Goal: Information Seeking & Learning: Learn about a topic

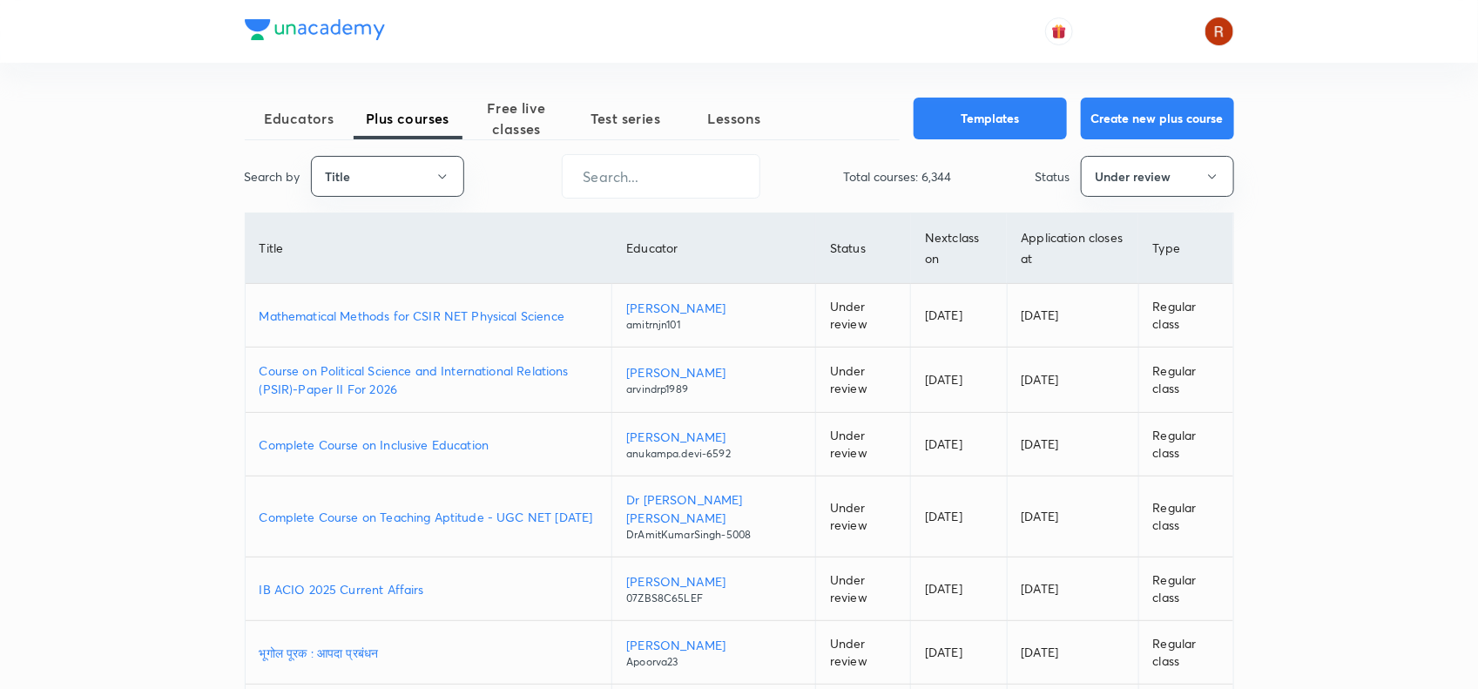
click at [484, 307] on p "Mathematical Methods for CSIR NET Physical Science" at bounding box center [429, 316] width 339 height 18
click at [392, 175] on button "Title" at bounding box center [387, 176] width 153 height 41
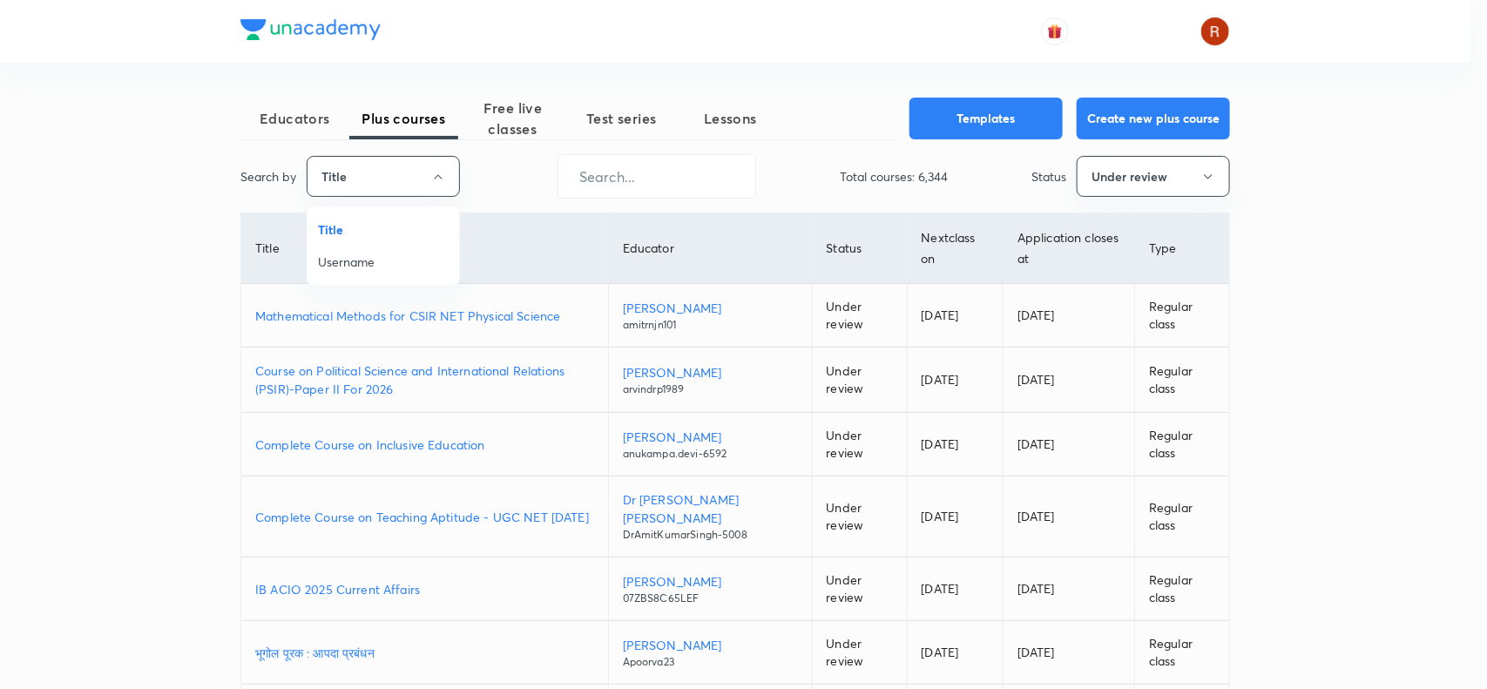
click at [381, 267] on span "Username" at bounding box center [383, 262] width 131 height 18
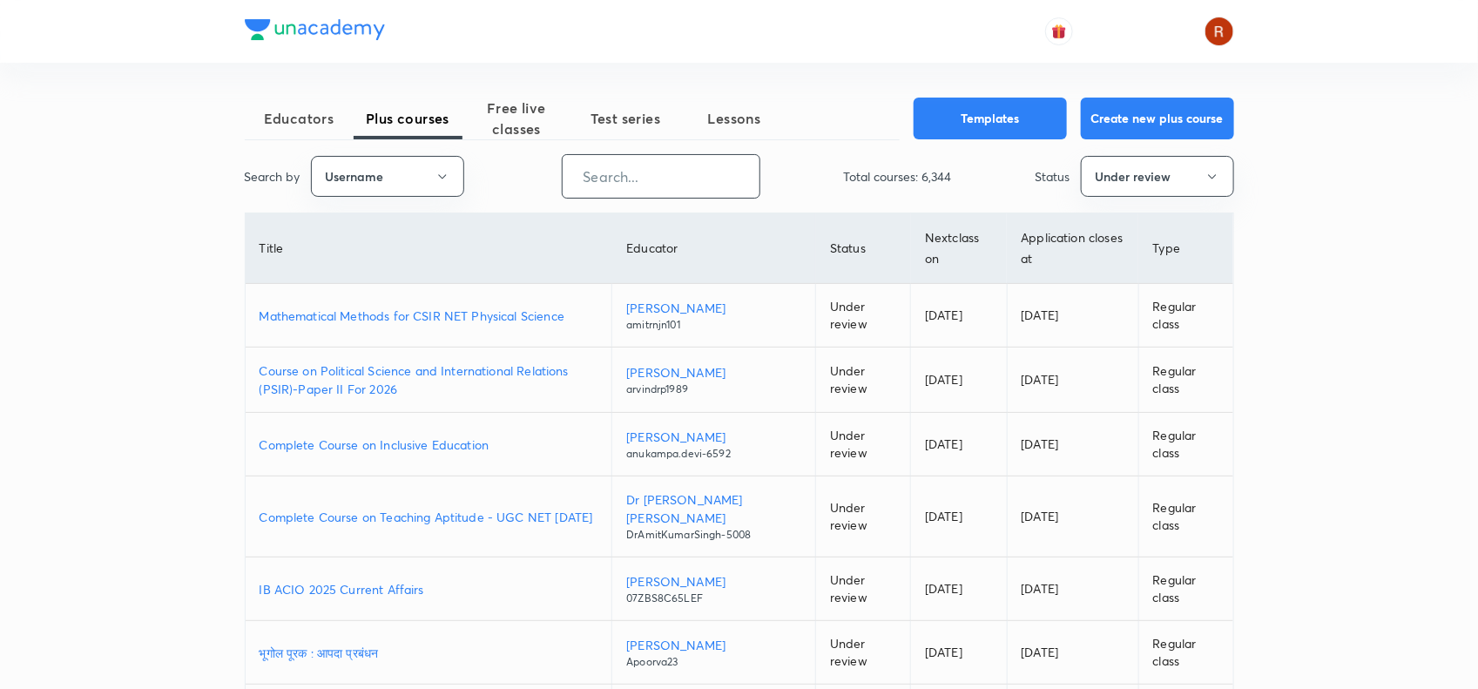
click at [669, 172] on input "text" at bounding box center [661, 176] width 197 height 44
click at [647, 189] on input "text" at bounding box center [661, 176] width 197 height 44
paste input "jaspallive"
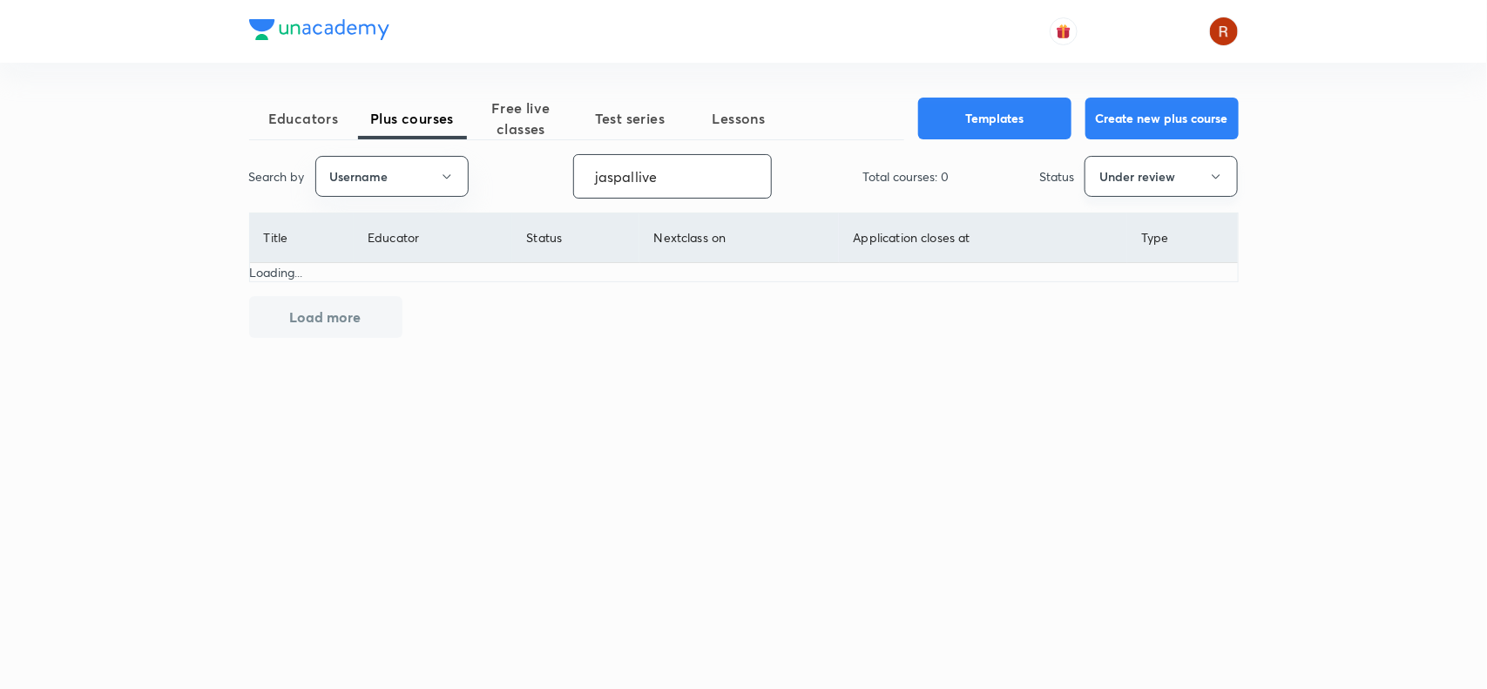
type input "jaspallive"
click at [1117, 190] on button "Under review" at bounding box center [1161, 176] width 153 height 41
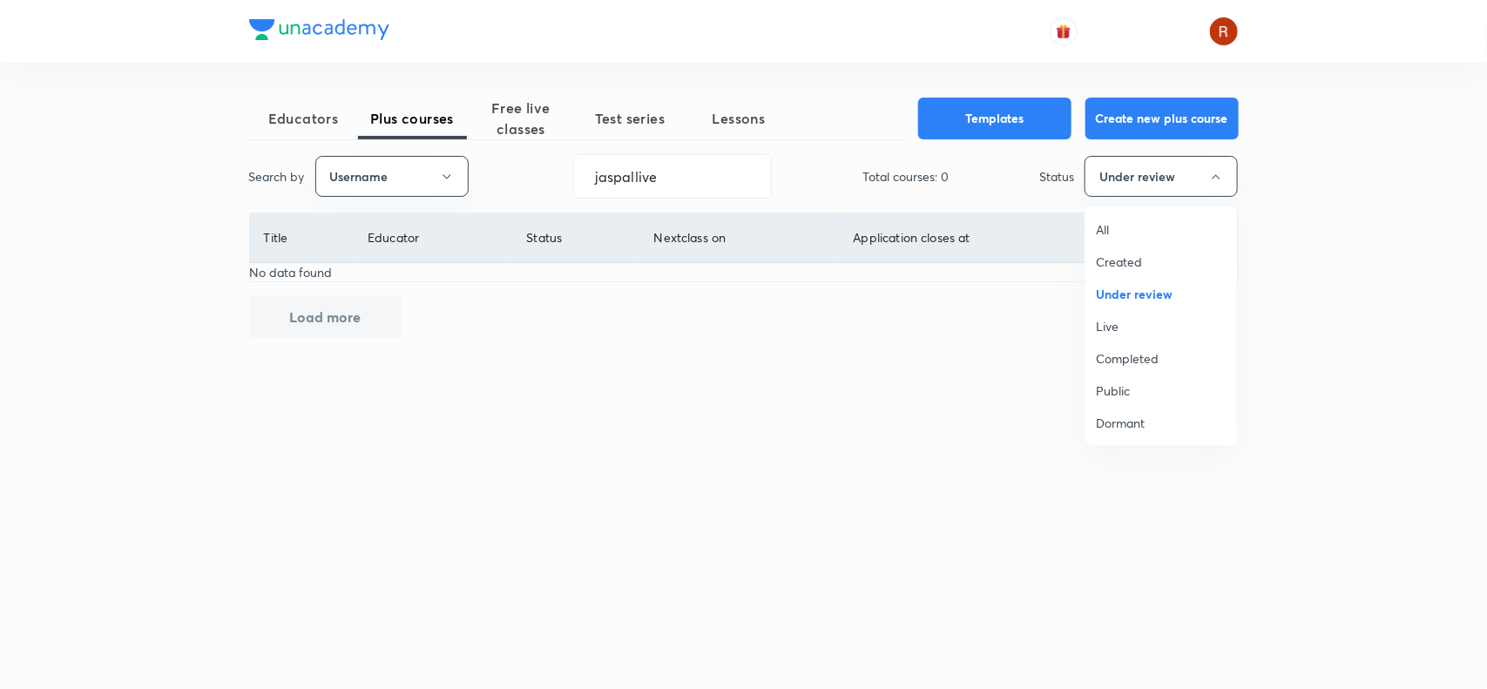
click at [1112, 318] on span "Live" at bounding box center [1161, 326] width 131 height 18
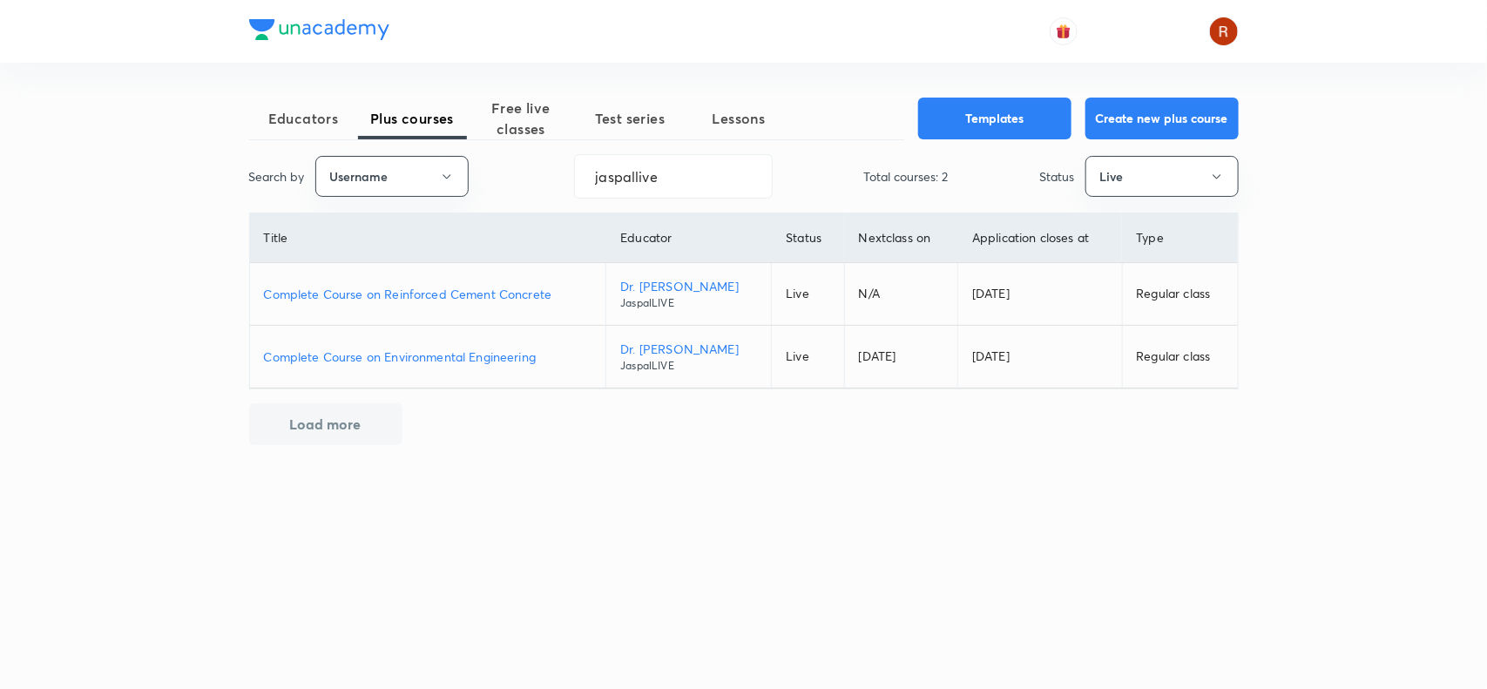
click at [393, 289] on p "Complete Course on Reinforced Cement Concrete" at bounding box center [428, 294] width 328 height 18
click at [458, 363] on p "Complete Course on Environmental Engineering" at bounding box center [428, 357] width 328 height 18
click at [450, 353] on p "Complete Course on Environmental Engineering" at bounding box center [428, 357] width 328 height 18
click at [653, 157] on input "jaspallive" at bounding box center [673, 176] width 197 height 44
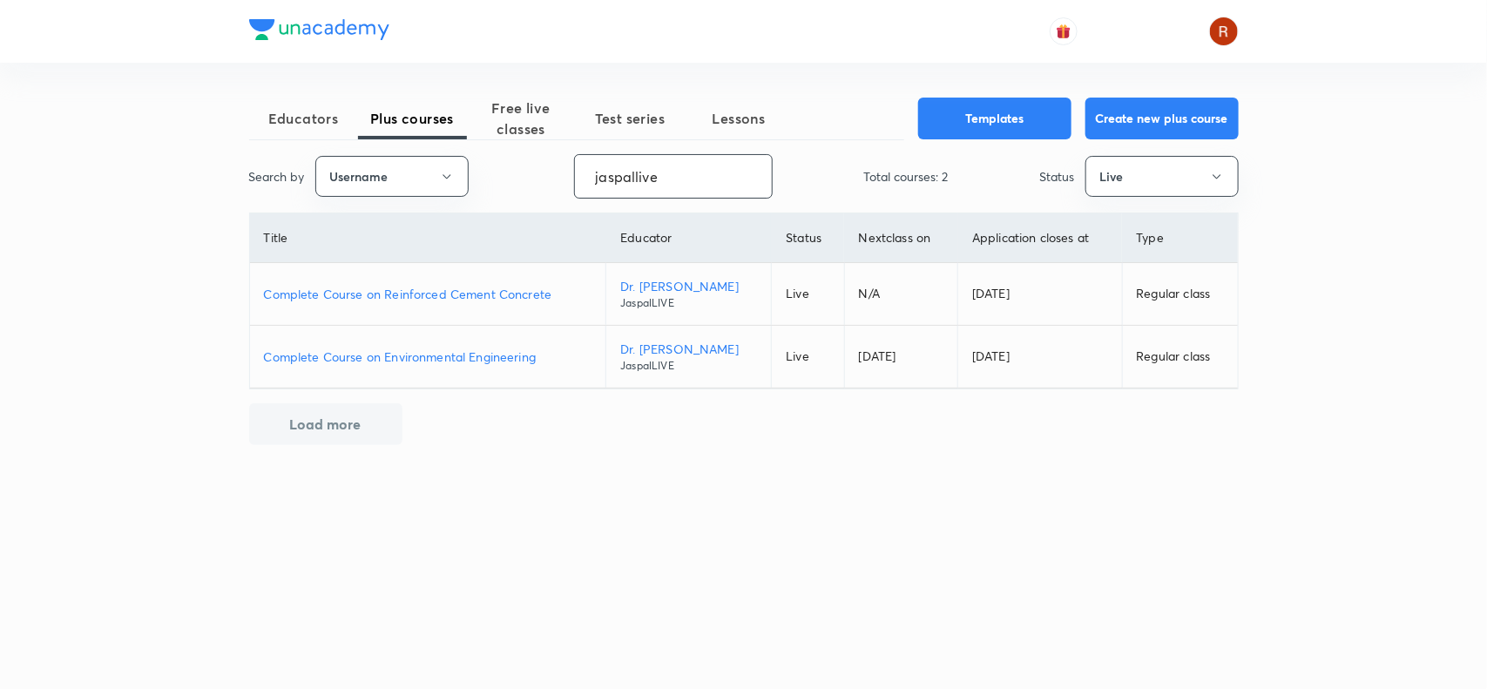
click at [653, 157] on input "jaspallive" at bounding box center [673, 176] width 197 height 44
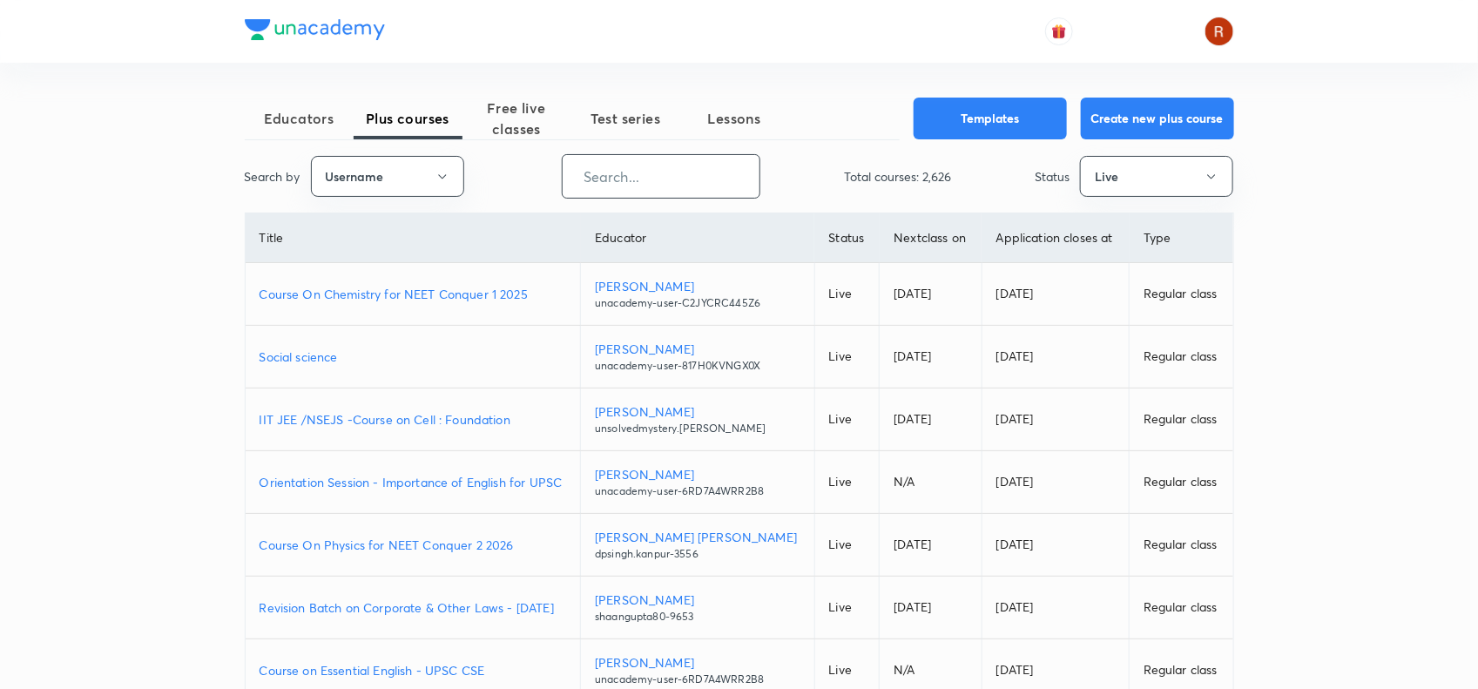
click at [619, 168] on input "text" at bounding box center [661, 176] width 197 height 44
paste input "kpcivil"
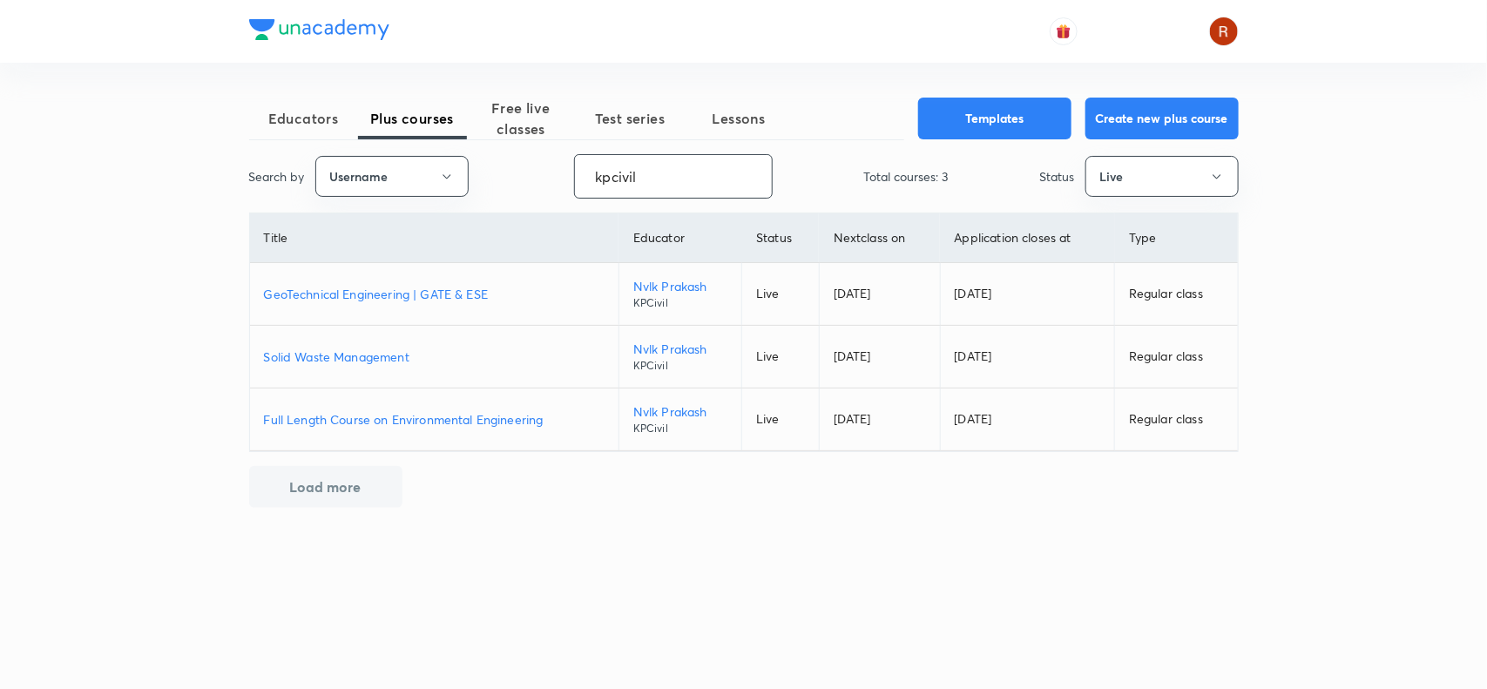
type input "kpcivil"
click at [384, 290] on p "GeoTechnical Engineering | GATE & ESE" at bounding box center [434, 294] width 341 height 18
click at [369, 348] on p "Solid Waste Management" at bounding box center [434, 357] width 341 height 18
click at [416, 424] on p "Full Length Course on Environmental Engineering" at bounding box center [434, 419] width 341 height 18
click at [388, 414] on p "Full Length Course on Environmental Engineering" at bounding box center [434, 419] width 341 height 18
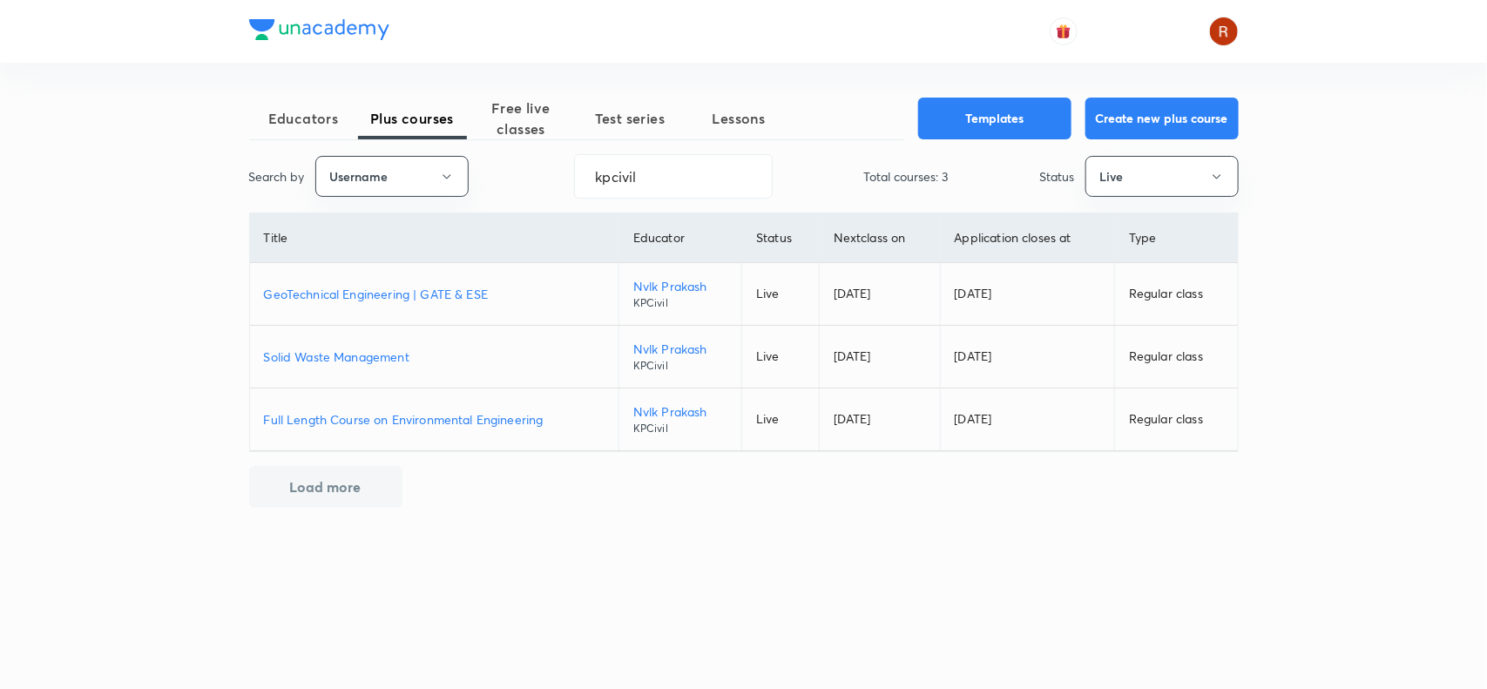
click at [431, 285] on p "GeoTechnical Engineering | GATE & ESE" at bounding box center [434, 294] width 341 height 18
click at [462, 285] on p "GeoTechnical Engineering | GATE & ESE" at bounding box center [434, 294] width 341 height 18
click at [479, 423] on p "Full Length Course on Environmental Engineering" at bounding box center [434, 419] width 341 height 18
click at [638, 166] on input "kpcivil" at bounding box center [673, 176] width 197 height 44
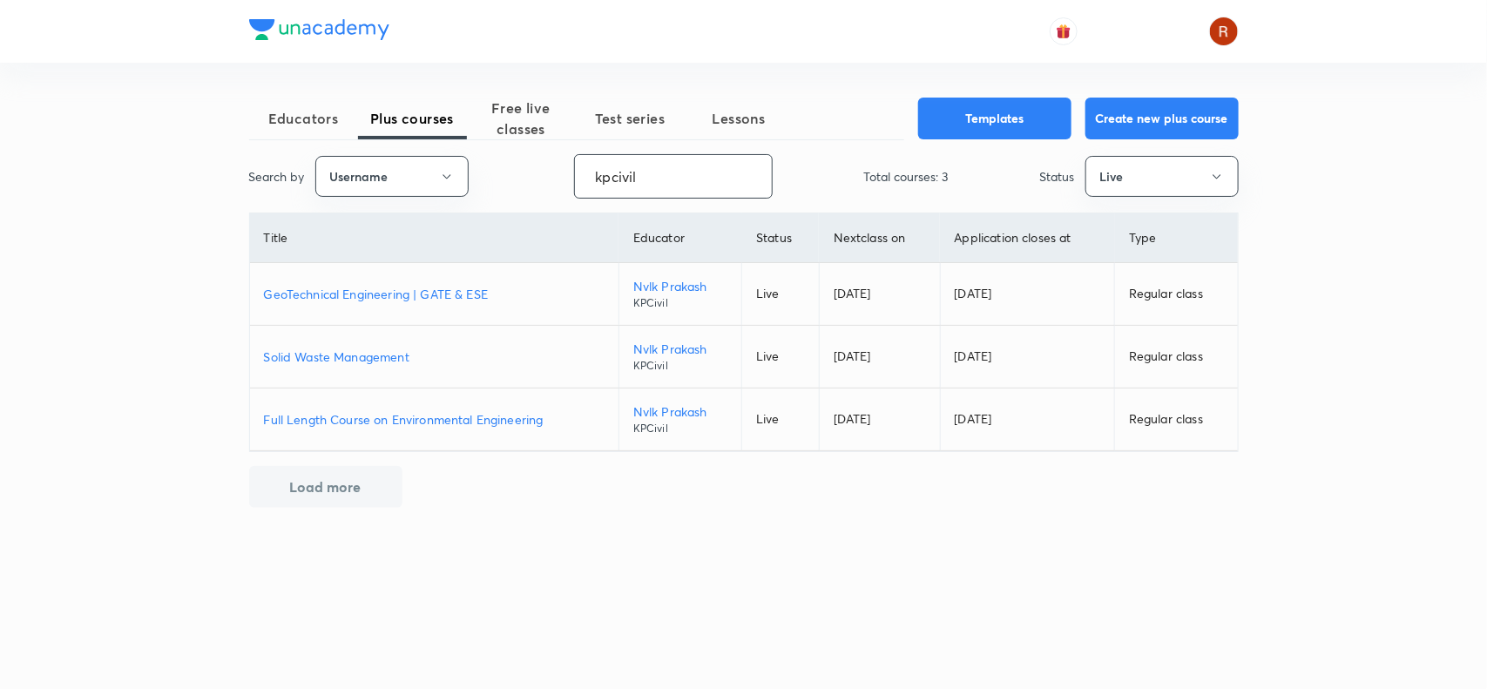
click at [638, 166] on input "kpcivil" at bounding box center [673, 176] width 197 height 44
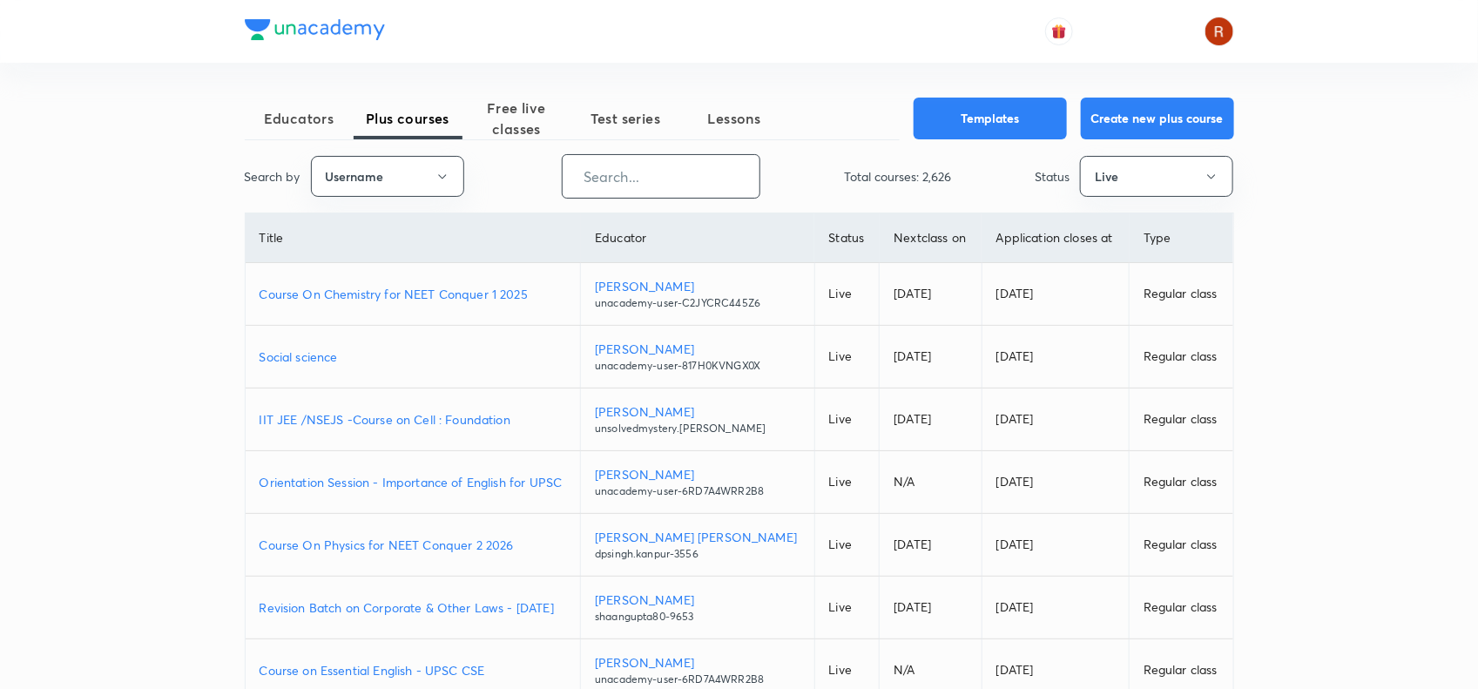
paste input "abhishekbhartiyaes-6146"
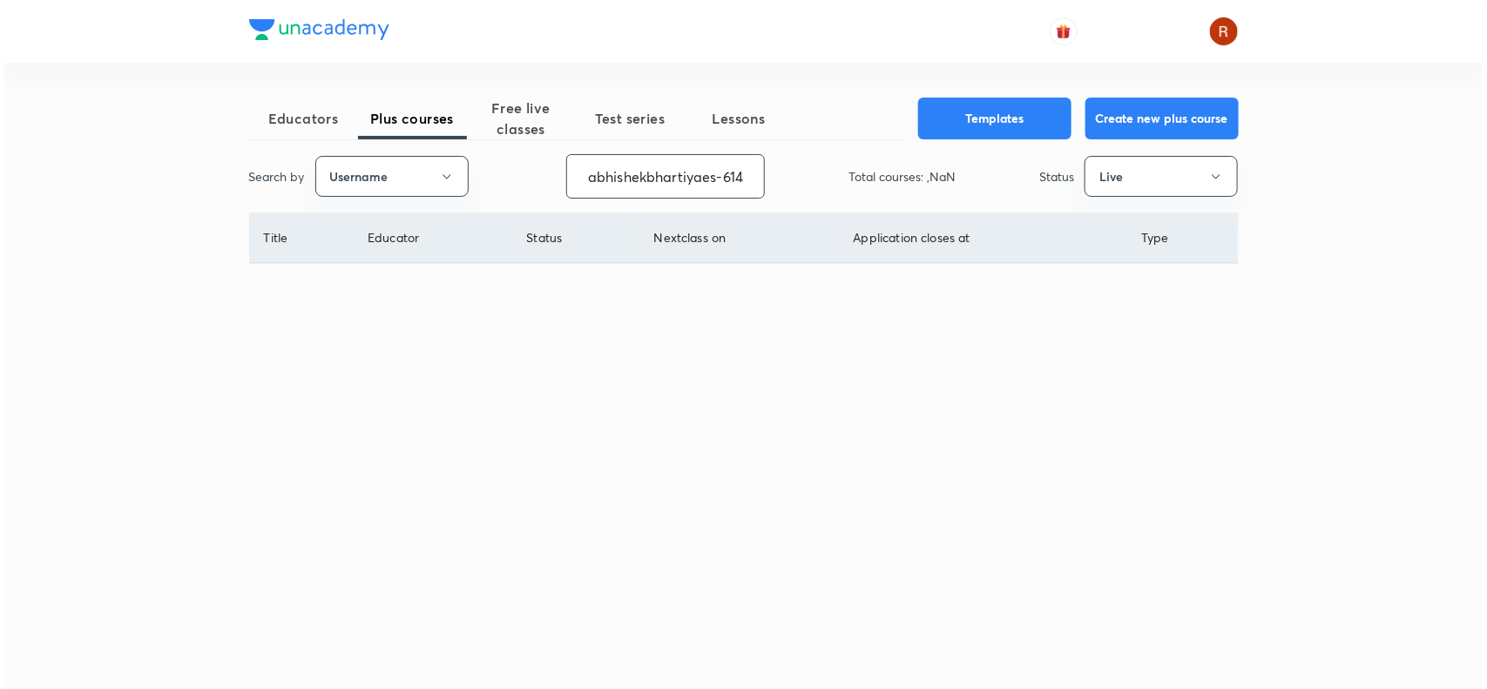
scroll to position [0, 13]
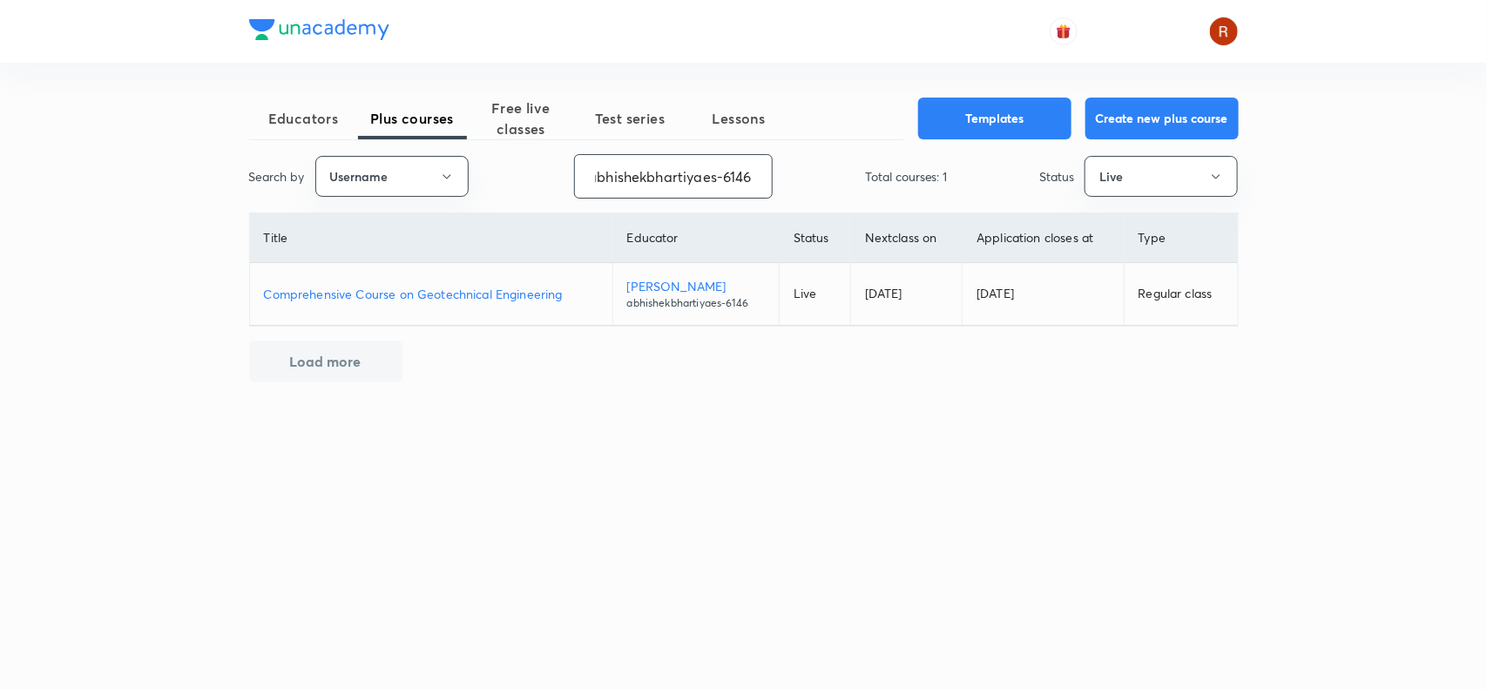
type input "abhishekbhartiyaes-6146"
click at [389, 292] on p "Comprehensive Course on Geotechnical Engineering" at bounding box center [431, 294] width 335 height 18
click at [471, 288] on p "Comprehensive Course on Geotechnical Engineering" at bounding box center [431, 294] width 335 height 18
click at [628, 168] on input "abhishekbhartiyaes-6146" at bounding box center [673, 176] width 197 height 44
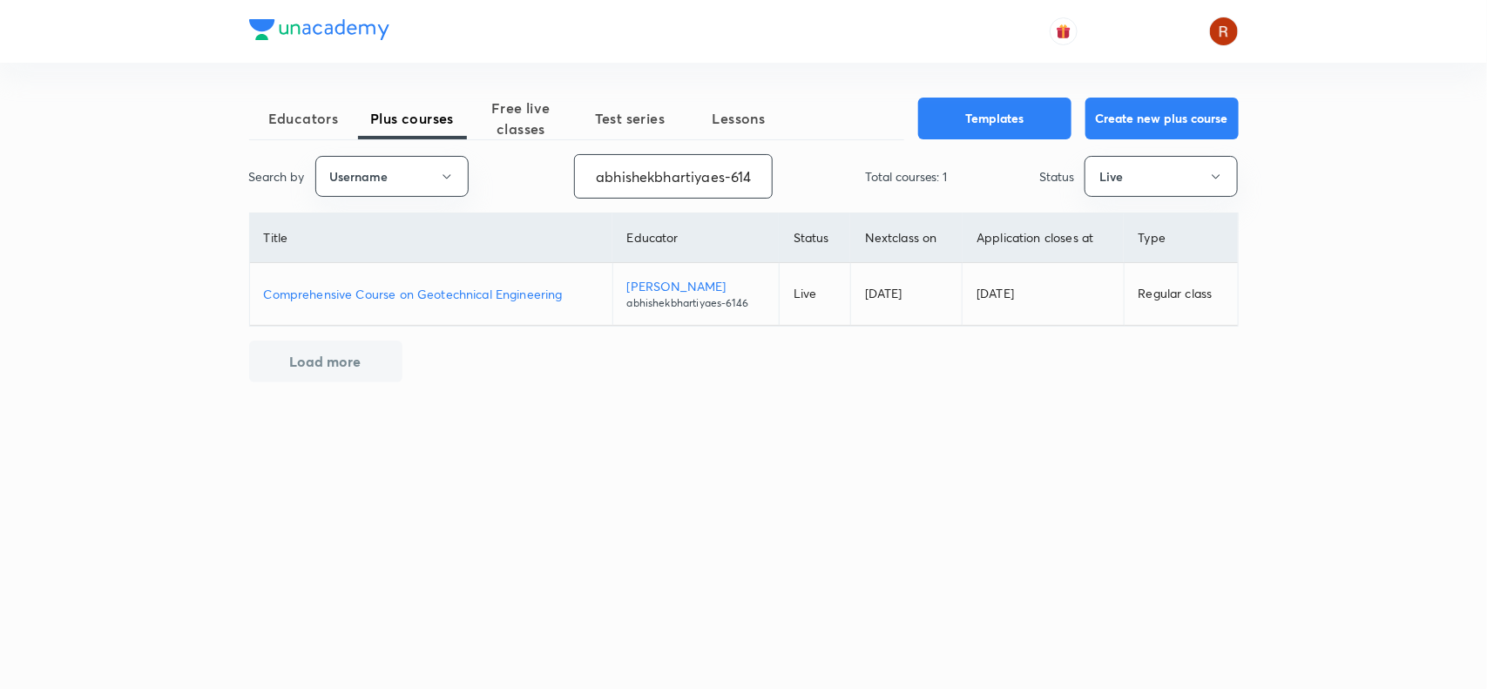
click at [628, 168] on input "abhishekbhartiyaes-6146" at bounding box center [673, 176] width 197 height 44
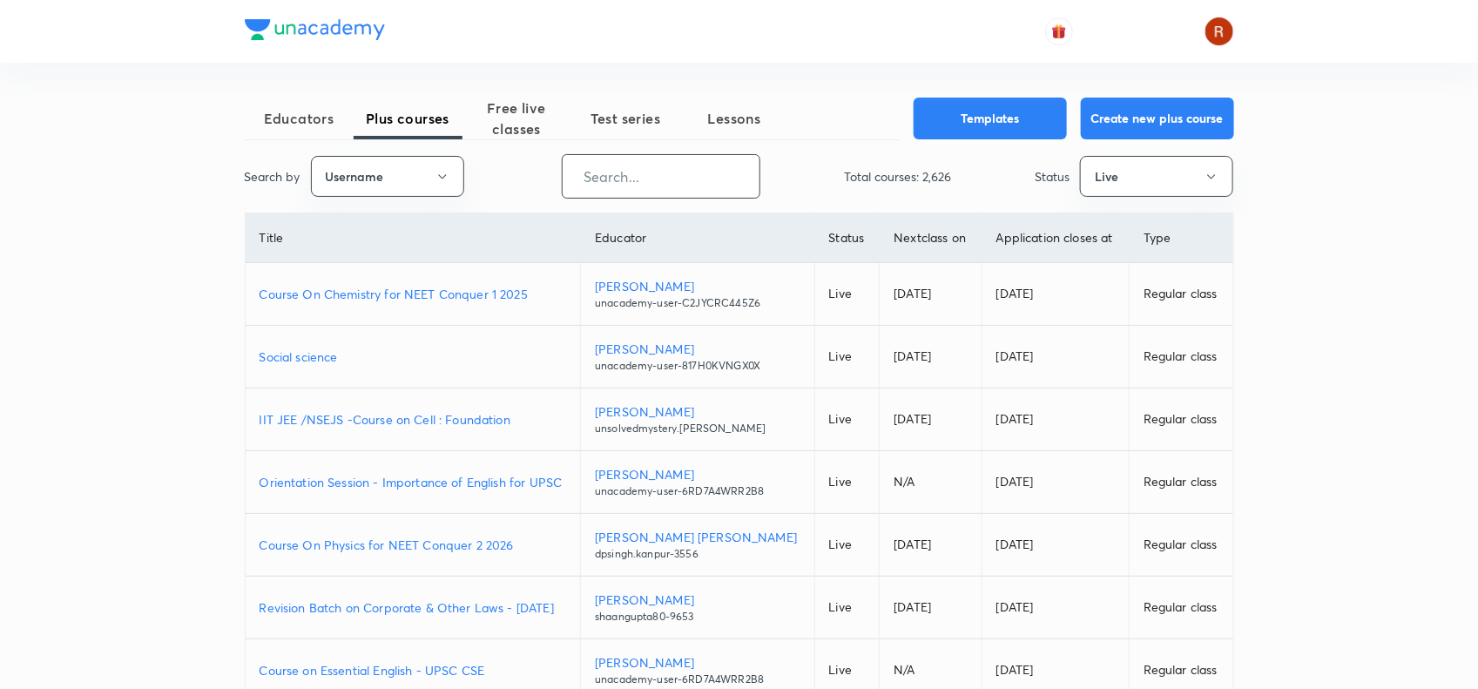
paste input "azarola73-8752"
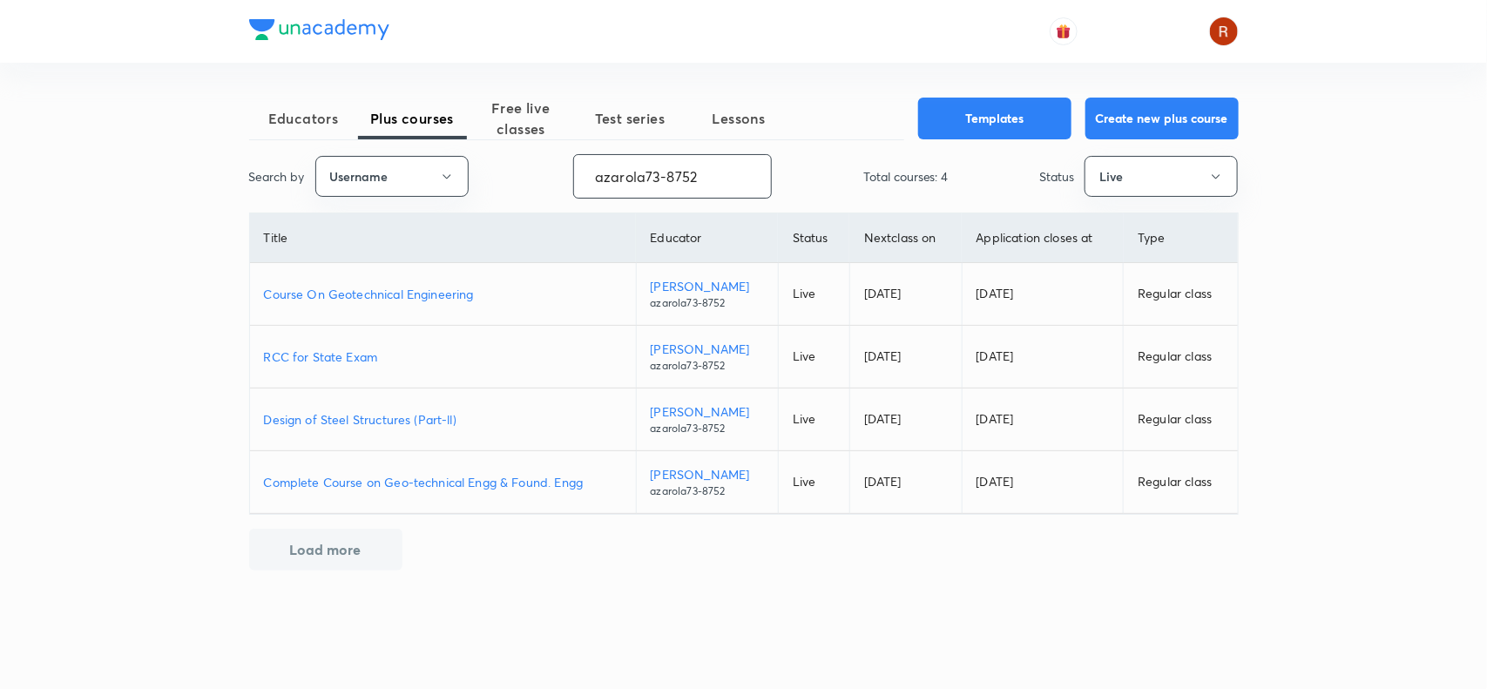
type input "azarola73-8752"
click at [436, 297] on p "Course On Geotechnical Engineering" at bounding box center [443, 294] width 358 height 18
click at [342, 353] on p "RCC for State Exam" at bounding box center [443, 357] width 358 height 18
click at [380, 419] on p "Design of Steel Structures (Part-ll)" at bounding box center [443, 419] width 358 height 18
click at [459, 484] on p "Complete Course on Geo-technical Engg & Found. Engg" at bounding box center [443, 482] width 358 height 18
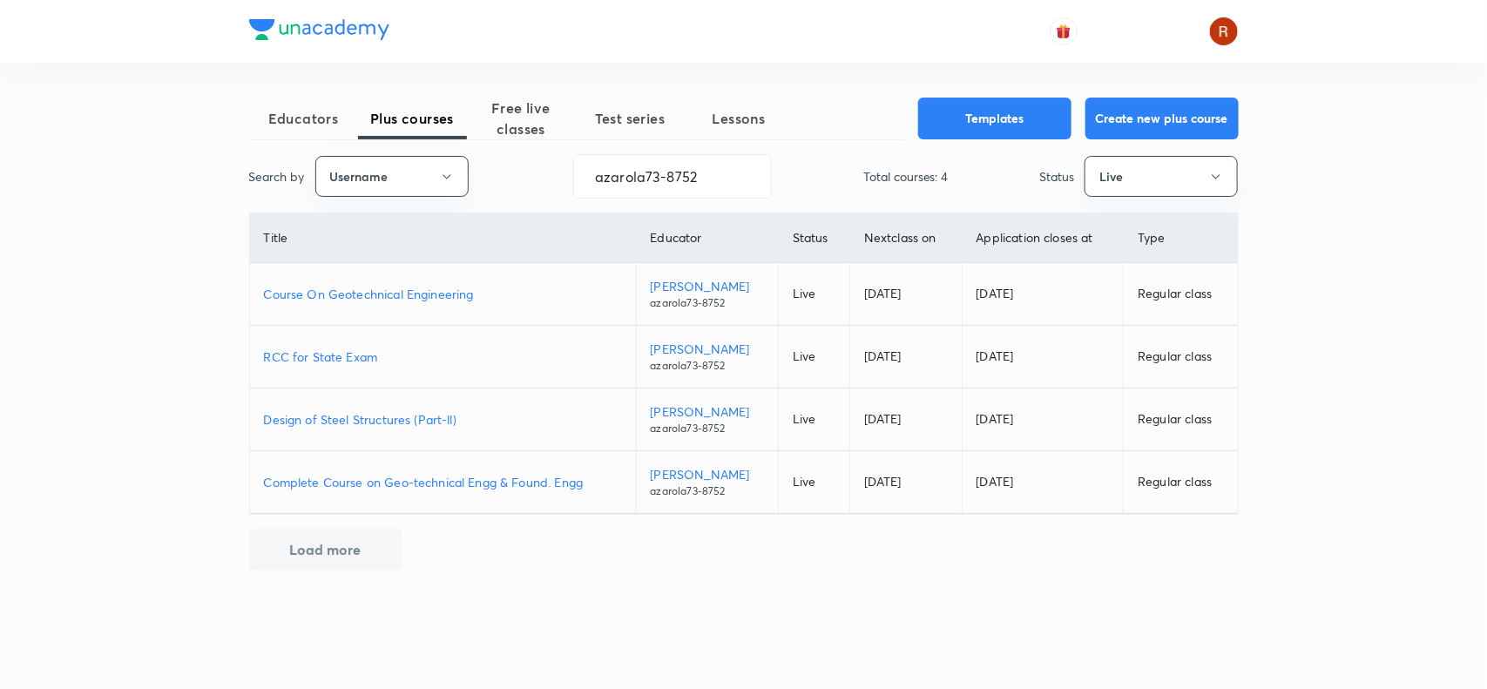
click at [494, 479] on p "Complete Course on Geo-technical Engg & Found. Engg" at bounding box center [443, 482] width 358 height 18
click at [639, 177] on input "azarola73-8752" at bounding box center [672, 176] width 197 height 44
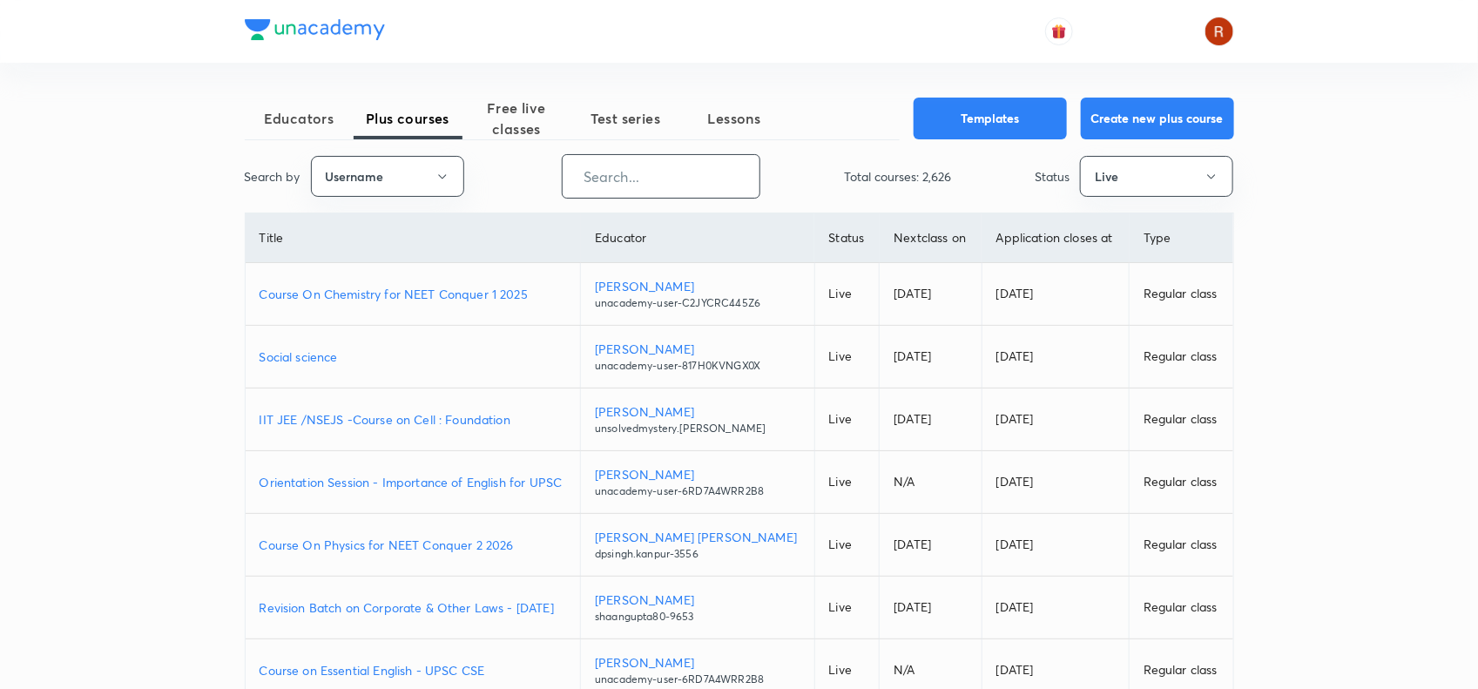
paste input "ankitdoylasir"
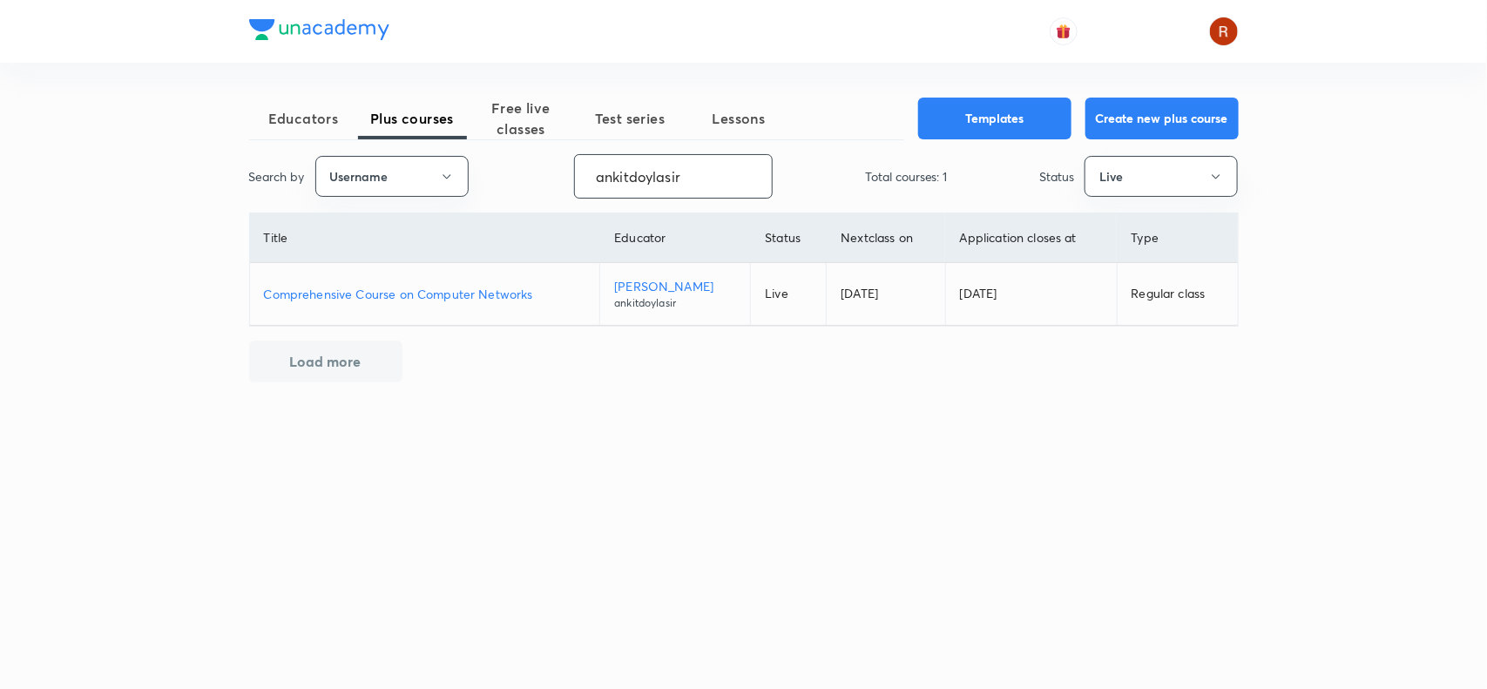
type input "ankitdoylasir"
click at [376, 294] on p "Comprehensive Course on Computer Networks" at bounding box center [425, 294] width 322 height 18
click at [612, 172] on input "ankitdoylasir" at bounding box center [673, 176] width 197 height 44
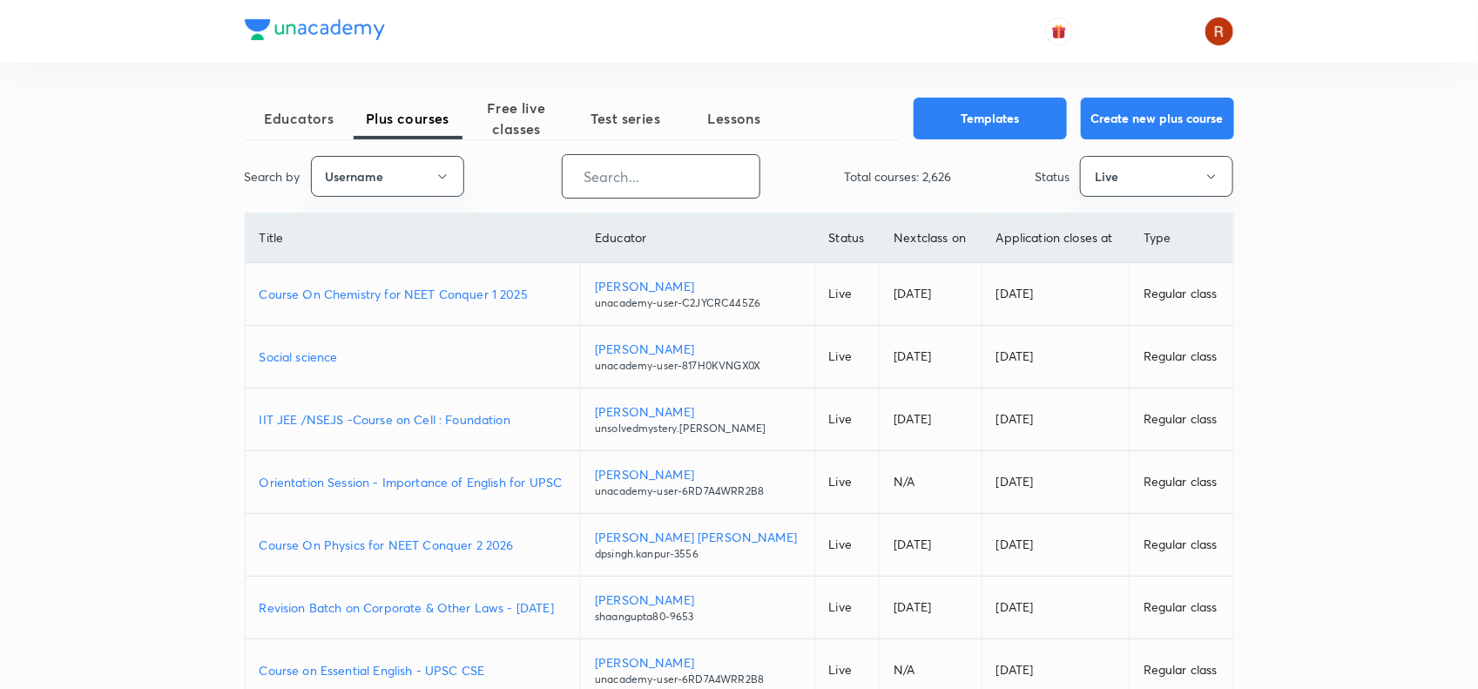
paste input "unacademy-user-Z7TKBK6ZFFHI"
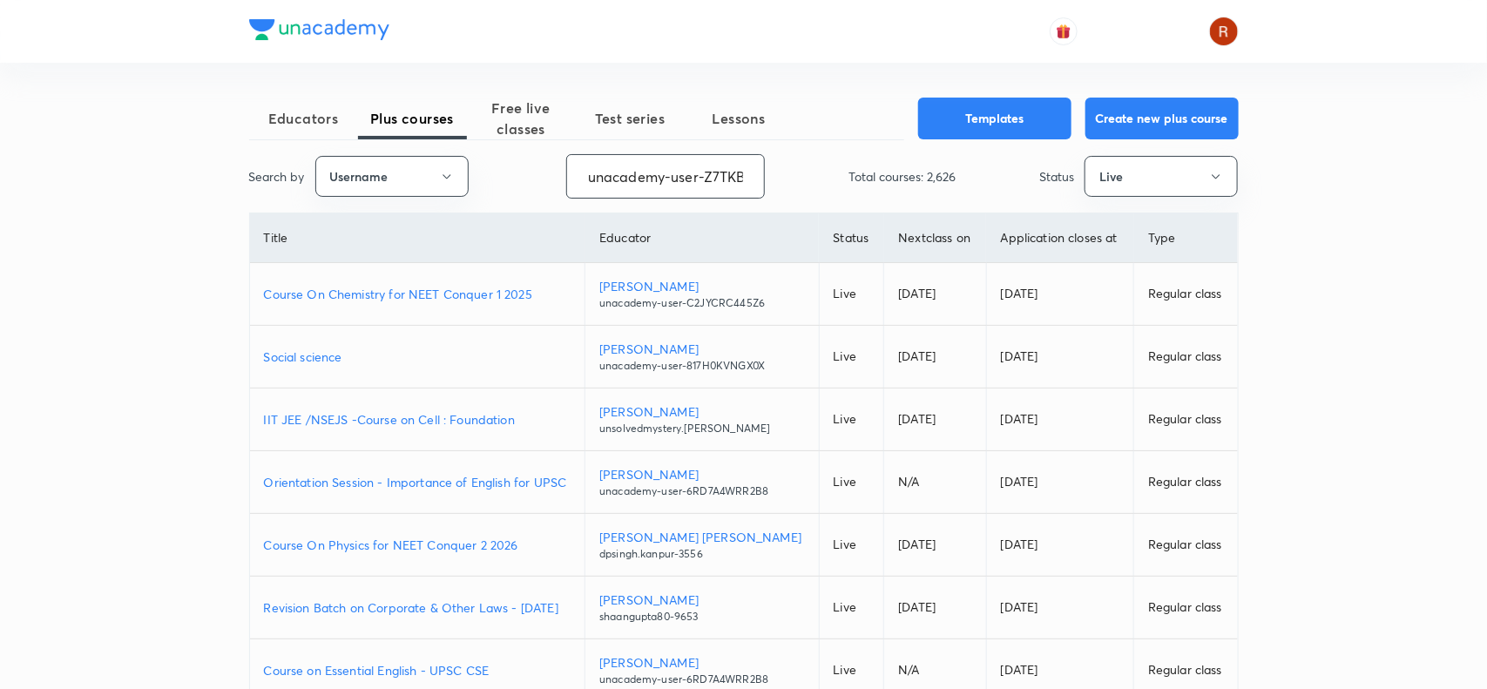
scroll to position [0, 62]
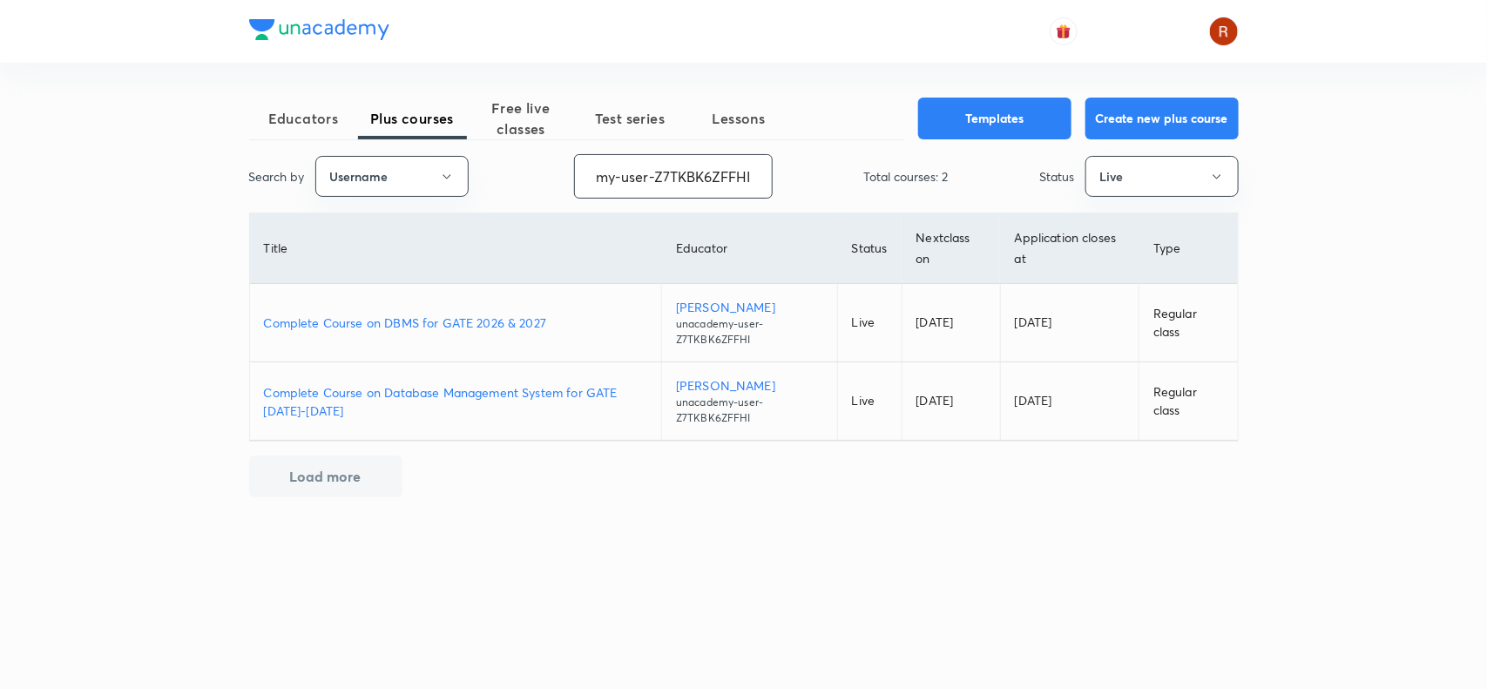
type input "unacademy-user-Z7TKBK6ZFFHI"
click at [469, 310] on td "Complete Course on DBMS for GATE 2026 & 2027" at bounding box center [456, 323] width 412 height 78
click at [476, 318] on p "Complete Course on DBMS for GATE 2026 & 2027" at bounding box center [456, 323] width 384 height 18
click at [497, 315] on p "Complete Course on DBMS for GATE 2026 & 2027" at bounding box center [456, 323] width 384 height 18
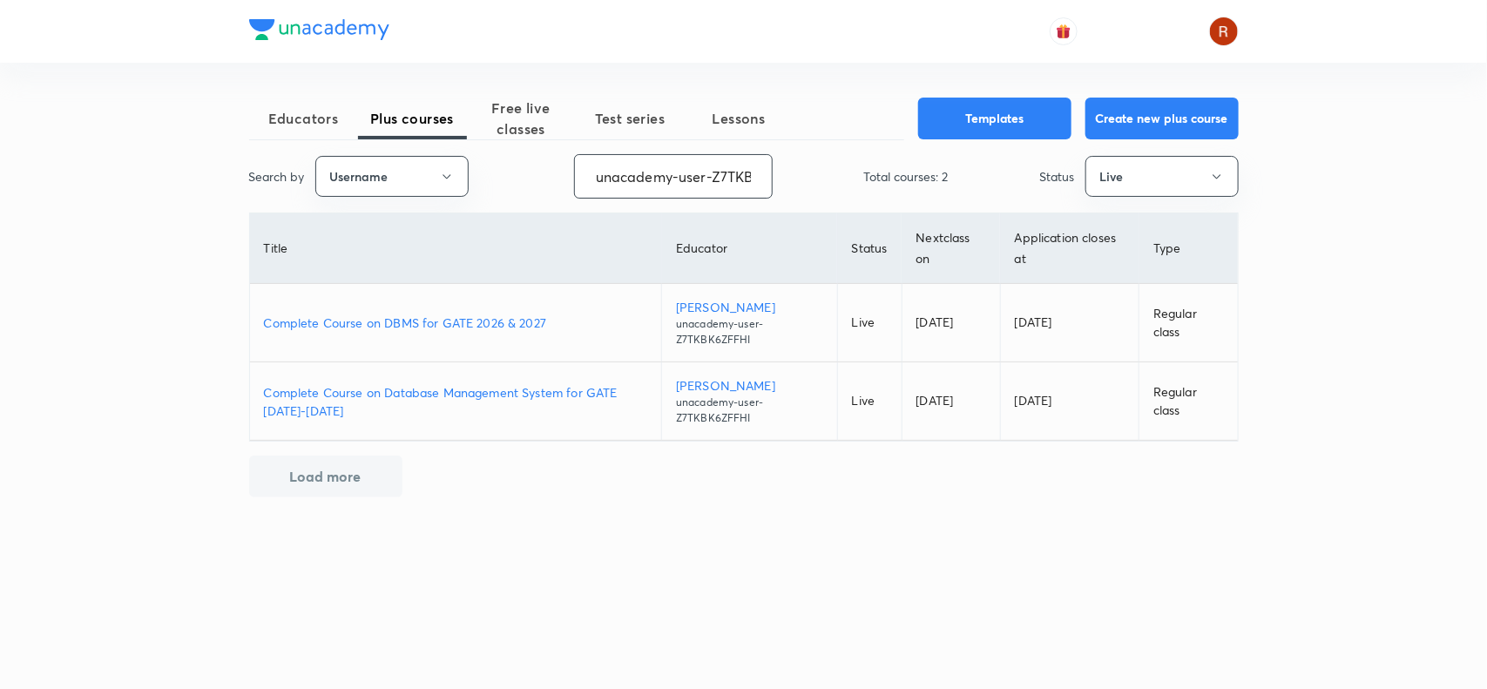
click at [663, 162] on input "unacademy-user-Z7TKBK6ZFFHI" at bounding box center [673, 176] width 197 height 44
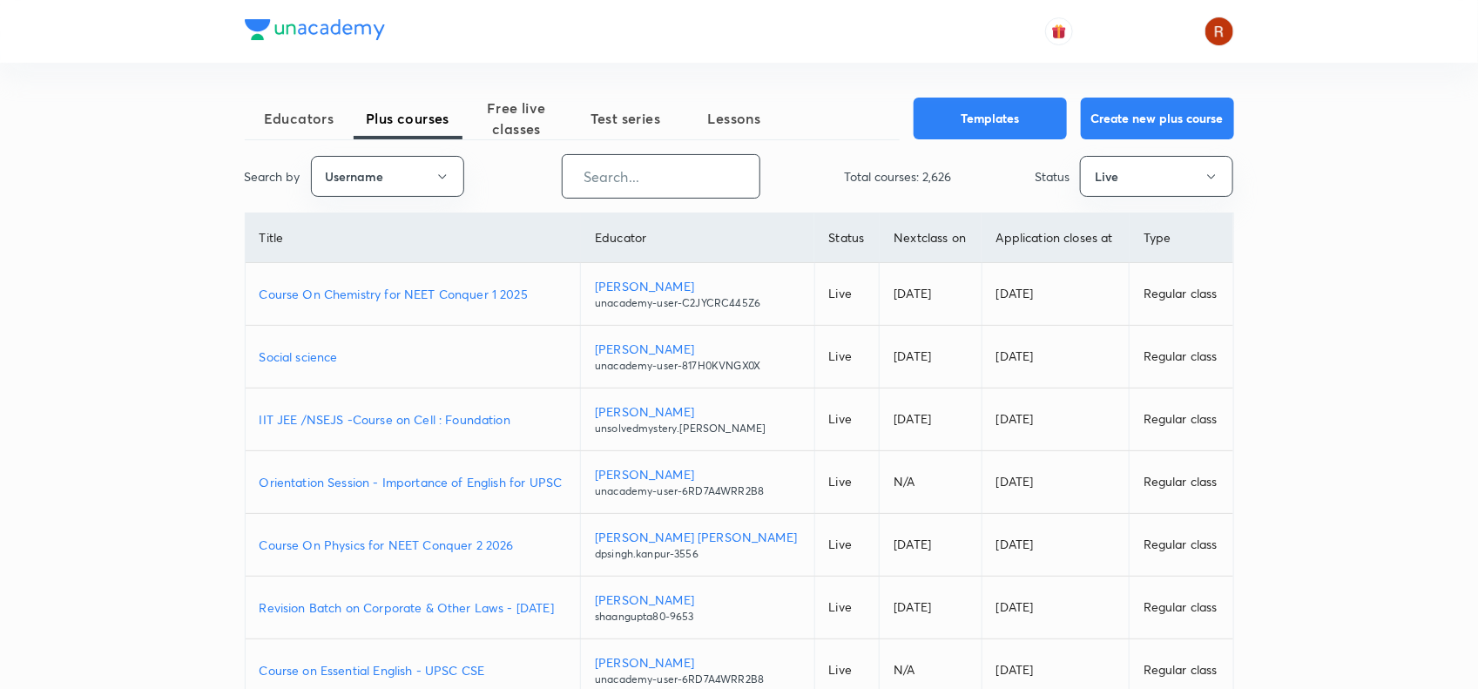
paste input "BharatAcharya-4341"
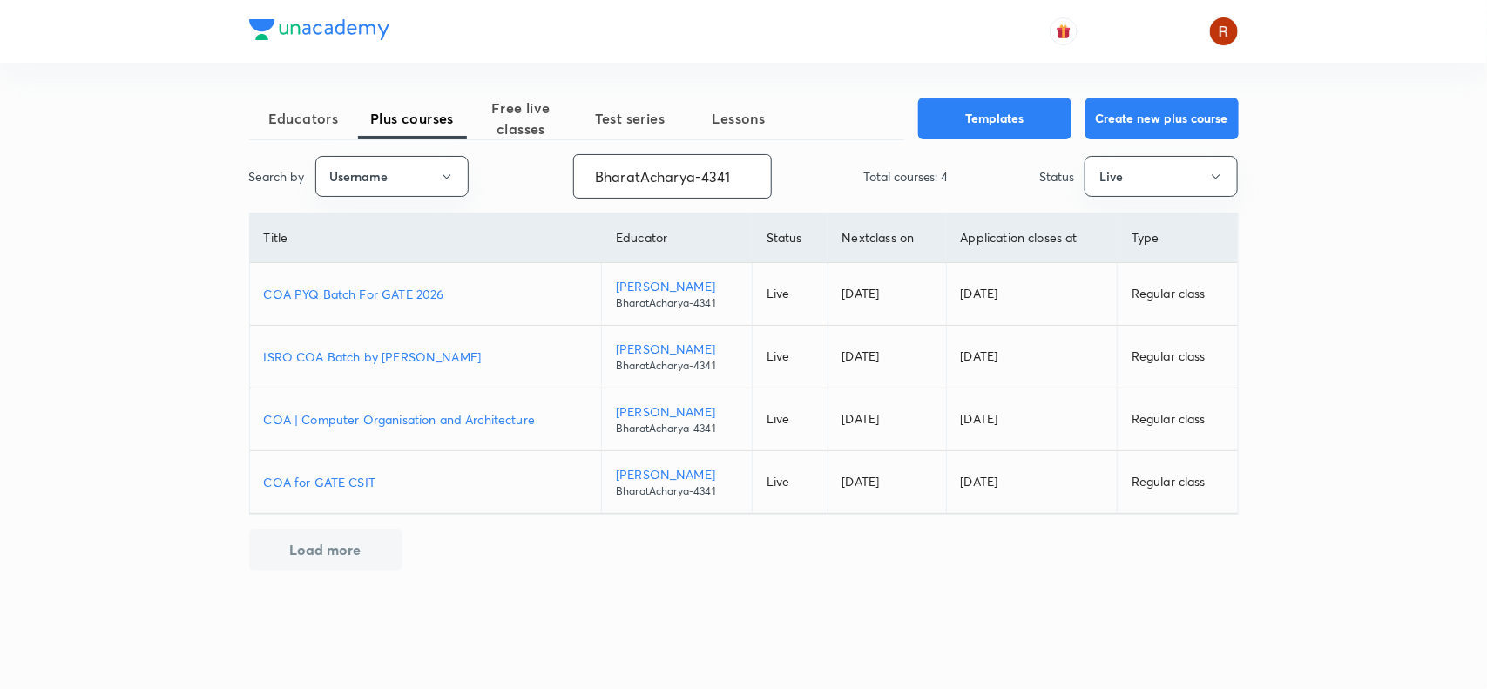
type input "BharatAcharya-4341"
click at [392, 287] on p "COA PYQ Batch For GATE 2026" at bounding box center [426, 294] width 324 height 18
click at [428, 359] on p "ISRO COA Batch by Bharat Acharya" at bounding box center [426, 357] width 324 height 18
click at [410, 288] on p "COA PYQ Batch For GATE 2026" at bounding box center [426, 294] width 324 height 18
click at [433, 415] on p "COA | Computer Organisation and Architecture" at bounding box center [426, 419] width 324 height 18
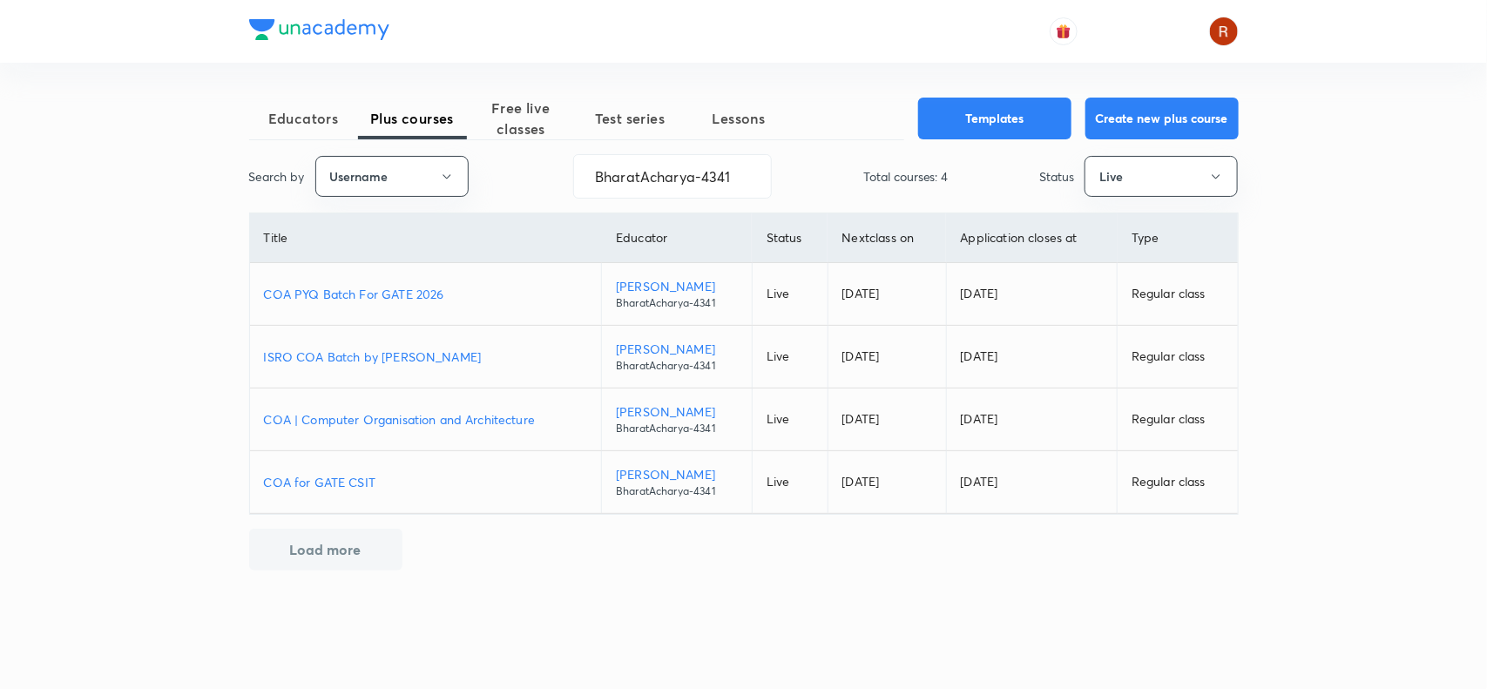
click at [354, 485] on p "COA for GATE CSIT" at bounding box center [426, 482] width 324 height 18
click at [641, 193] on input "BharatAcharya-4341" at bounding box center [672, 176] width 197 height 44
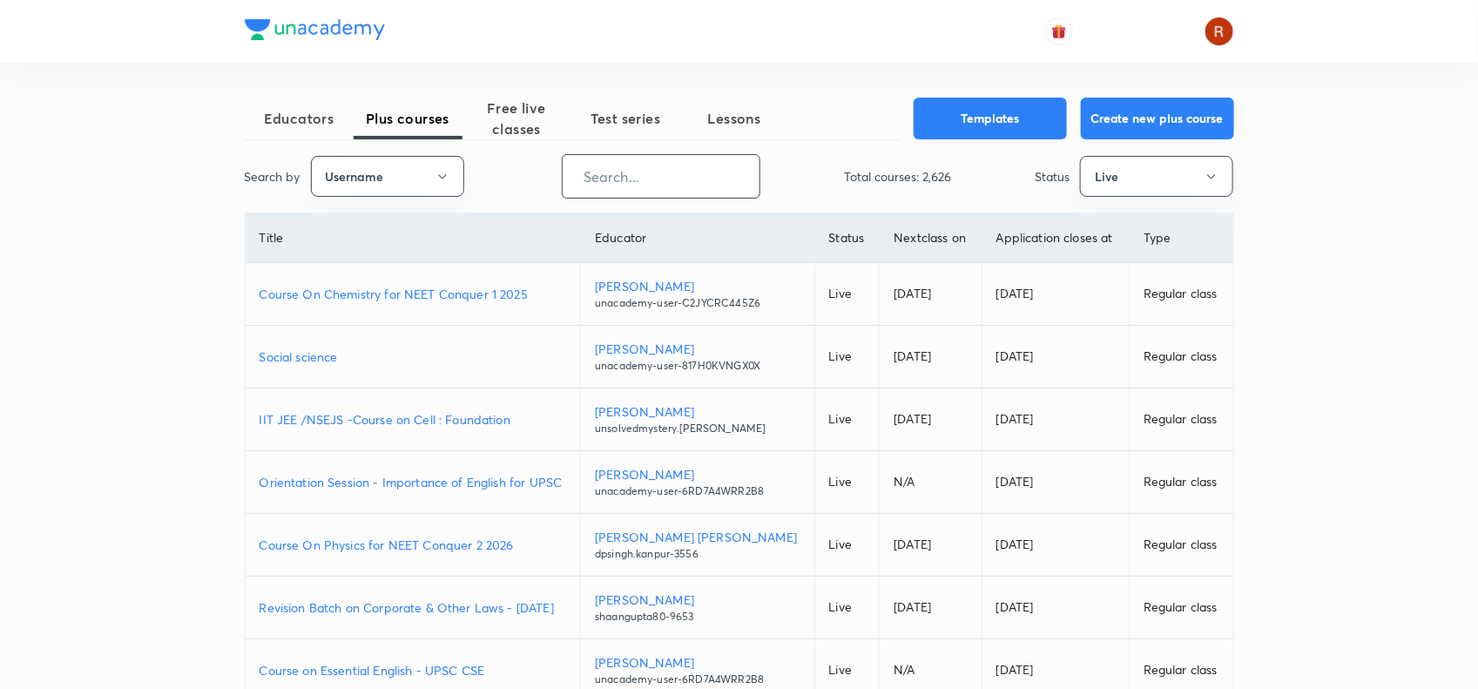
paste input "singhabhishek.0284"
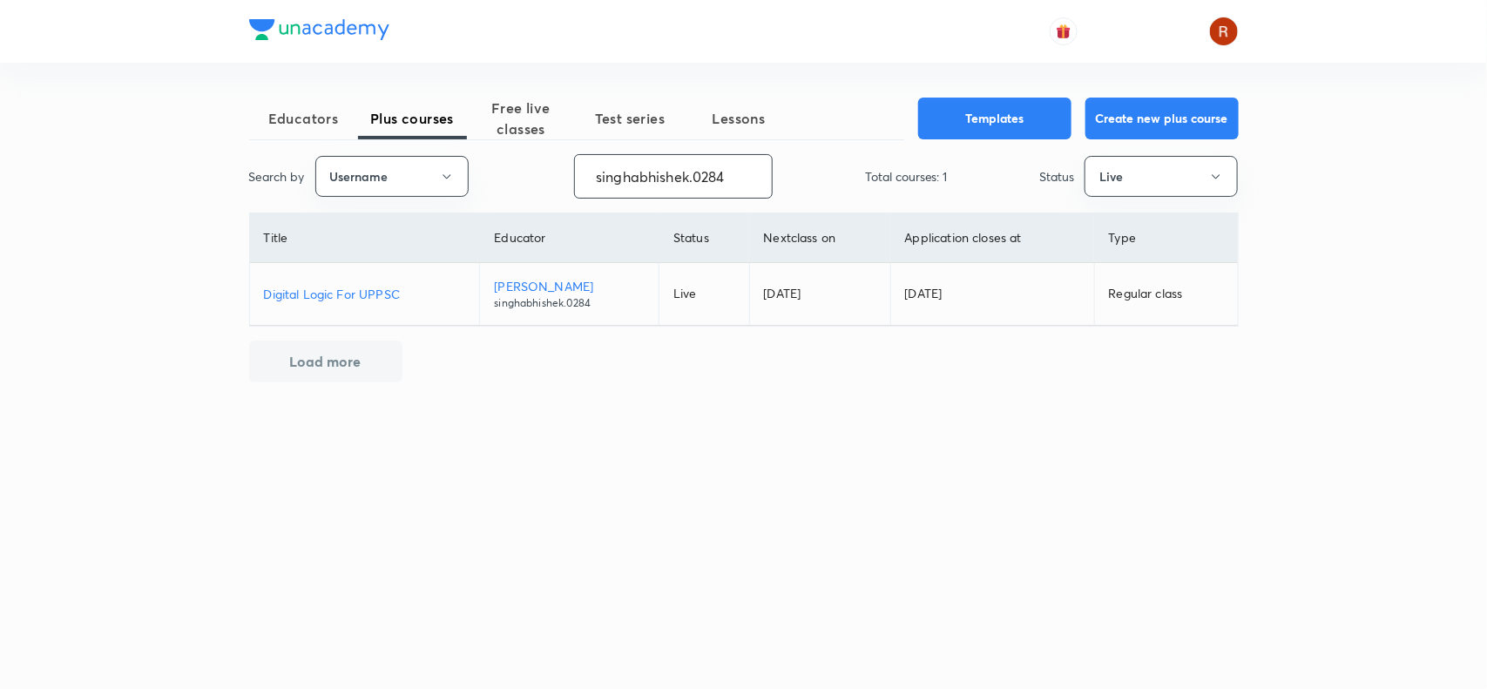
type input "singhabhishek.0284"
click at [377, 290] on p "Digital Logic For UPPSC" at bounding box center [365, 294] width 202 height 18
click at [664, 174] on input "singhabhishek.0284" at bounding box center [673, 176] width 197 height 44
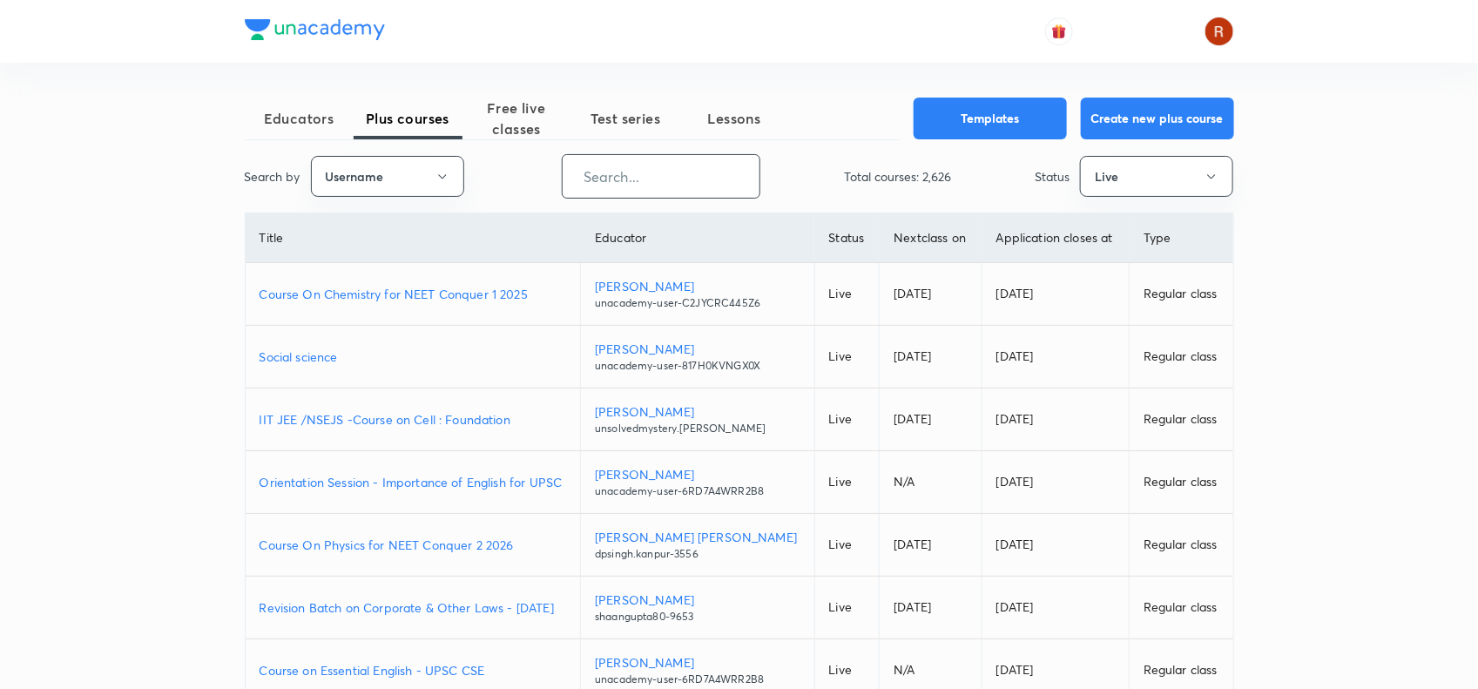
paste input "dvs24"
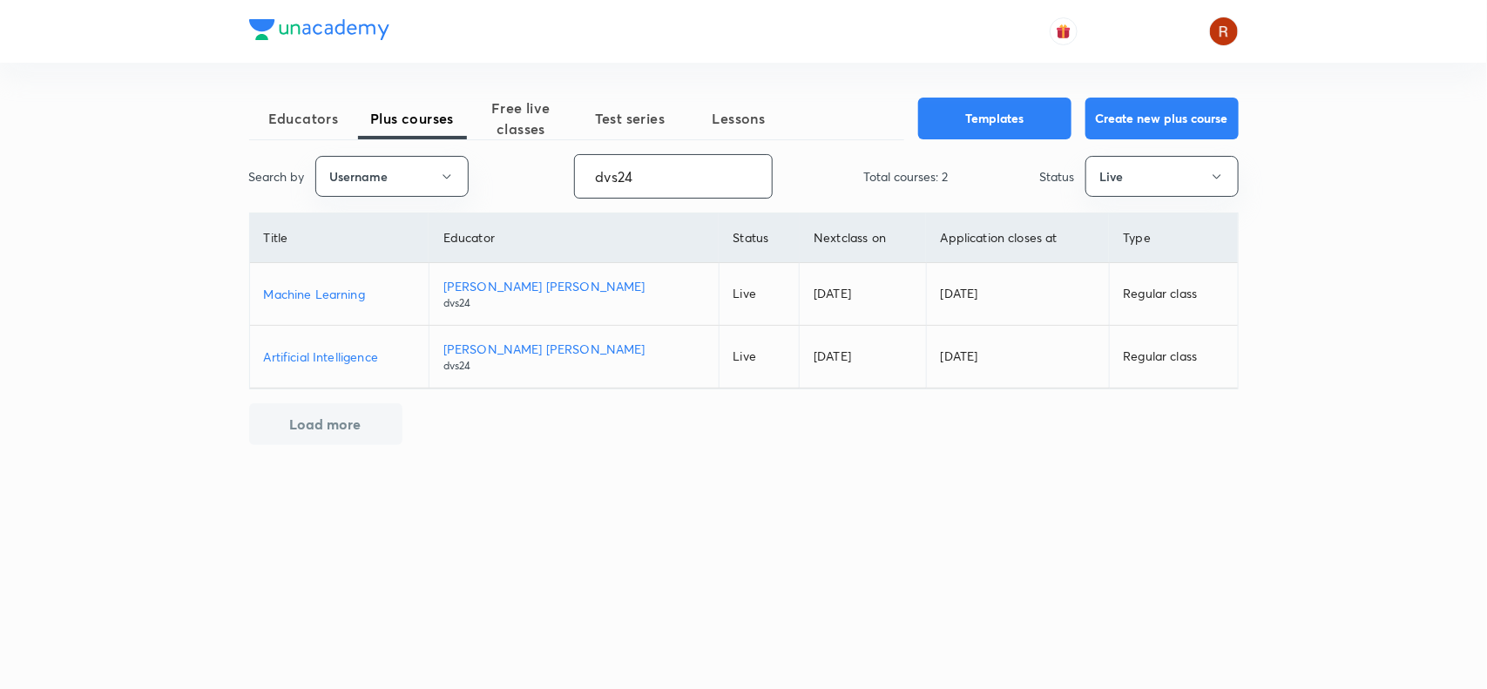
type input "dvs24"
click at [325, 286] on p "Machine Learning" at bounding box center [339, 294] width 151 height 18
click at [342, 293] on p "Machine Learning" at bounding box center [339, 294] width 151 height 18
click at [328, 358] on p "Artificial Intelligence" at bounding box center [339, 357] width 151 height 18
click at [367, 354] on p "Artificial Intelligence" at bounding box center [339, 357] width 151 height 18
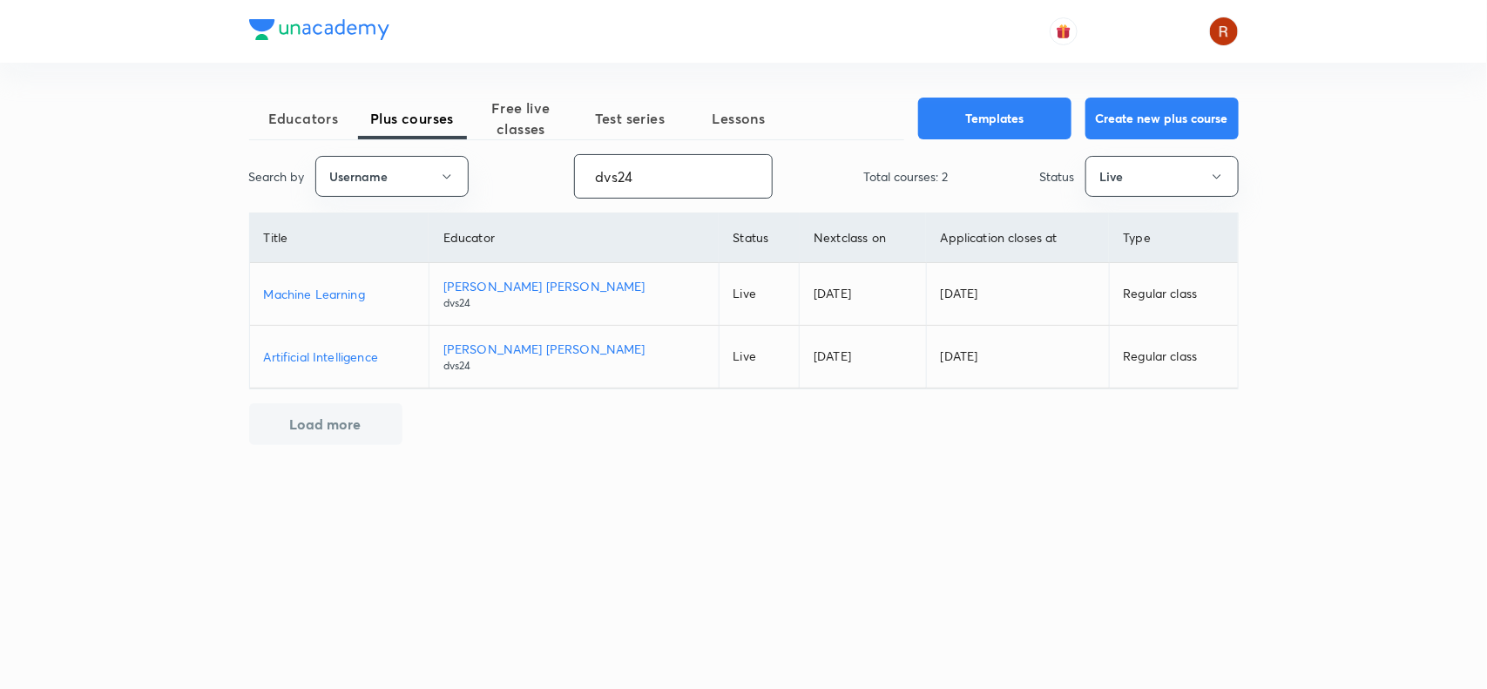
click at [625, 177] on input "dvs24" at bounding box center [673, 176] width 197 height 44
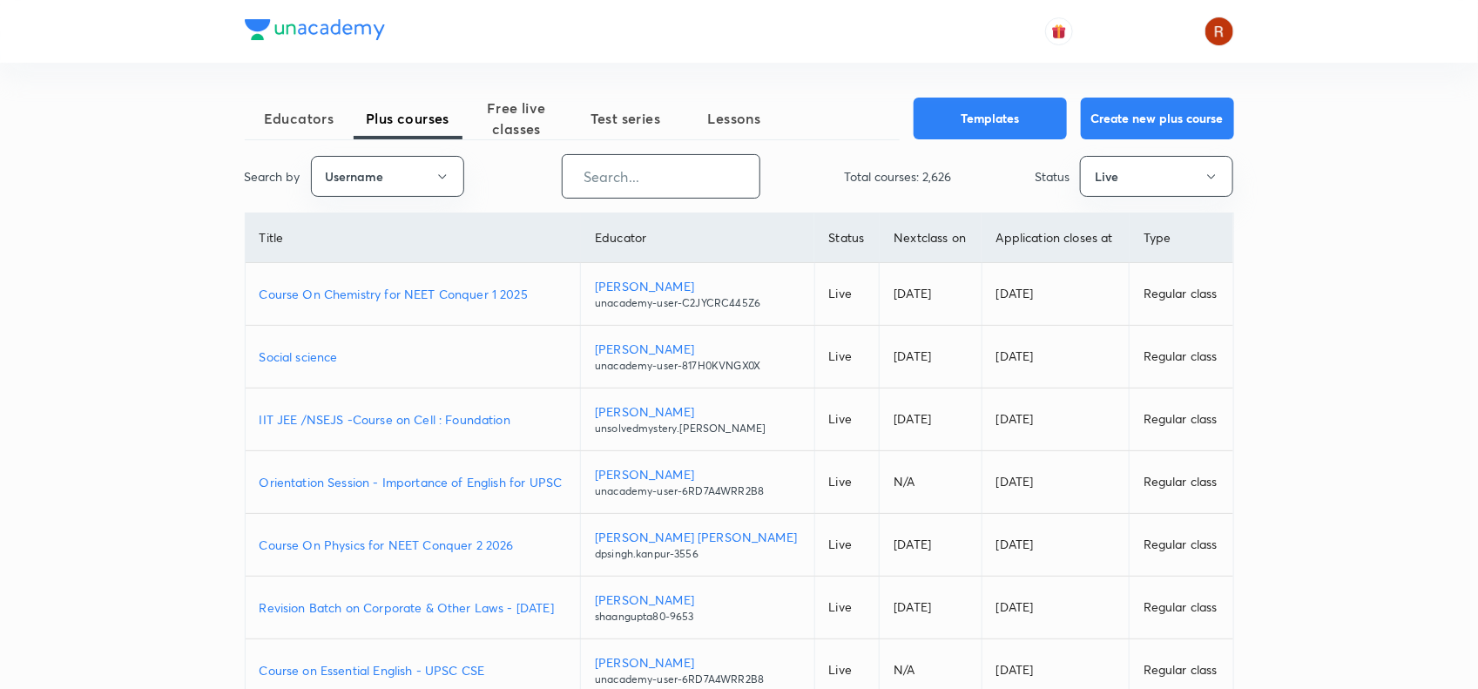
paste input "hellosonu01"
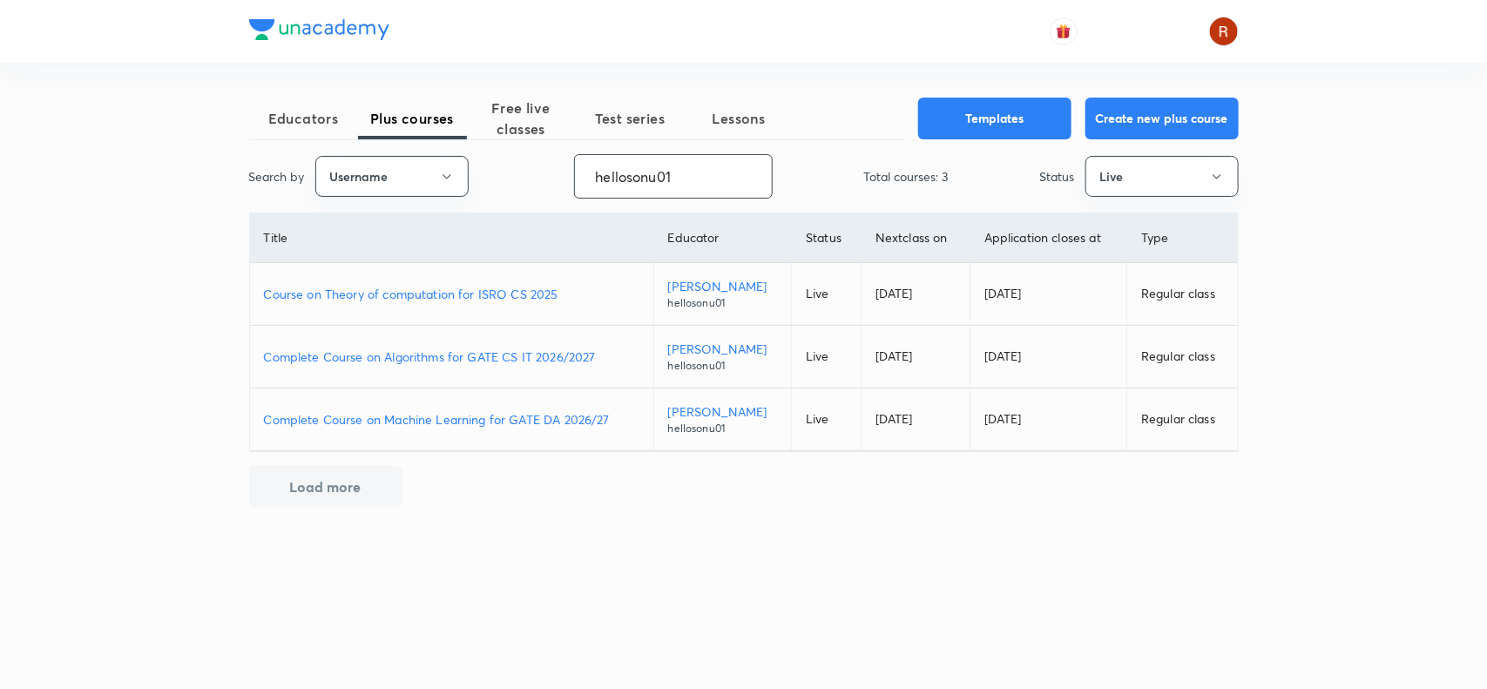
click at [443, 292] on p "Course on Theory of computation for ISRO CS 2025" at bounding box center [451, 294] width 375 height 18
click at [524, 357] on p "Complete Course on Algorithms for GATE CS IT 2026/2027" at bounding box center [451, 357] width 375 height 18
click at [540, 353] on p "Complete Course on Algorithms for GATE CS IT 2026/2027" at bounding box center [451, 357] width 375 height 18
click at [532, 423] on p "Complete Course on Machine Learning for GATE DA 2026/27" at bounding box center [451, 419] width 375 height 18
click at [649, 172] on input "hellosonu01" at bounding box center [673, 176] width 197 height 44
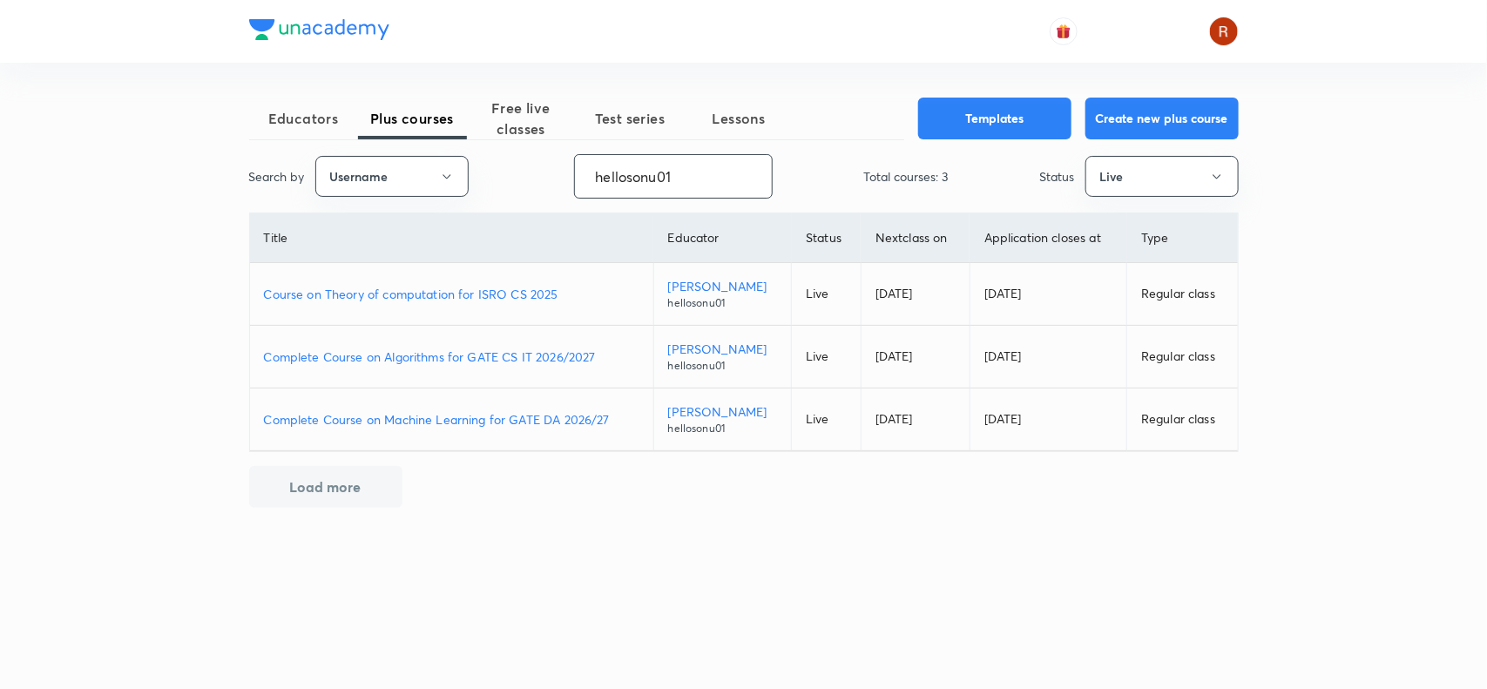
click at [649, 172] on input "hellosonu01" at bounding box center [673, 176] width 197 height 44
type input "\"
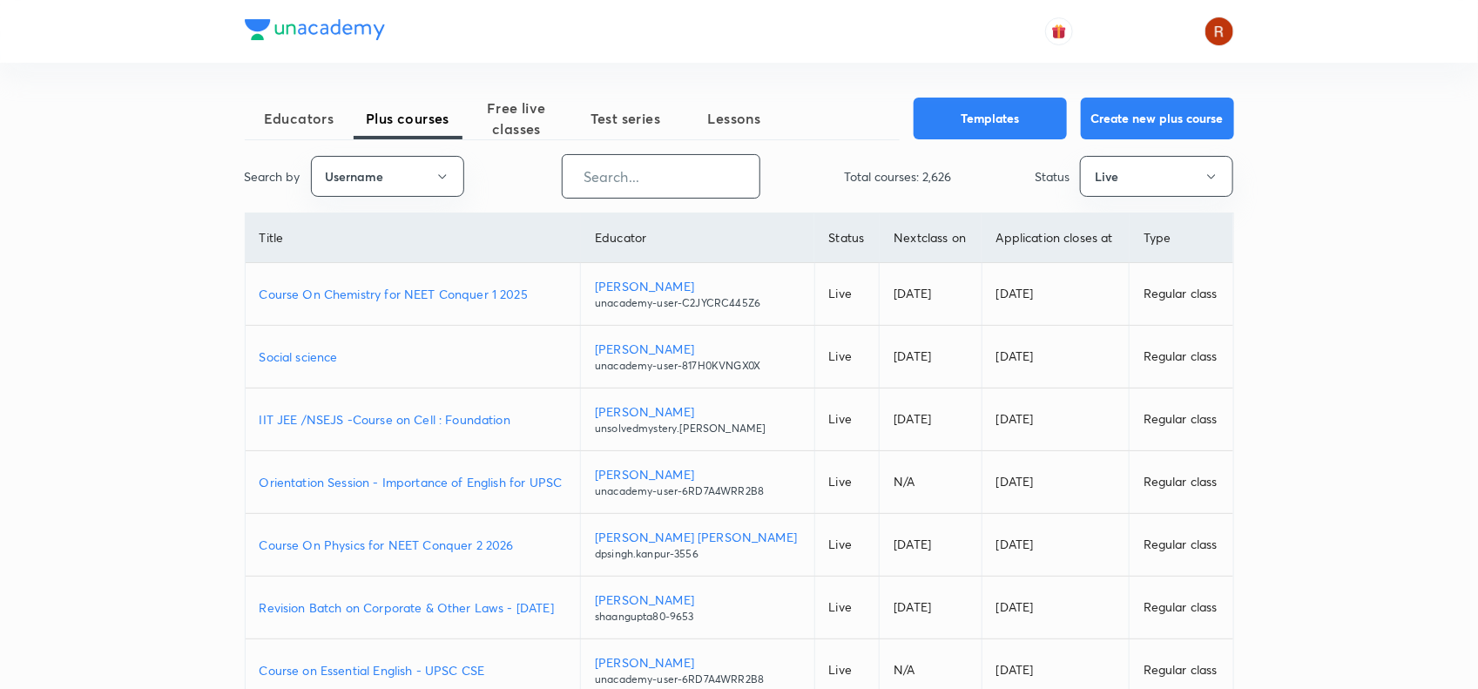
paste input "rahulmathematik"
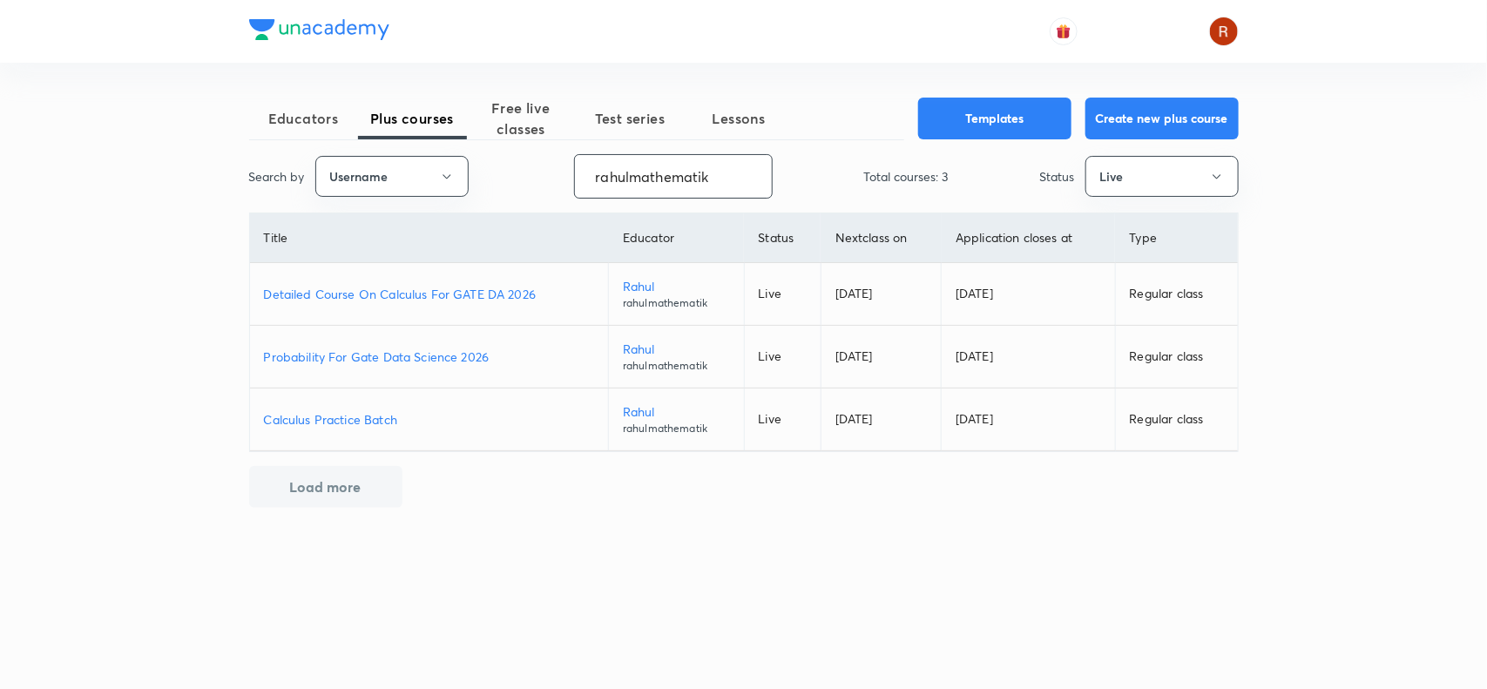
type input "rahulmathematik"
click at [481, 293] on p "Detailed Course On Calculus For GATE DA 2026" at bounding box center [429, 294] width 331 height 18
click at [411, 354] on p "Probability For Gate Data Science 2026" at bounding box center [429, 357] width 331 height 18
click at [358, 418] on p "Calculus Practice Batch" at bounding box center [429, 419] width 331 height 18
click at [493, 288] on p "Detailed Course On Calculus For GATE DA 2026" at bounding box center [429, 294] width 331 height 18
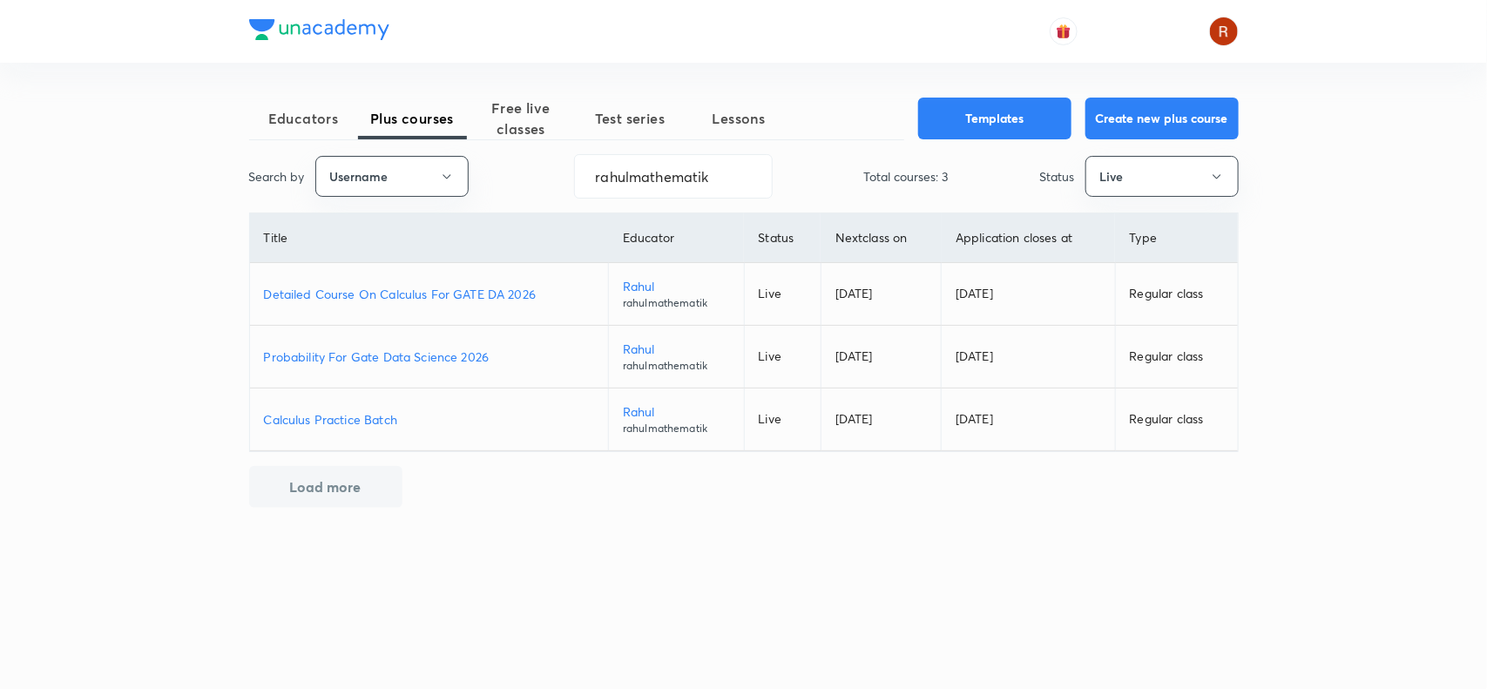
click at [419, 354] on p "Probability For Gate Data Science 2026" at bounding box center [429, 357] width 331 height 18
click at [383, 416] on p "Calculus Practice Batch" at bounding box center [429, 419] width 331 height 18
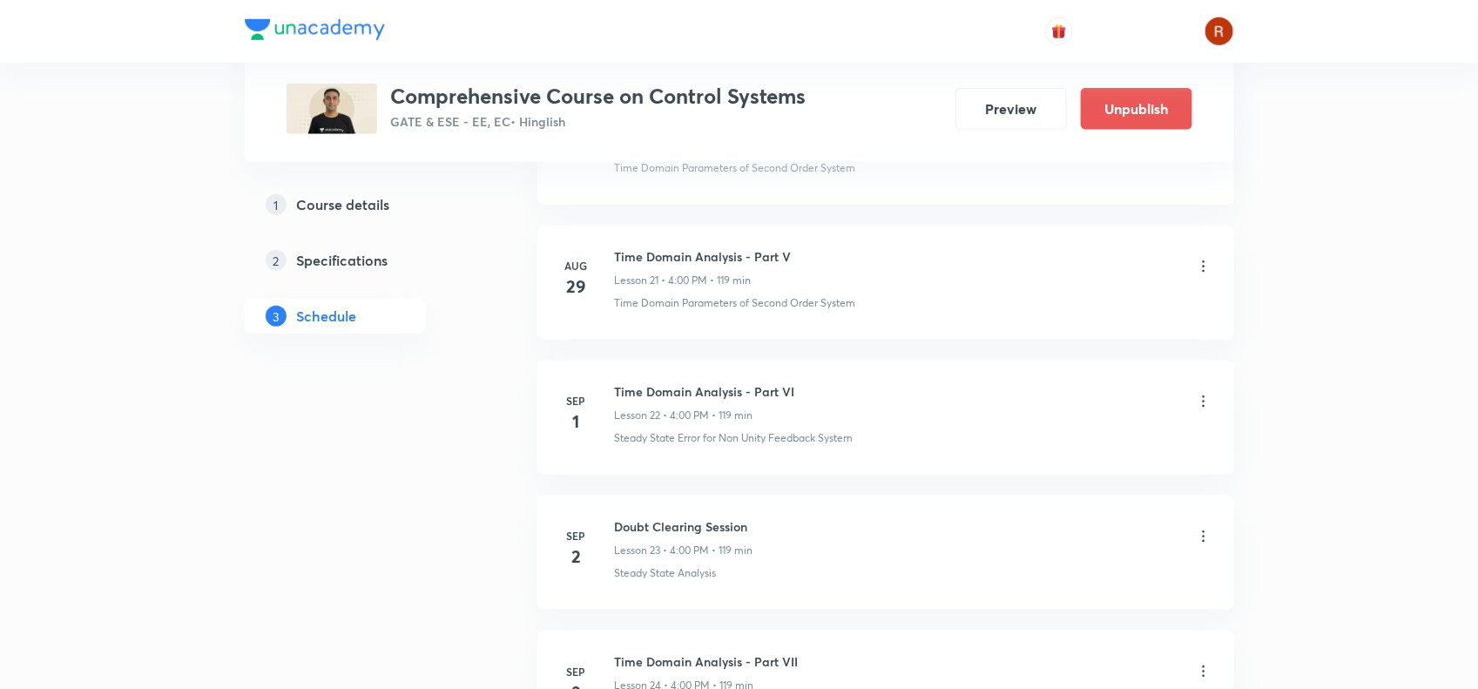
scroll to position [3678, 0]
click at [1203, 409] on icon at bounding box center [1203, 400] width 17 height 17
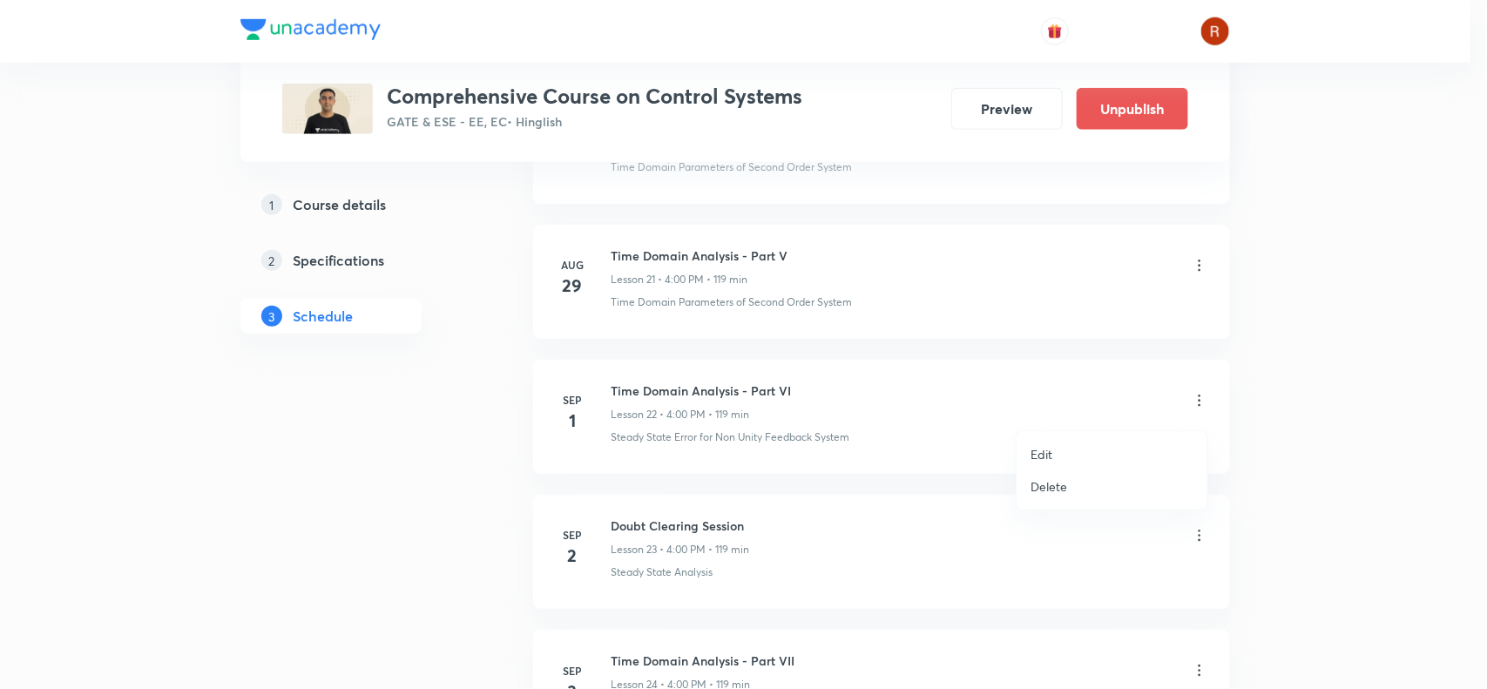
click at [1065, 479] on p "Delete" at bounding box center [1049, 486] width 37 height 18
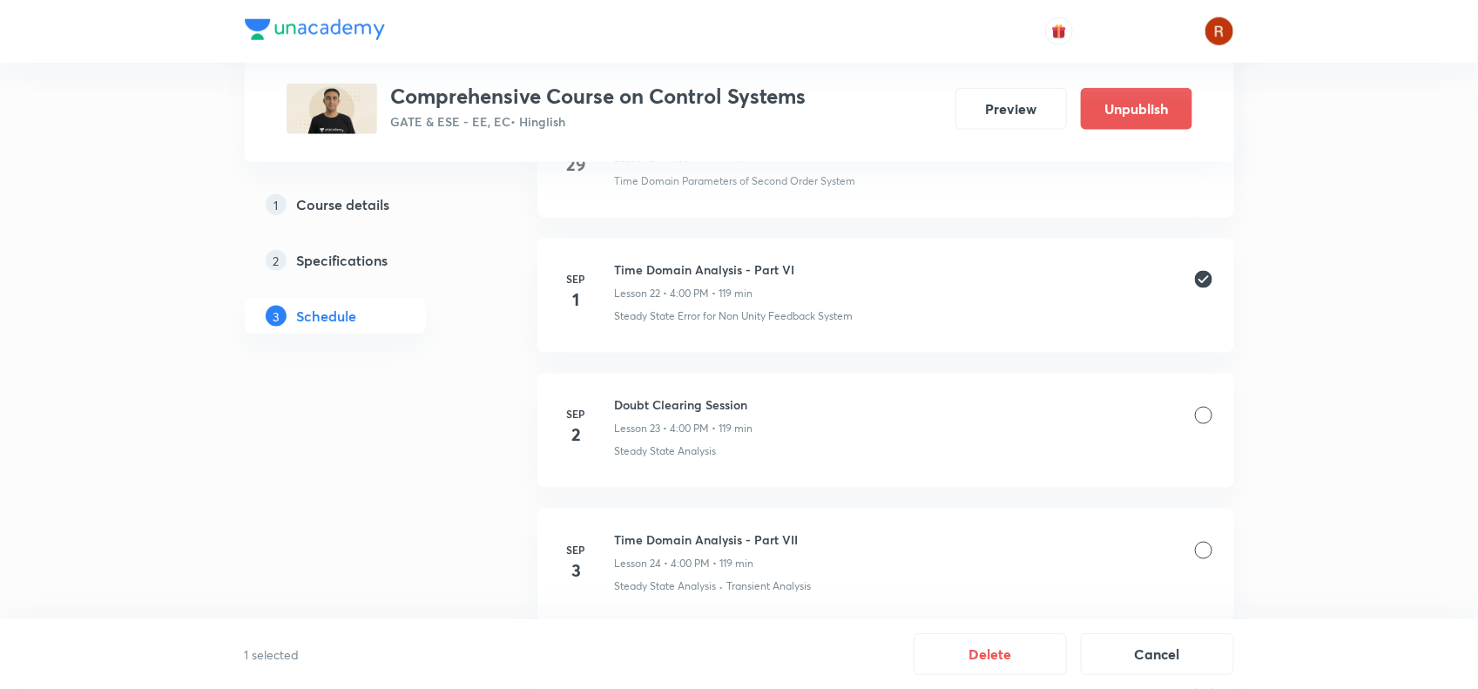
scroll to position [3800, 0]
click at [995, 650] on button "Delete" at bounding box center [990, 653] width 153 height 42
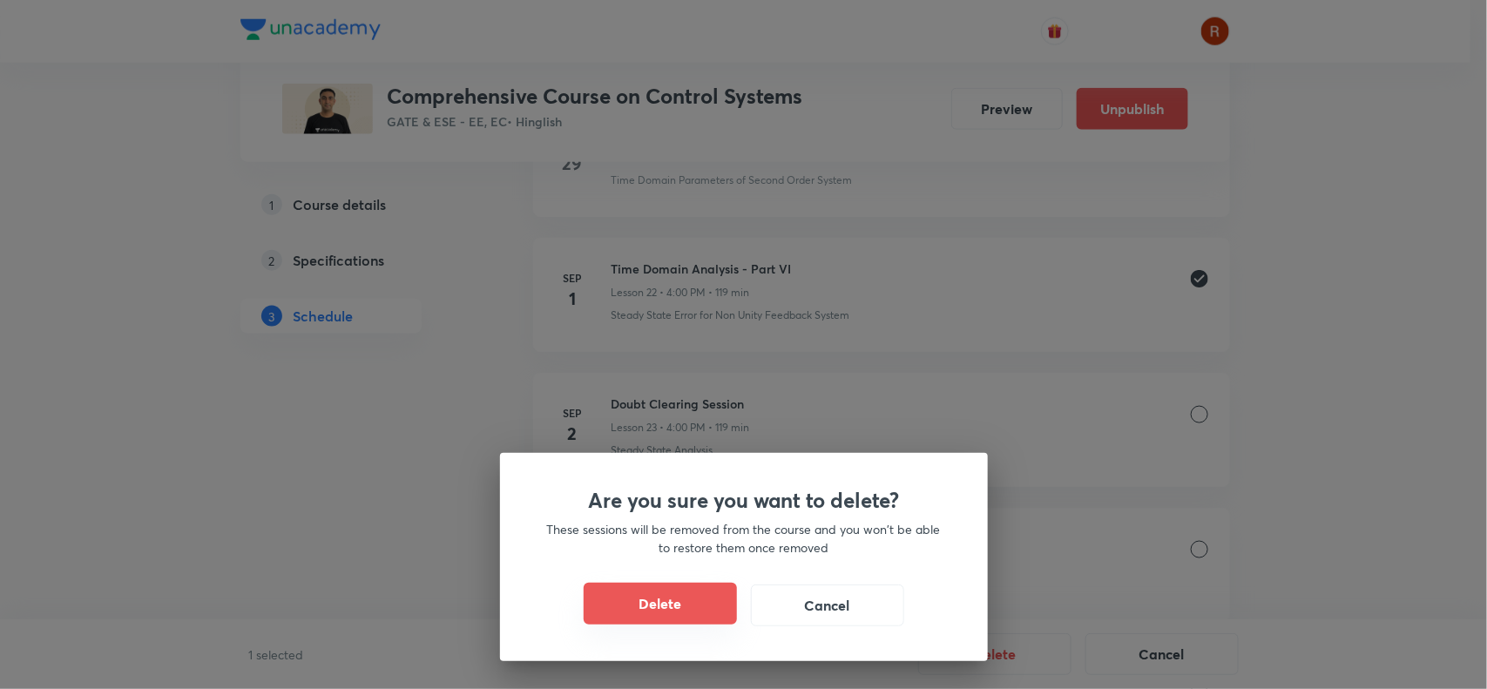
click at [678, 591] on button "Delete" at bounding box center [660, 604] width 153 height 42
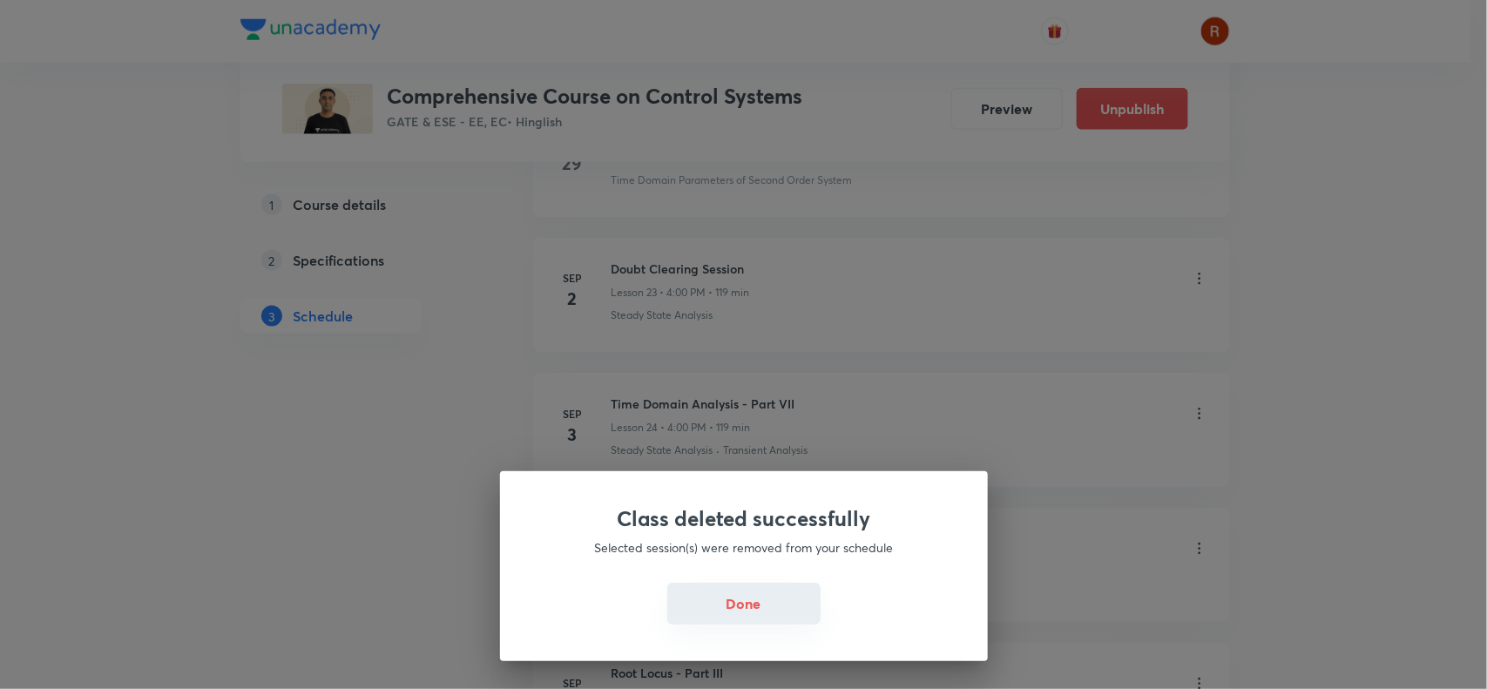
click at [734, 602] on button "Done" at bounding box center [743, 604] width 153 height 42
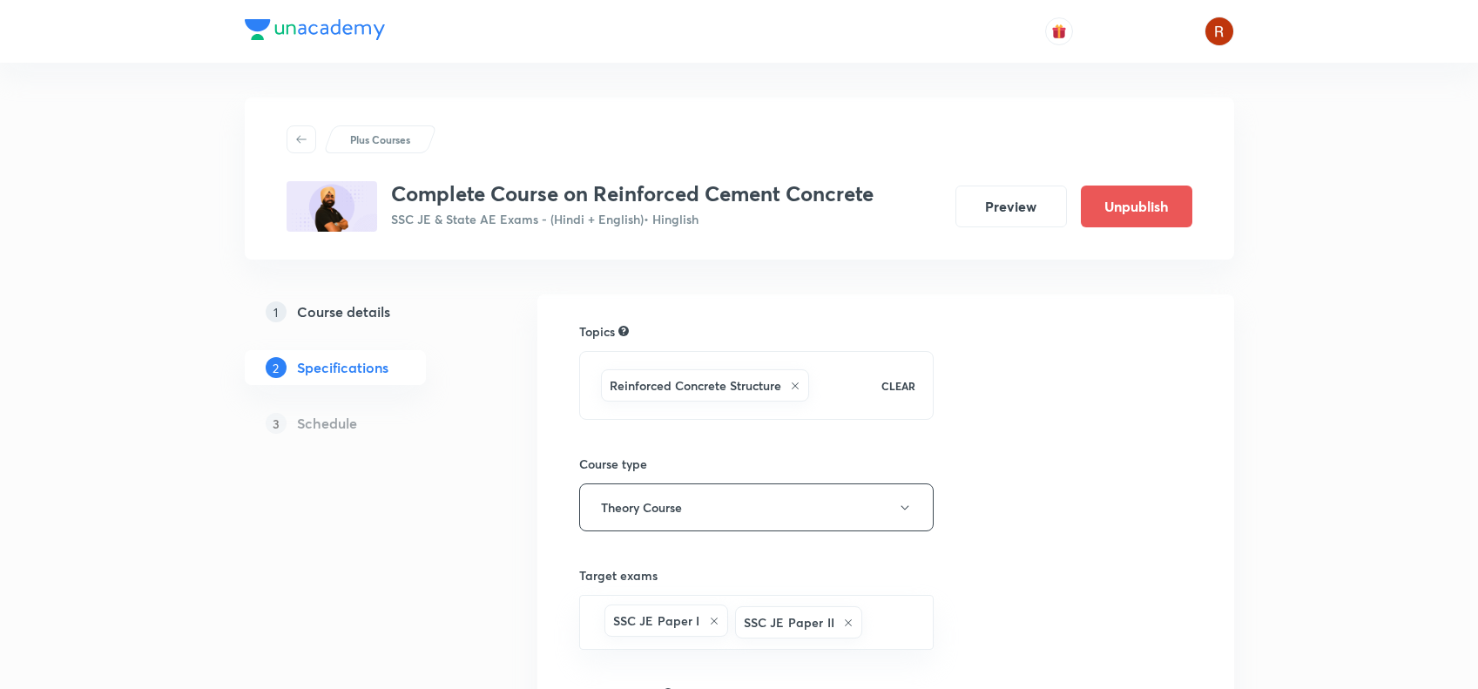
click at [314, 306] on h5 "Course details" at bounding box center [343, 311] width 93 height 21
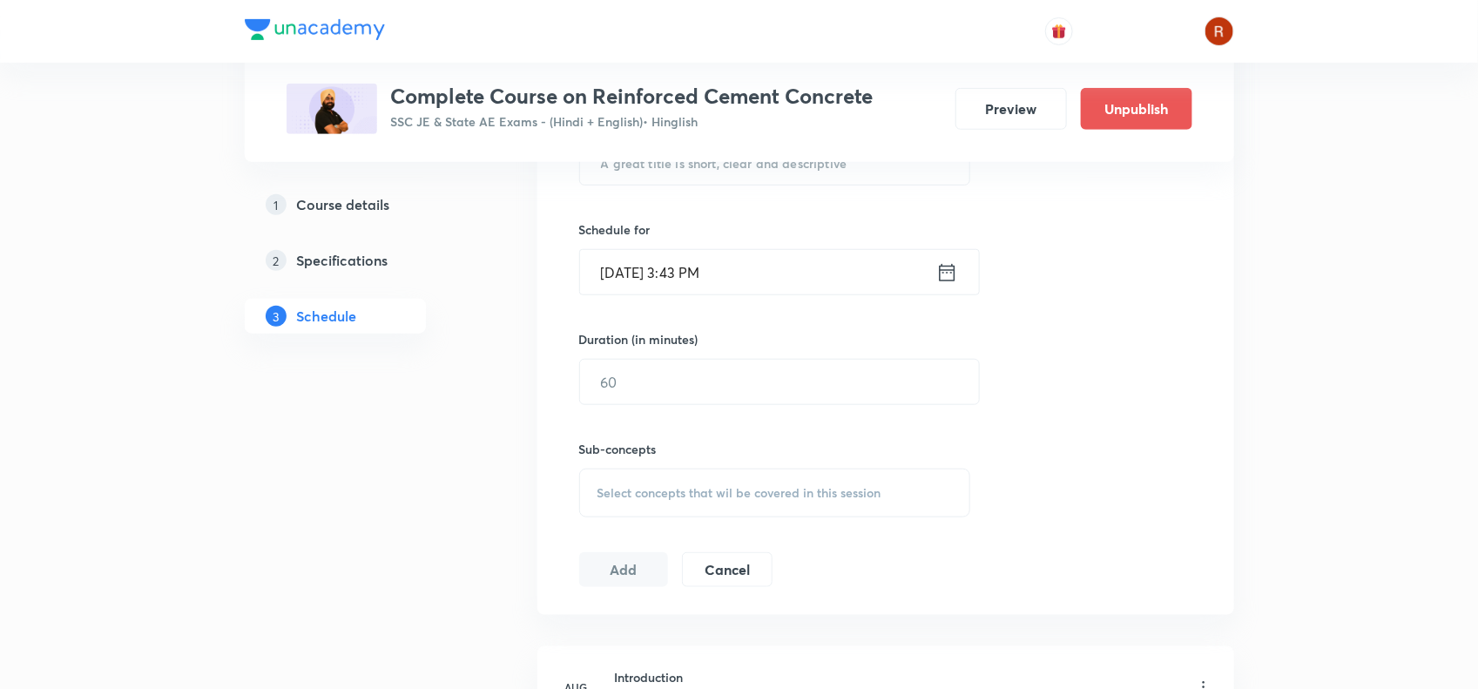
scroll to position [497, 0]
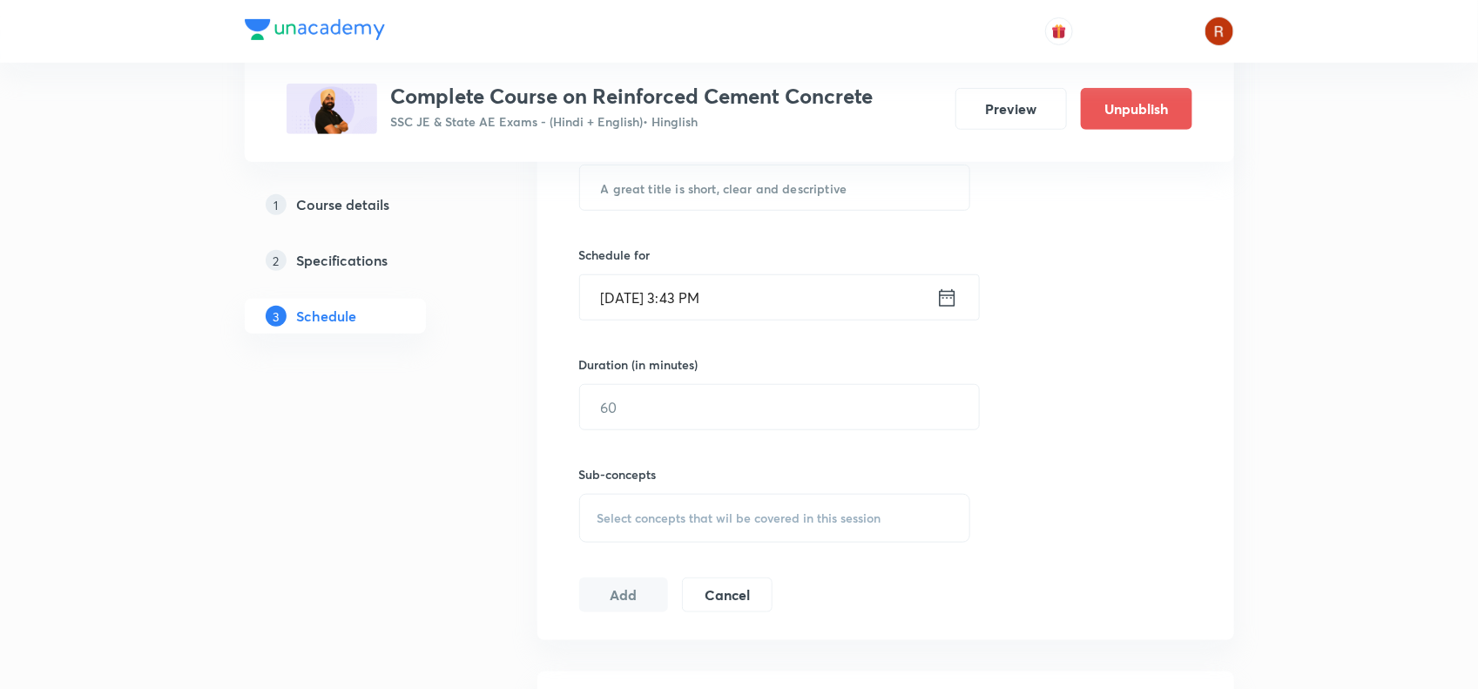
click at [395, 91] on h3 "Complete Course on Reinforced Cement Concrete" at bounding box center [632, 96] width 483 height 25
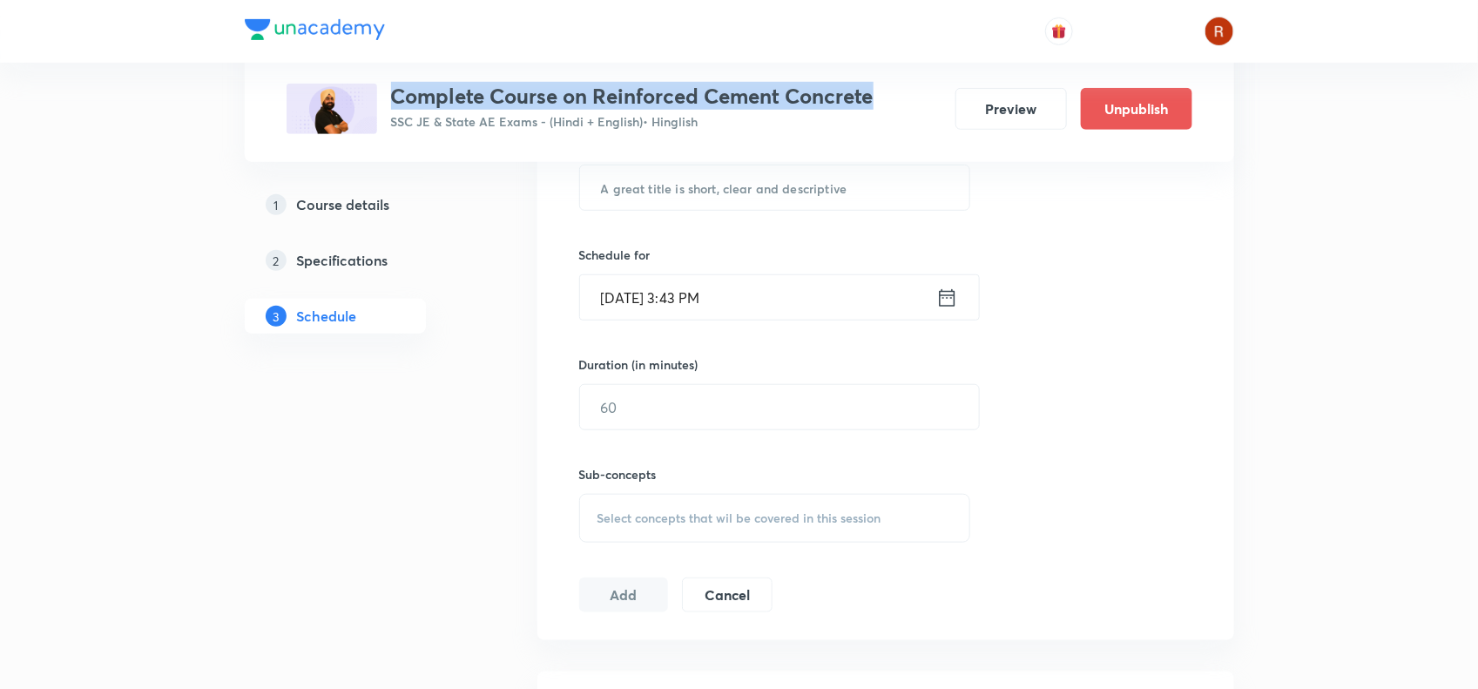
drag, startPoint x: 395, startPoint y: 91, endPoint x: 864, endPoint y: 85, distance: 469.6
click at [864, 85] on h3 "Complete Course on Reinforced Cement Concrete" at bounding box center [632, 96] width 483 height 25
copy h3 "Complete Course on Reinforced Cement Concrete"
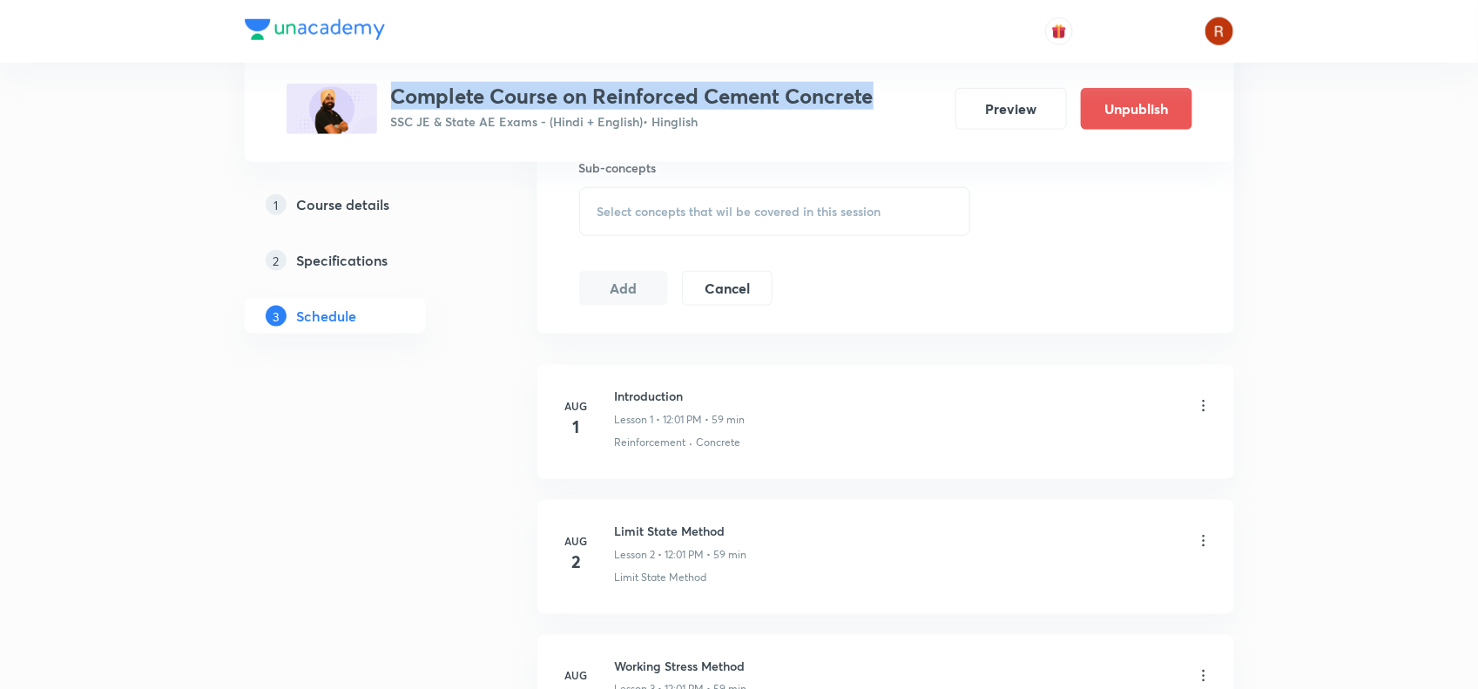
scroll to position [806, 0]
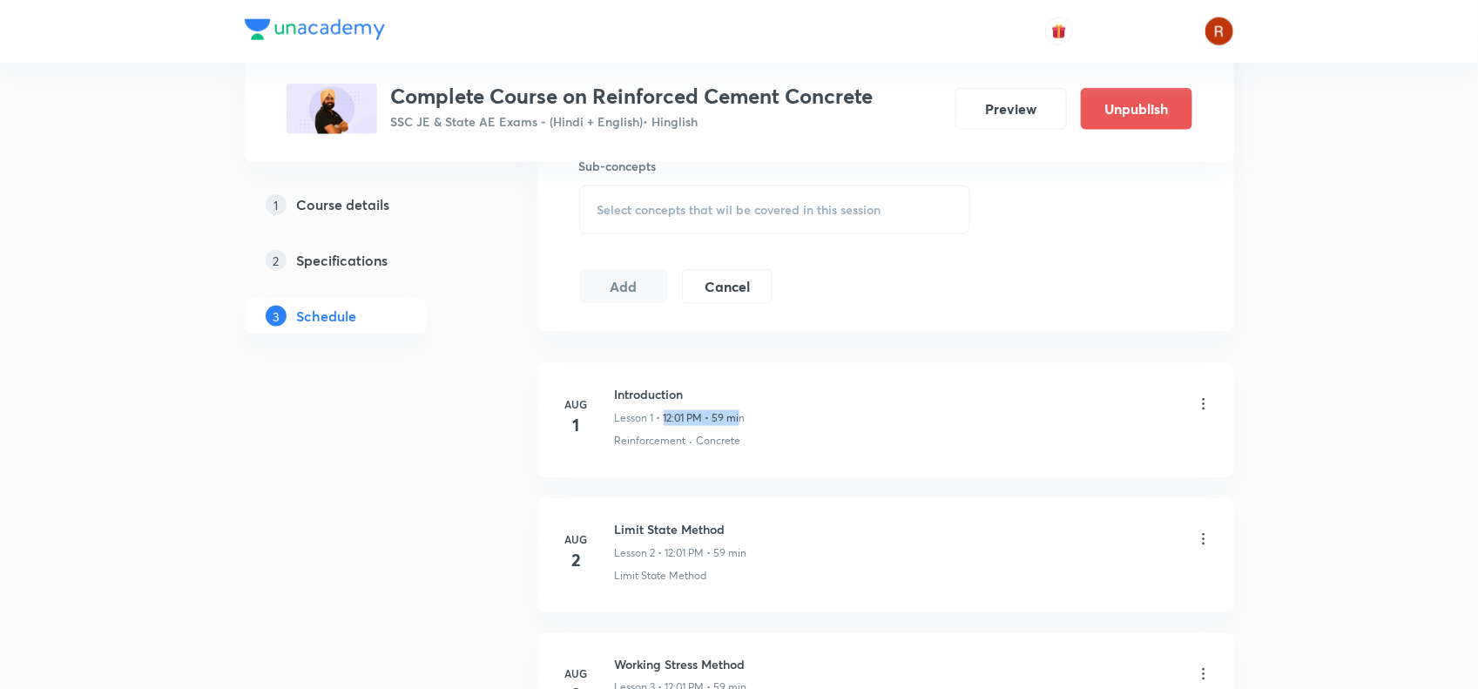
drag, startPoint x: 664, startPoint y: 420, endPoint x: 743, endPoint y: 423, distance: 79.3
click at [743, 423] on p "Lesson 1 • 12:01 PM • 59 min" at bounding box center [680, 418] width 131 height 16
copy p "12:01 PM • 59 mi"
click at [1008, 96] on button "Preview" at bounding box center [1012, 107] width 112 height 42
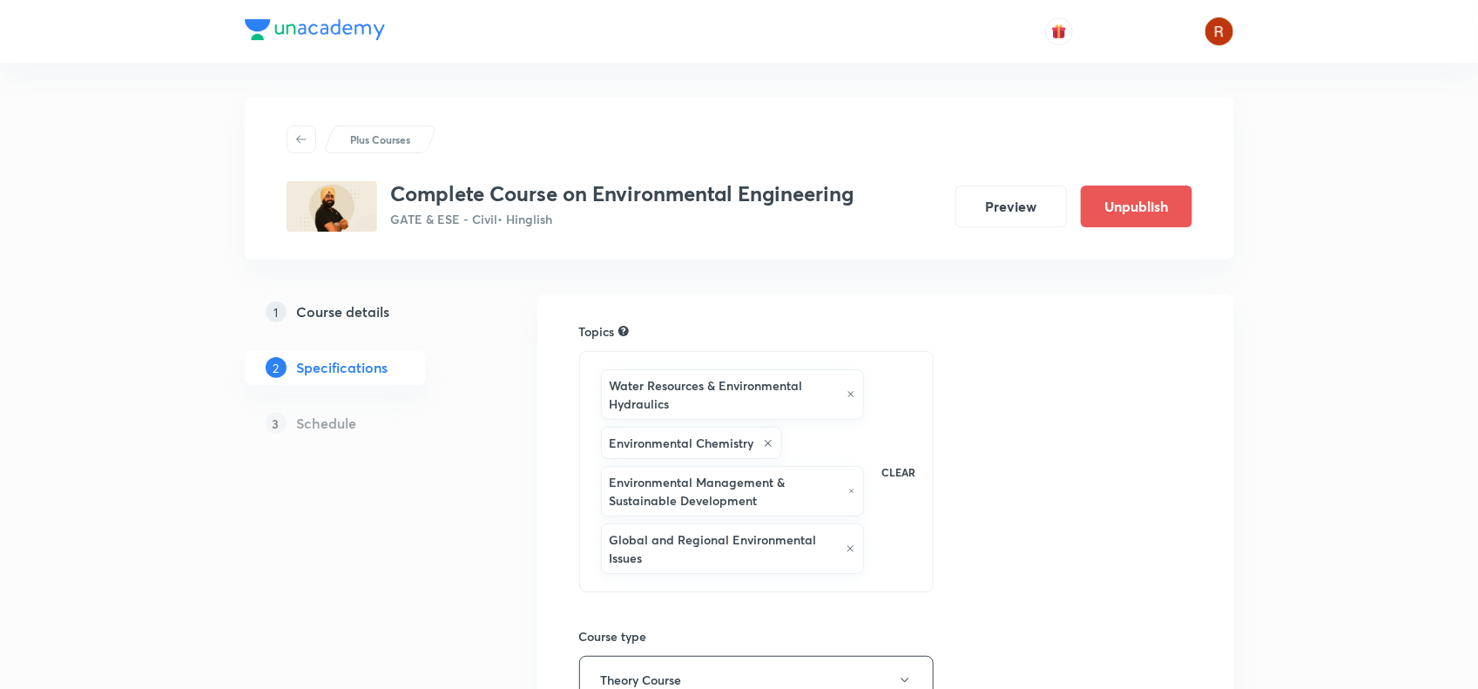
drag, startPoint x: 0, startPoint y: 0, endPoint x: 336, endPoint y: 303, distance: 452.8
click at [336, 303] on h5 "Course details" at bounding box center [343, 311] width 93 height 21
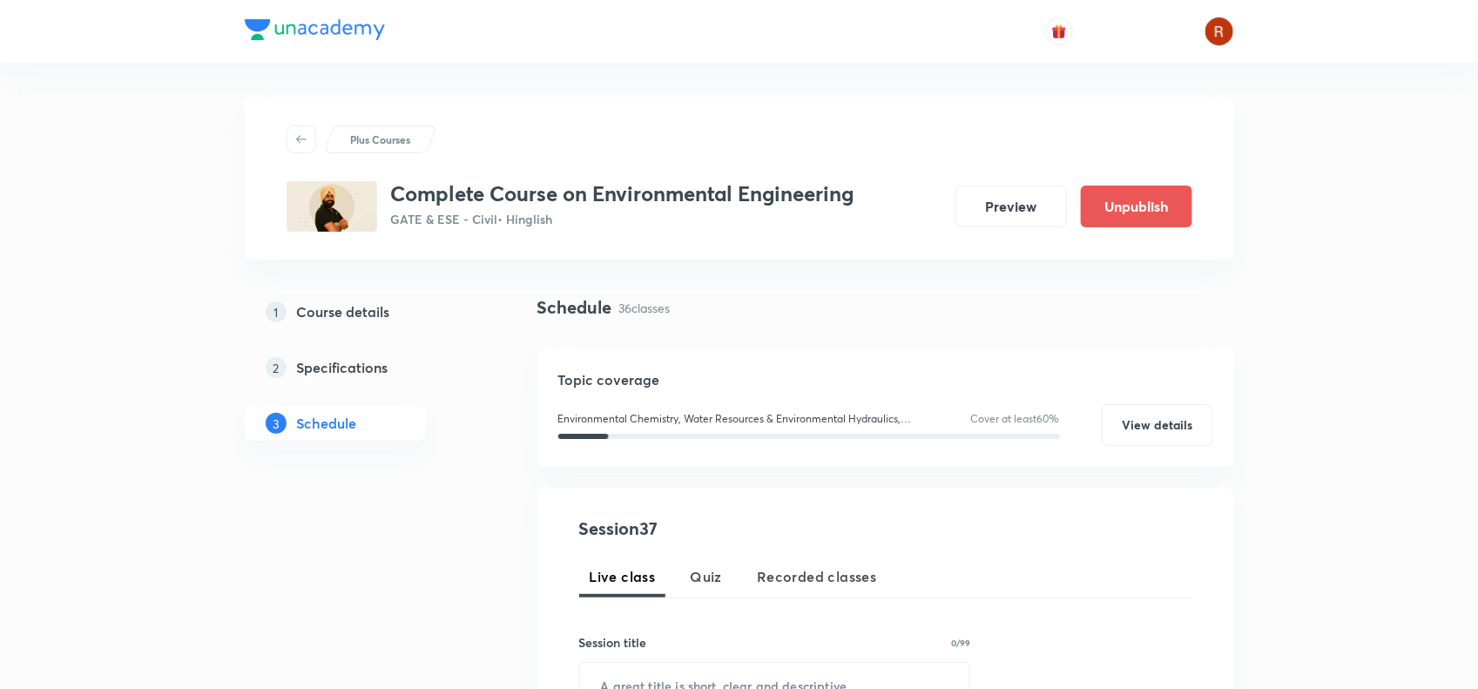
click at [394, 196] on h3 "Complete Course on Environmental Engineering" at bounding box center [622, 193] width 463 height 25
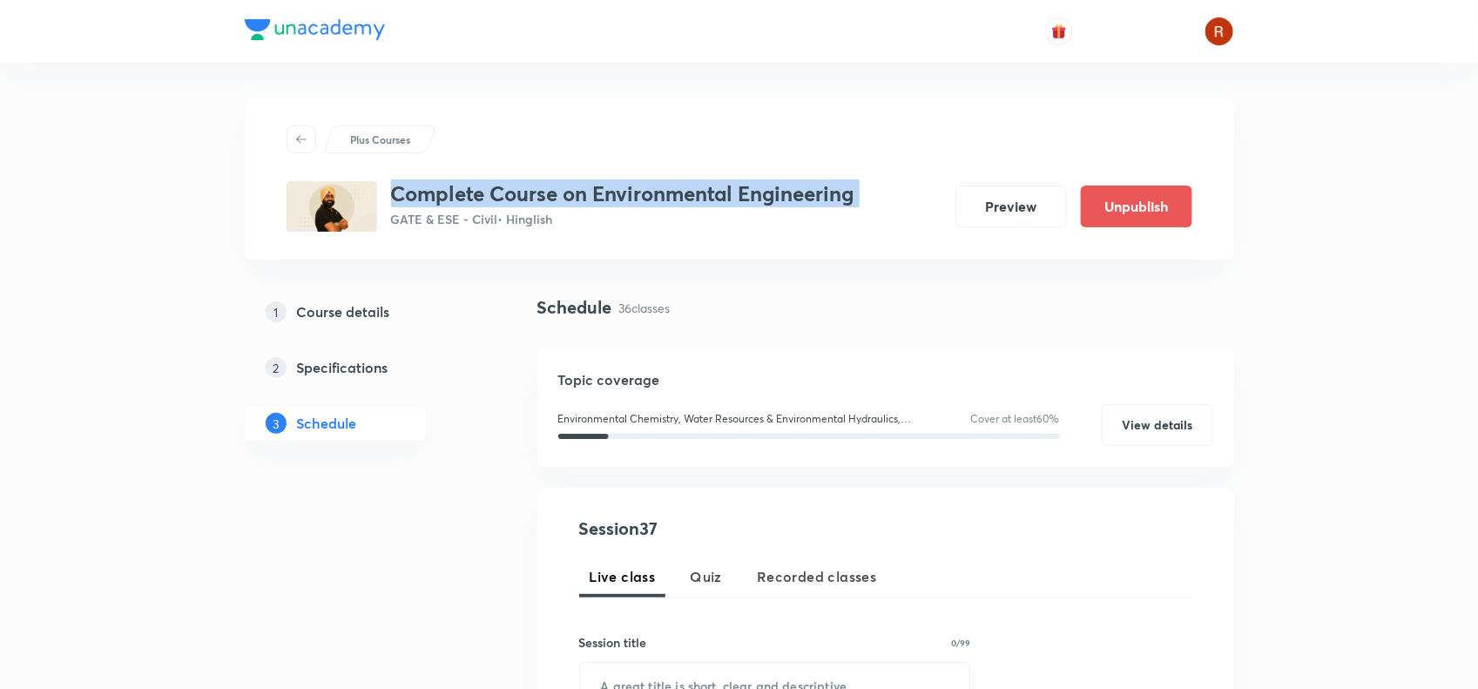
drag, startPoint x: 394, startPoint y: 196, endPoint x: 877, endPoint y: 170, distance: 484.2
click at [877, 170] on div "Plus Courses Complete Course on Environmental Engineering GATE & ESE - Civil • …" at bounding box center [740, 178] width 906 height 106
copy h3 "Complete Course on Environmental Engineering"
click at [981, 193] on button "Preview" at bounding box center [1012, 205] width 112 height 42
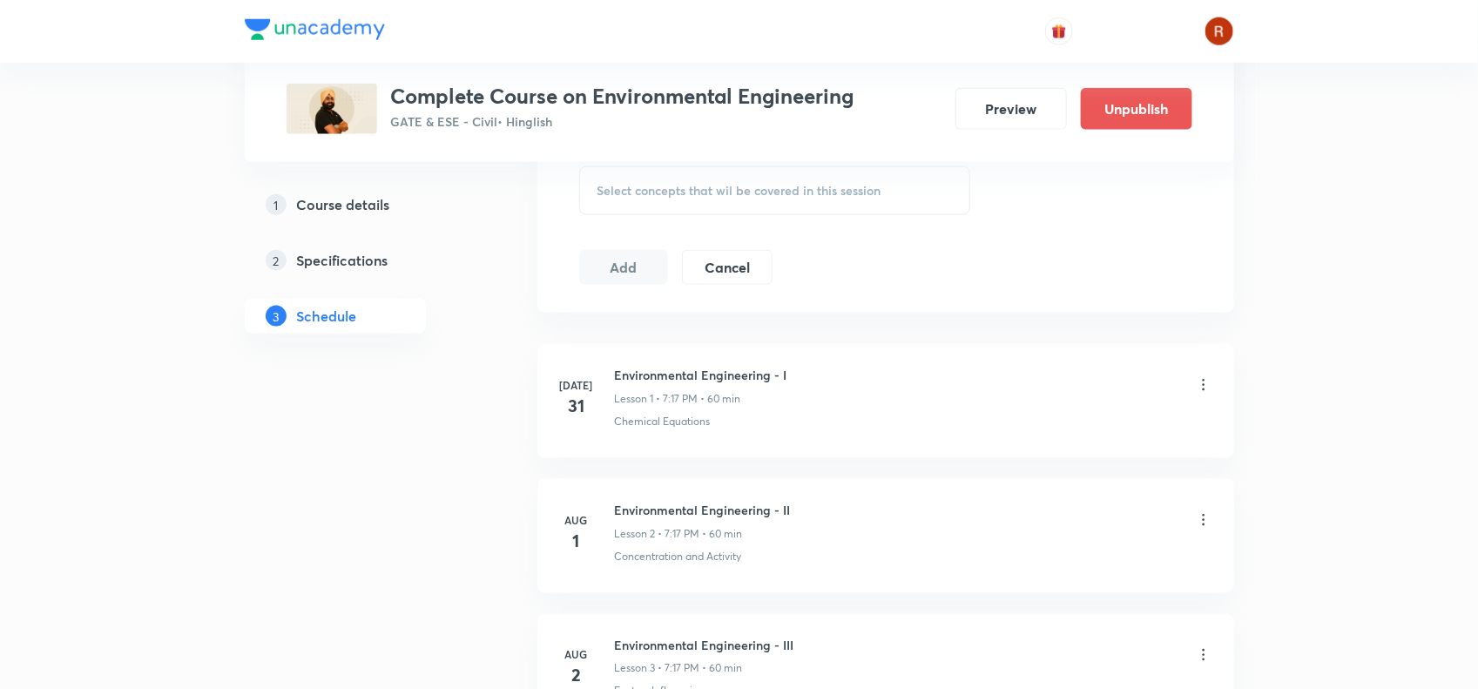
scroll to position [824, 0]
drag, startPoint x: 660, startPoint y: 401, endPoint x: 742, endPoint y: 398, distance: 81.9
click at [742, 398] on div "Lesson 1 • 7:17 PM • 60 min" at bounding box center [701, 400] width 172 height 16
copy p "7:17 PM • 60 min"
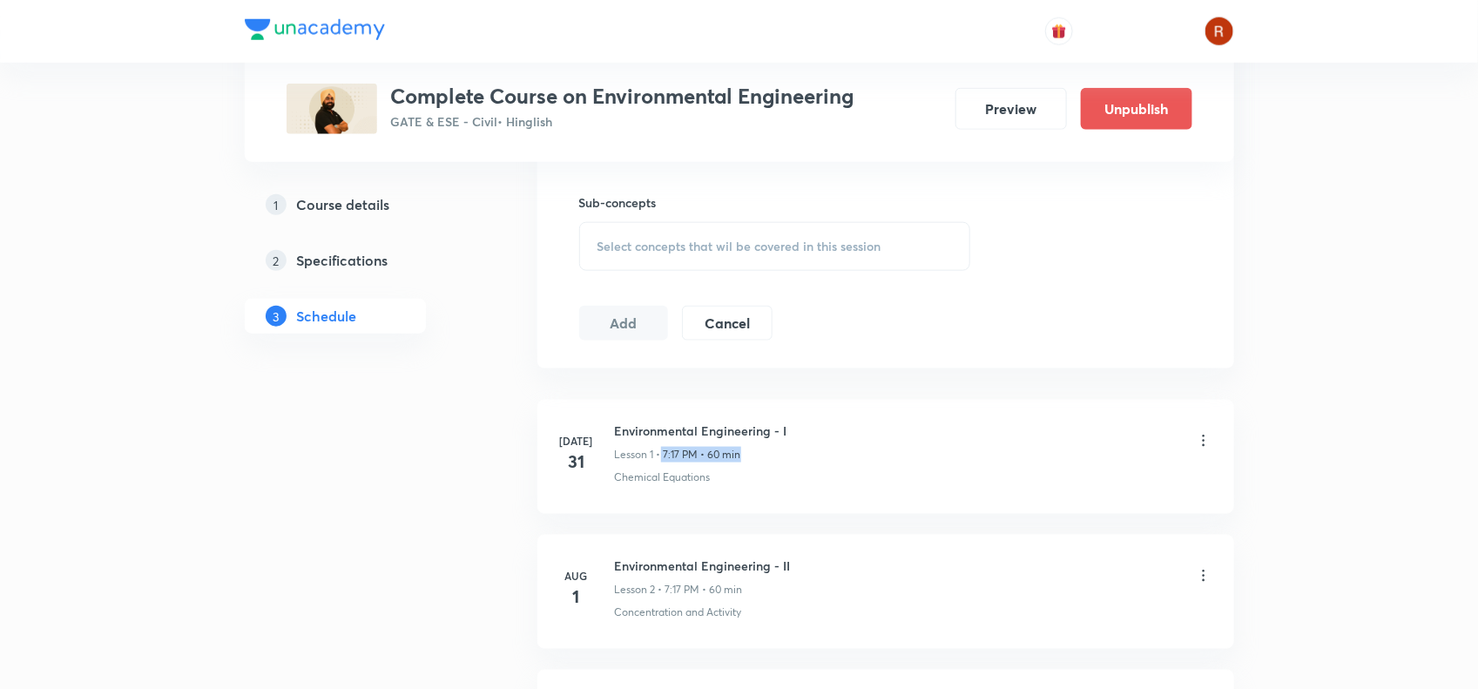
scroll to position [639, 0]
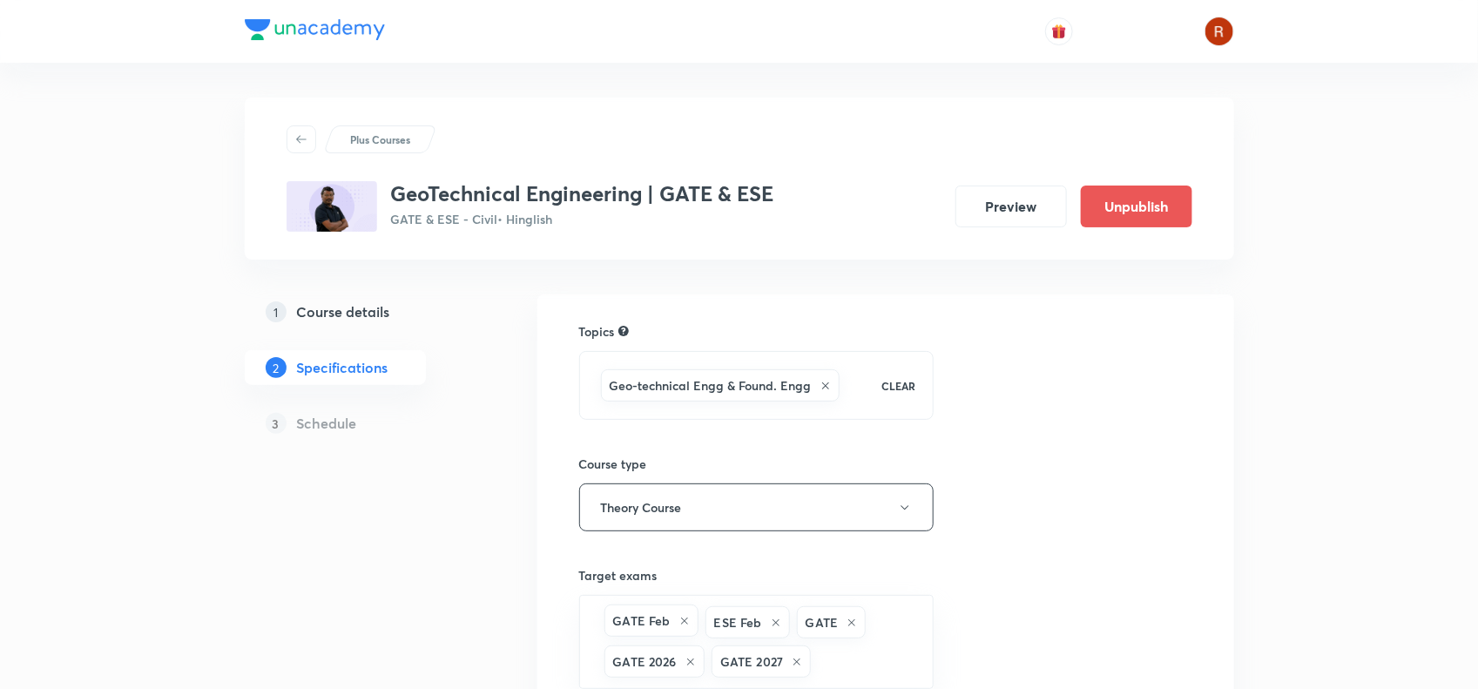
click at [396, 202] on h3 "GeoTechnical Engineering | GATE & ESE" at bounding box center [582, 193] width 383 height 25
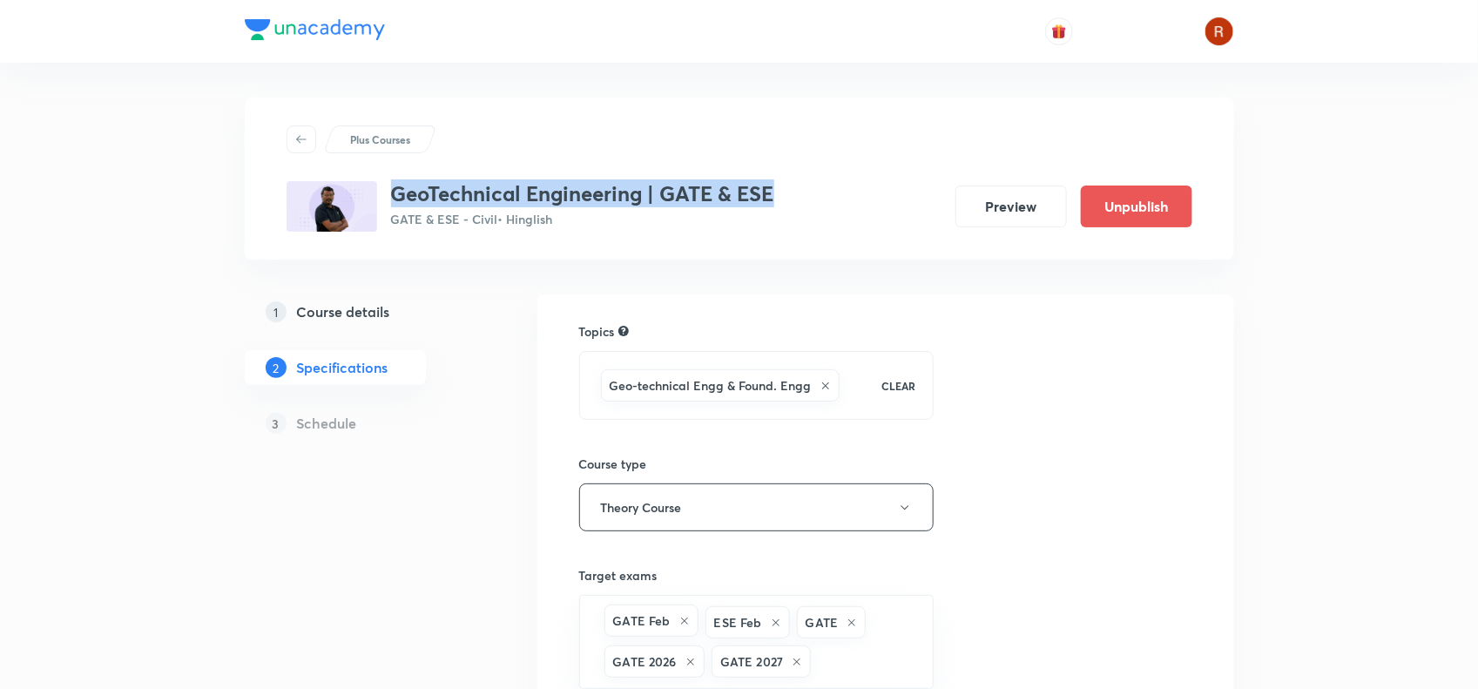
drag, startPoint x: 396, startPoint y: 202, endPoint x: 763, endPoint y: 170, distance: 368.2
click at [763, 170] on div "Plus Courses GeoTechnical Engineering | GATE & ESE GATE & ESE - Civil • Hinglis…" at bounding box center [740, 178] width 906 height 106
copy h3 "GeoTechnical Engineering | GATE & ESE"
click at [1013, 200] on button "Preview" at bounding box center [1012, 205] width 112 height 42
click at [357, 318] on h5 "Course details" at bounding box center [343, 311] width 93 height 21
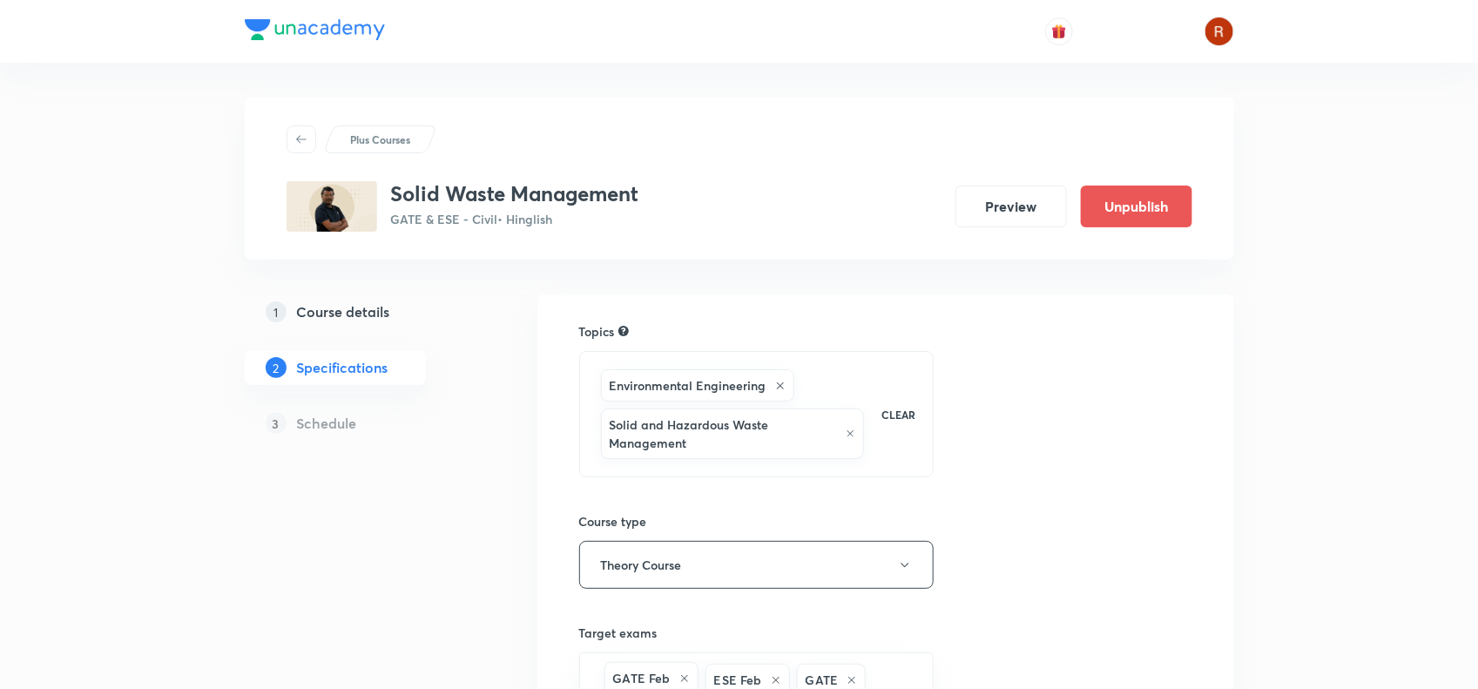
click at [392, 193] on h3 "Solid Waste Management" at bounding box center [515, 193] width 248 height 25
drag, startPoint x: 392, startPoint y: 193, endPoint x: 595, endPoint y: 186, distance: 203.1
click at [595, 186] on h3 "Solid Waste Management" at bounding box center [515, 193] width 248 height 25
copy h3 "Solid Waste Management"
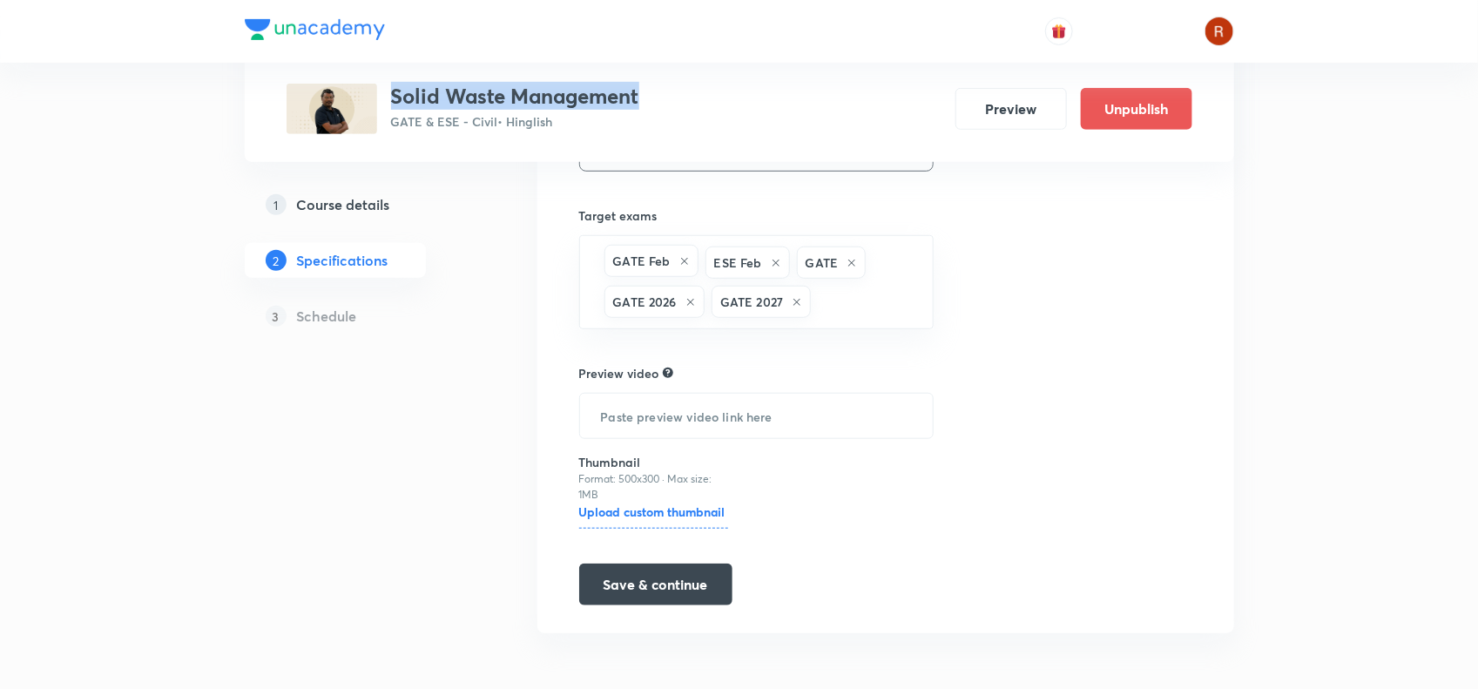
click at [344, 198] on h5 "Course details" at bounding box center [343, 204] width 93 height 21
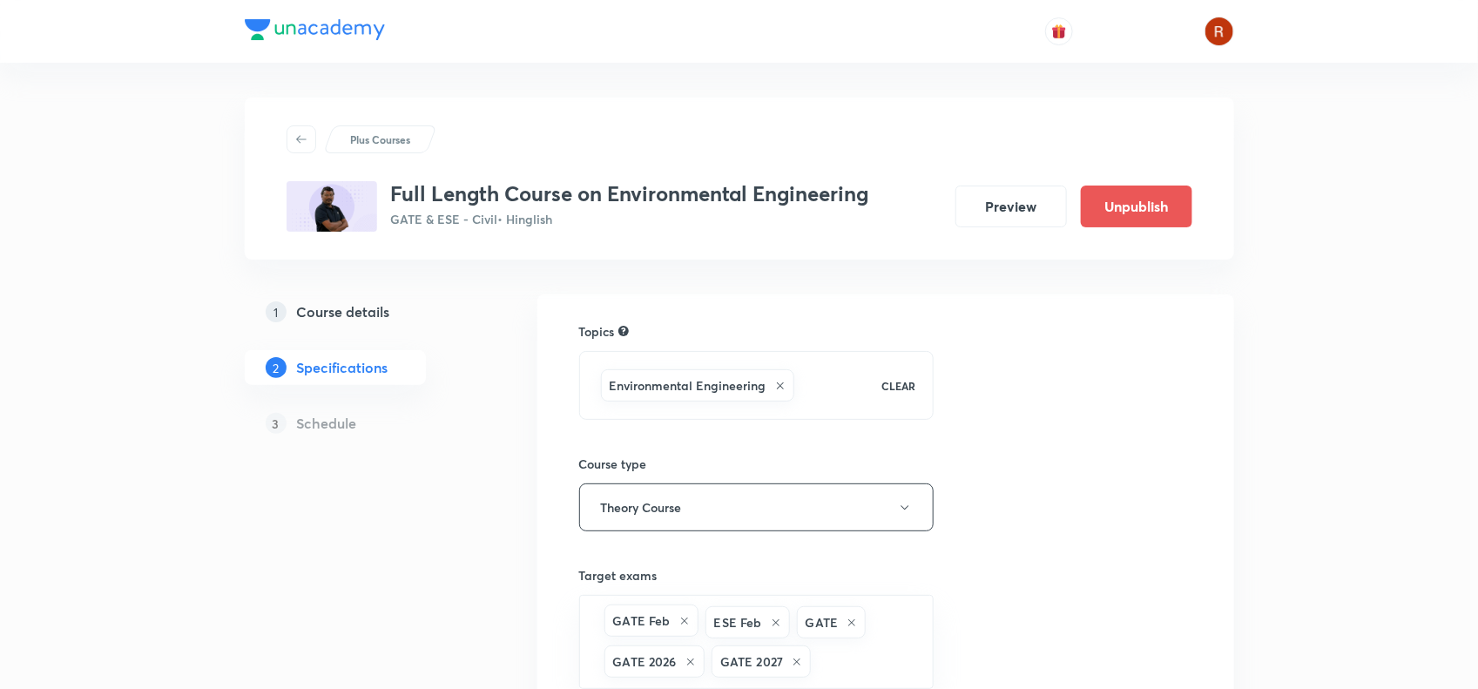
click at [393, 181] on h3 "Full Length Course on Environmental Engineering" at bounding box center [630, 193] width 478 height 25
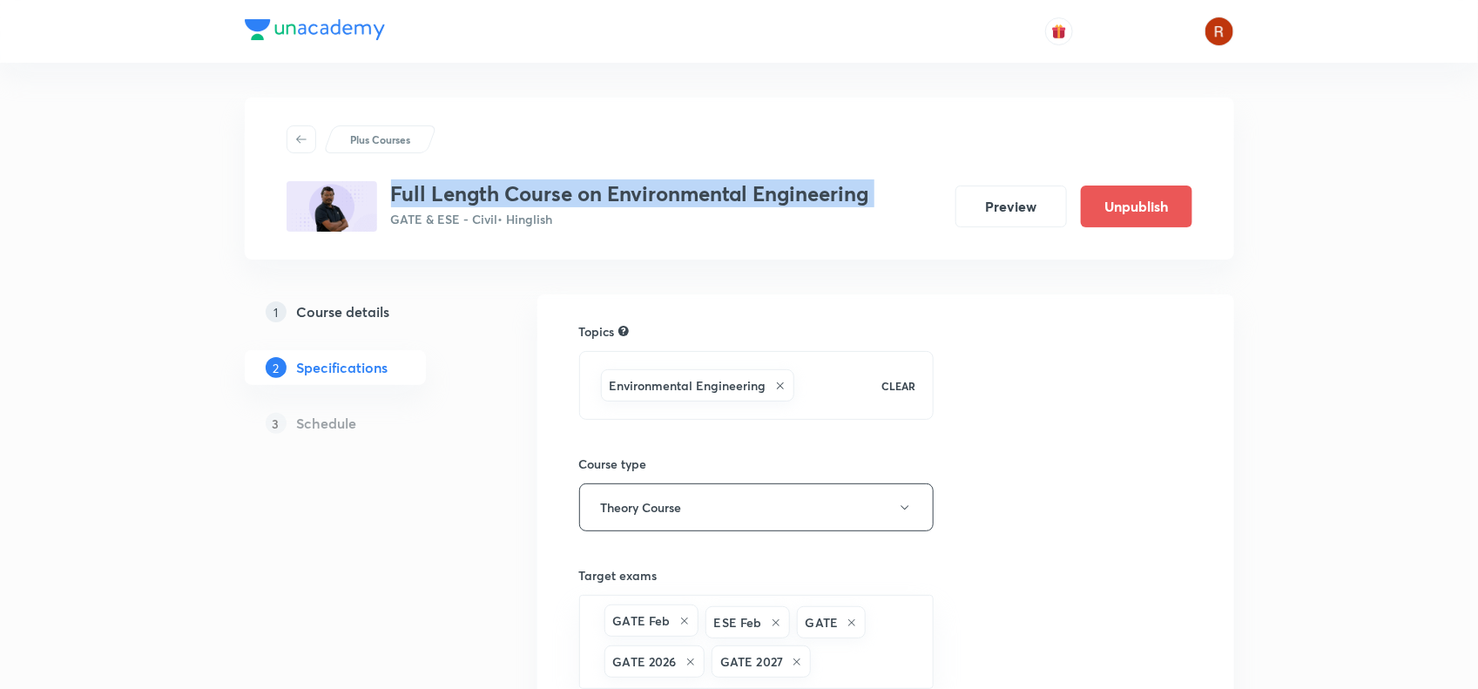
drag, startPoint x: 393, startPoint y: 179, endPoint x: 891, endPoint y: 177, distance: 498.3
click at [891, 177] on div "Plus Courses Full Length Course on Environmental Engineering GATE & ESE - Civil…" at bounding box center [740, 178] width 906 height 106
copy h3 "Full Length Course on Environmental Engineering"
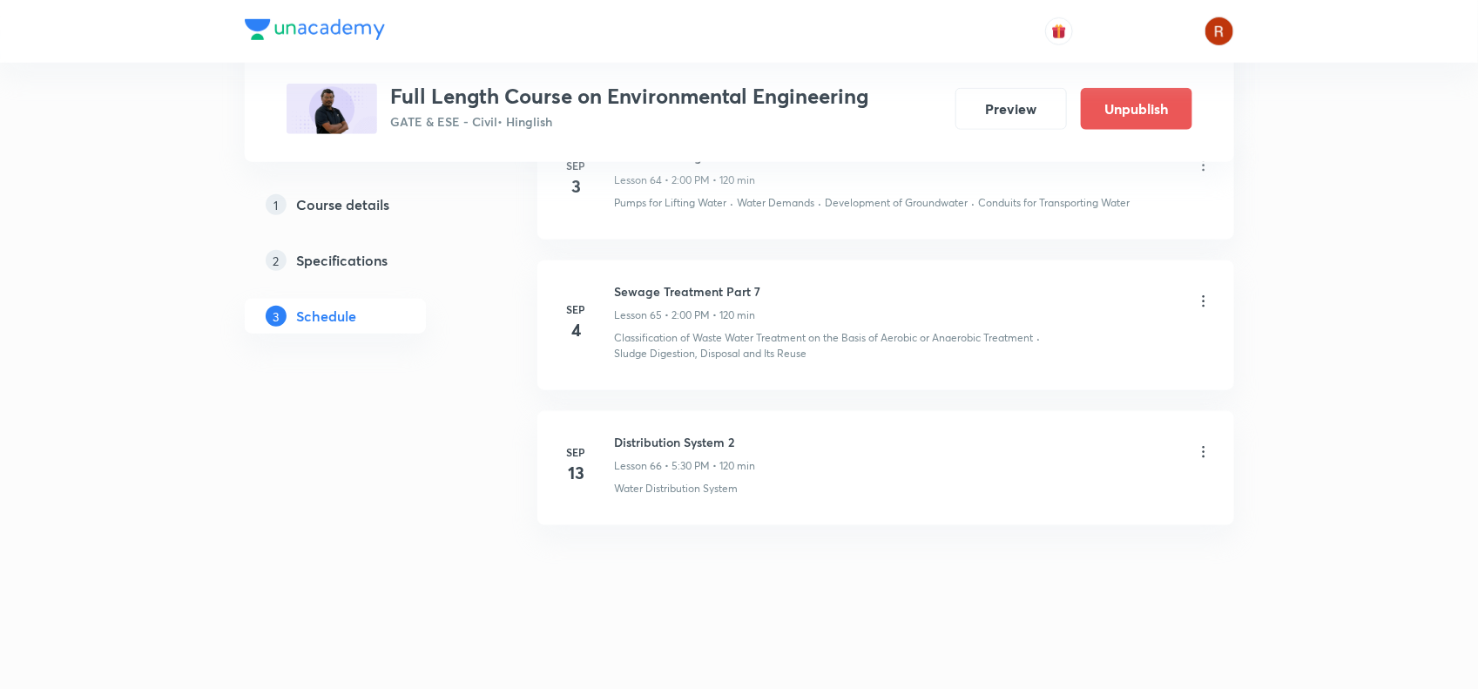
scroll to position [9518, 0]
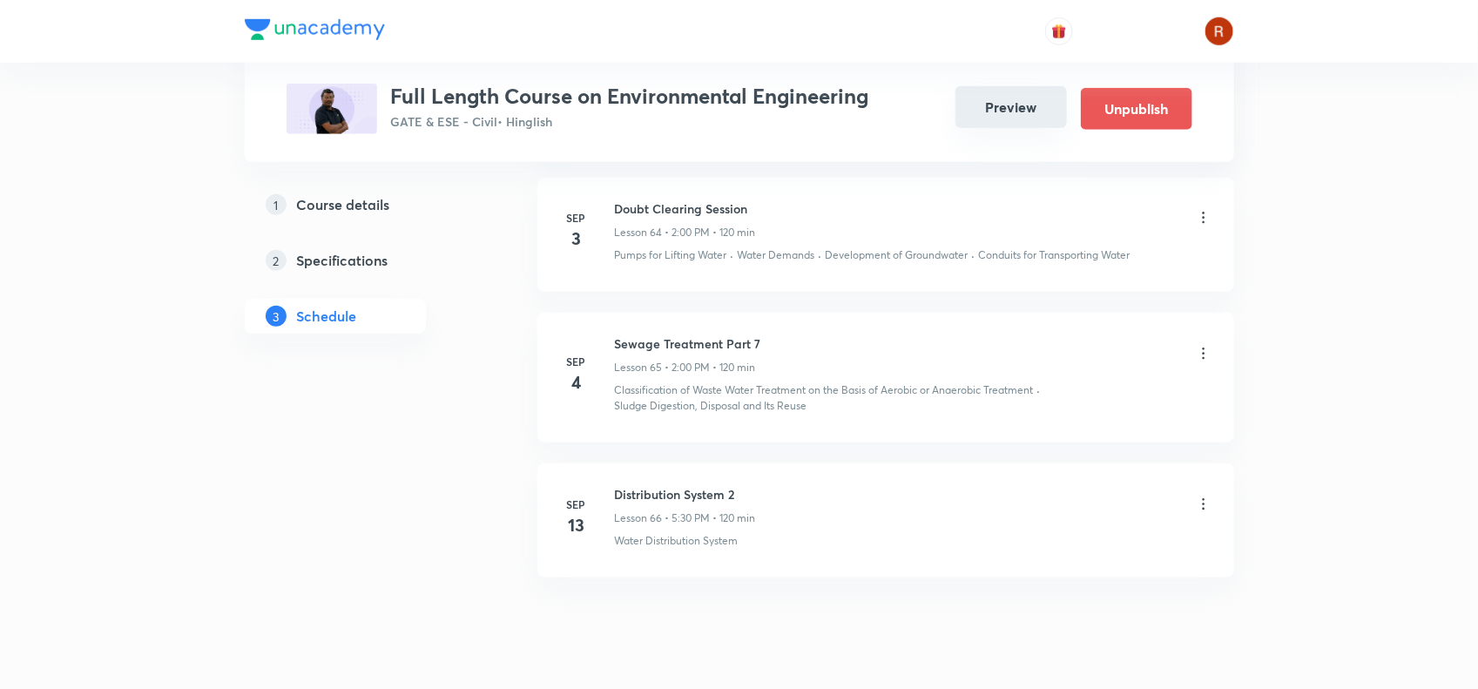
click at [998, 120] on button "Preview" at bounding box center [1012, 107] width 112 height 42
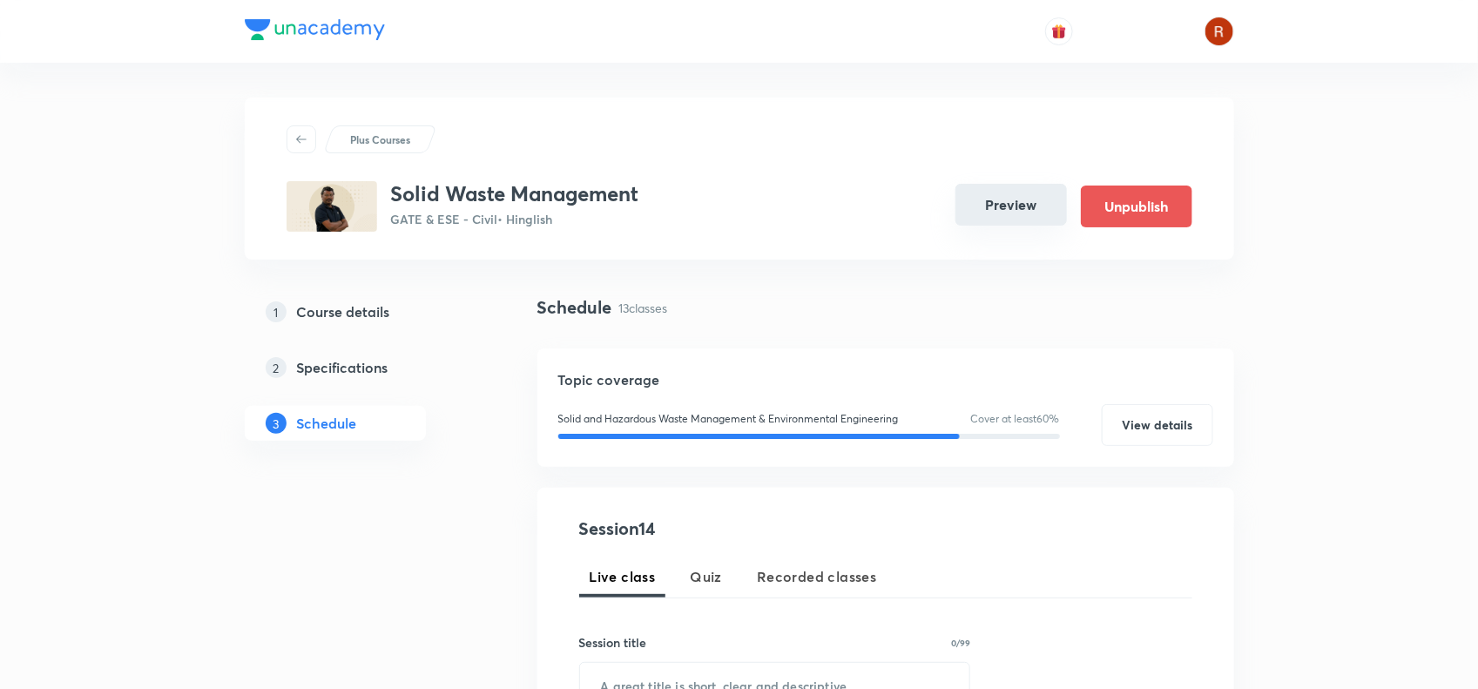
click at [1008, 192] on button "Preview" at bounding box center [1012, 205] width 112 height 42
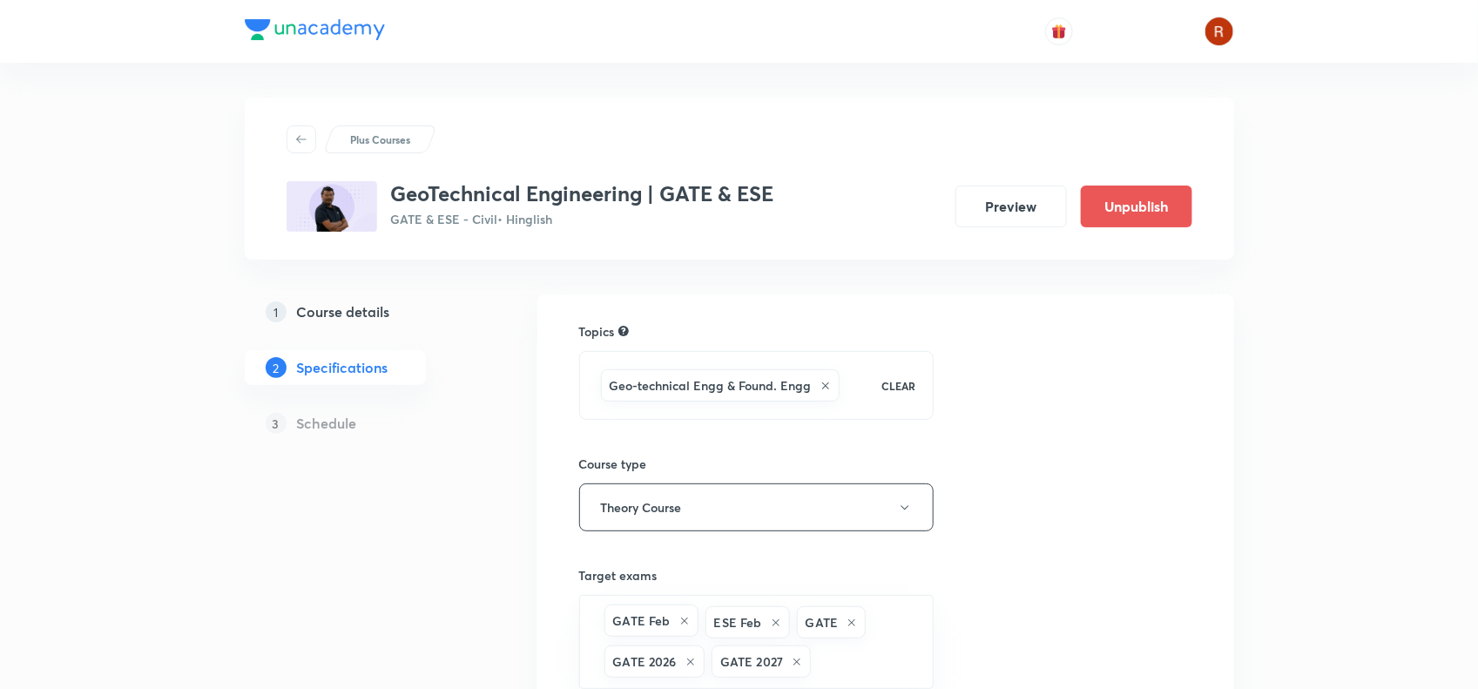
drag, startPoint x: 0, startPoint y: 0, endPoint x: 373, endPoint y: 315, distance: 488.4
click at [373, 315] on h5 "Course details" at bounding box center [343, 311] width 93 height 21
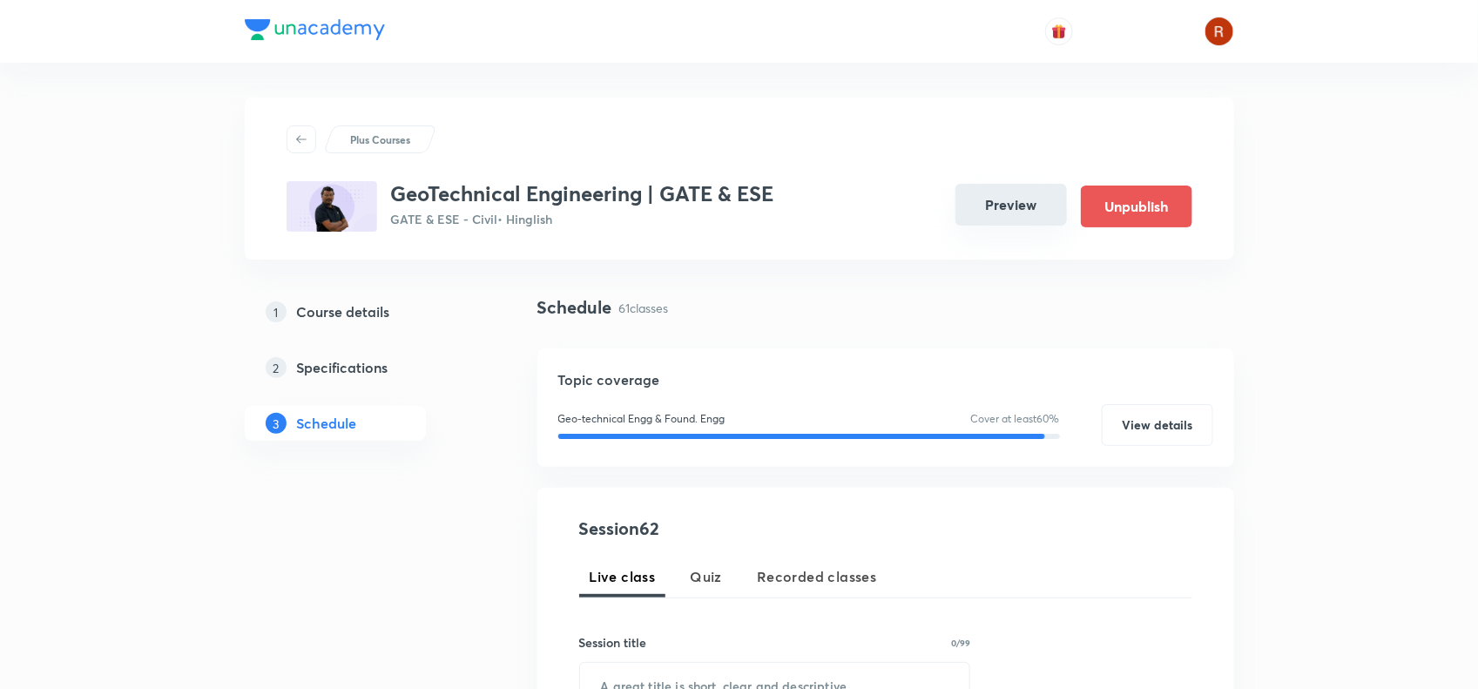
click at [999, 190] on button "Preview" at bounding box center [1012, 205] width 112 height 42
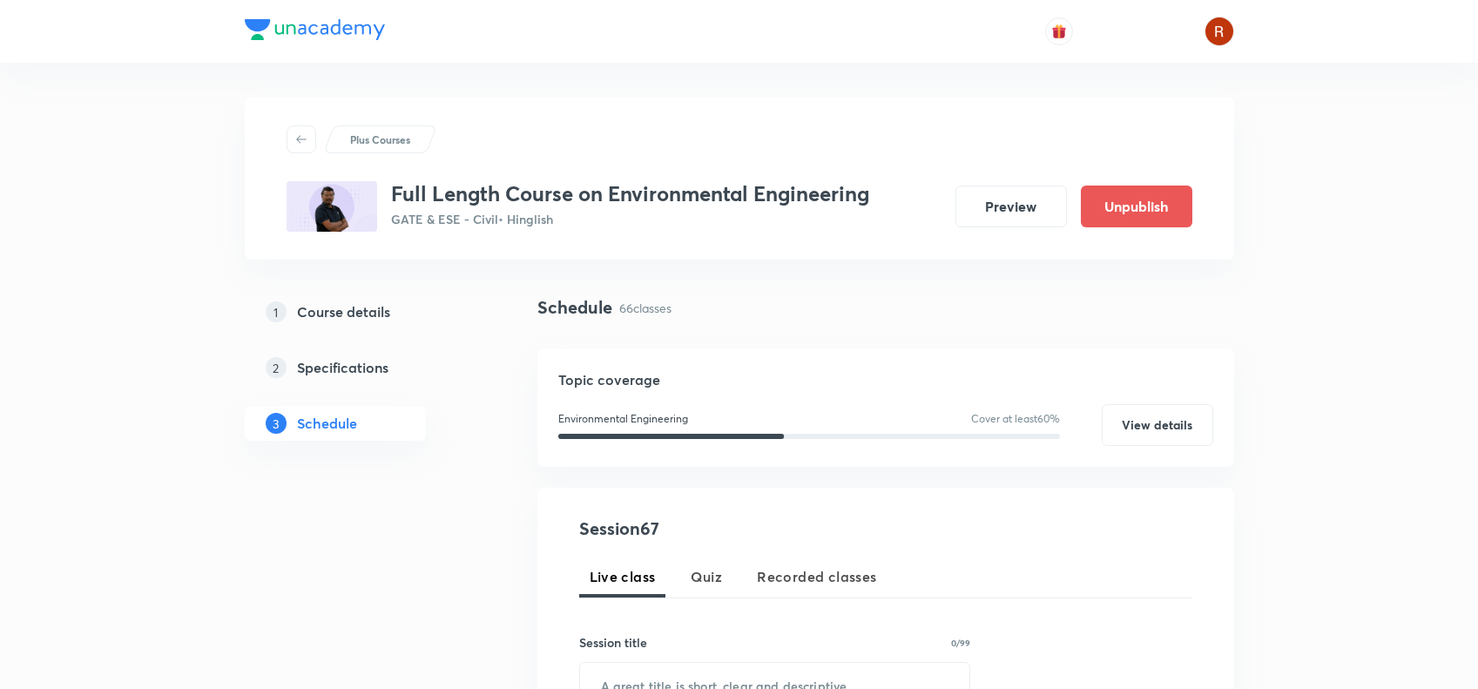
click at [655, 188] on h3 "Full Length Course on Environmental Engineering" at bounding box center [630, 193] width 478 height 25
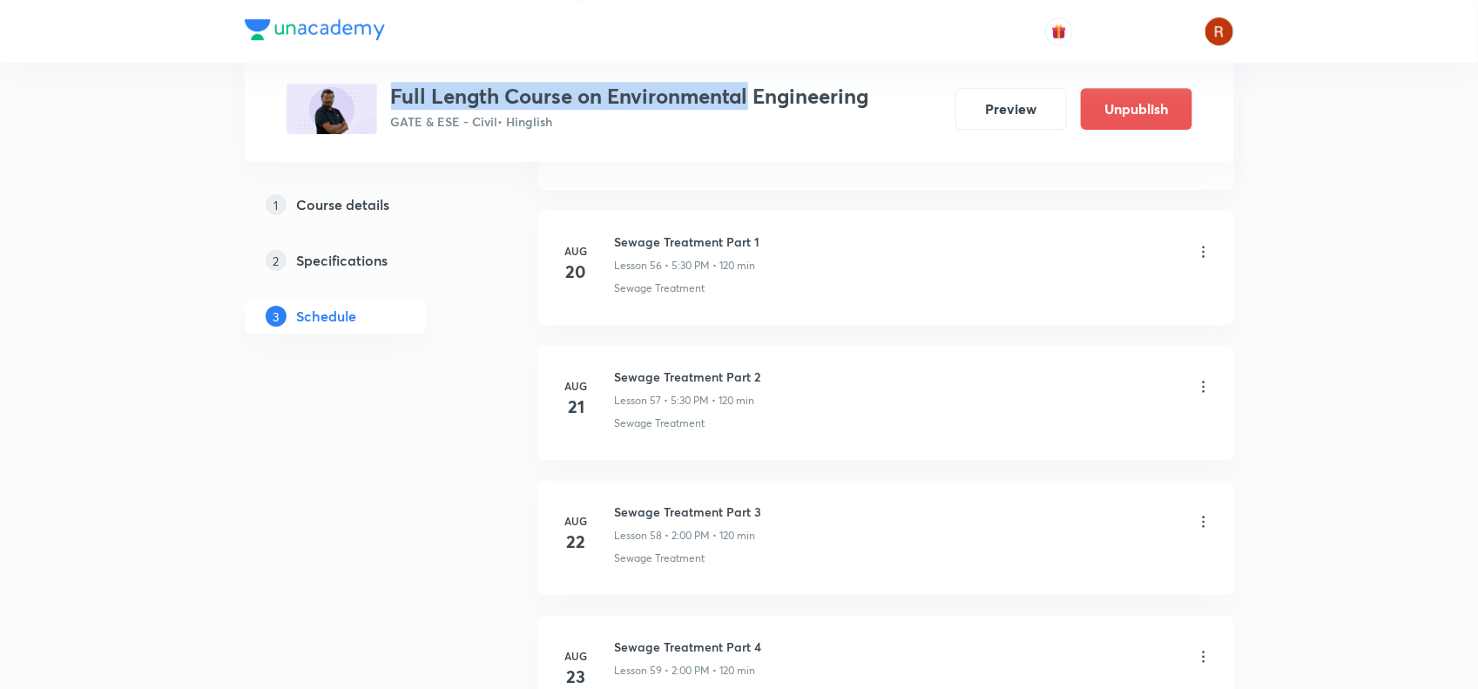
scroll to position [9596, 0]
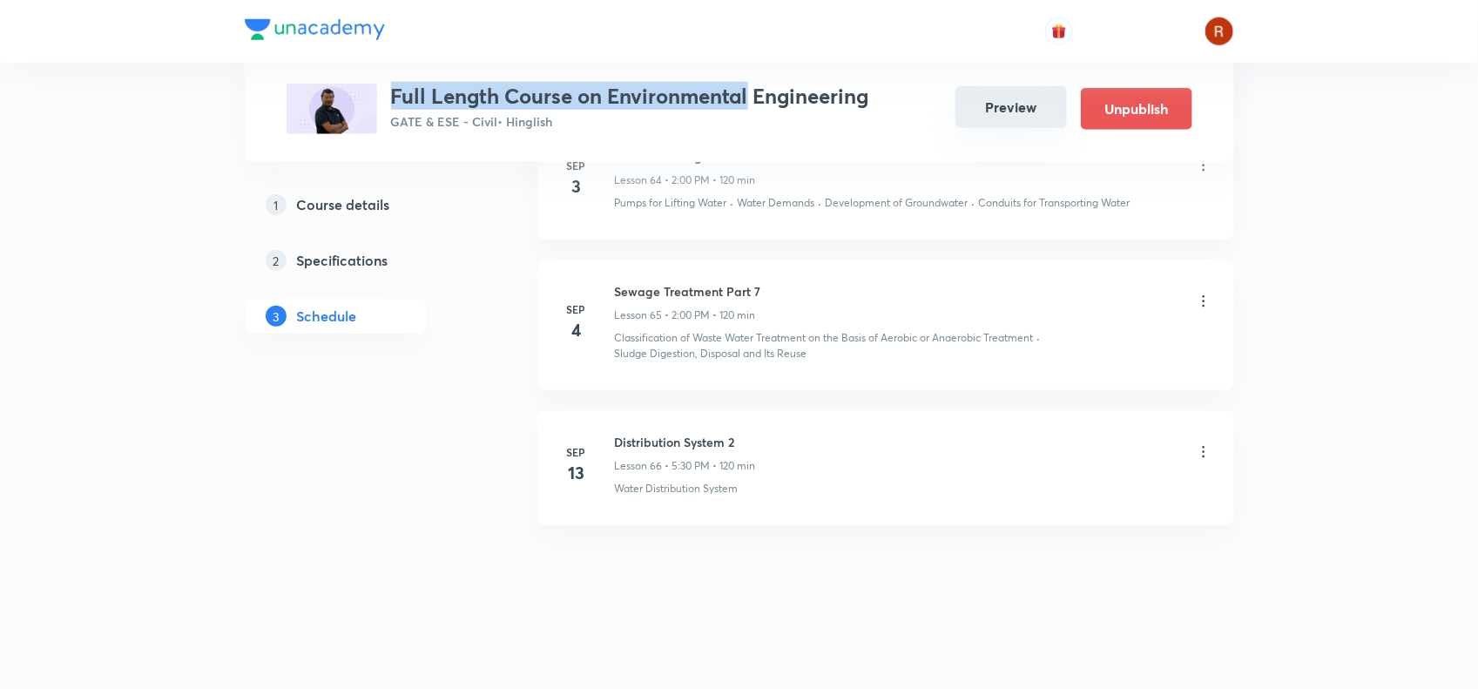
click at [1008, 126] on button "Preview" at bounding box center [1012, 107] width 112 height 42
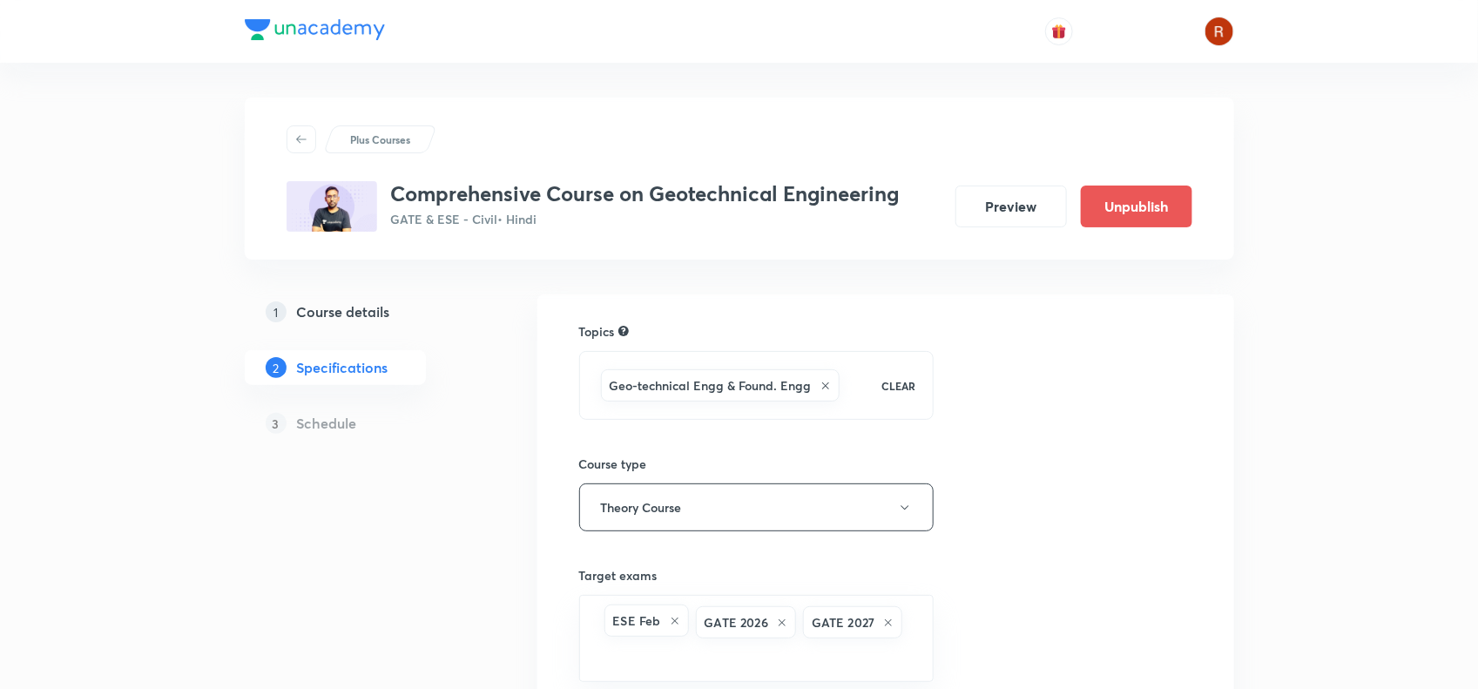
click at [395, 201] on h3 "Comprehensive Course on Geotechnical Engineering" at bounding box center [645, 193] width 509 height 25
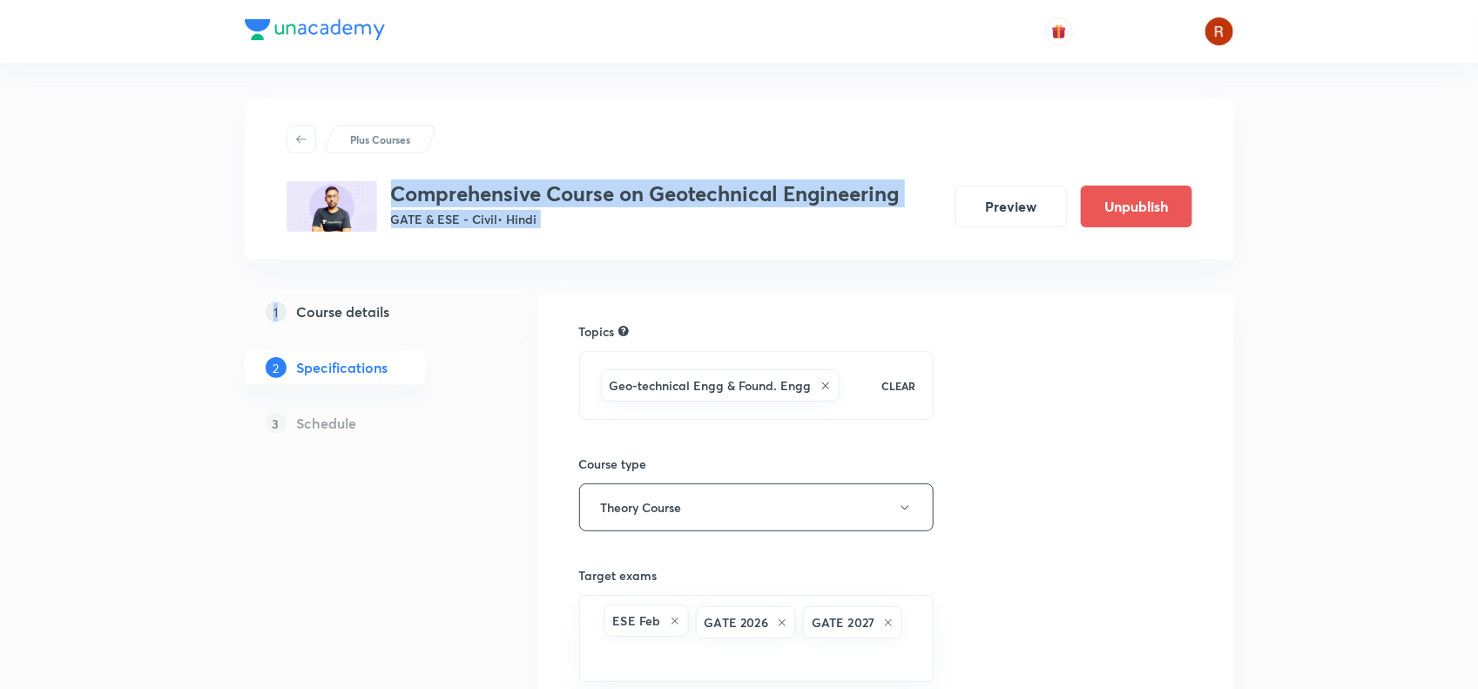
drag, startPoint x: 0, startPoint y: 0, endPoint x: 919, endPoint y: 192, distance: 938.9
click at [919, 192] on div "Comprehensive Course on Geotechnical Engineering GATE & ESE - Civil • Hindi Pre…" at bounding box center [740, 206] width 906 height 51
copy h3 "Comprehensive Course on Geotechnical Engineering"
click at [348, 315] on h5 "Course details" at bounding box center [343, 311] width 93 height 21
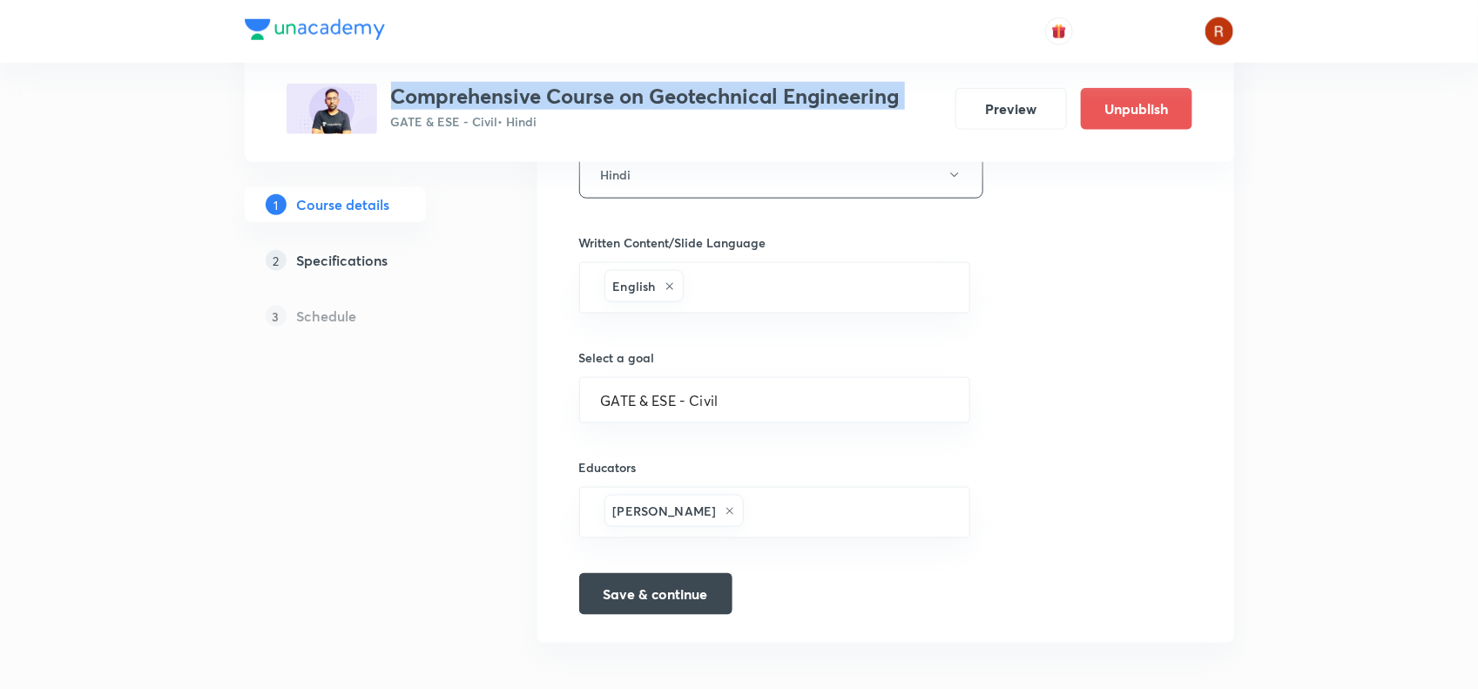
scroll to position [842, 0]
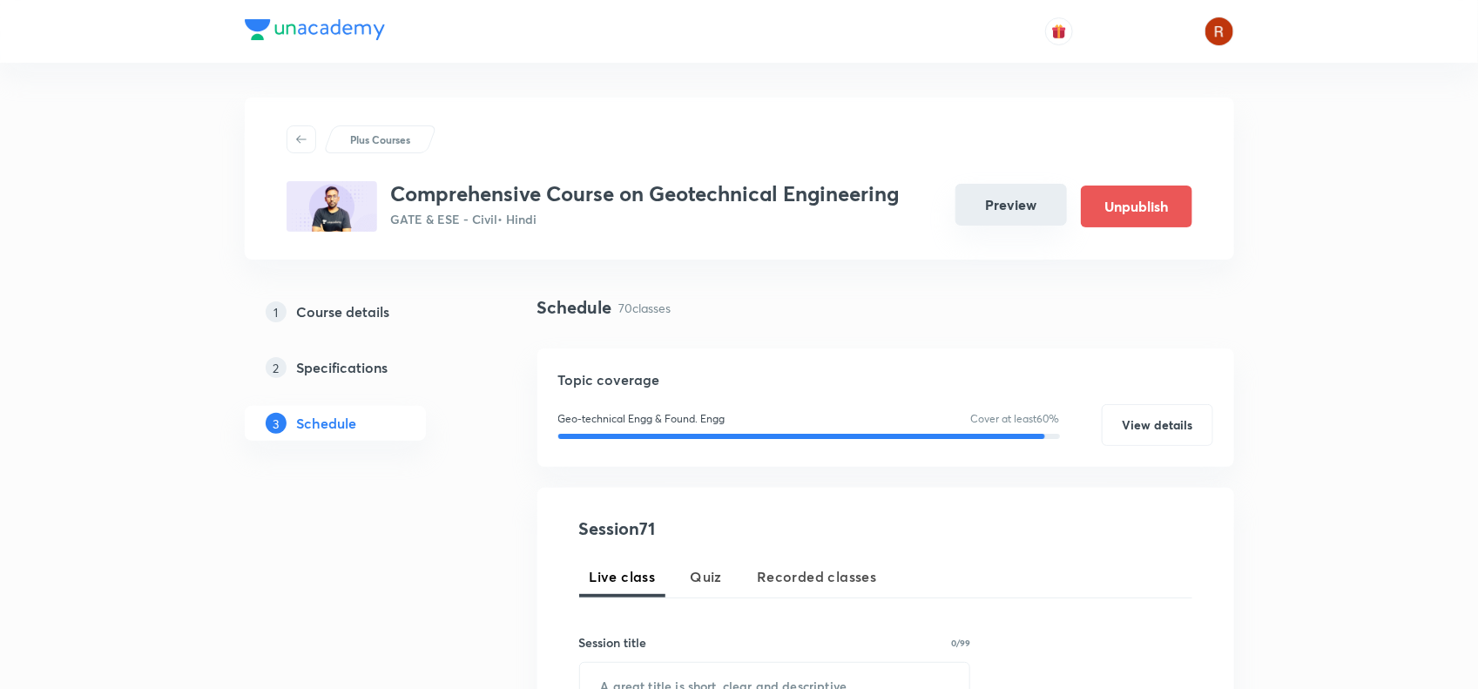
click at [1013, 202] on button "Preview" at bounding box center [1012, 205] width 112 height 42
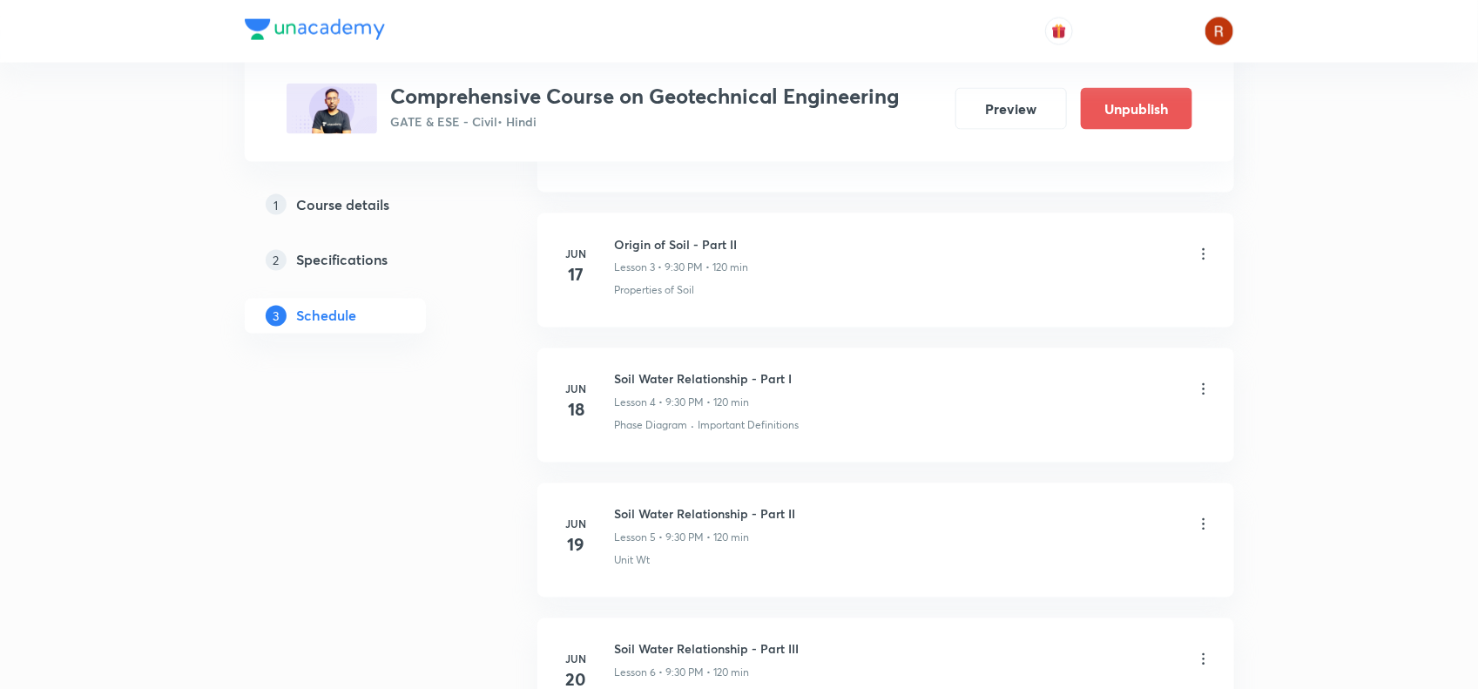
scroll to position [1226, 0]
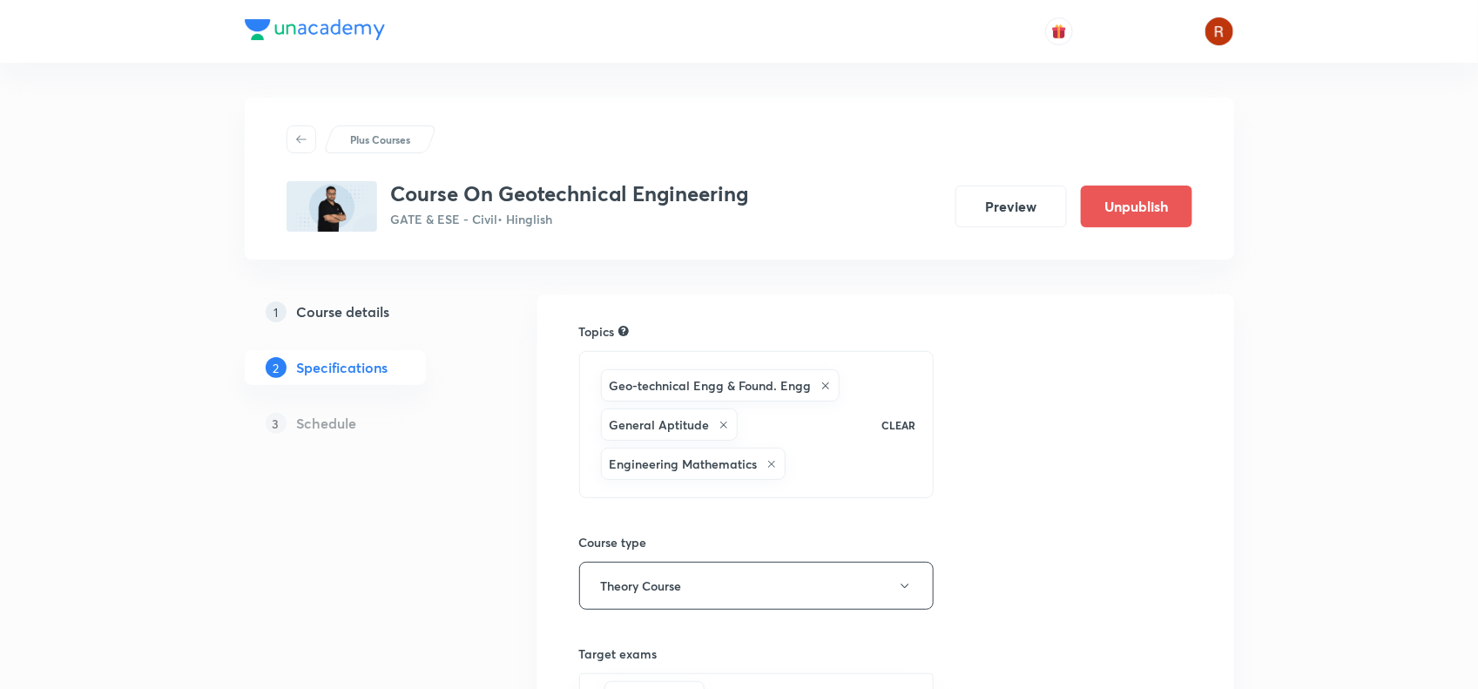
click at [397, 194] on h3 "Course On Geotechnical Engineering" at bounding box center [570, 193] width 358 height 25
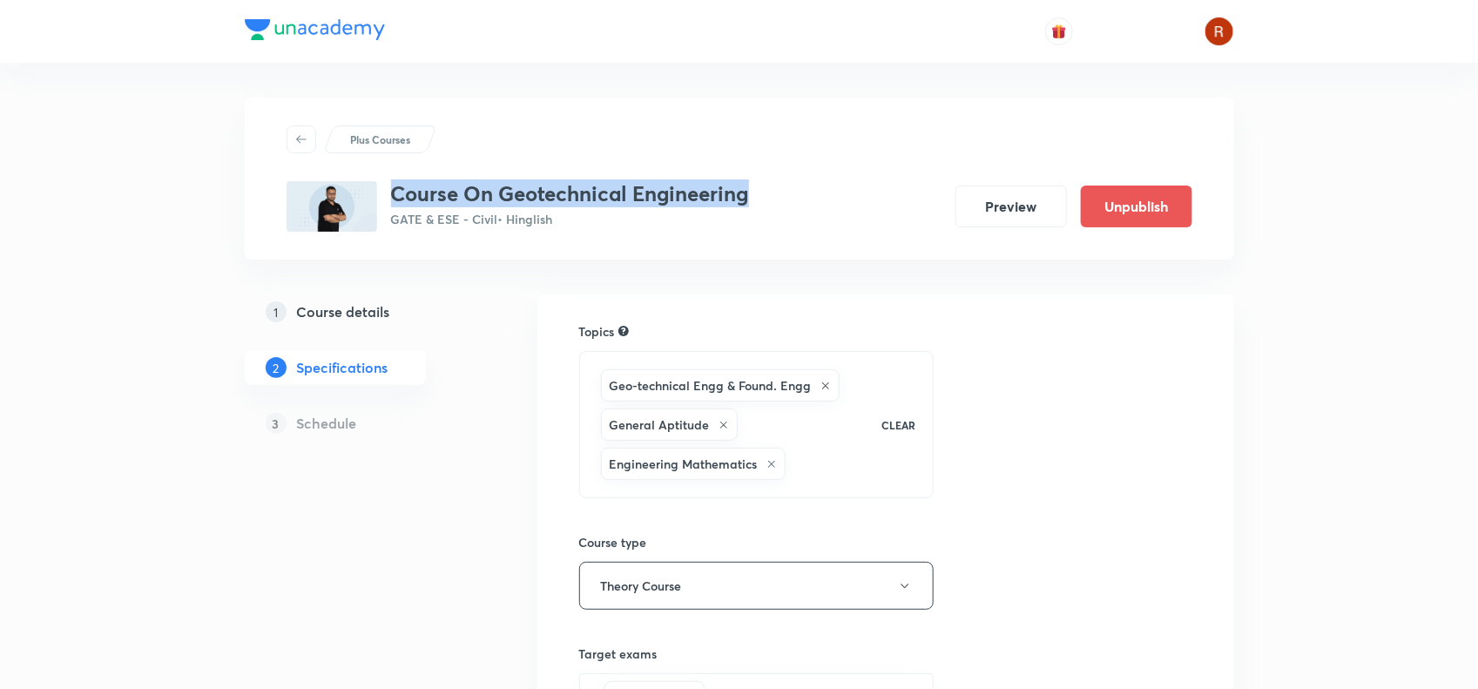
drag, startPoint x: 397, startPoint y: 194, endPoint x: 700, endPoint y: 194, distance: 302.3
click at [700, 194] on h3 "Course On Geotechnical Engineering" at bounding box center [570, 193] width 358 height 25
copy h3 "Course On Geotechnical Engineering"
click at [303, 312] on h5 "Course details" at bounding box center [343, 311] width 93 height 21
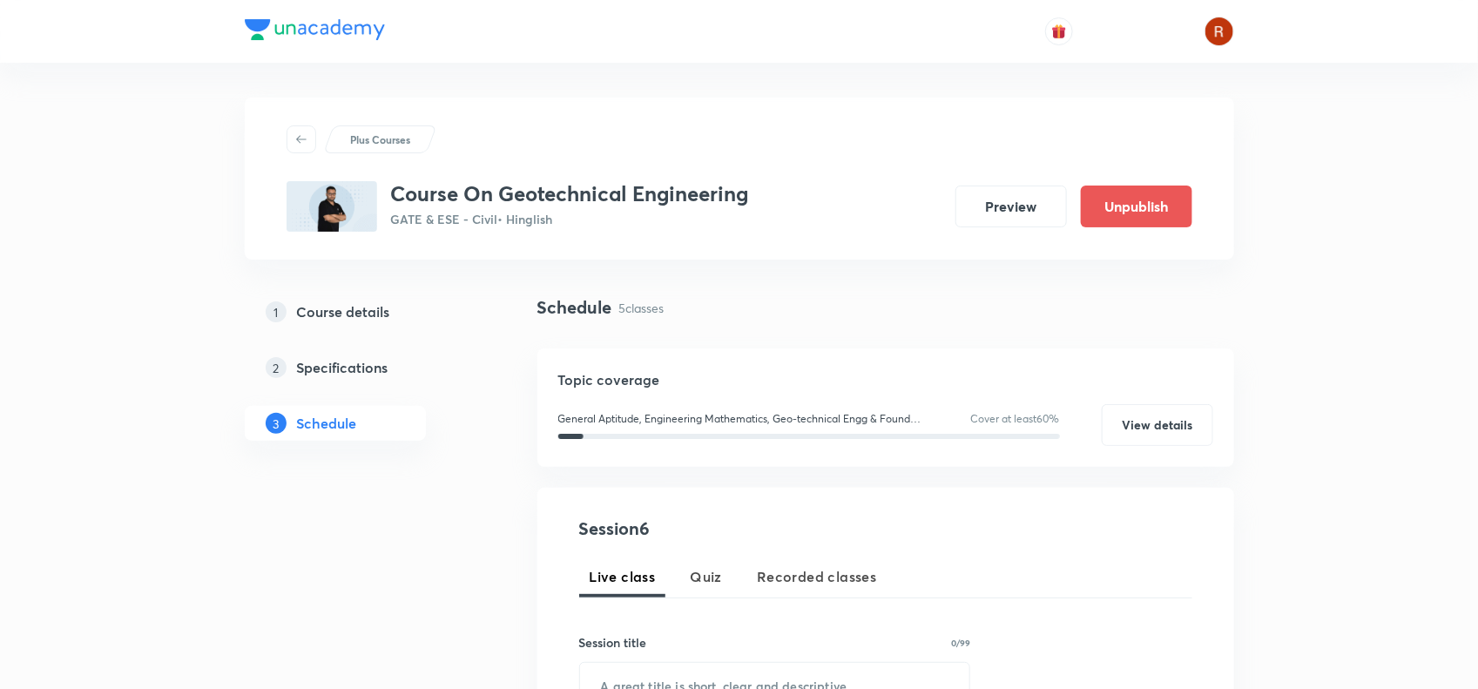
click at [357, 315] on h5 "Course details" at bounding box center [343, 311] width 93 height 21
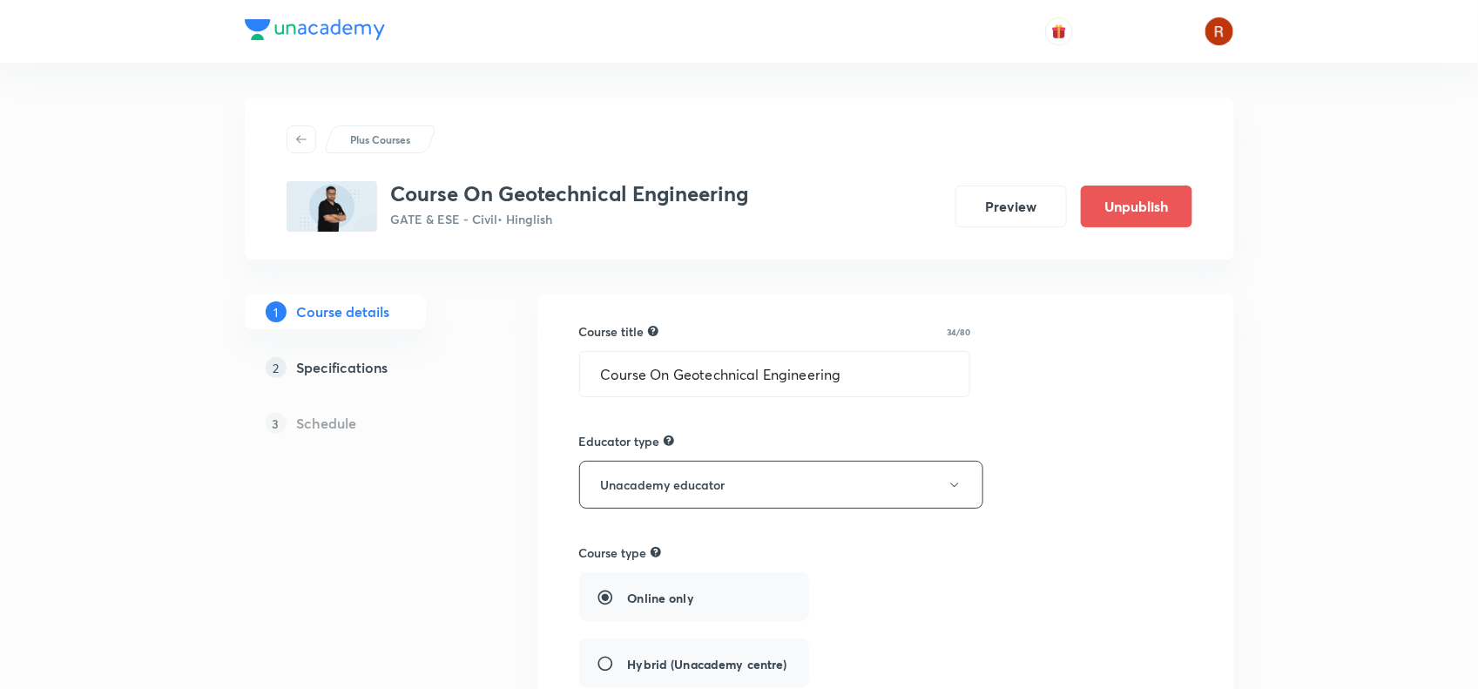
scroll to position [842, 0]
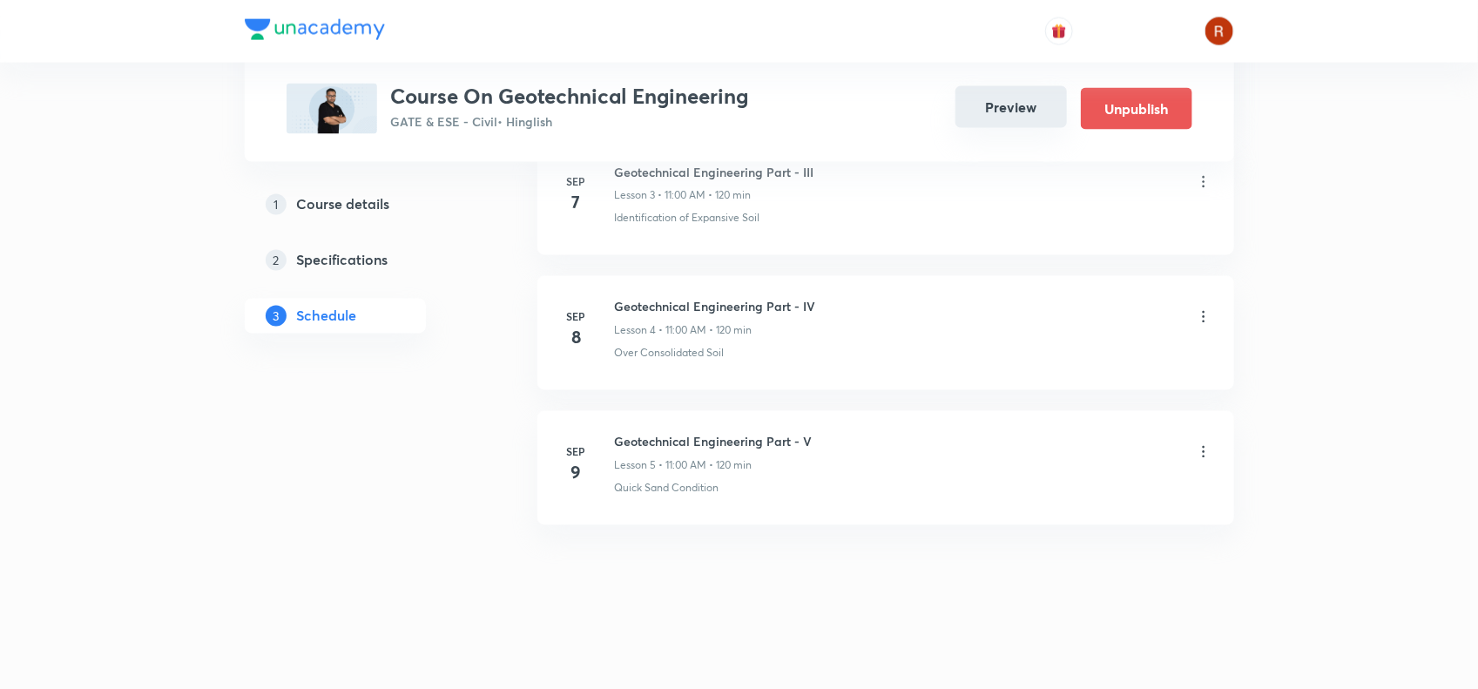
click at [1030, 98] on button "Preview" at bounding box center [1012, 107] width 112 height 42
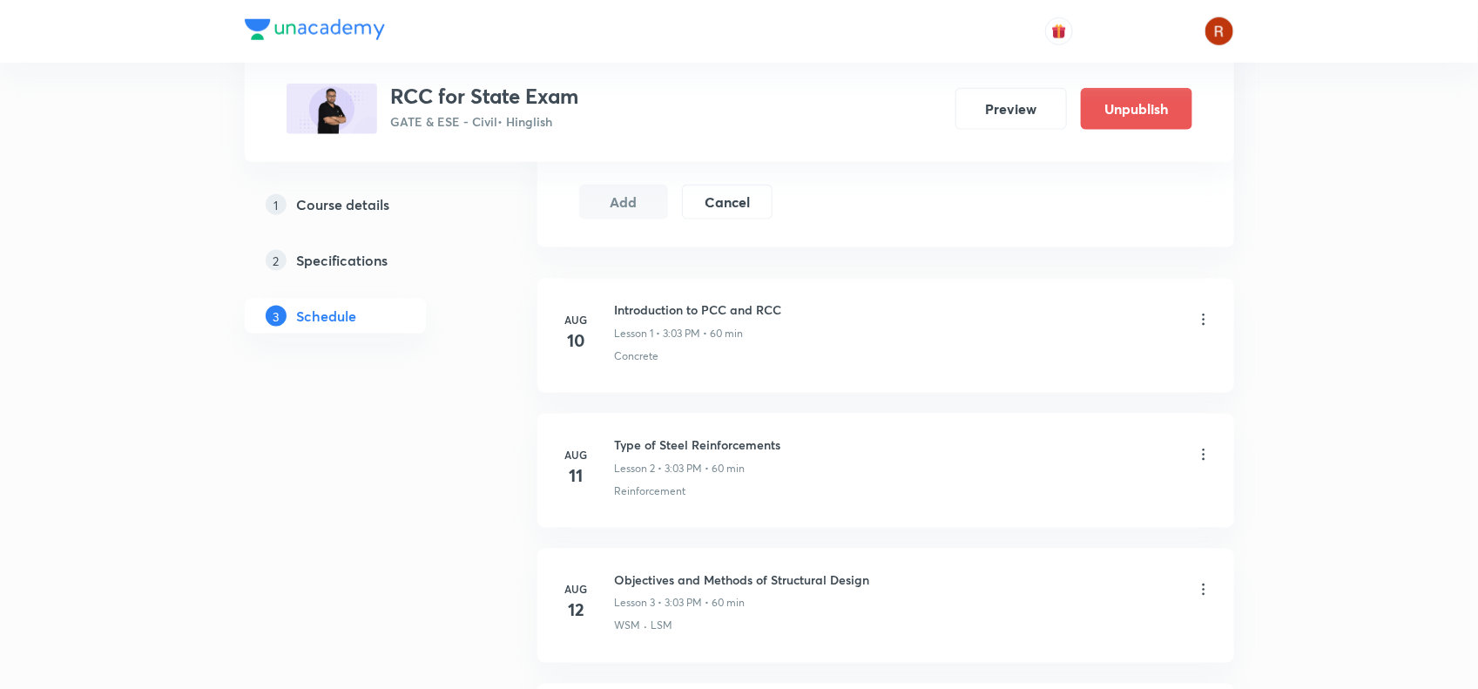
scroll to position [891, 0]
click at [391, 94] on h3 "RCC for State Exam" at bounding box center [485, 96] width 188 height 25
drag, startPoint x: 390, startPoint y: 94, endPoint x: 568, endPoint y: 71, distance: 179.3
click at [568, 71] on div "Plus Courses RCC for State Exam GATE & ESE - Civil • Hinglish Preview Unpublish" at bounding box center [740, 81] width 906 height 106
copy h3 "RCC for State Exam"
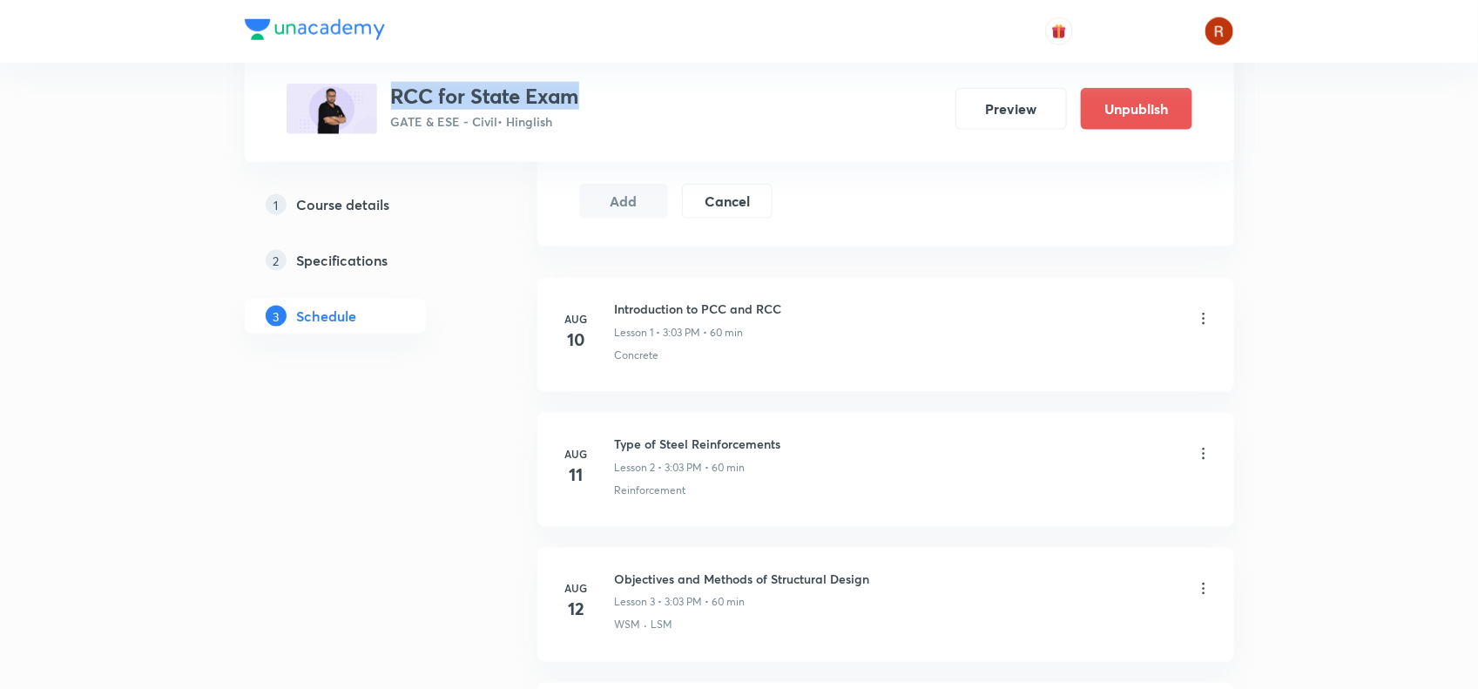
copy h3 "RCC for State Exam"
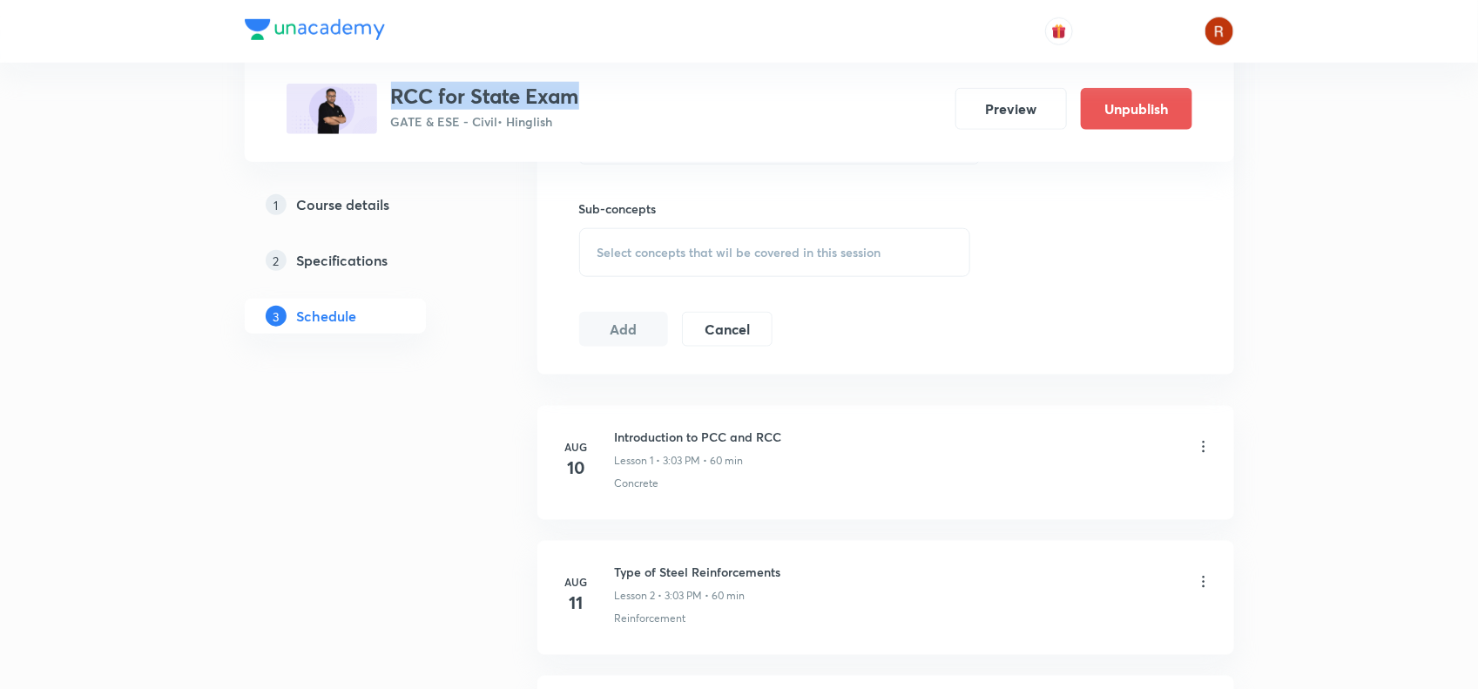
scroll to position [764, 0]
click at [990, 118] on button "Preview" at bounding box center [1012, 107] width 112 height 42
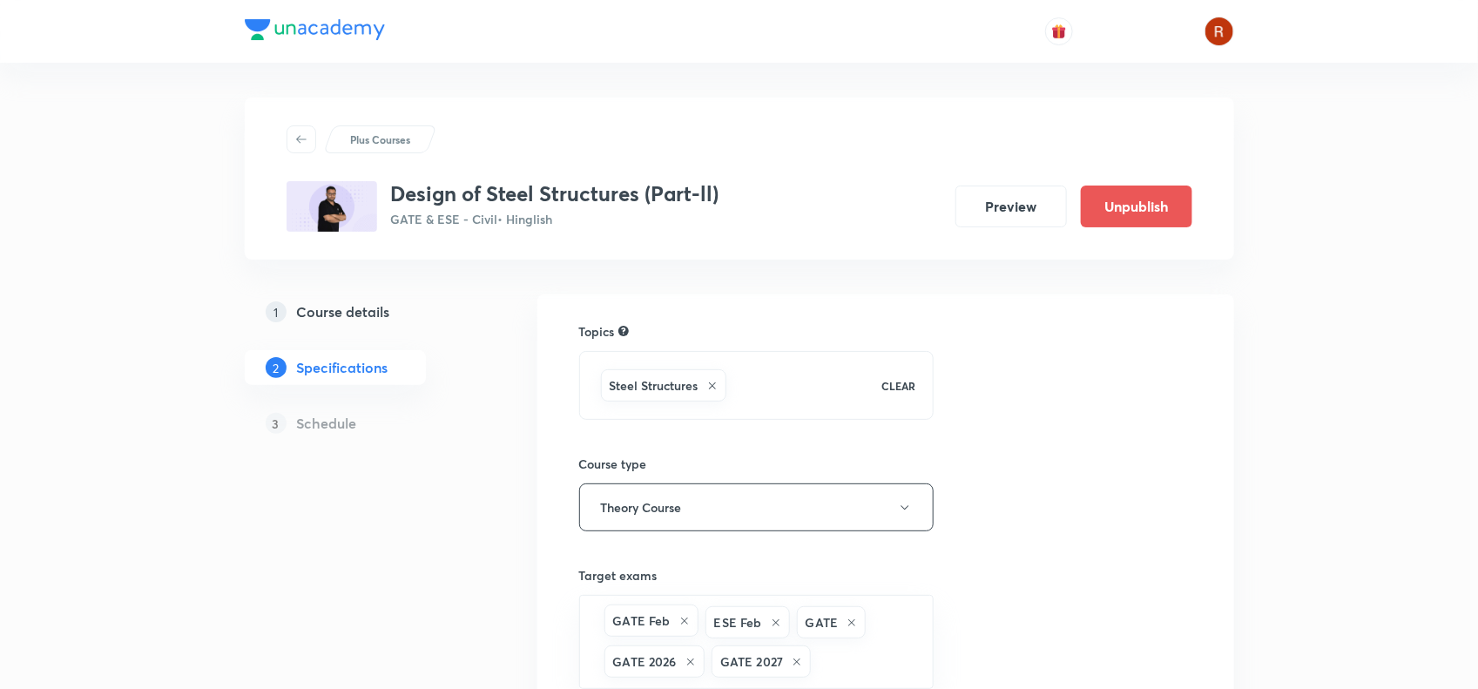
click at [401, 192] on h3 "Design of Steel Structures (Part-ll)" at bounding box center [555, 193] width 328 height 25
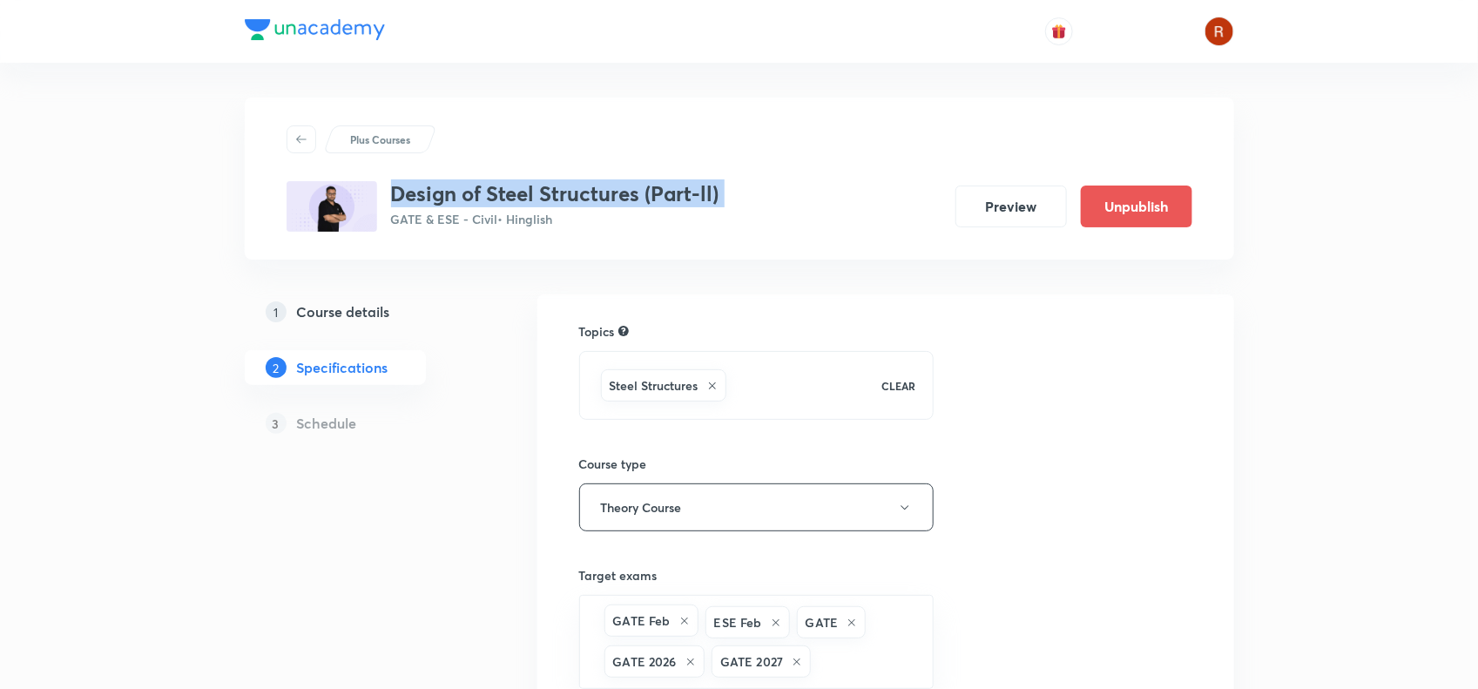
drag, startPoint x: 401, startPoint y: 192, endPoint x: 717, endPoint y: 163, distance: 317.6
click at [717, 163] on div "Plus Courses Design of Steel Structures (Part-ll) GATE & ESE - Civil • Hinglish…" at bounding box center [740, 178] width 906 height 106
copy h3 "Design of Steel Structures (Part-ll)"
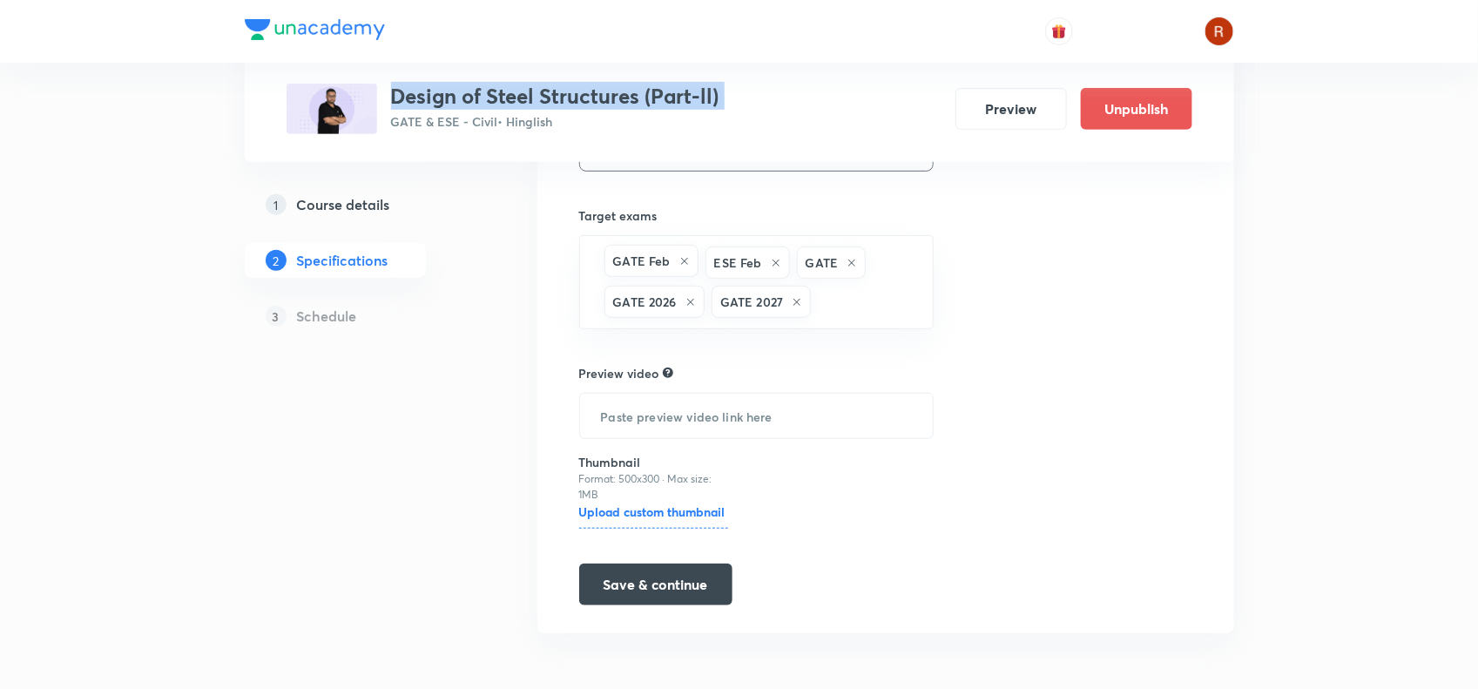
click at [329, 198] on h5 "Course details" at bounding box center [343, 204] width 93 height 21
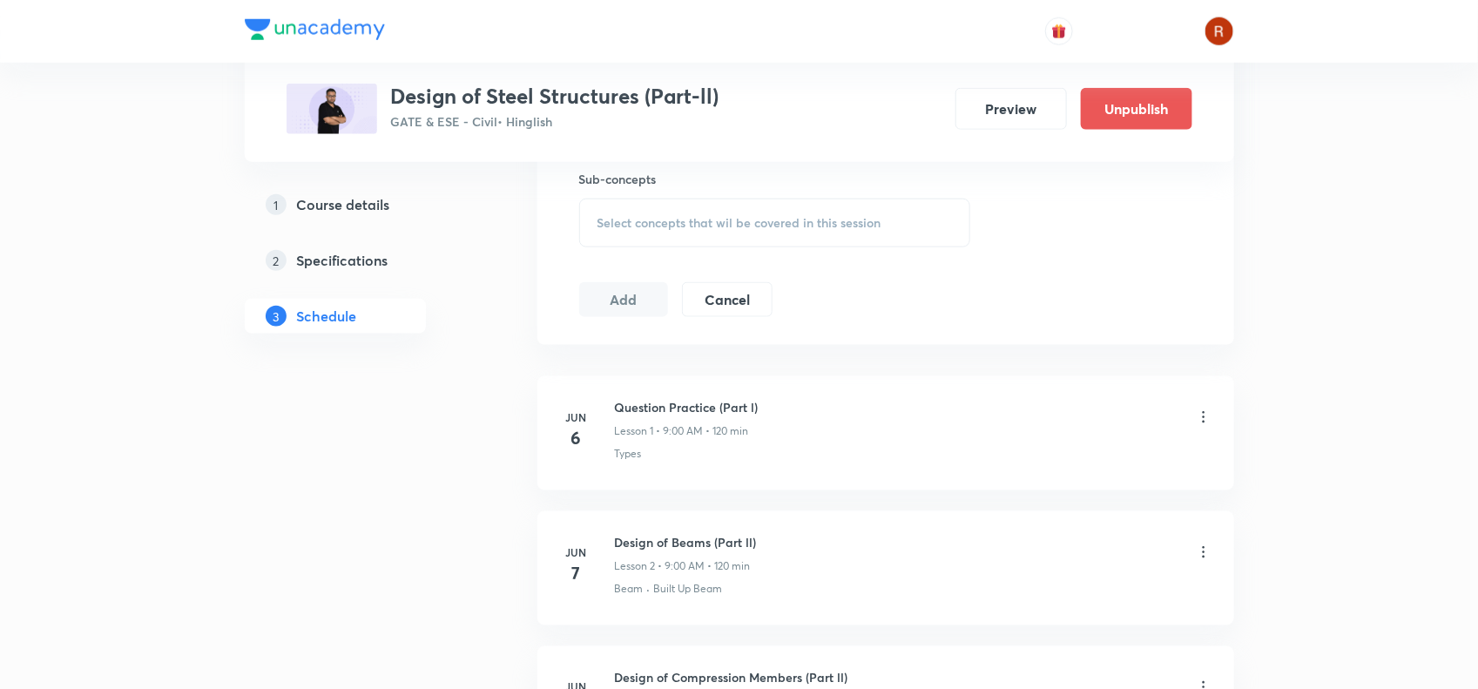
scroll to position [794, 0]
click at [394, 98] on h3 "Design of Steel Structures (Part-ll)" at bounding box center [555, 96] width 328 height 25
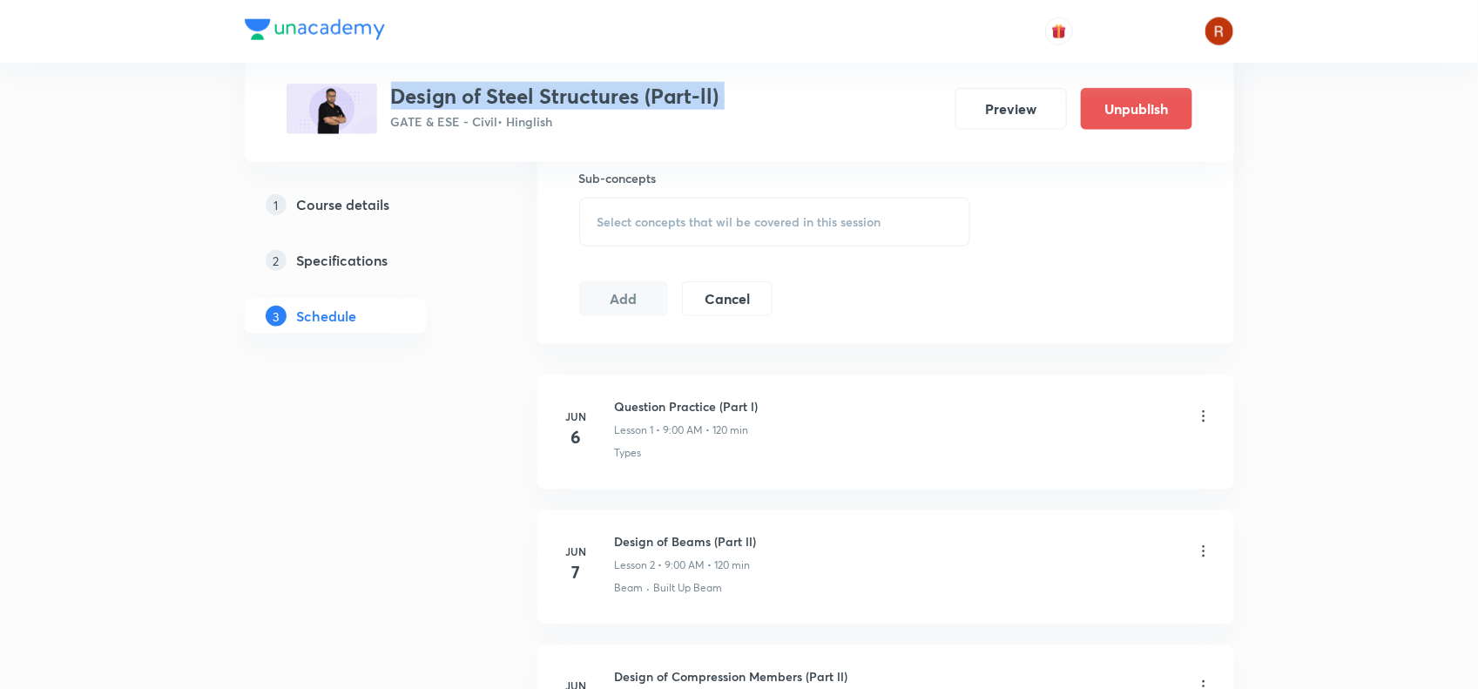
drag, startPoint x: 394, startPoint y: 98, endPoint x: 732, endPoint y: 84, distance: 338.3
click at [732, 84] on div "Design of Steel Structures (Part-ll) GATE & ESE - Civil • Hinglish Preview Unpu…" at bounding box center [740, 109] width 906 height 51
copy h3 "Design of Steel Structures (Part-ll)"
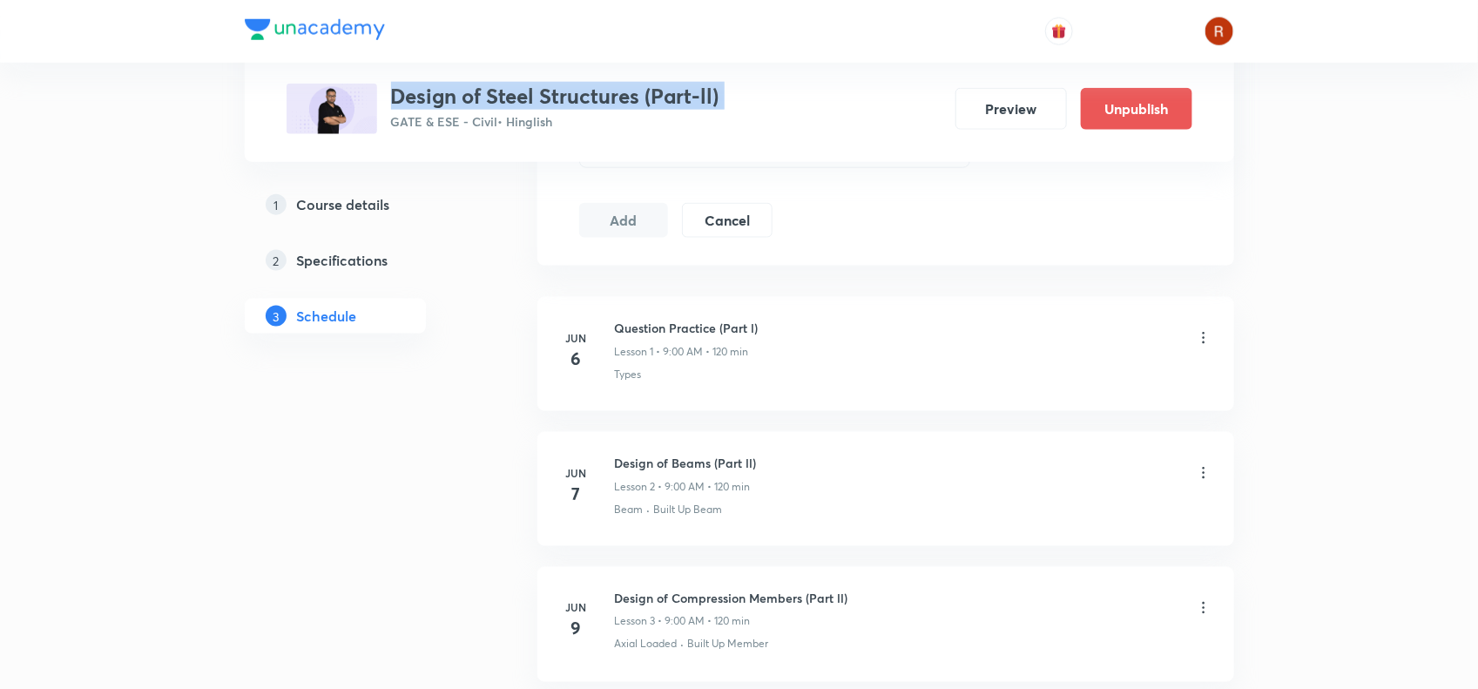
scroll to position [871, 0]
click at [1013, 111] on button "Preview" at bounding box center [1012, 107] width 112 height 42
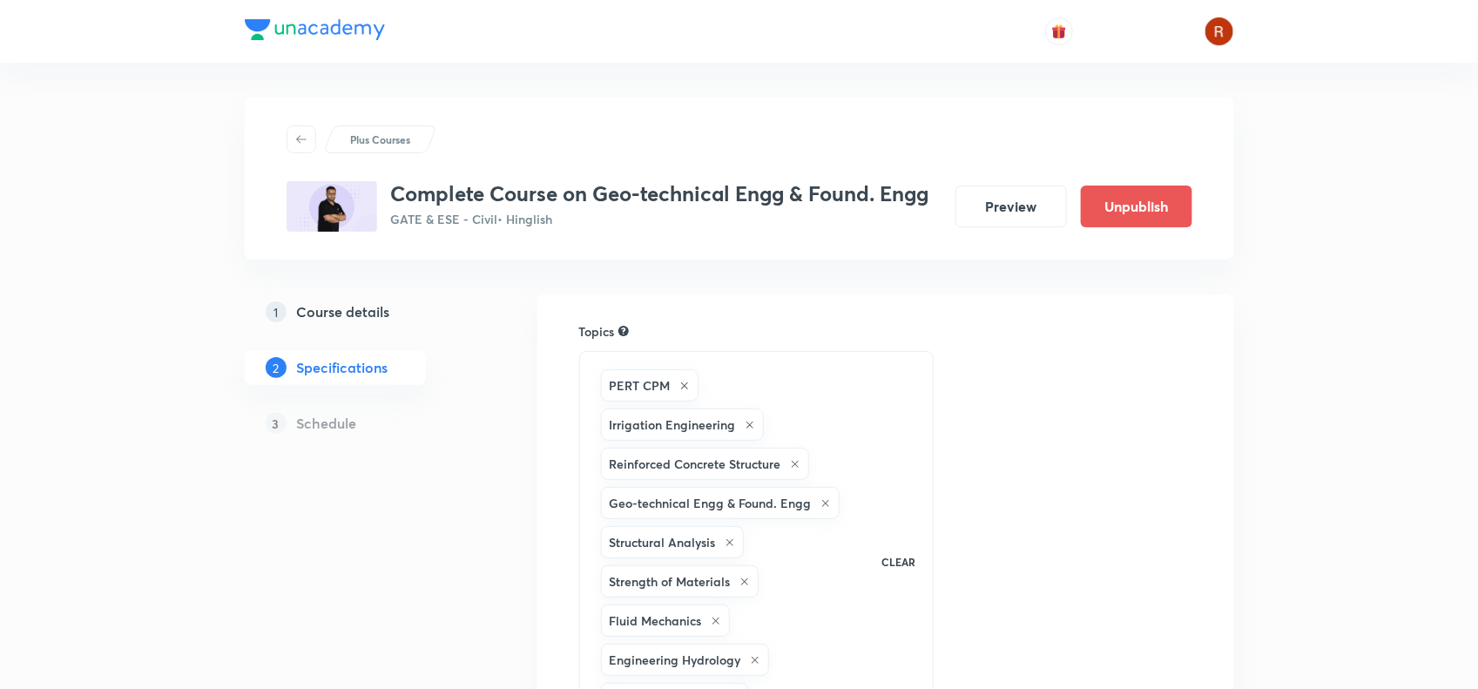
click at [331, 315] on h5 "Course details" at bounding box center [343, 311] width 93 height 21
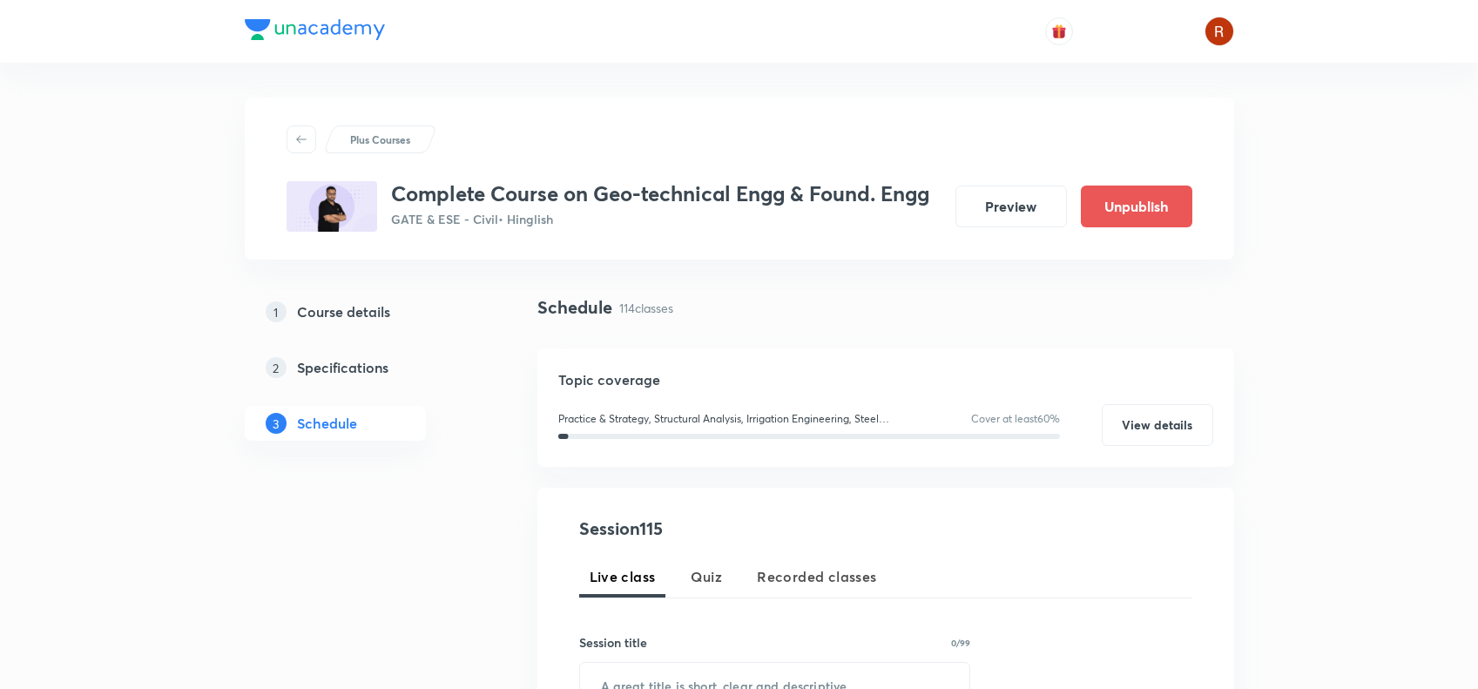
click at [946, 183] on div "Complete Course on Geo-technical Engg & Found. Engg GATE & ESE - Civil • Hingli…" at bounding box center [740, 206] width 906 height 51
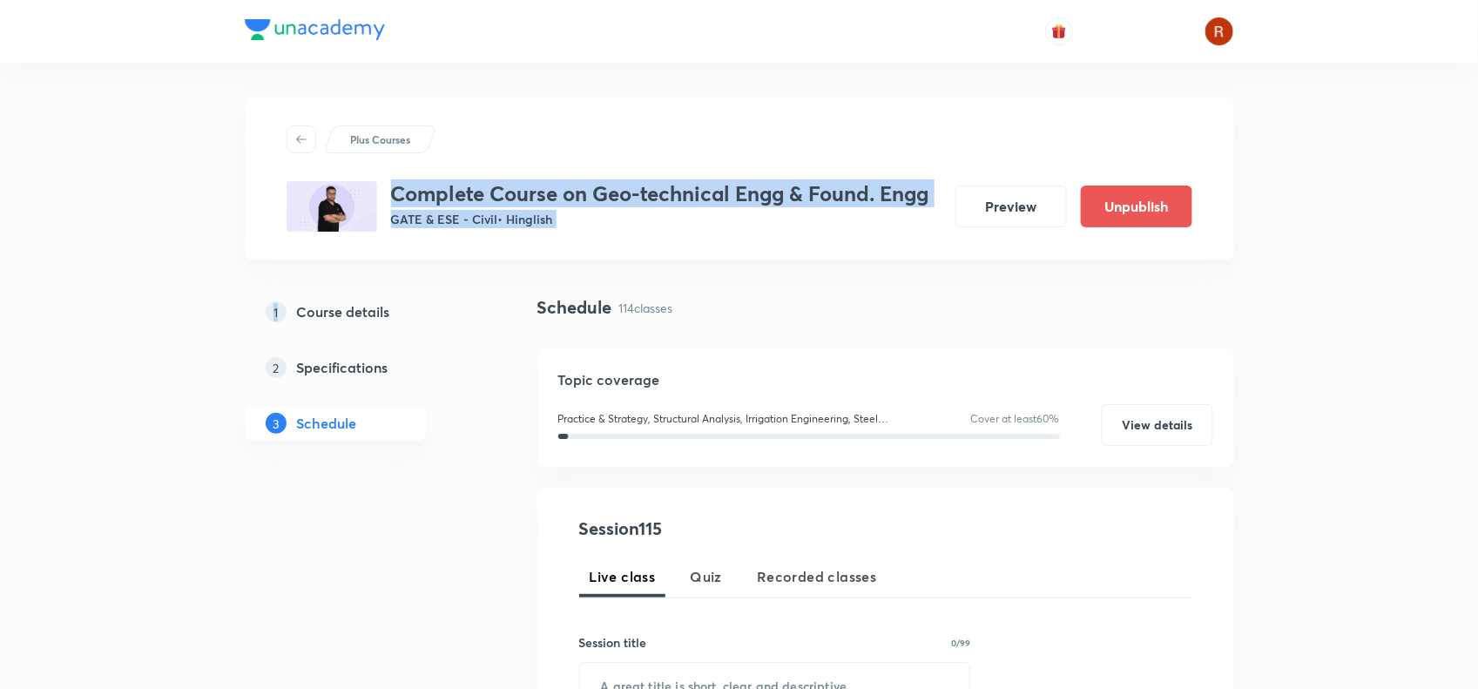
click at [946, 183] on div "Complete Course on Geo-technical Engg & Found. Engg GATE & ESE - Civil • Hingli…" at bounding box center [740, 206] width 906 height 51
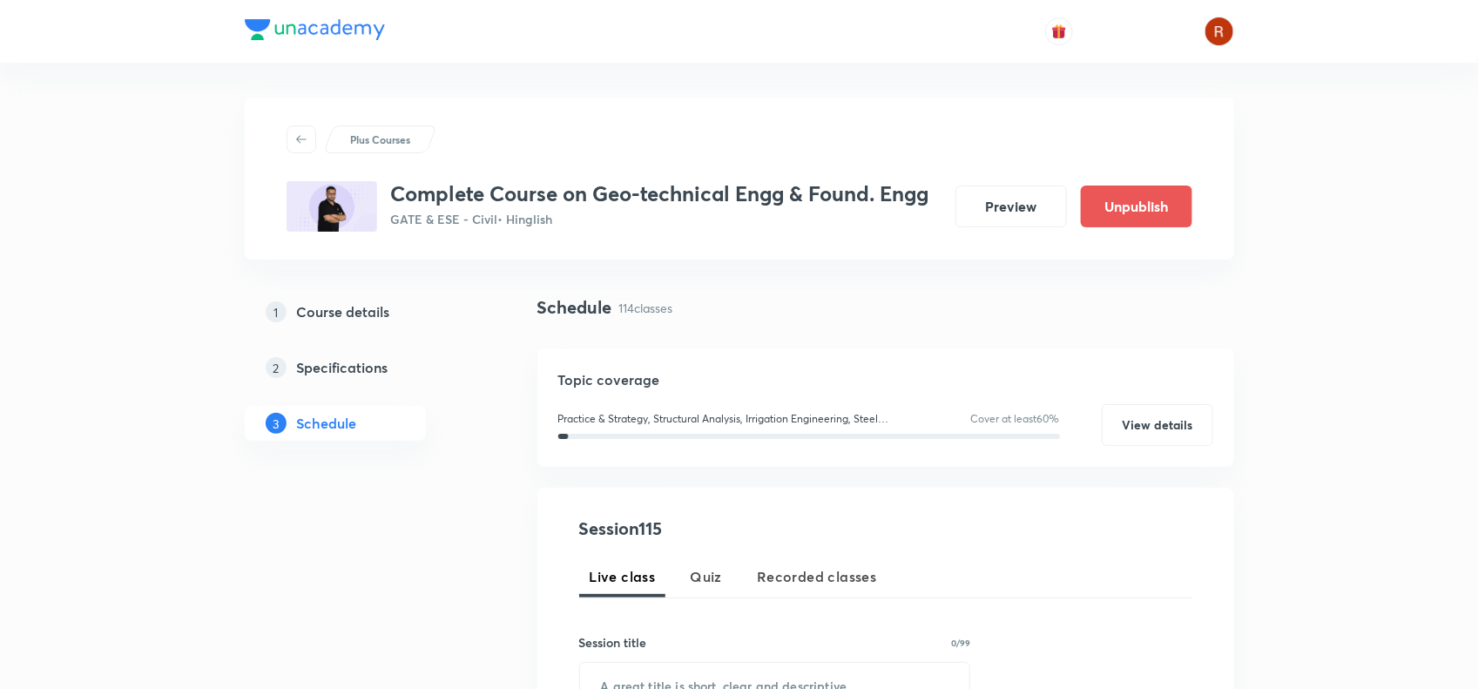
click at [395, 184] on h3 "Complete Course on Geo-technical Engg & Found. Engg" at bounding box center [660, 193] width 538 height 25
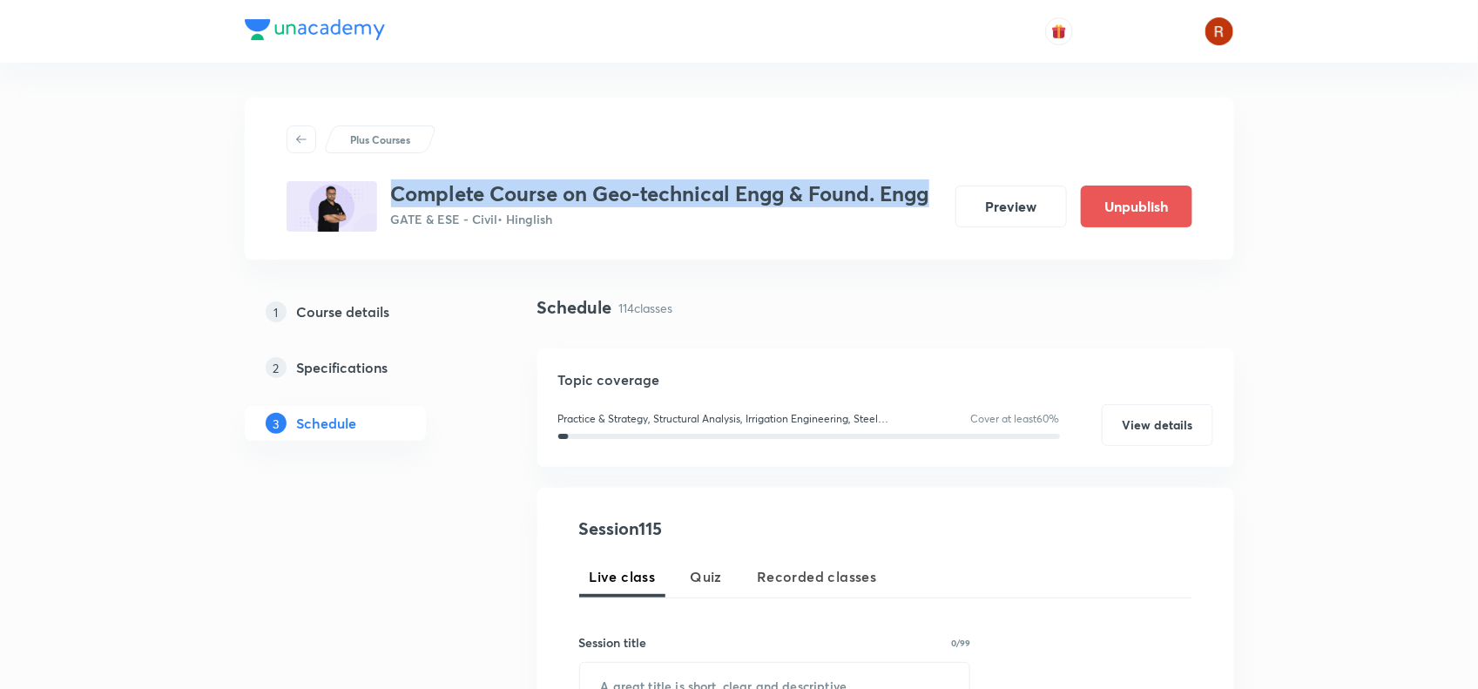
drag, startPoint x: 395, startPoint y: 184, endPoint x: 917, endPoint y: 193, distance: 521.9
click at [917, 193] on h3 "Complete Course on Geo-technical Engg & Found. Engg" at bounding box center [660, 193] width 538 height 25
copy h3 "Complete Course on Geo-technical Engg & Found. Engg"
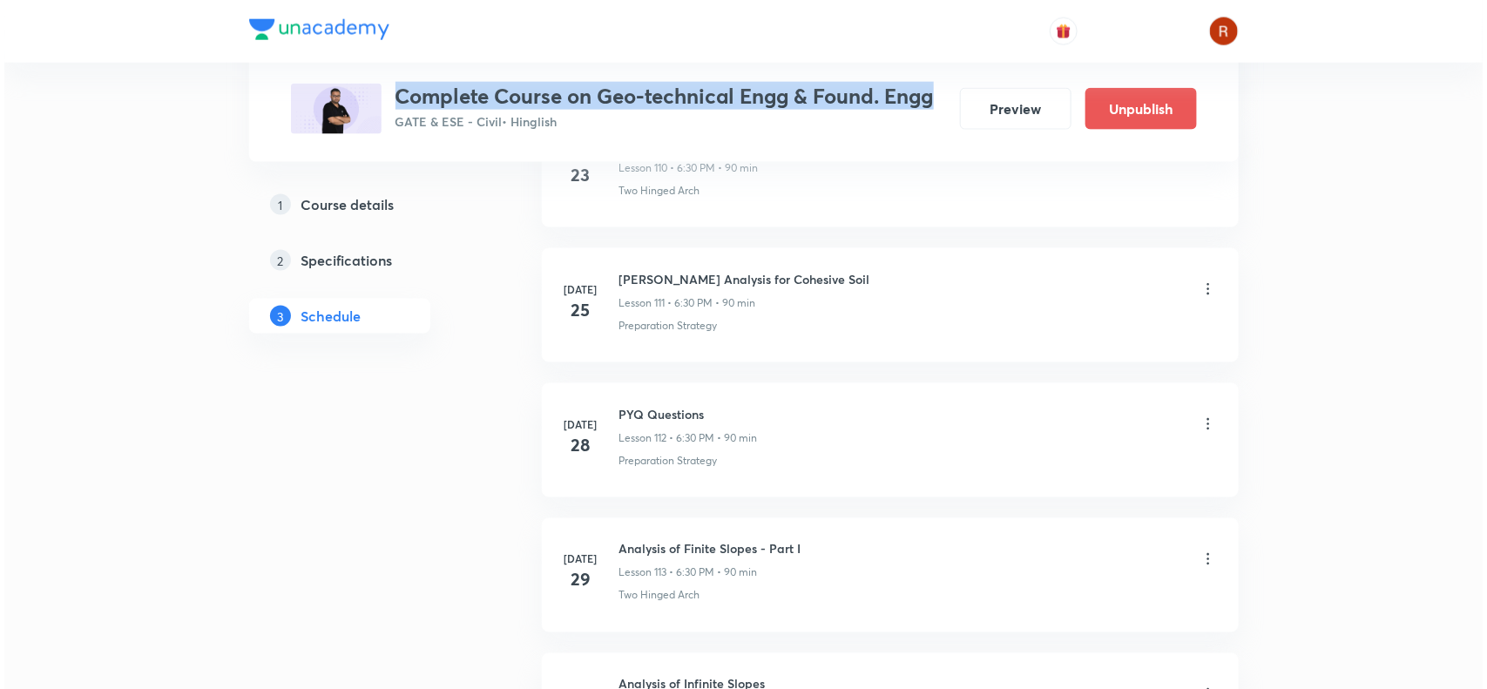
scroll to position [16061, 0]
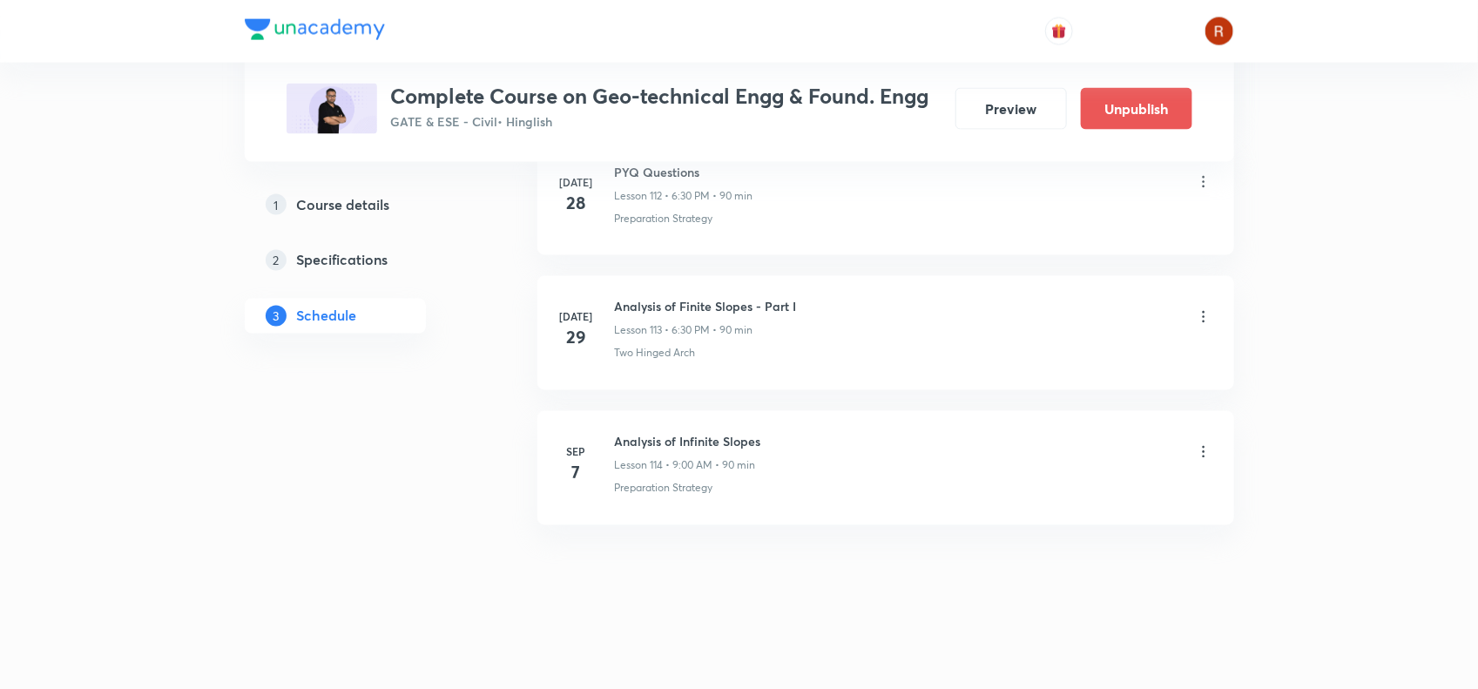
click at [1201, 454] on icon at bounding box center [1203, 451] width 17 height 17
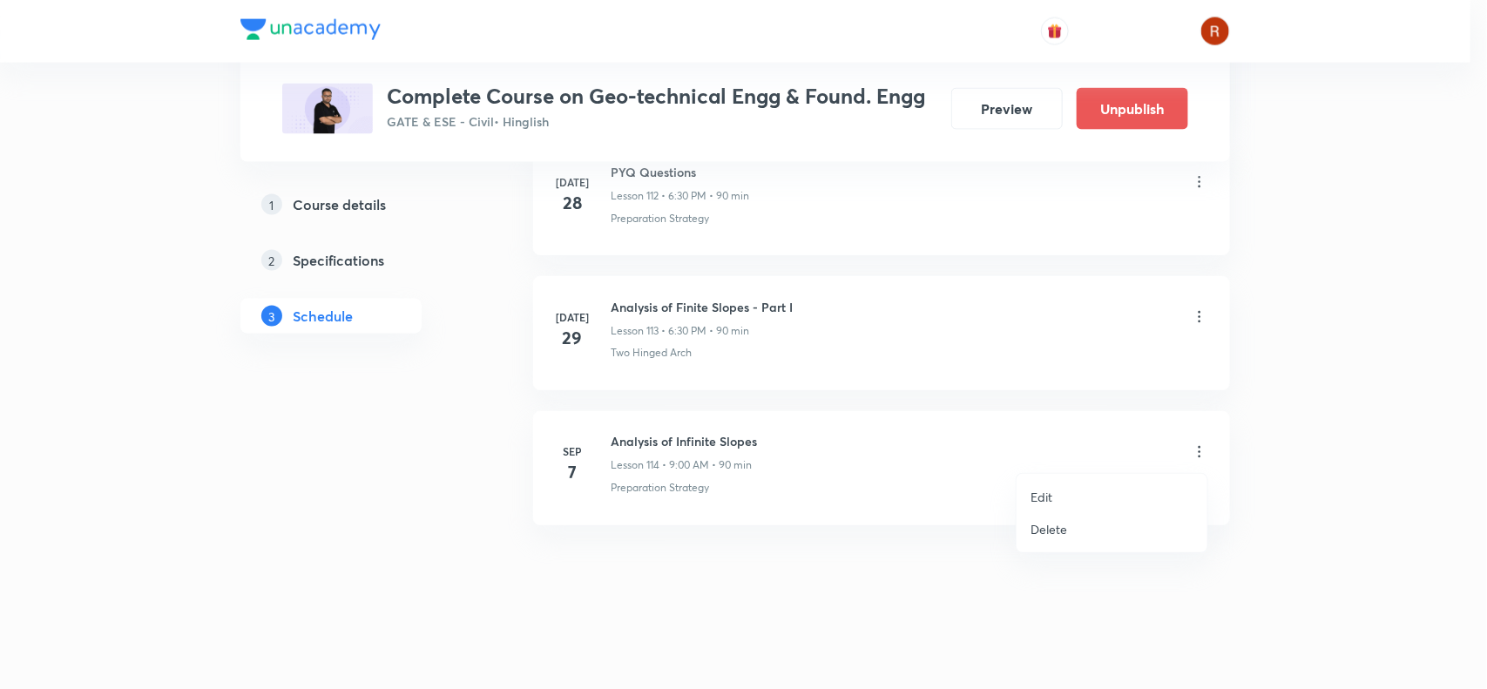
click at [1050, 488] on p "Edit" at bounding box center [1042, 497] width 22 height 18
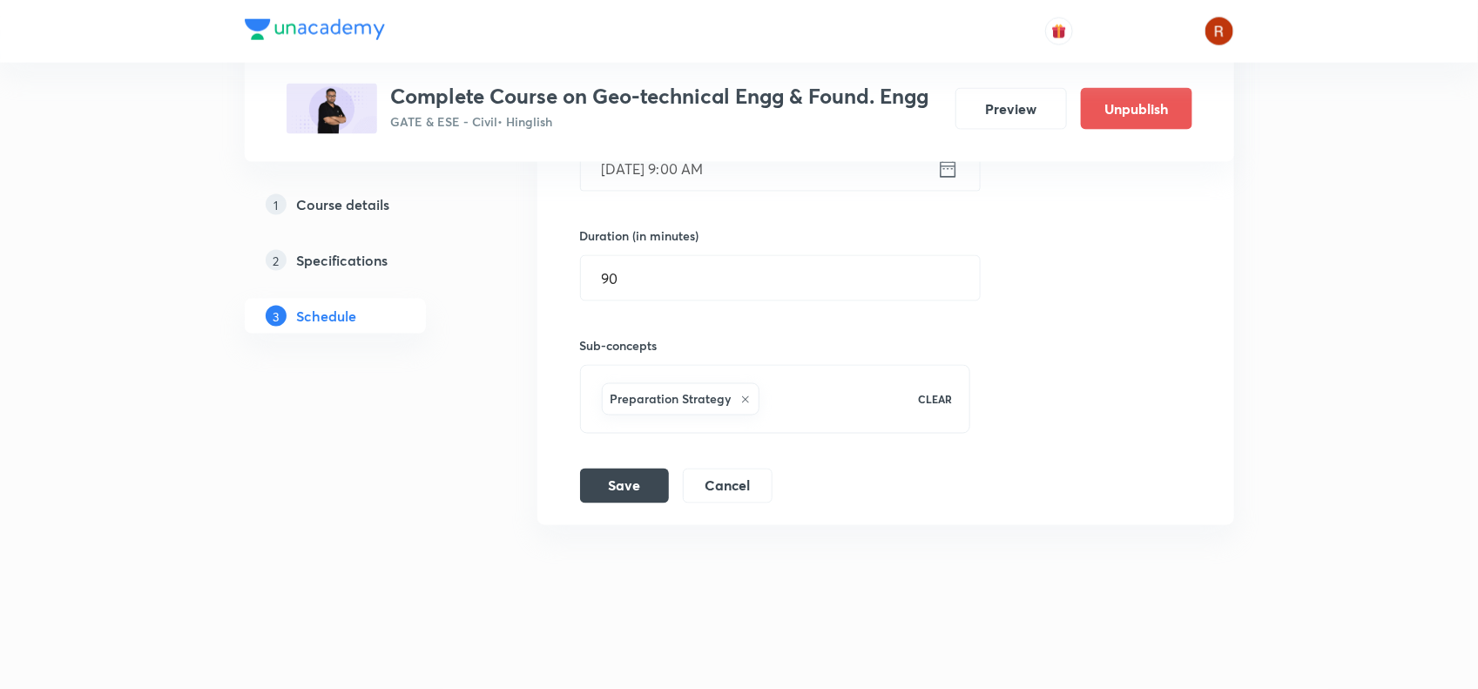
scroll to position [15832, 0]
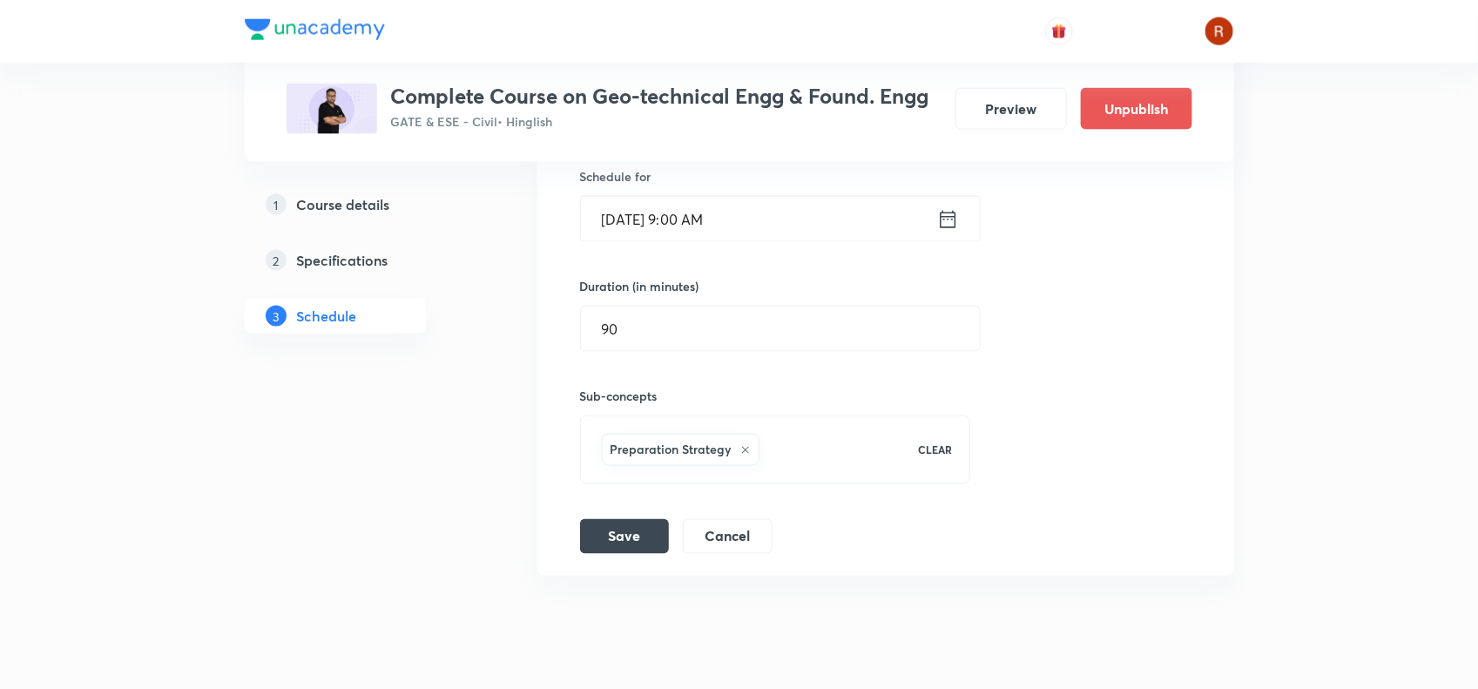
click at [680, 241] on input "Sep 7, 2025, 9:00 AM" at bounding box center [759, 219] width 356 height 44
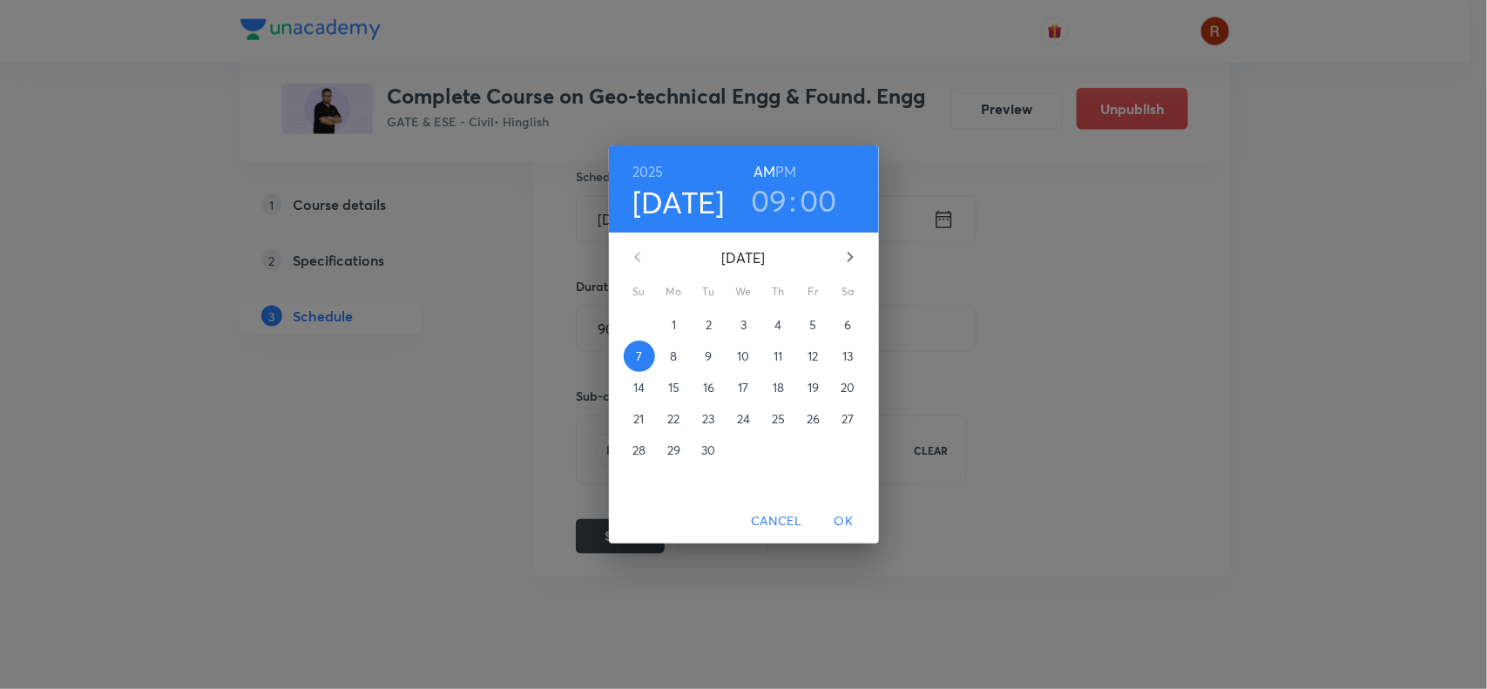
click at [775, 503] on div "Cancel OK" at bounding box center [744, 521] width 270 height 46
click at [768, 512] on span "Cancel" at bounding box center [776, 522] width 51 height 22
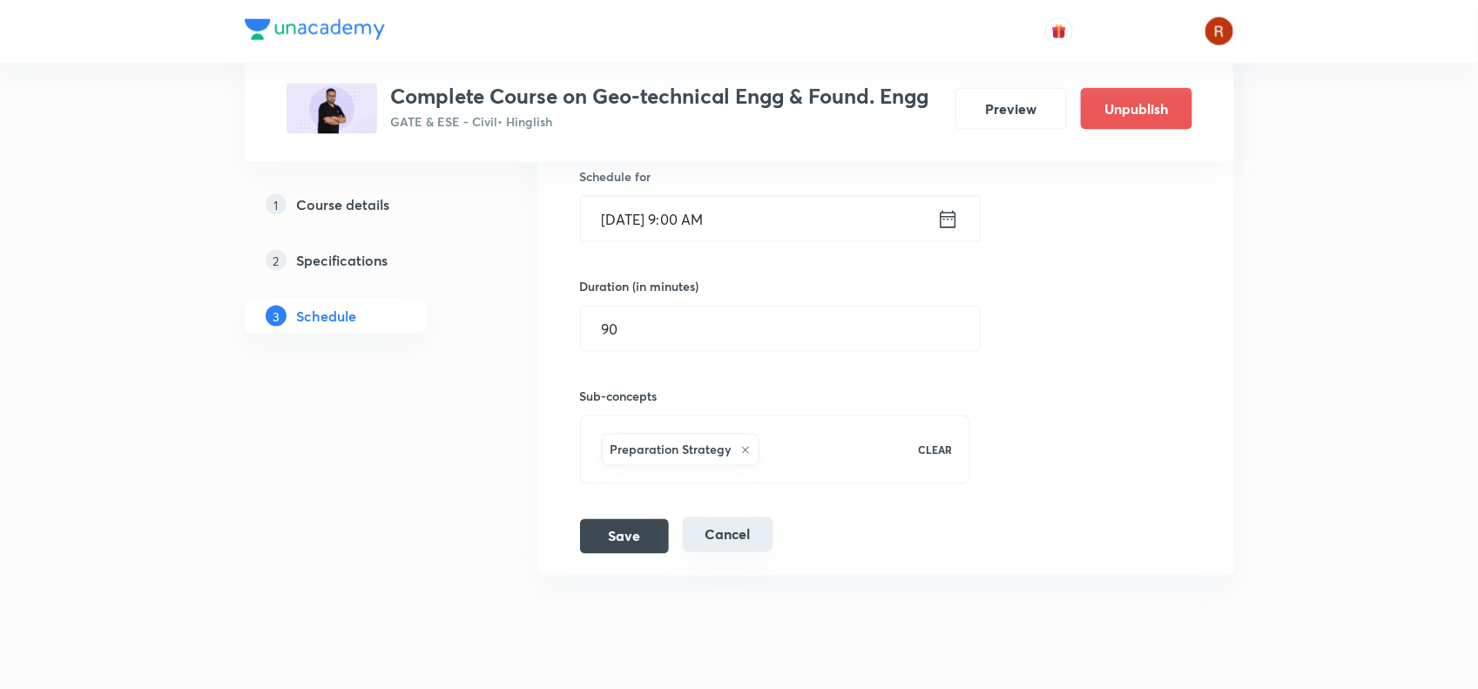
click at [725, 552] on button "Cancel" at bounding box center [728, 534] width 90 height 35
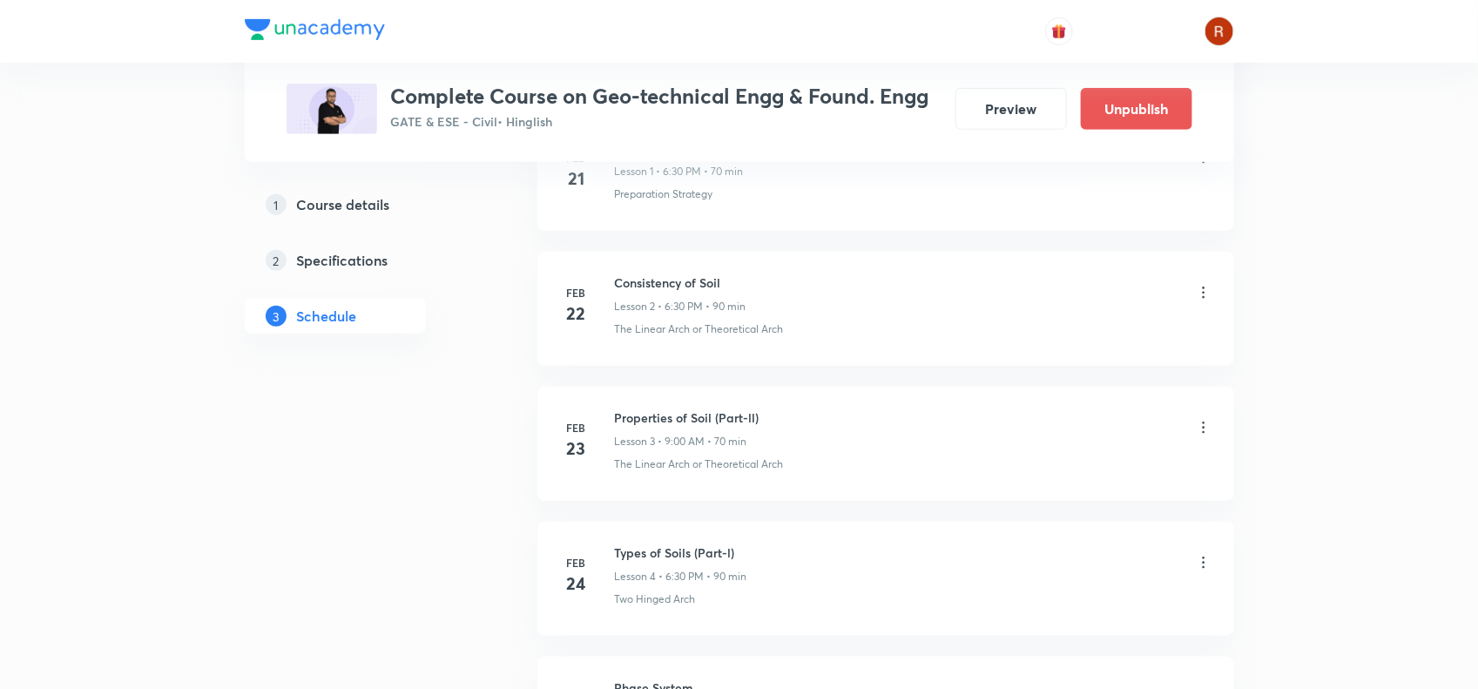
scroll to position [0, 0]
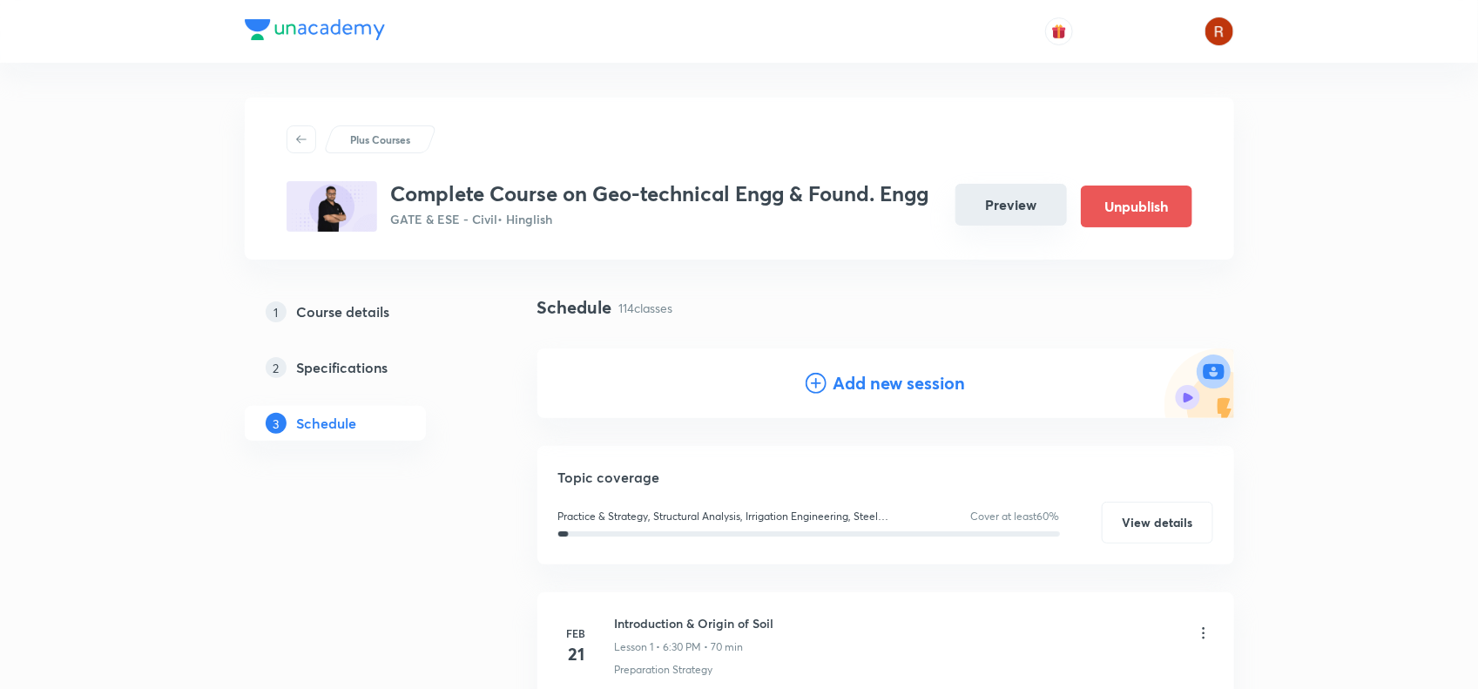
click at [1004, 202] on button "Preview" at bounding box center [1012, 205] width 112 height 42
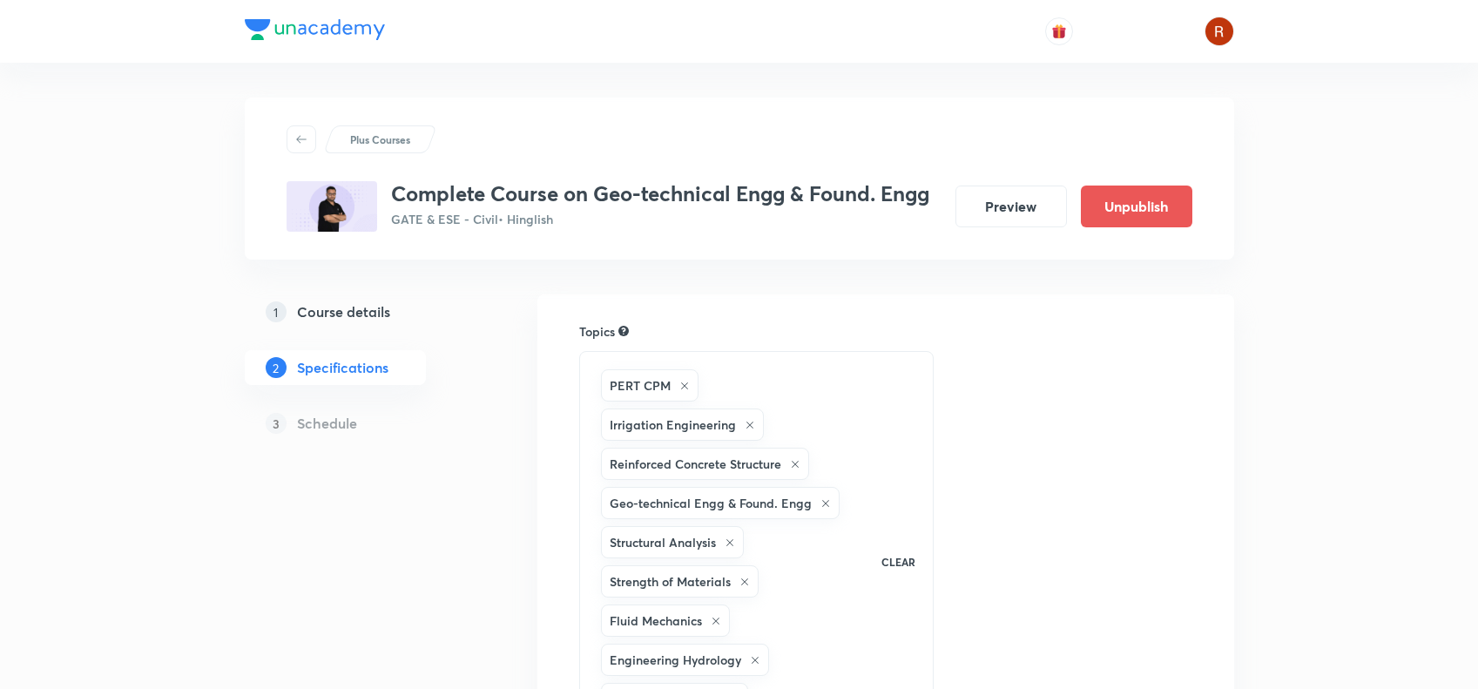
click at [382, 311] on h5 "Course details" at bounding box center [343, 311] width 93 height 21
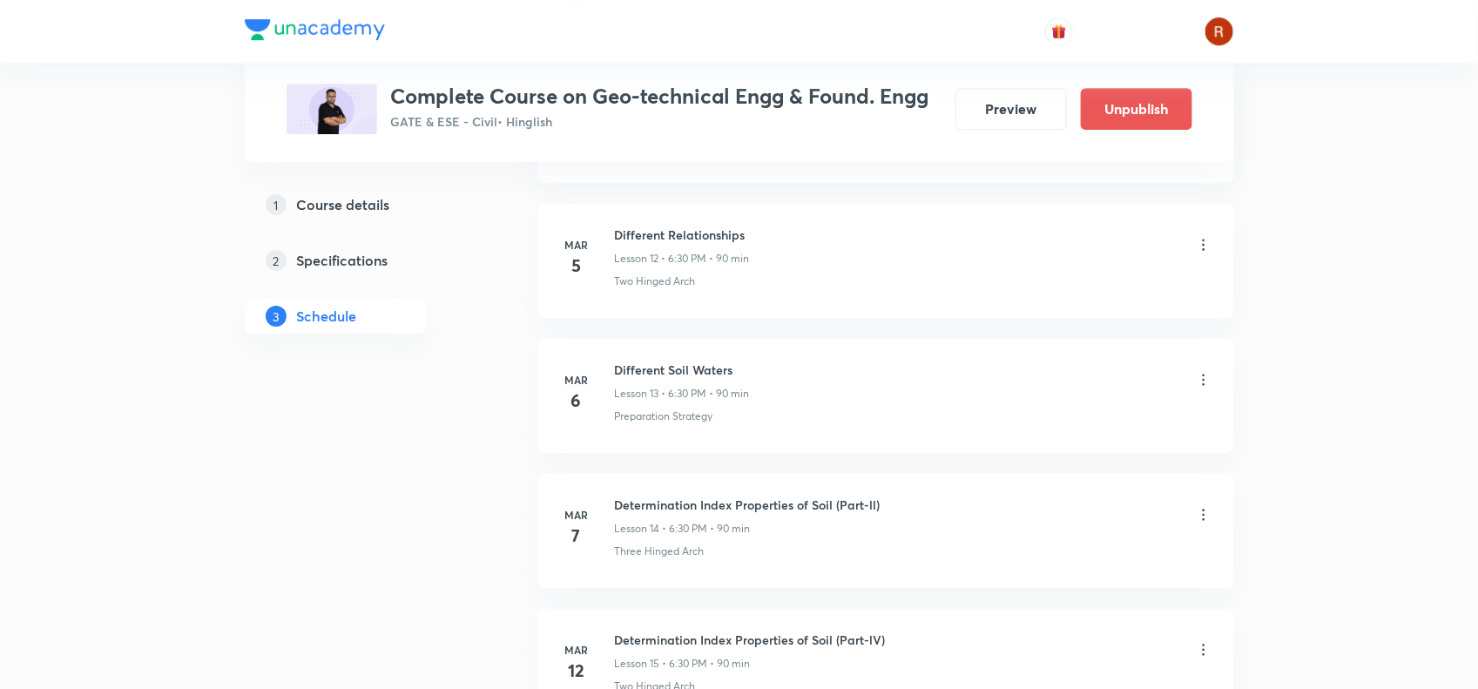
scroll to position [2452, 0]
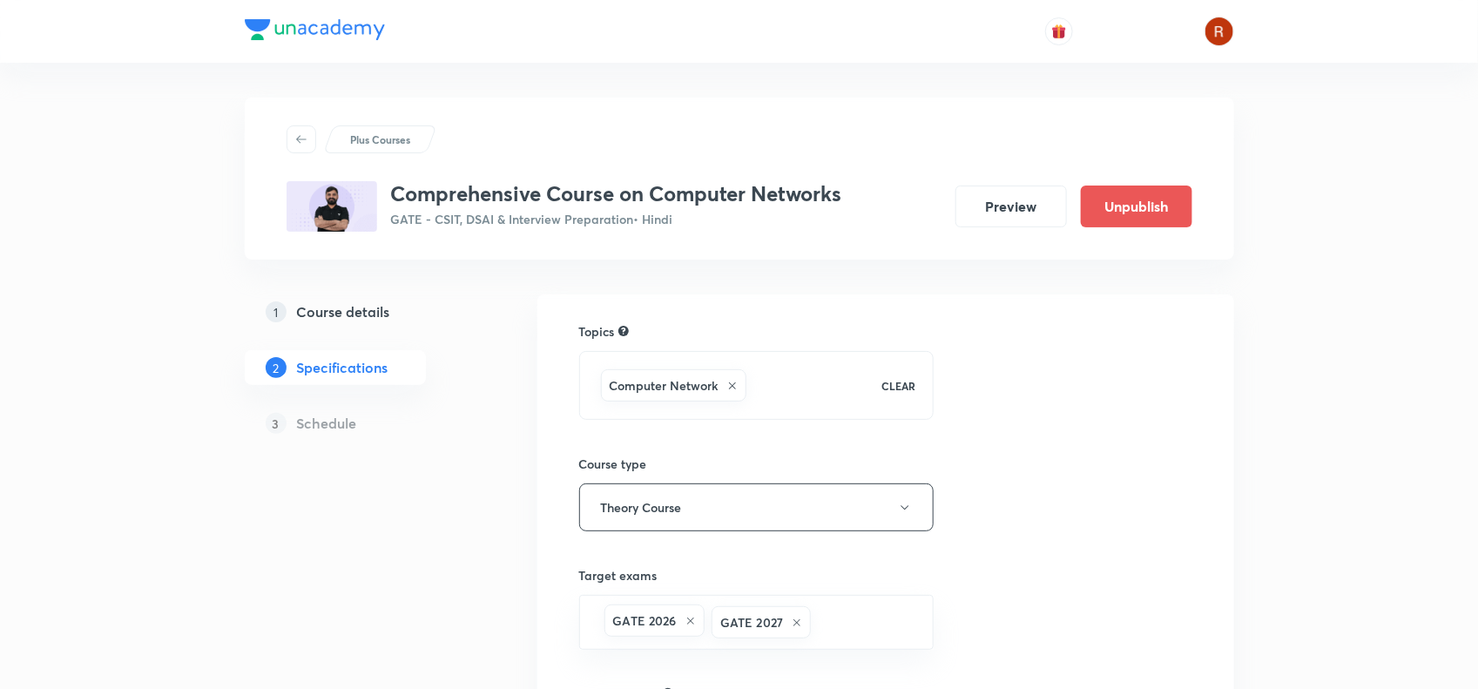
click at [394, 196] on h3 "Comprehensive Course on Computer Networks" at bounding box center [616, 193] width 451 height 25
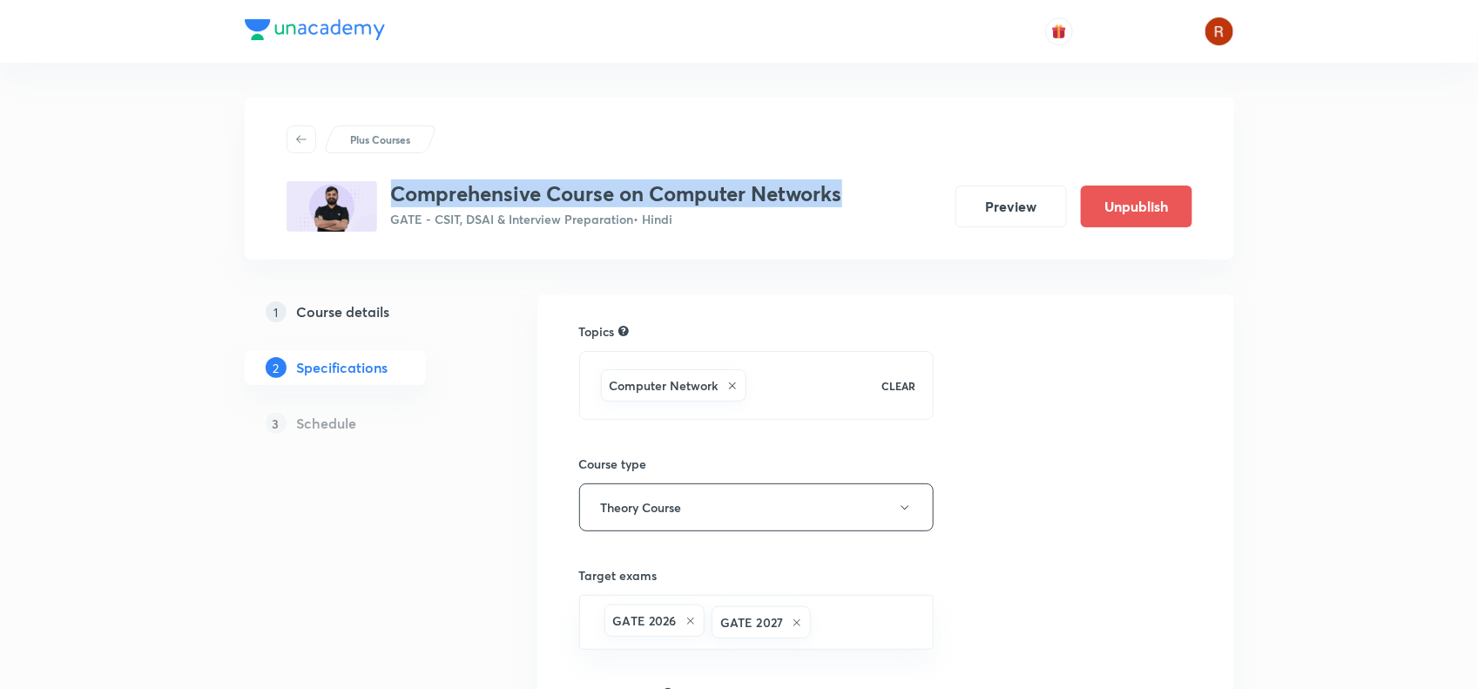
drag, startPoint x: 394, startPoint y: 196, endPoint x: 815, endPoint y: 202, distance: 420.8
click at [815, 202] on h3 "Comprehensive Course on Computer Networks" at bounding box center [616, 193] width 451 height 25
copy h3 "Comprehensive Course on Computer Networks"
click at [350, 308] on h5 "Course details" at bounding box center [343, 311] width 93 height 21
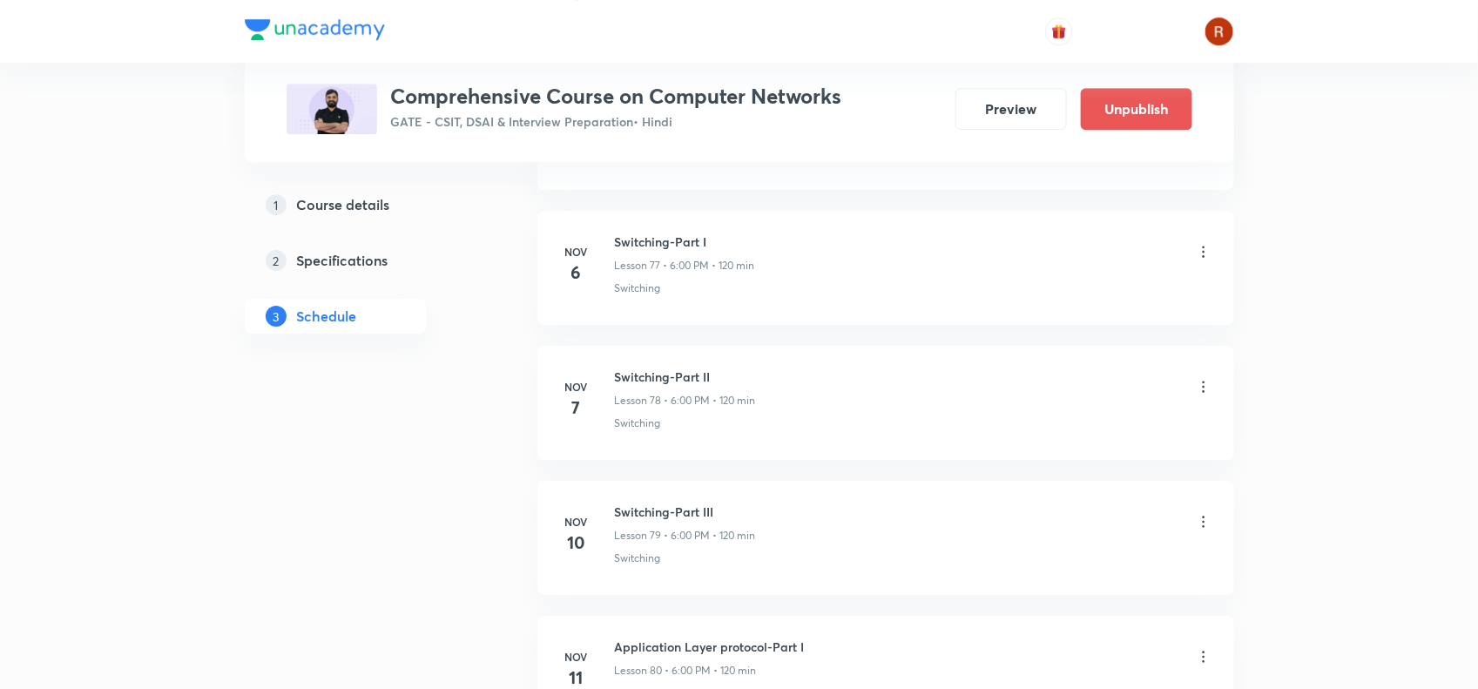
scroll to position [11223, 0]
click at [1002, 100] on button "Preview" at bounding box center [1012, 107] width 112 height 42
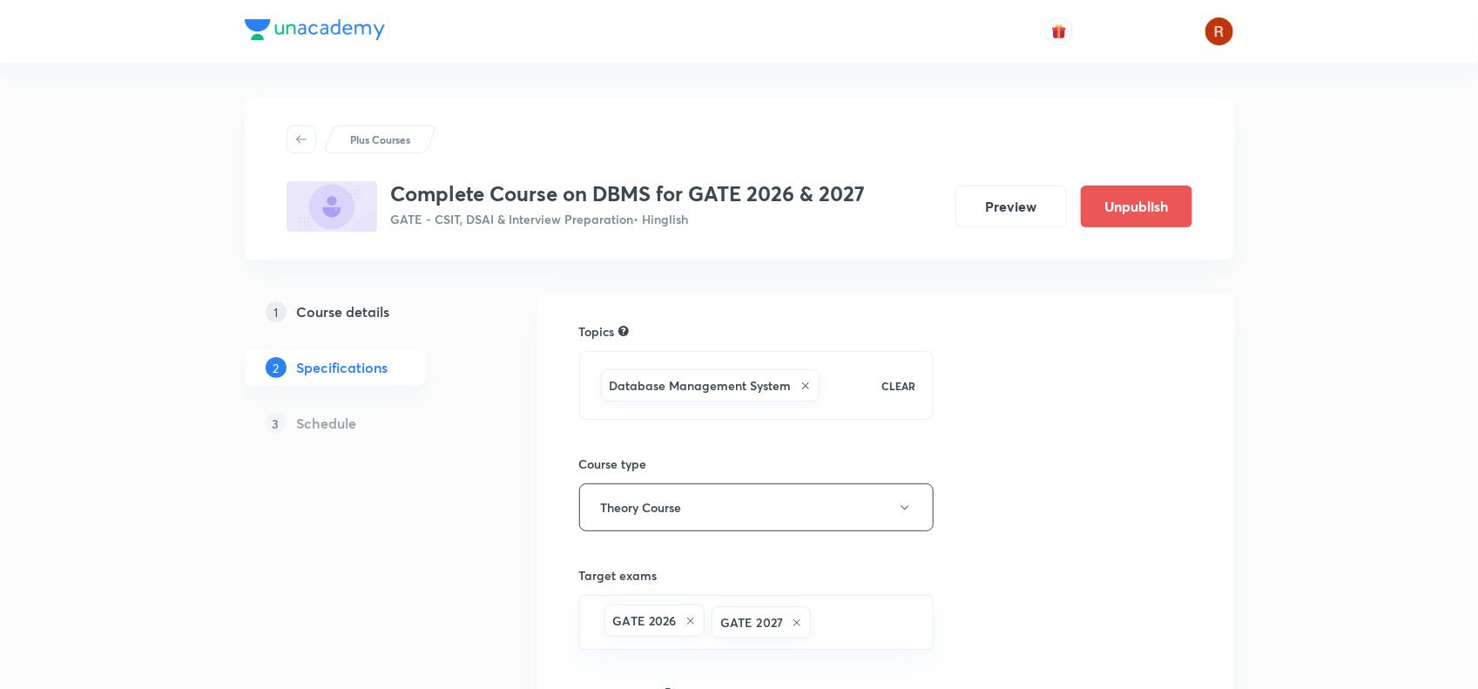
click at [396, 199] on h3 "Complete Course on DBMS for GATE 2026 & 2027" at bounding box center [628, 193] width 475 height 25
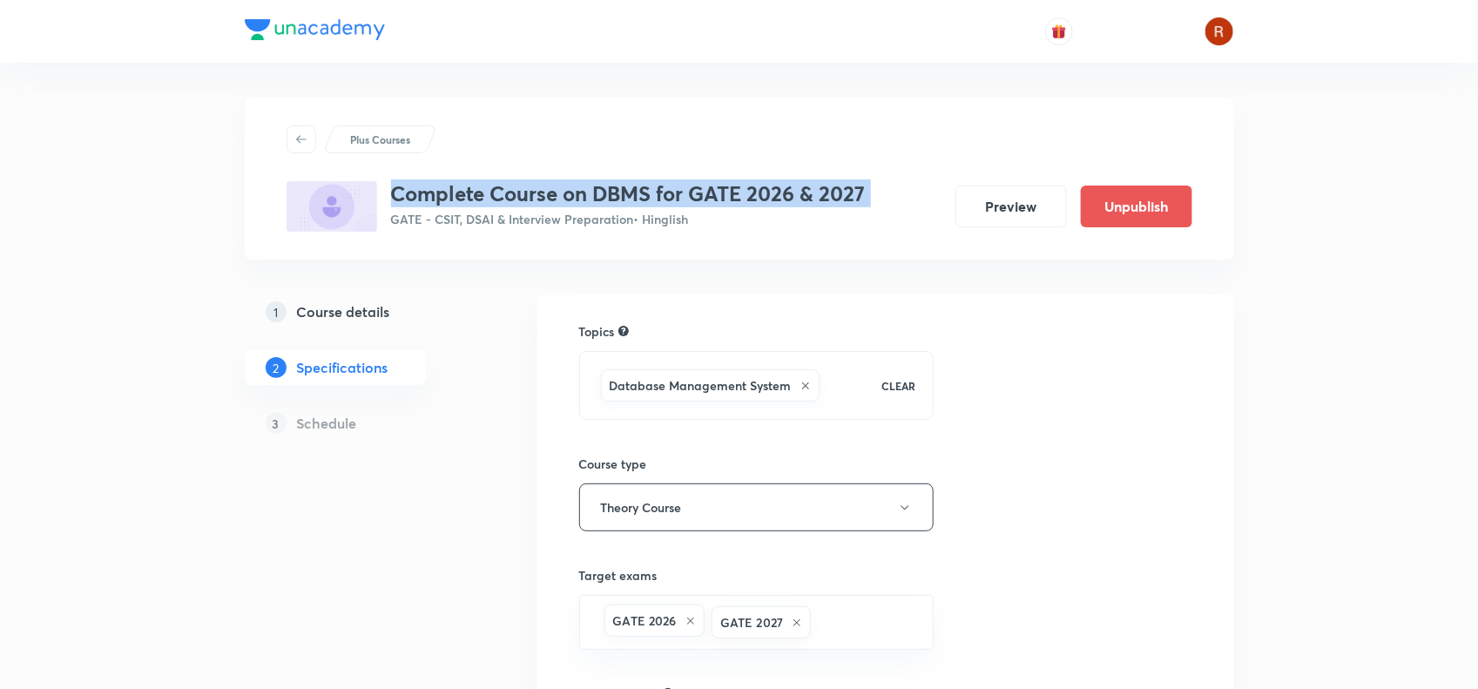
drag, startPoint x: 396, startPoint y: 199, endPoint x: 864, endPoint y: 199, distance: 467.8
click at [864, 199] on h3 "Complete Course on DBMS for GATE 2026 & 2027" at bounding box center [628, 193] width 475 height 25
copy h3 "Complete Course on DBMS for GATE 2026 & 2027"
click at [332, 299] on link "1 Course details" at bounding box center [363, 311] width 237 height 35
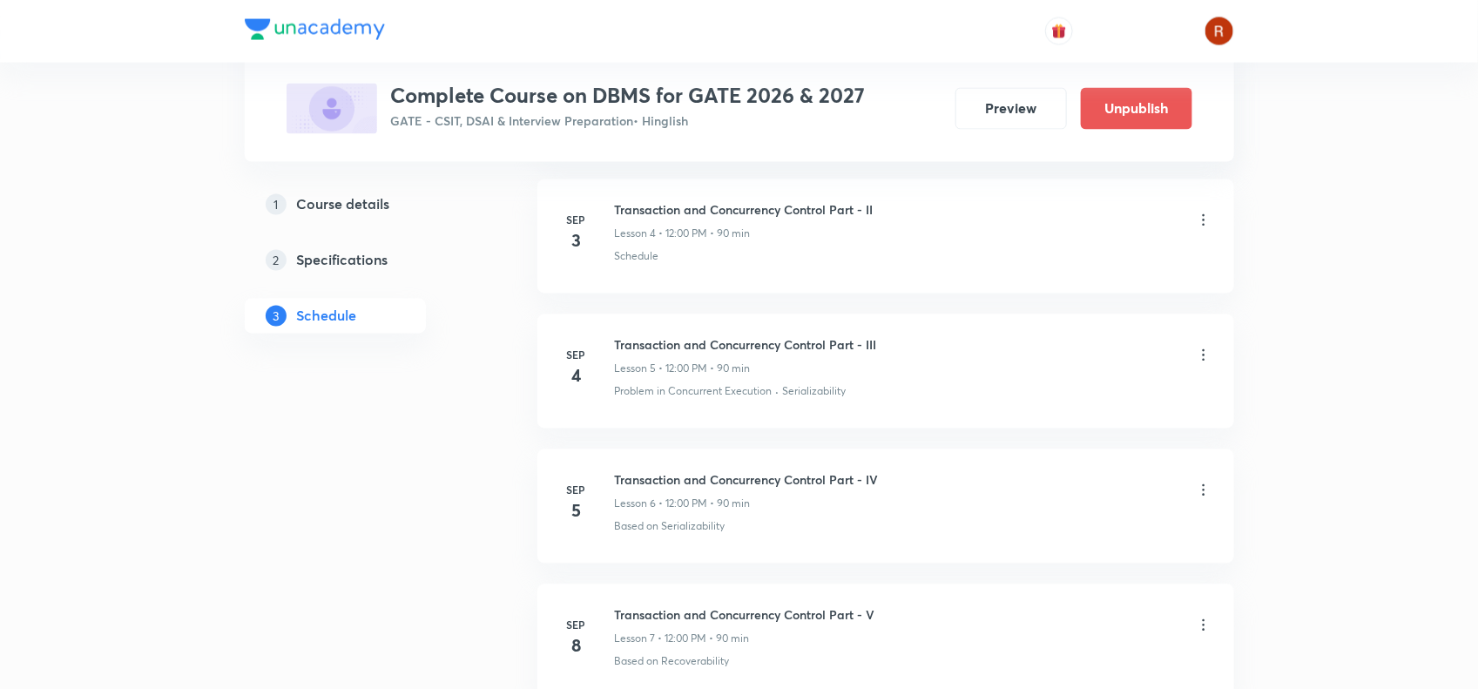
click at [733, 265] on div "Schedule" at bounding box center [914, 257] width 598 height 16
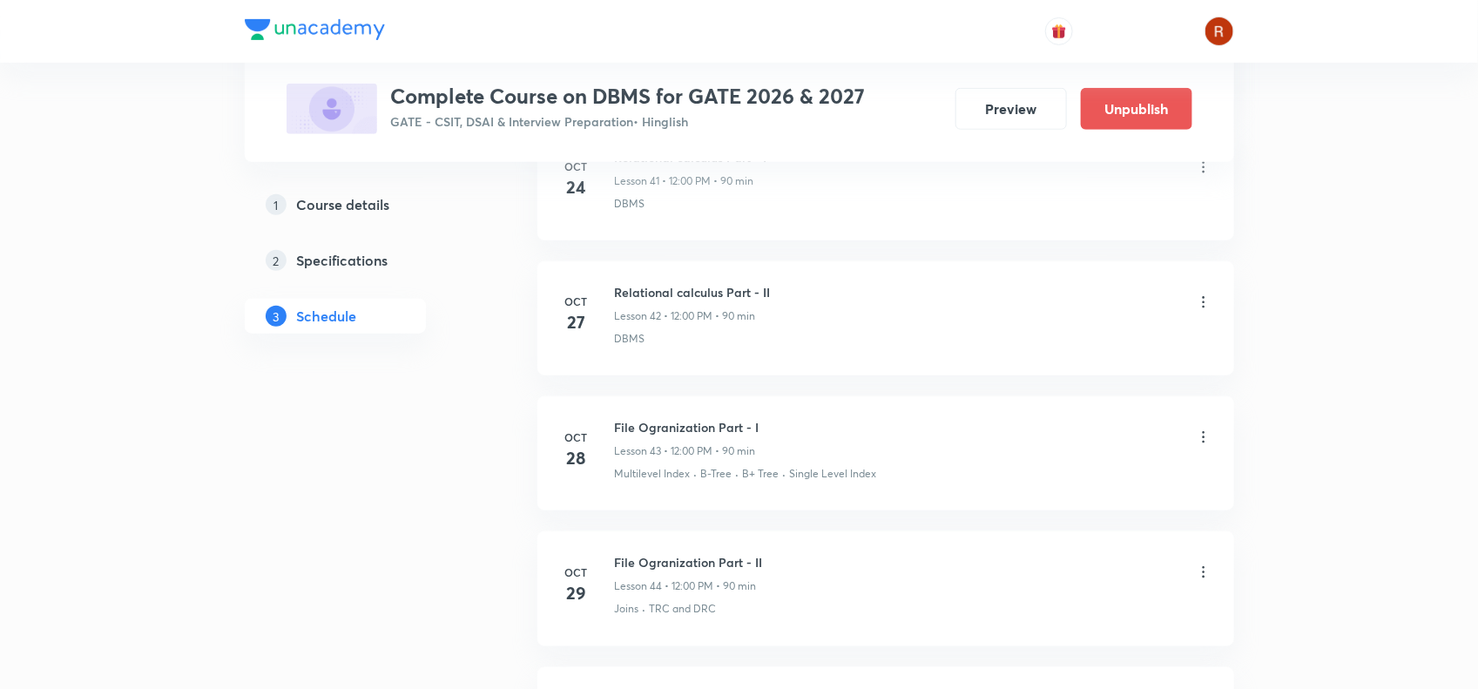
scroll to position [7586, 0]
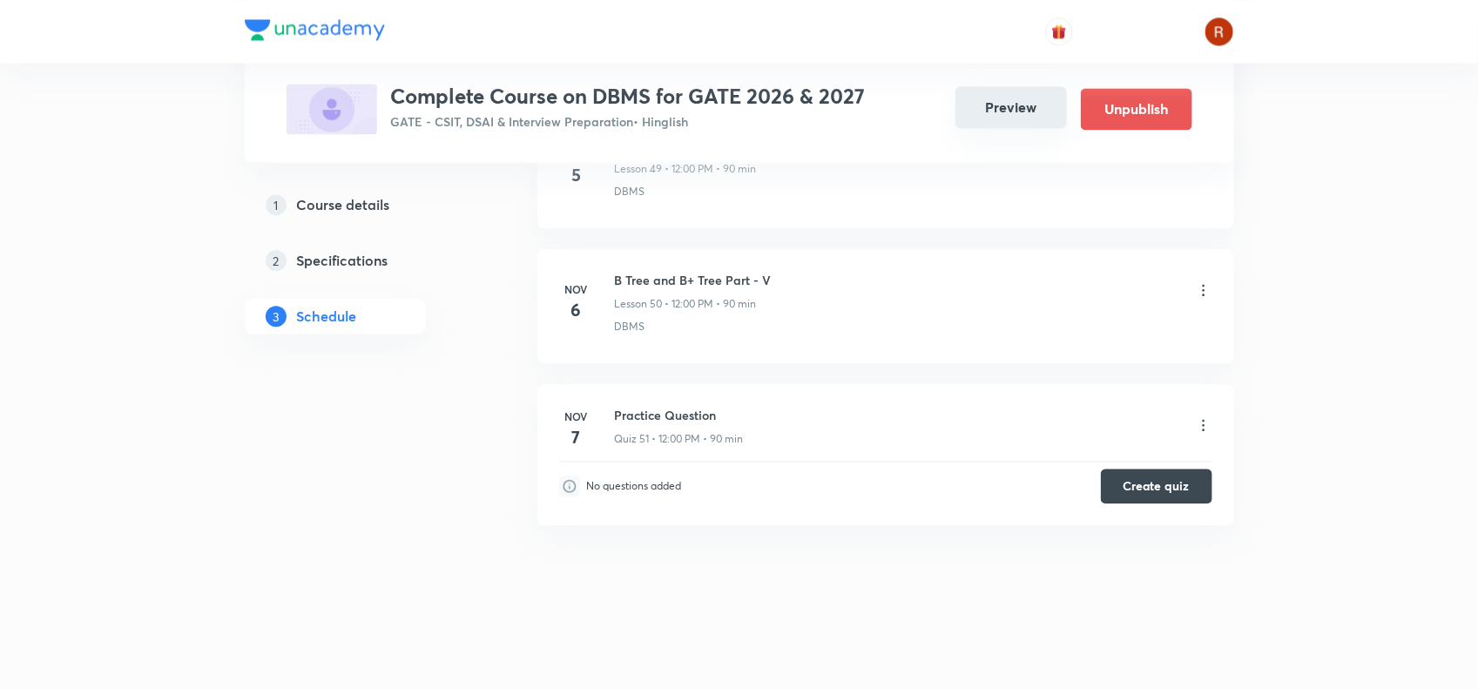
click at [1024, 97] on button "Preview" at bounding box center [1012, 107] width 112 height 42
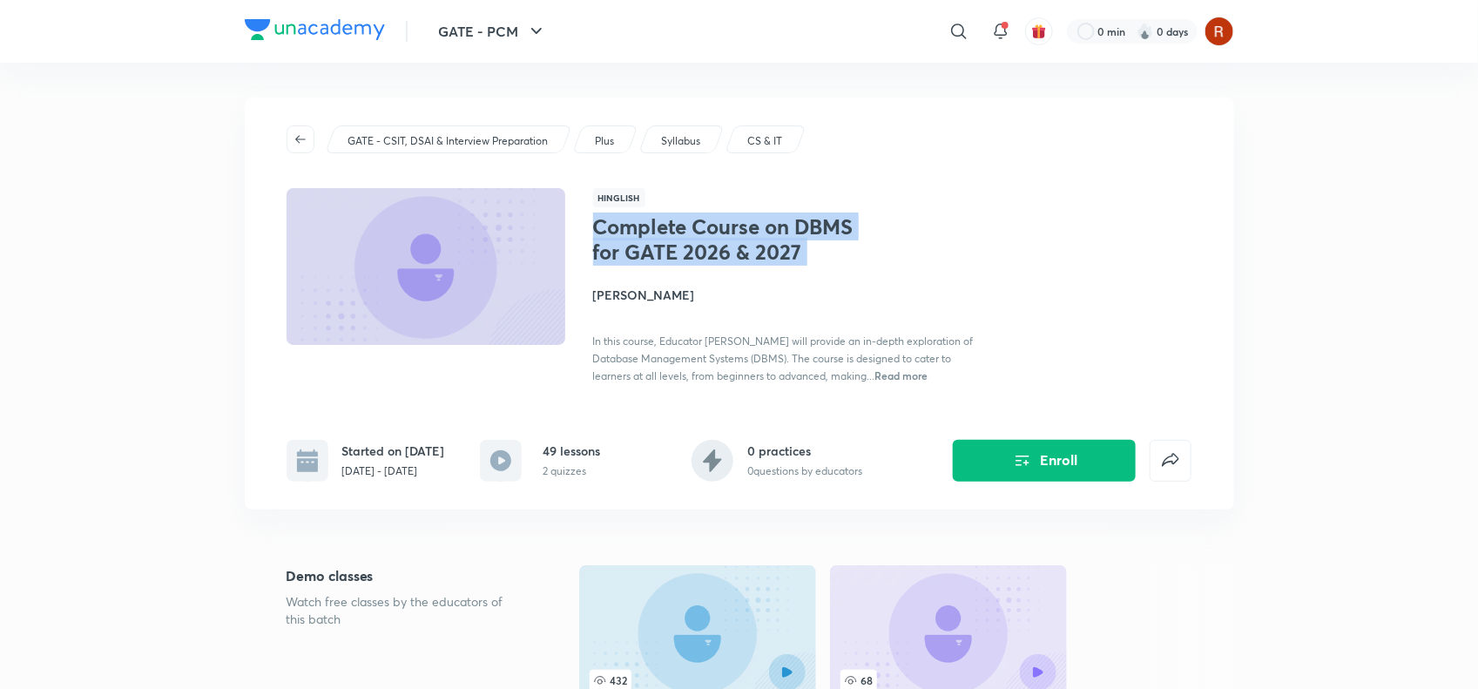
drag, startPoint x: 597, startPoint y: 236, endPoint x: 829, endPoint y: 258, distance: 233.6
click at [829, 258] on h1 "Complete Course on DBMS for GATE 2026 & 2027" at bounding box center [735, 239] width 285 height 51
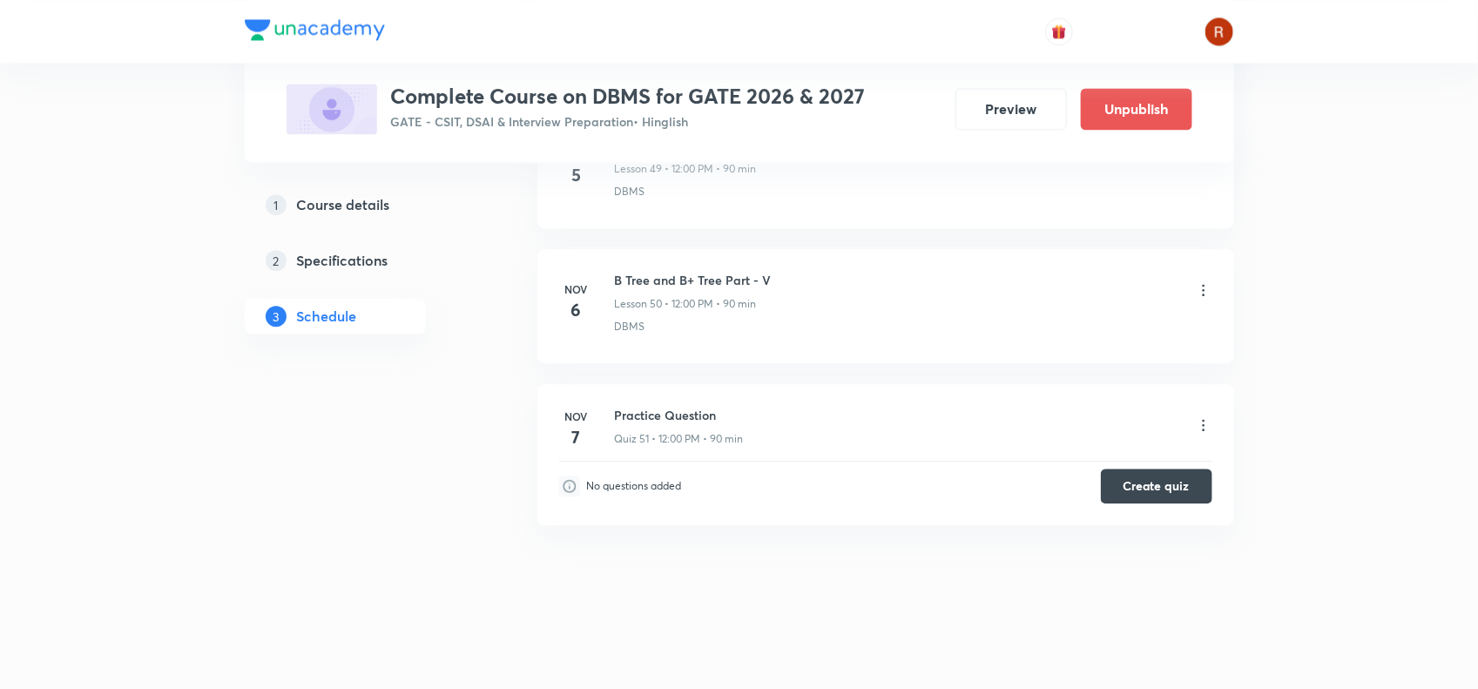
scroll to position [7586, 0]
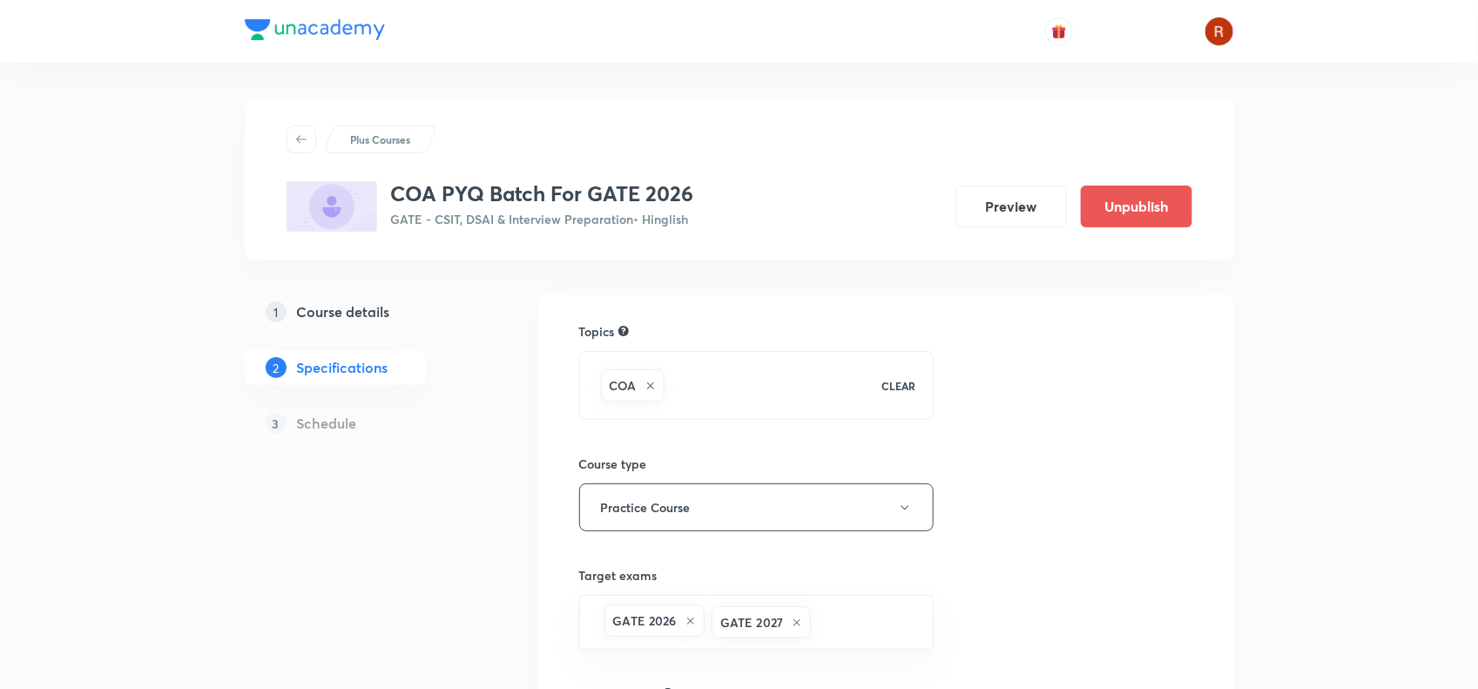
click at [397, 181] on h3 "COA PYQ Batch For GATE 2026" at bounding box center [542, 193] width 303 height 25
drag, startPoint x: 397, startPoint y: 181, endPoint x: 704, endPoint y: 168, distance: 306.9
click at [704, 168] on div "Plus Courses COA PYQ Batch For GATE 2026 GATE - CSIT, DSAI & Interview Preparat…" at bounding box center [740, 178] width 906 height 106
copy h3 "COA PYQ Batch For GATE 2026"
click at [360, 299] on link "1 Course details" at bounding box center [363, 311] width 237 height 35
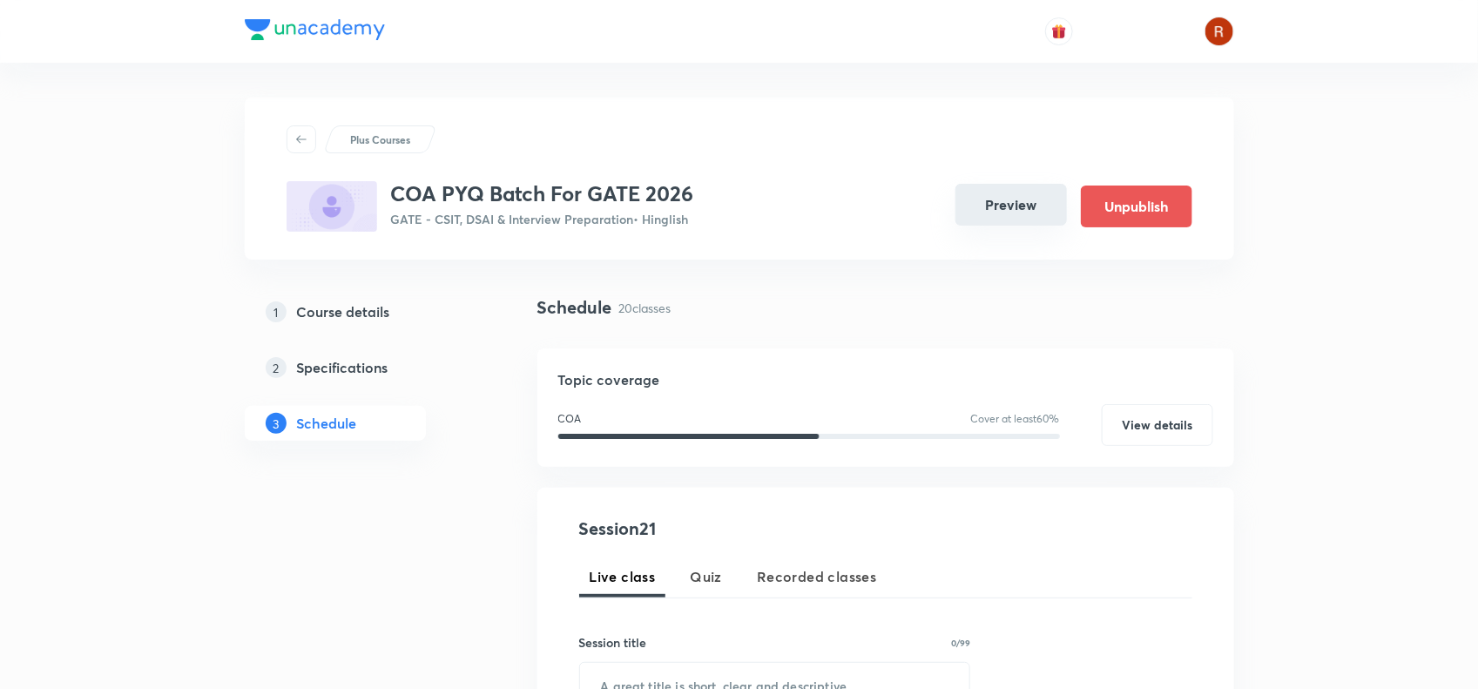
click at [1006, 196] on button "Preview" at bounding box center [1012, 205] width 112 height 42
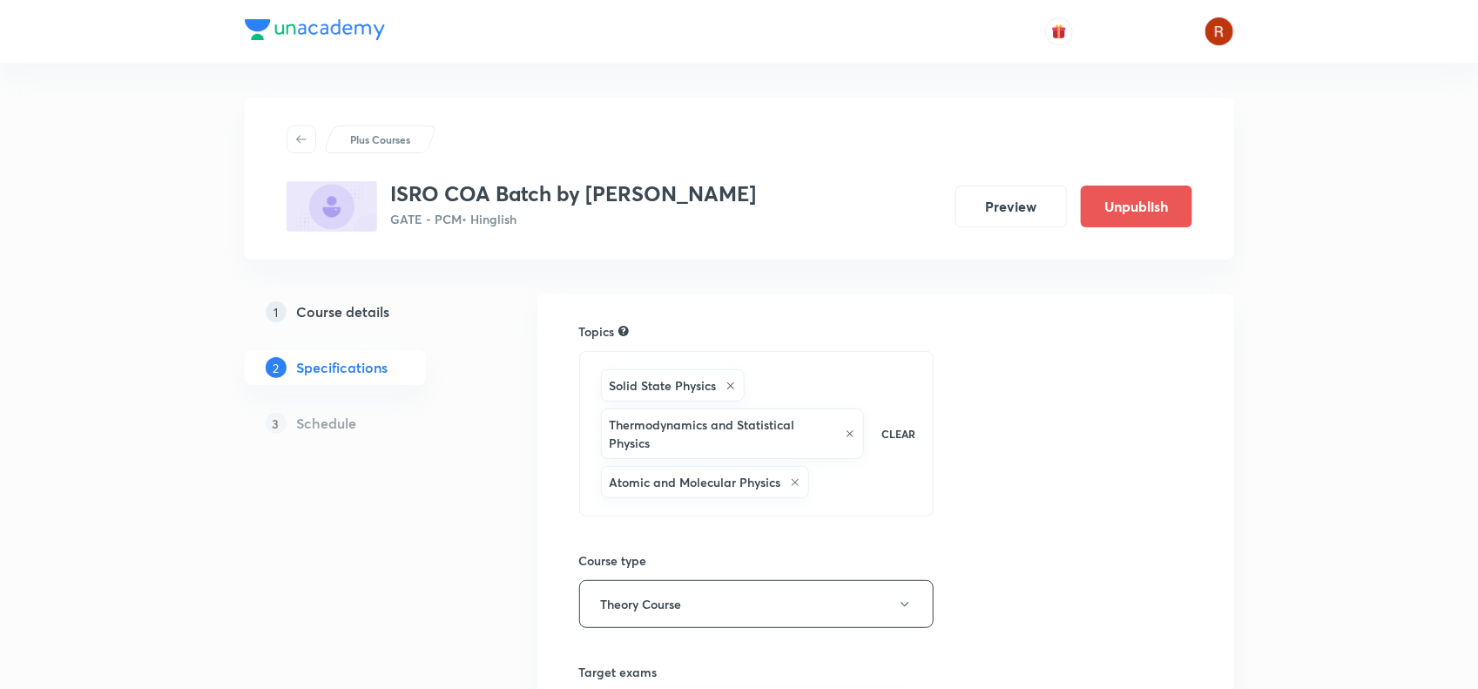
click at [392, 190] on h3 "ISRO COA Batch by [PERSON_NAME]" at bounding box center [574, 193] width 366 height 25
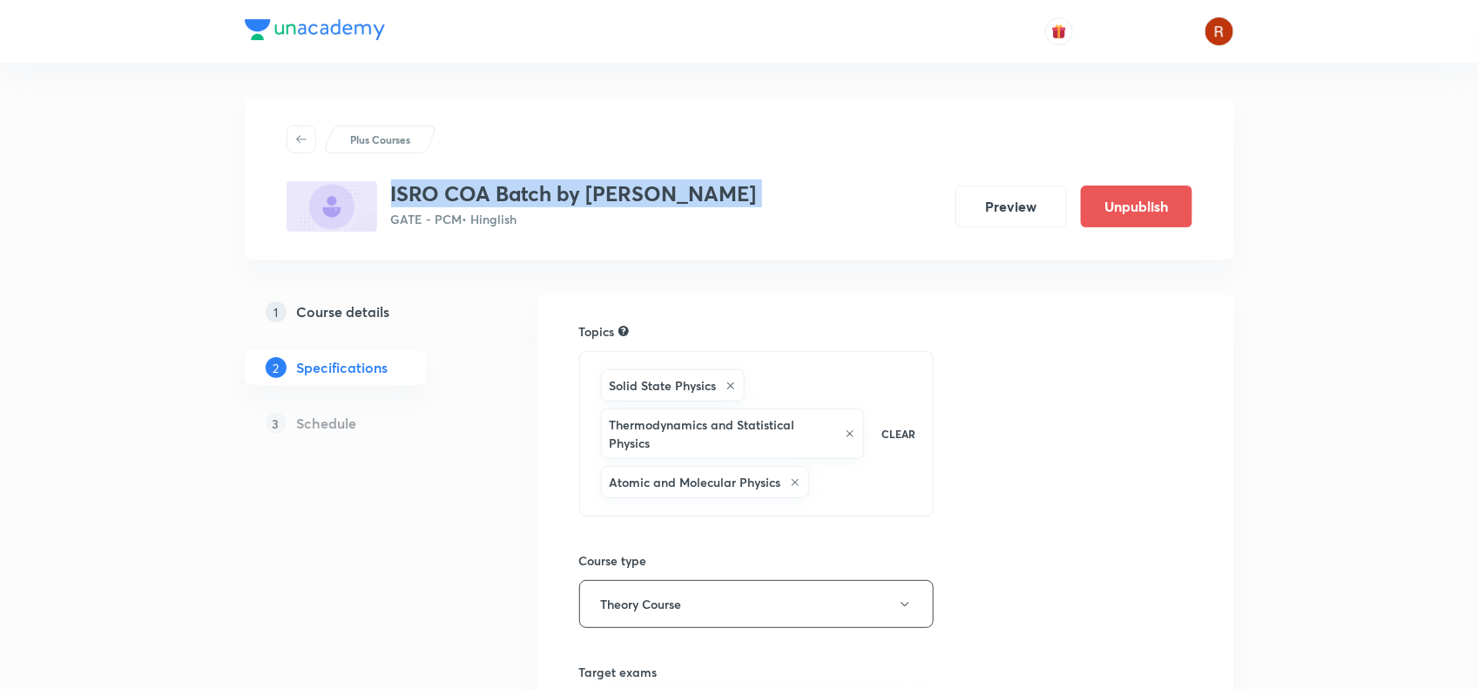
drag, startPoint x: 392, startPoint y: 190, endPoint x: 734, endPoint y: 176, distance: 342.7
click at [734, 176] on div "Plus Courses ISRO COA Batch by [PERSON_NAME] GATE - PCM • Hinglish Preview Unpu…" at bounding box center [740, 178] width 906 height 106
copy h3 "ISRO COA Batch by [PERSON_NAME]"
click at [328, 306] on h5 "Course details" at bounding box center [343, 311] width 93 height 21
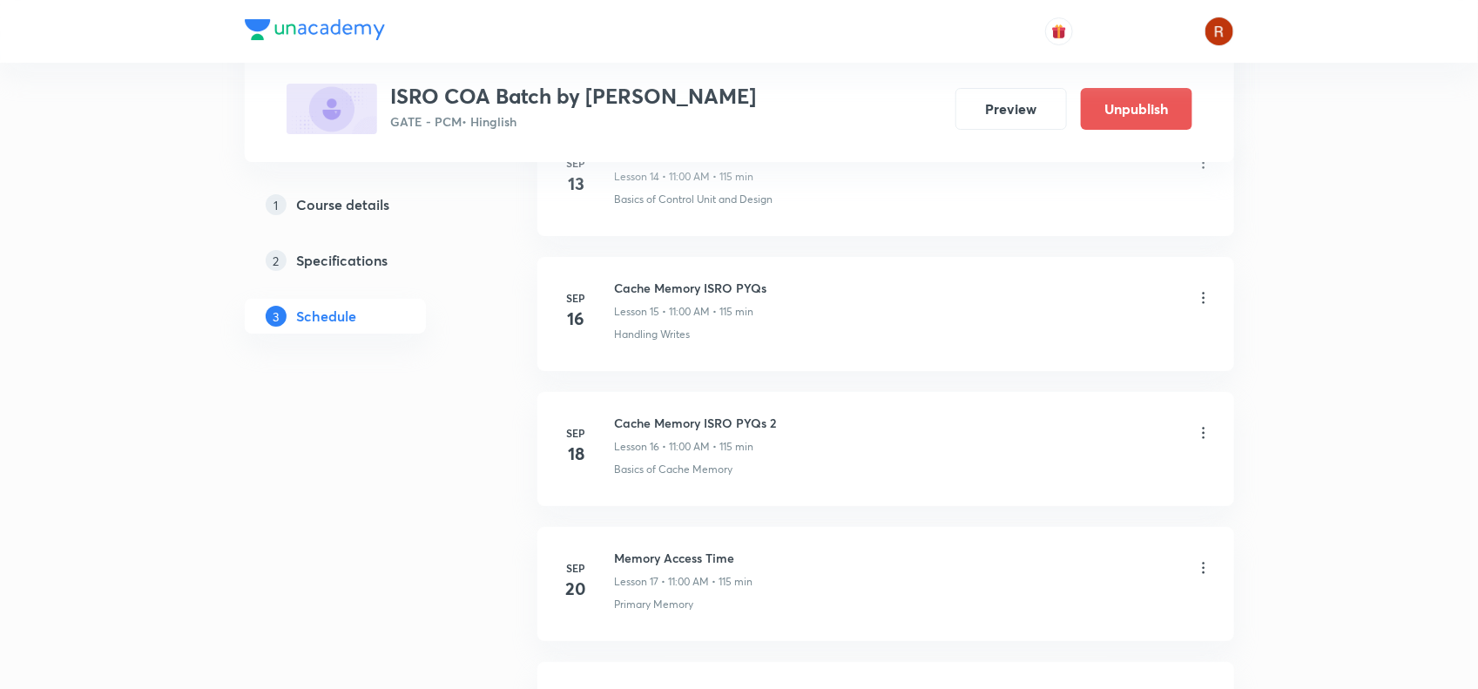
scroll to position [2792, 0]
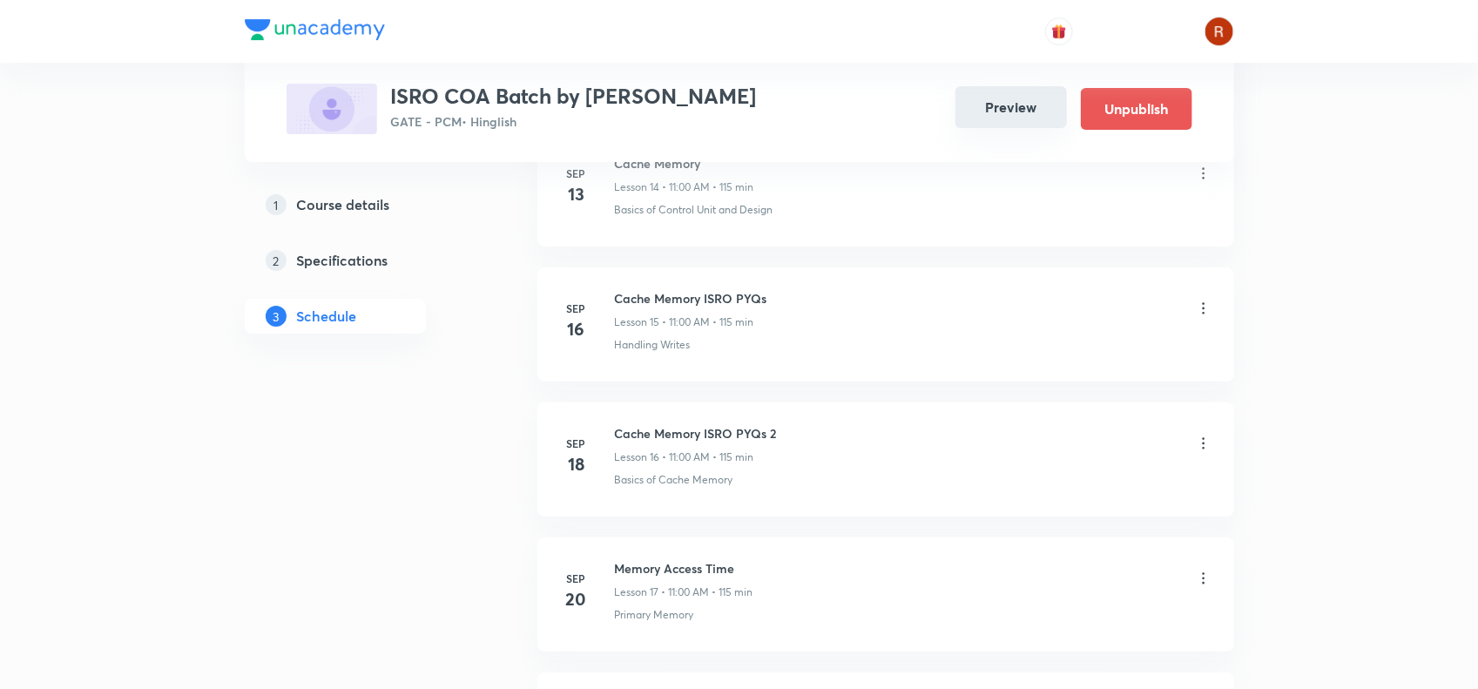
click at [1009, 93] on button "Preview" at bounding box center [1012, 107] width 112 height 42
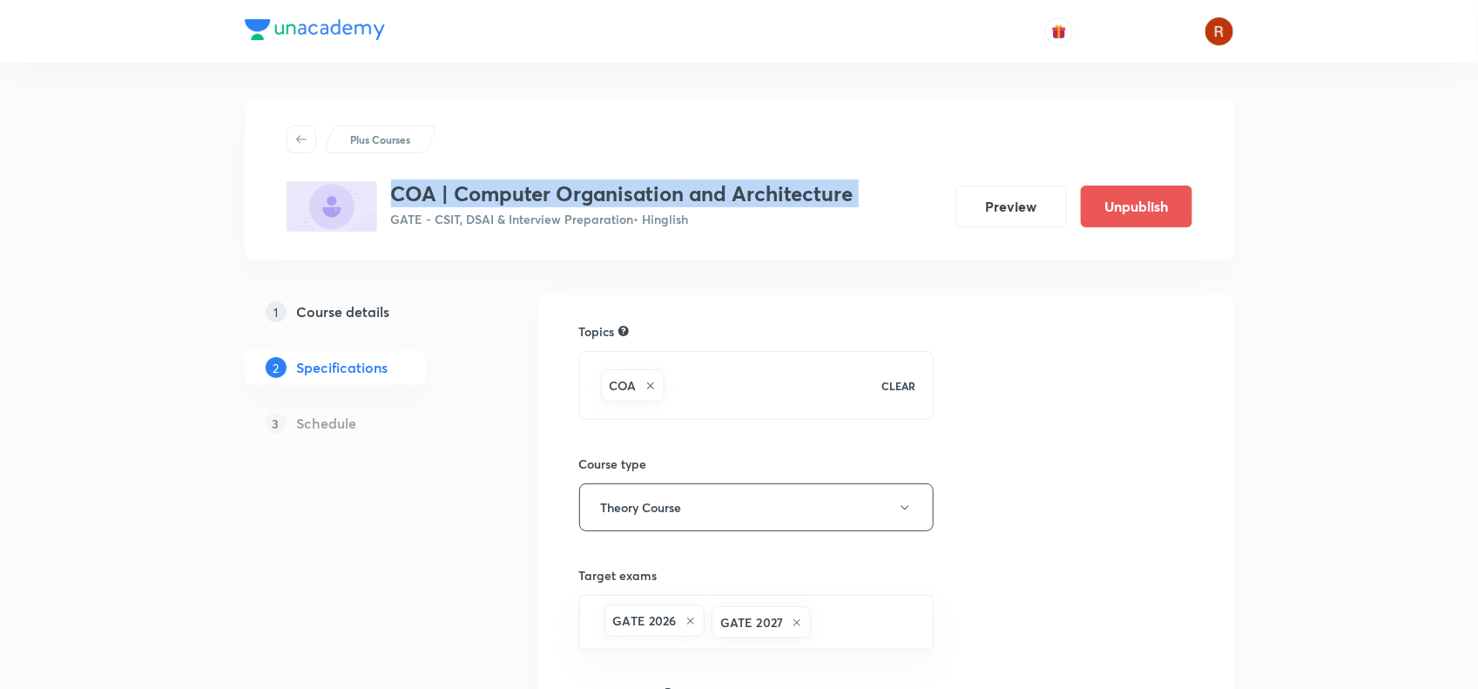
click at [360, 307] on h5 "Course details" at bounding box center [343, 311] width 93 height 21
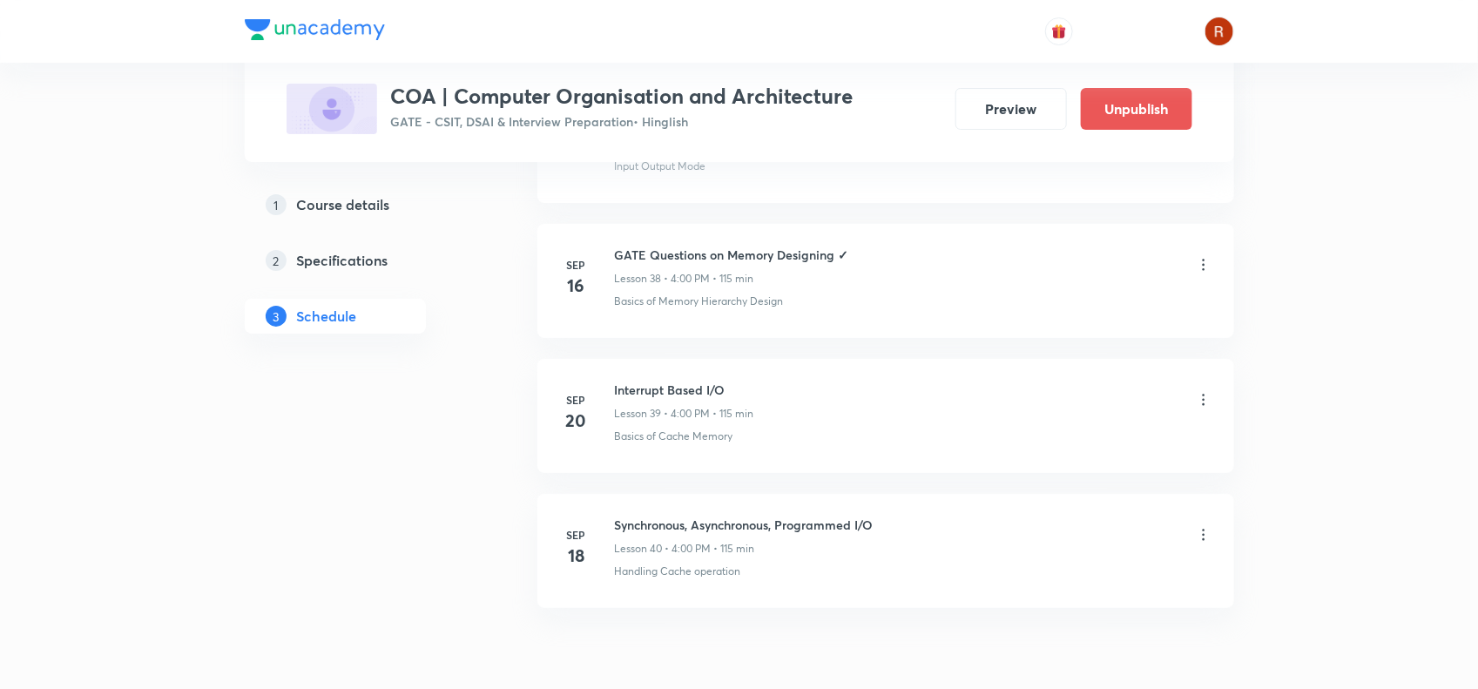
scroll to position [6040, 0]
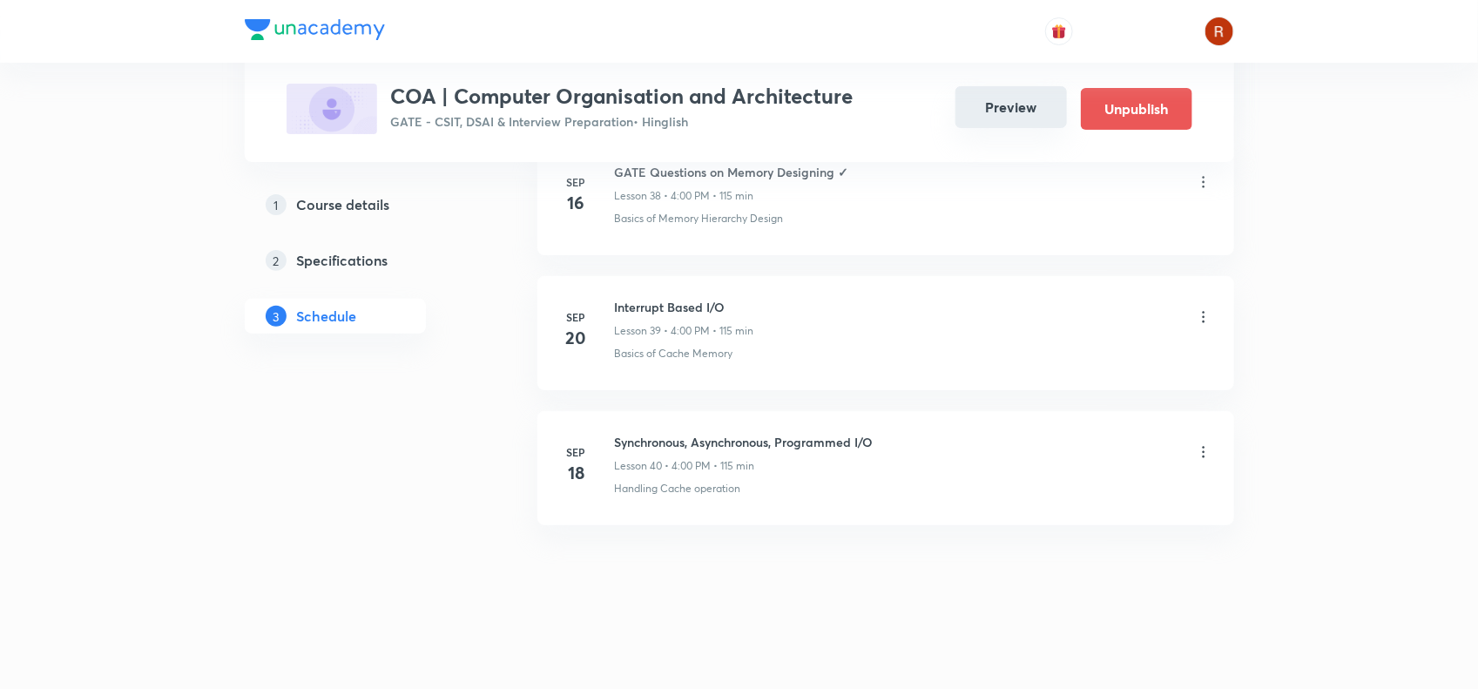
click at [1020, 94] on button "Preview" at bounding box center [1012, 107] width 112 height 42
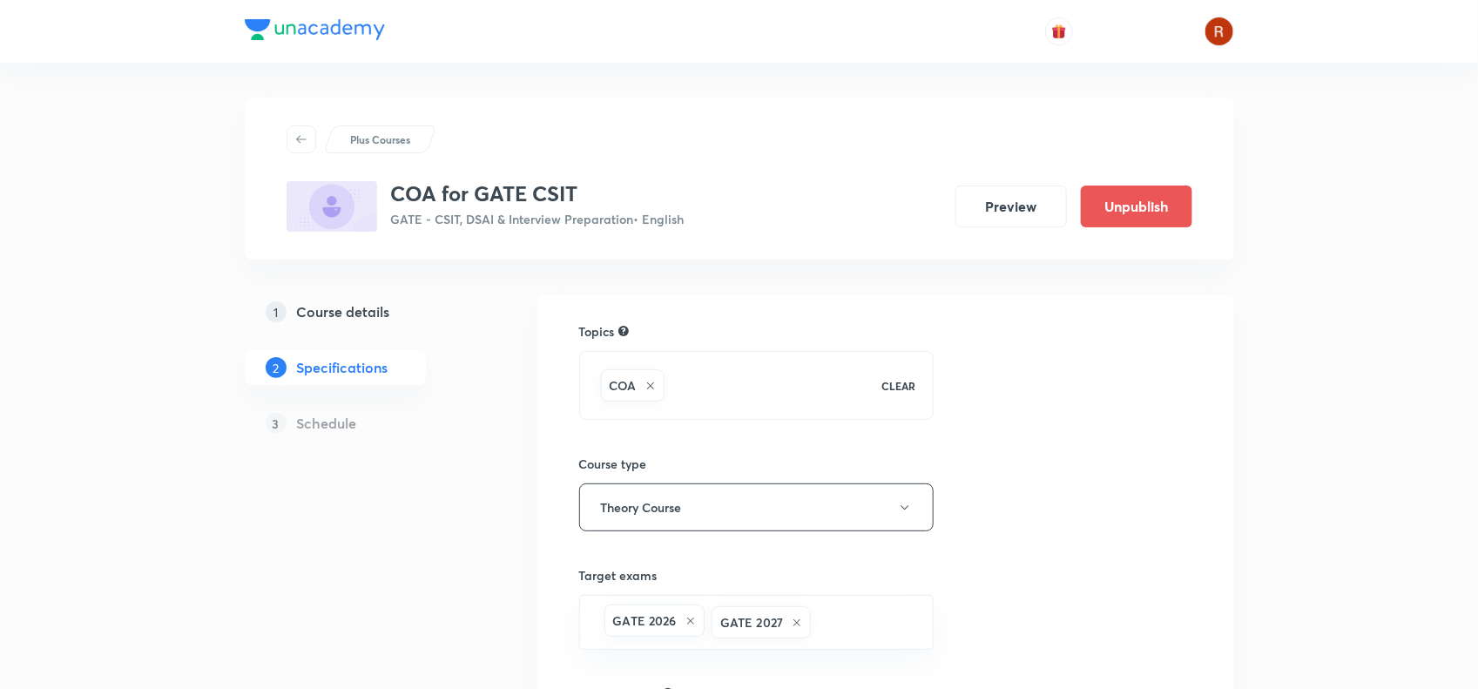
click at [398, 192] on h3 "COA for GATE CSIT" at bounding box center [538, 193] width 294 height 25
drag, startPoint x: 398, startPoint y: 192, endPoint x: 560, endPoint y: 196, distance: 162.1
click at [560, 196] on h3 "COA for GATE CSIT" at bounding box center [538, 193] width 294 height 25
copy h3 "COA for GATE CSIT"
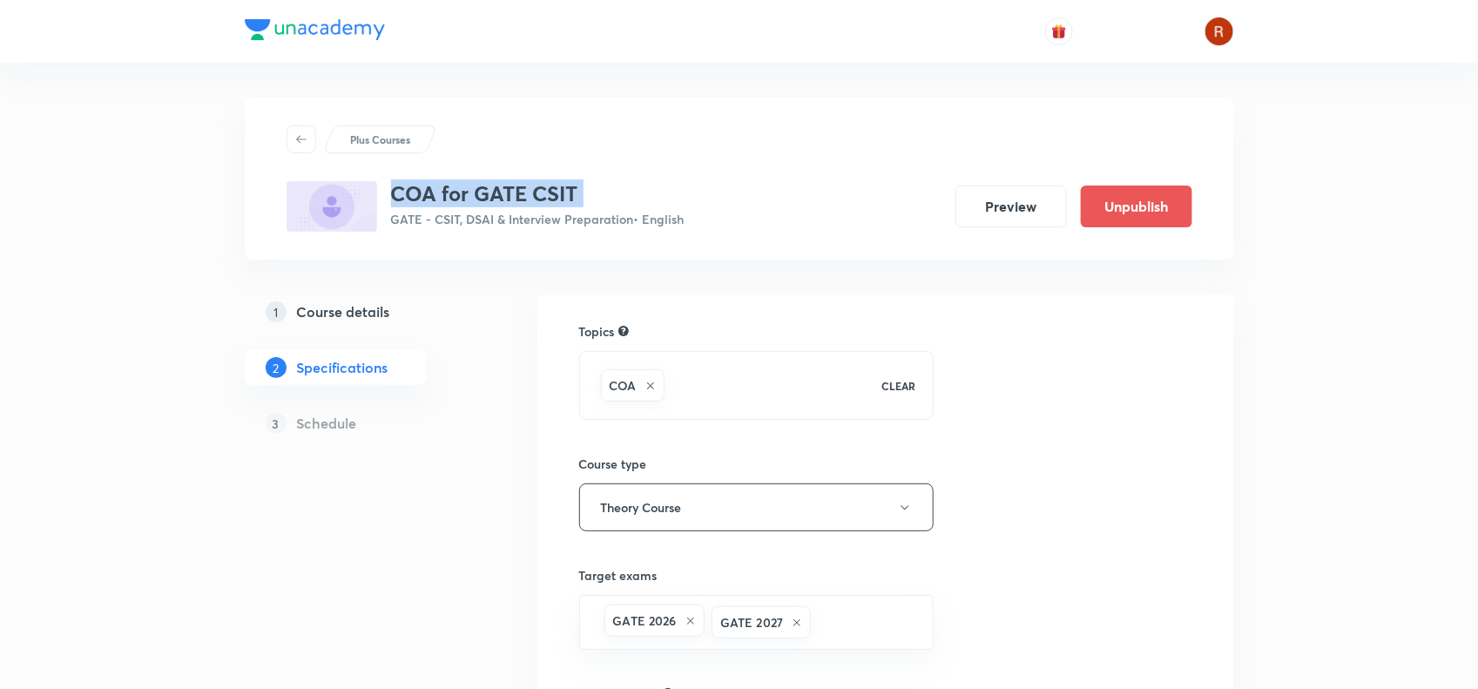
click at [530, 205] on h3 "COA for GATE CSIT" at bounding box center [538, 193] width 294 height 25
click at [398, 200] on h3 "COA for GATE CSIT" at bounding box center [538, 193] width 294 height 25
drag, startPoint x: 398, startPoint y: 200, endPoint x: 565, endPoint y: 192, distance: 166.6
click at [565, 192] on h3 "COA for GATE CSIT" at bounding box center [538, 193] width 294 height 25
copy h3 "COA for GATE CSIT"
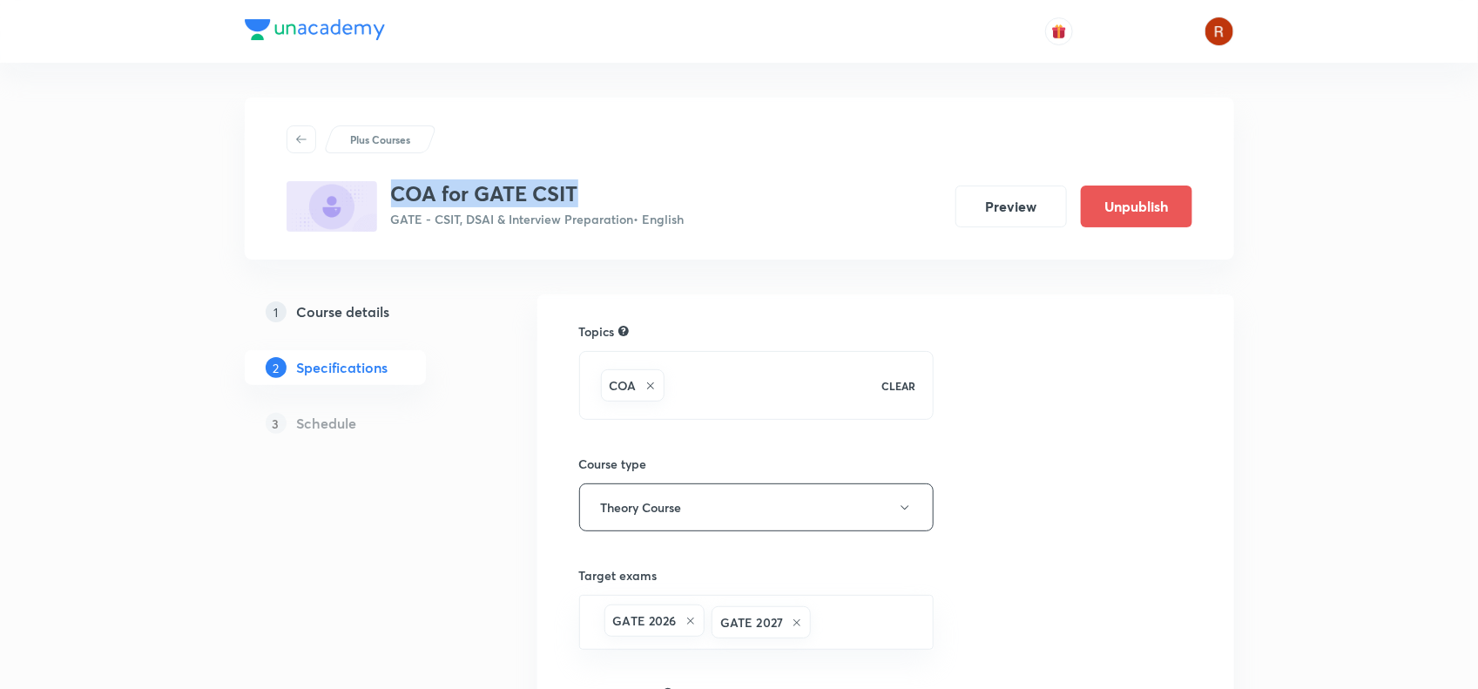
click at [351, 320] on h5 "Course details" at bounding box center [343, 311] width 93 height 21
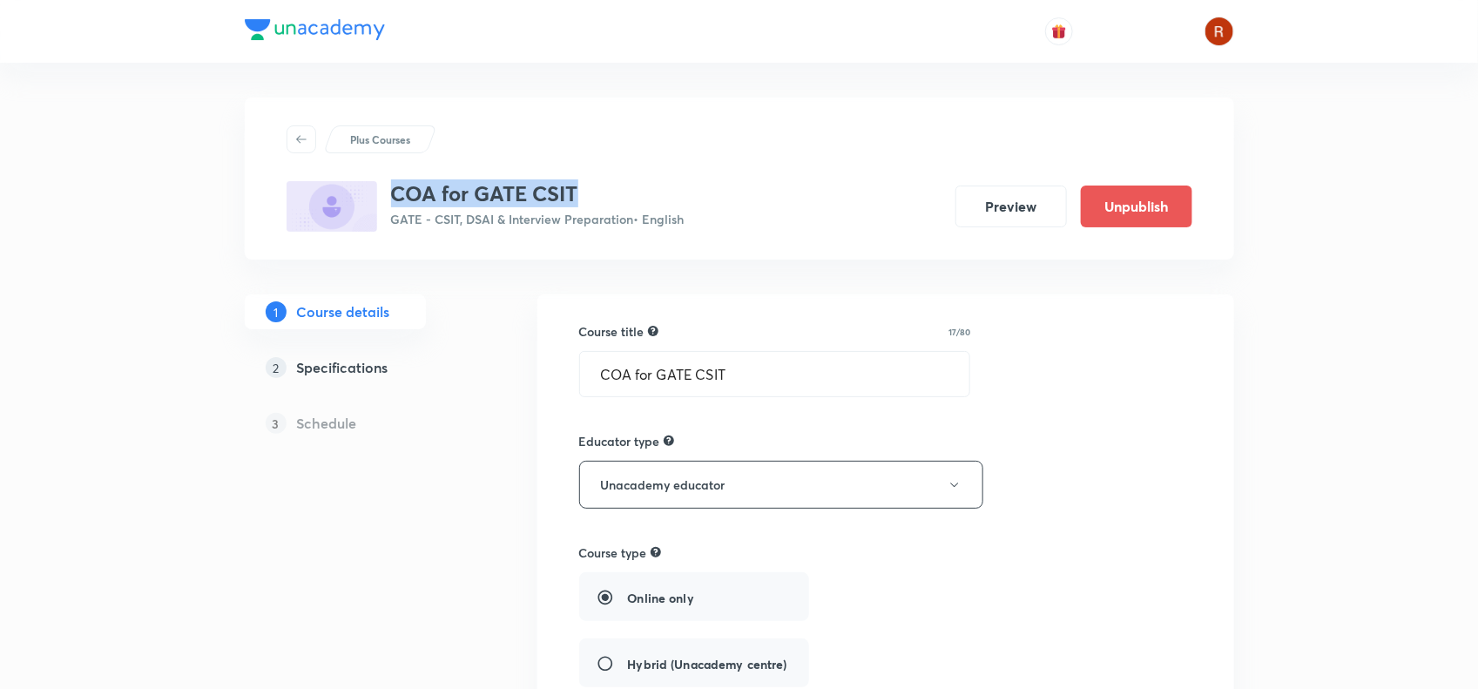
click at [477, 167] on div "Plus Courses COA for GATE CSIT GATE - CSIT, DSAI & Interview Preparation • Engl…" at bounding box center [740, 178] width 906 height 106
click at [391, 193] on h3 "COA for GATE CSIT" at bounding box center [538, 193] width 294 height 25
drag, startPoint x: 390, startPoint y: 193, endPoint x: 603, endPoint y: 180, distance: 213.0
click at [603, 181] on h3 "COA for GATE CSIT" at bounding box center [538, 193] width 294 height 25
copy h3 "COA for GATE CSIT"
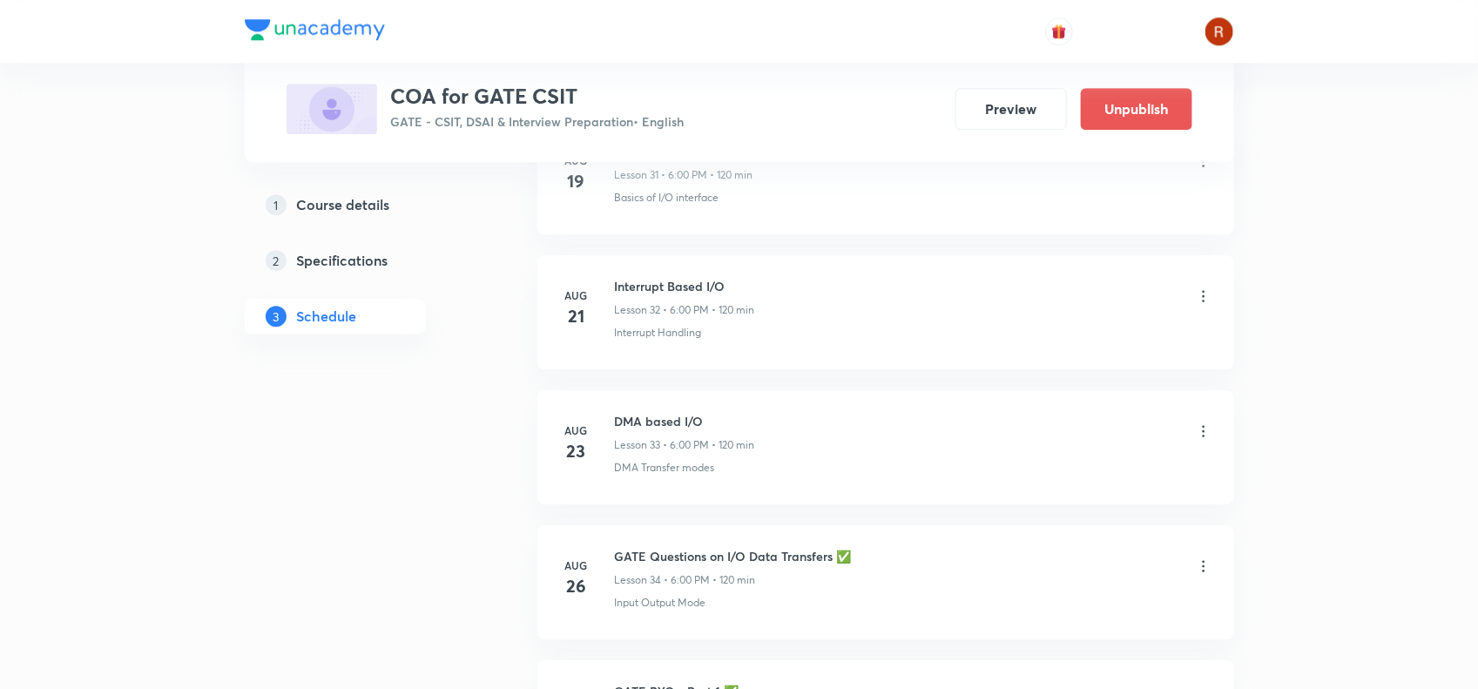
scroll to position [5905, 0]
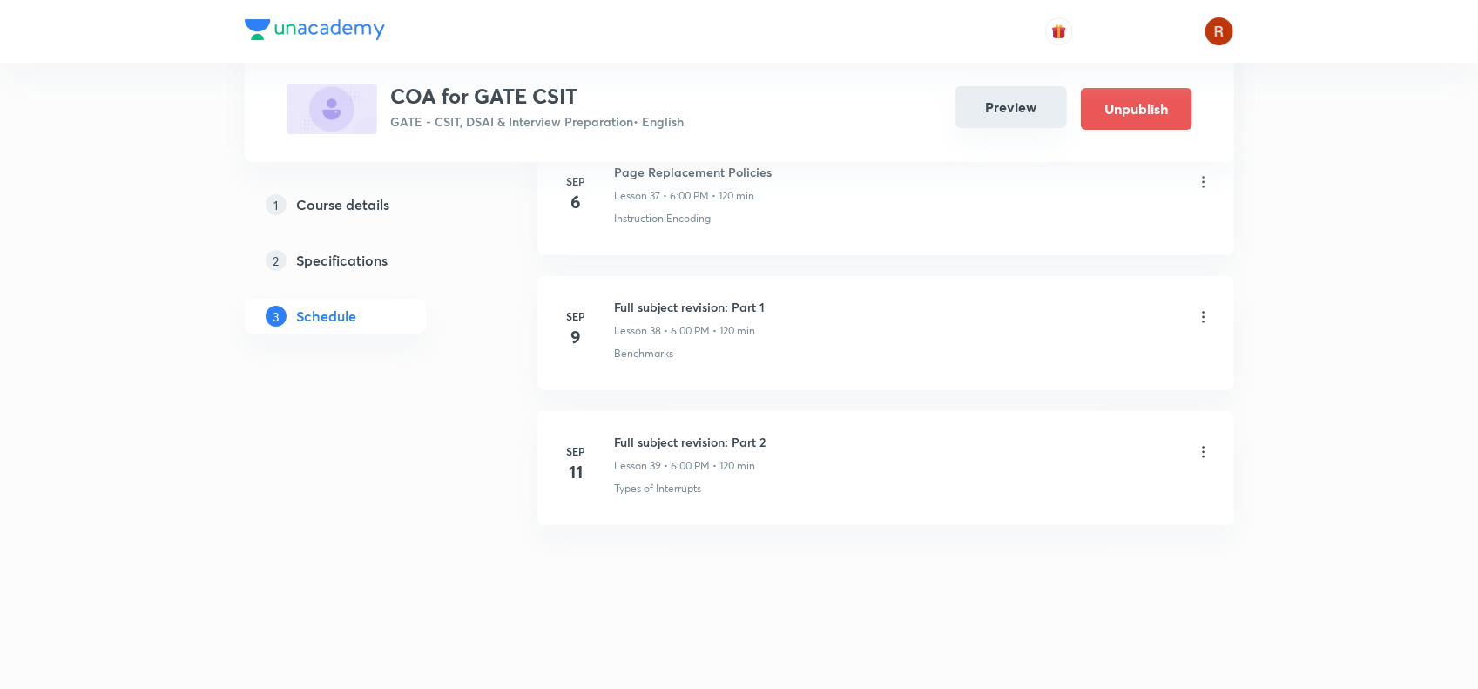
click at [1012, 98] on button "Preview" at bounding box center [1012, 107] width 112 height 42
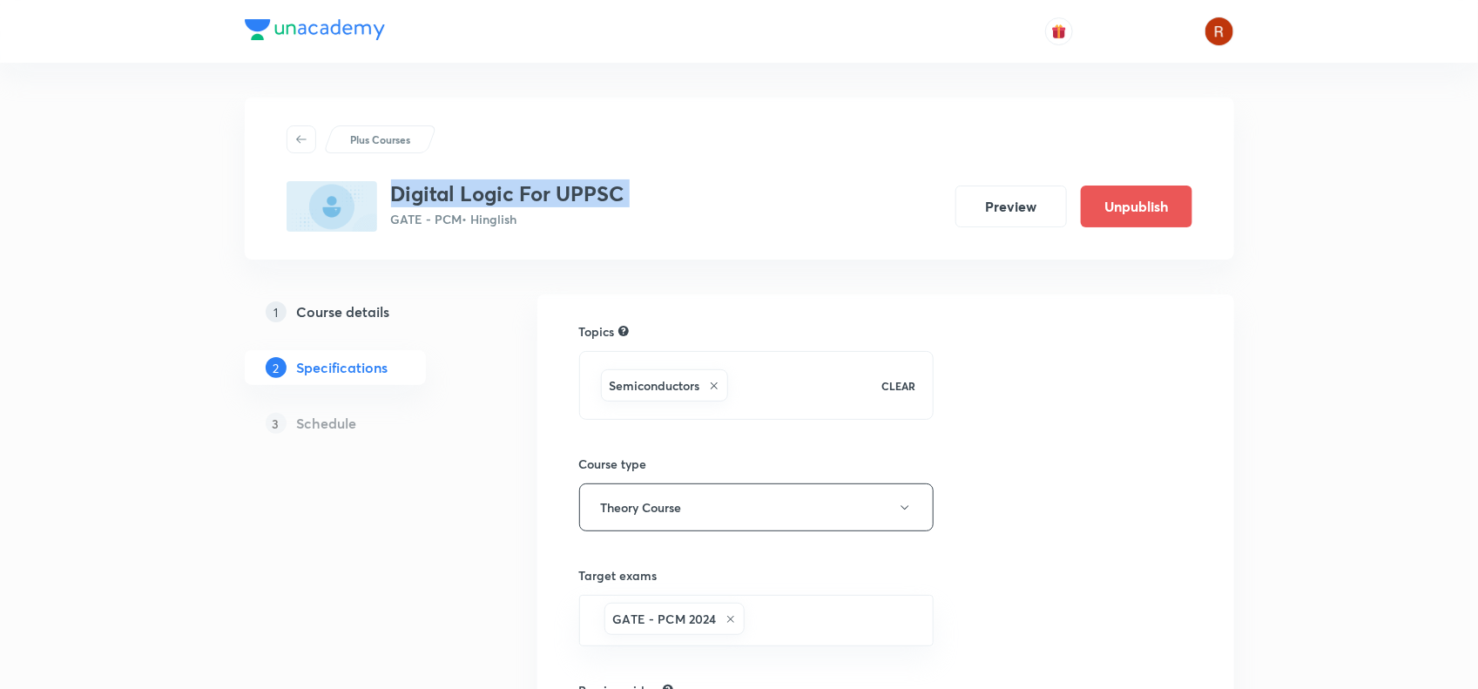
click at [381, 303] on h5 "Course details" at bounding box center [343, 311] width 93 height 21
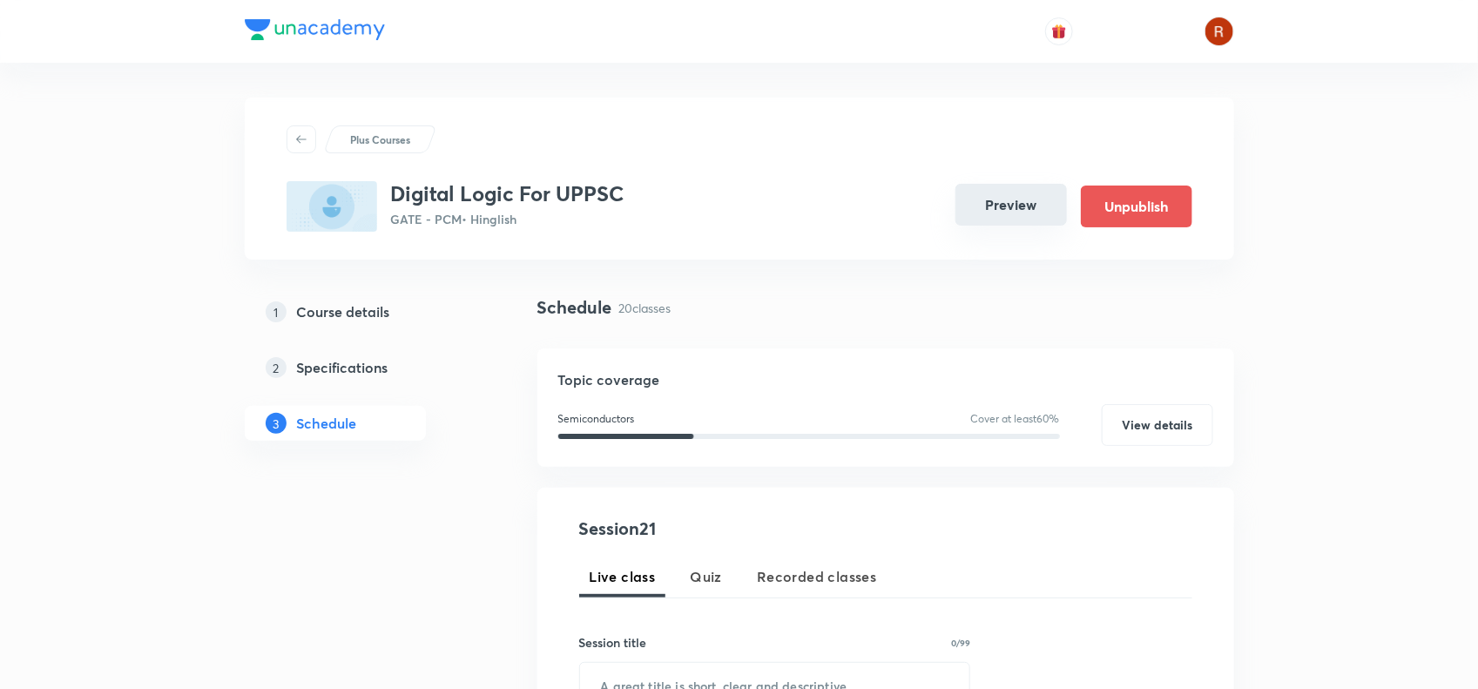
click at [1019, 202] on button "Preview" at bounding box center [1012, 205] width 112 height 42
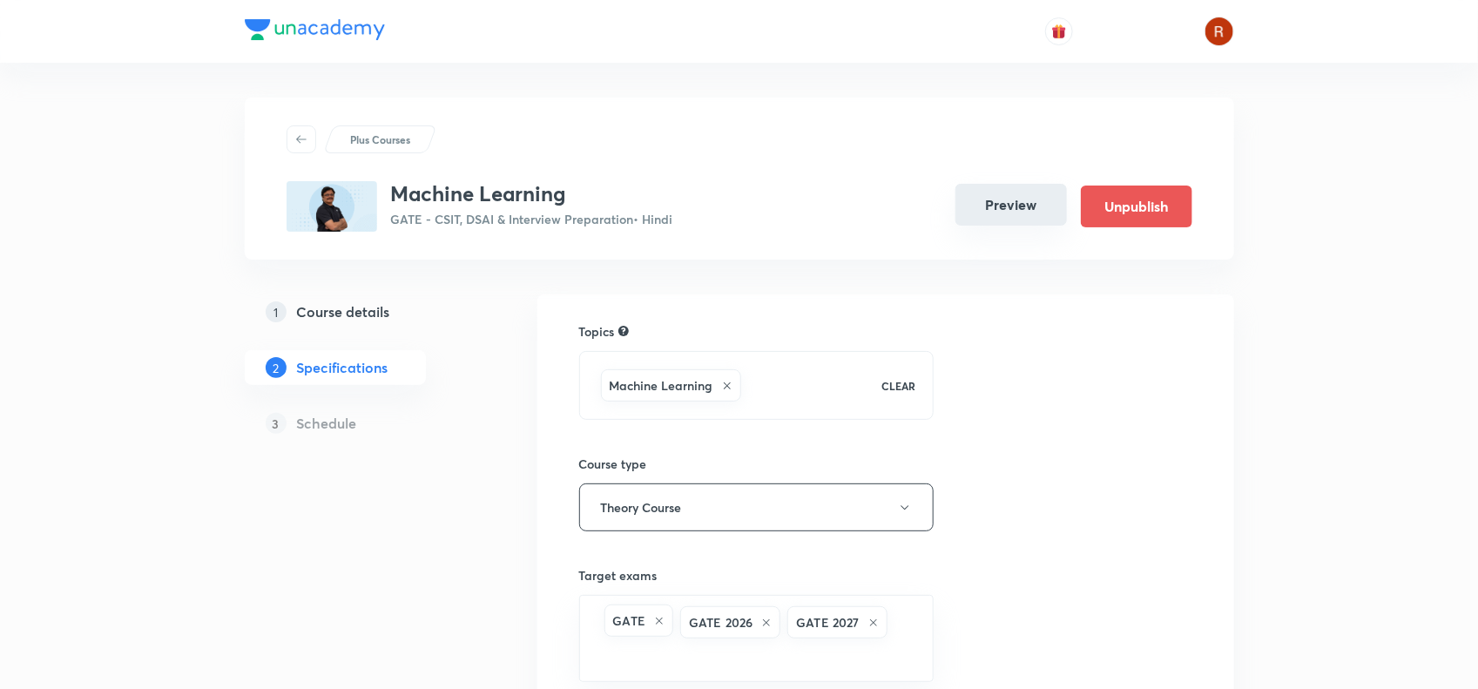
click at [1046, 210] on button "Preview" at bounding box center [1012, 205] width 112 height 42
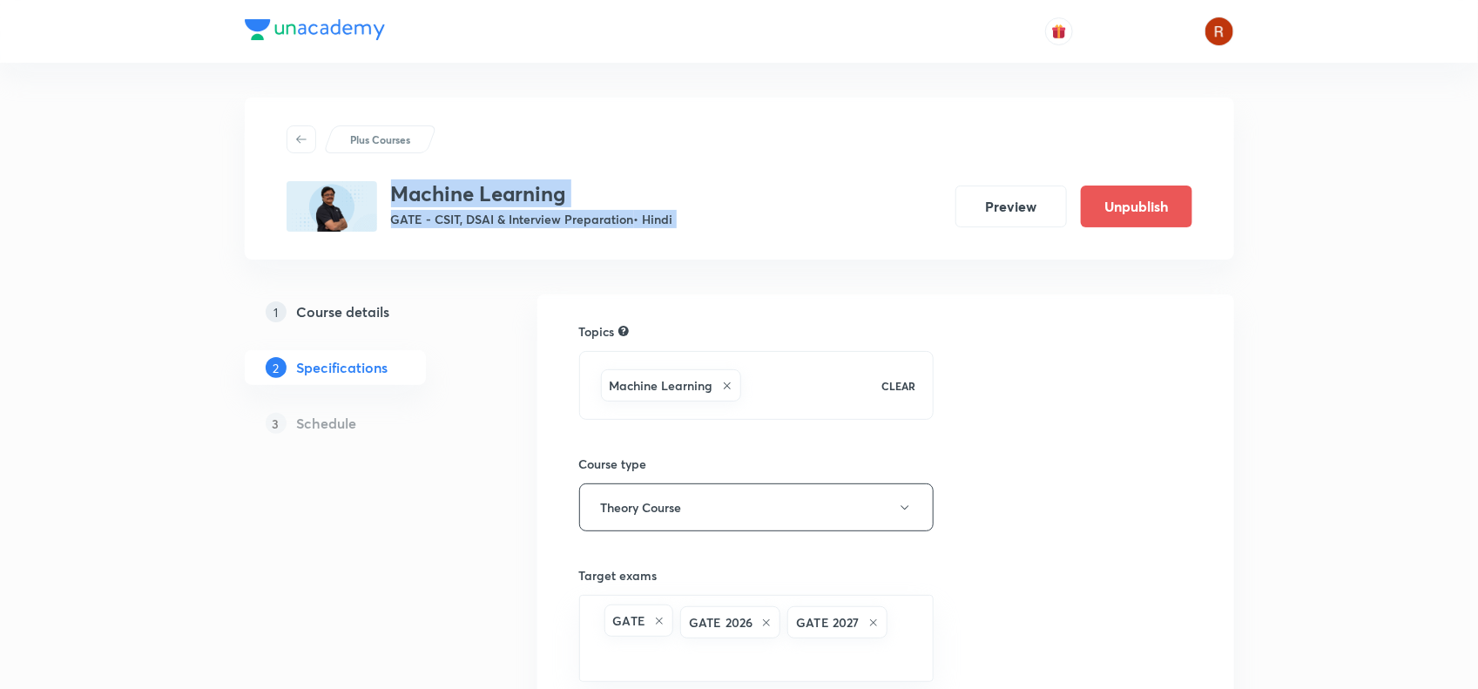
click at [542, 209] on div "Machine Learning GATE - CSIT, DSAI & Interview Preparation • Hindi" at bounding box center [532, 206] width 282 height 51
click at [542, 210] on p "GATE - CSIT, DSAI & Interview Preparation • Hindi" at bounding box center [532, 219] width 282 height 18
click at [395, 188] on h3 "Machine Learning" at bounding box center [532, 193] width 282 height 25
drag, startPoint x: 395, startPoint y: 188, endPoint x: 569, endPoint y: 198, distance: 174.5
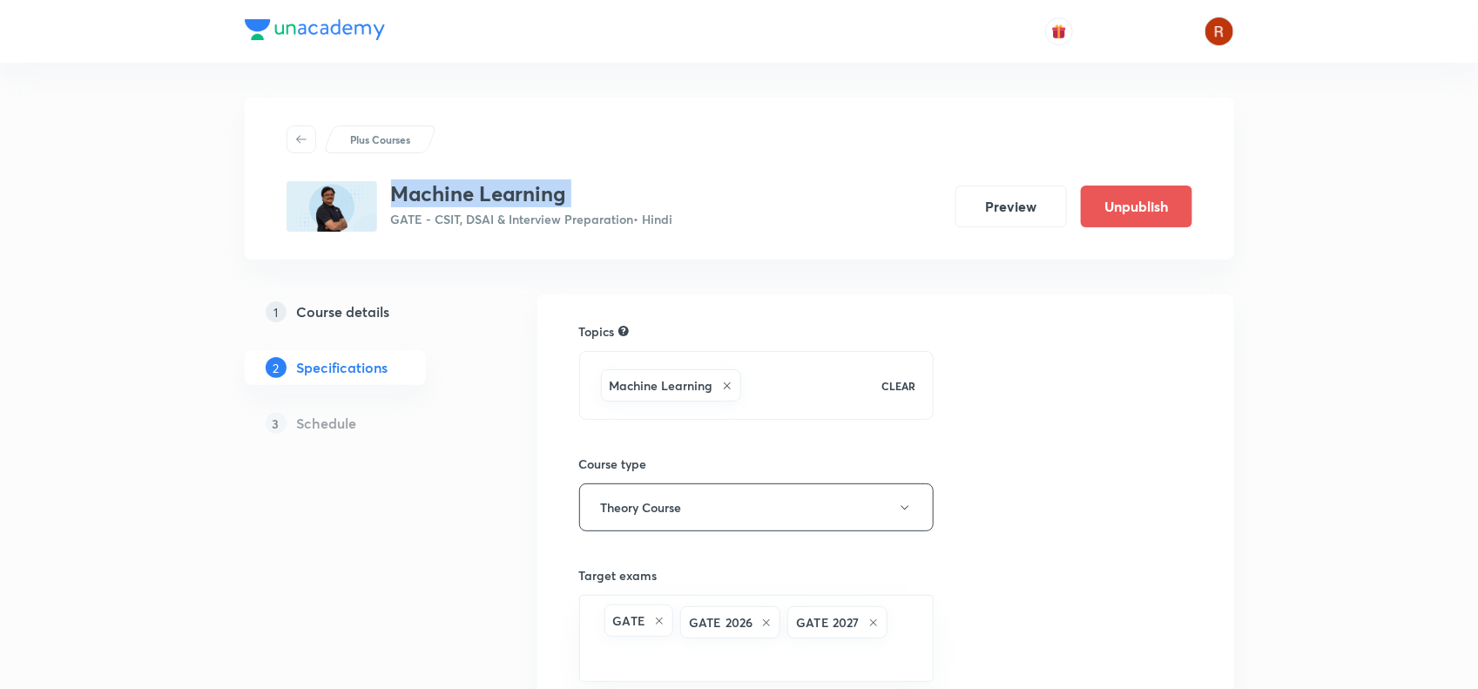
click at [569, 198] on h3 "Machine Learning" at bounding box center [532, 193] width 282 height 25
copy h3 "Machine Learning"
click at [327, 302] on h5 "Course details" at bounding box center [343, 311] width 93 height 21
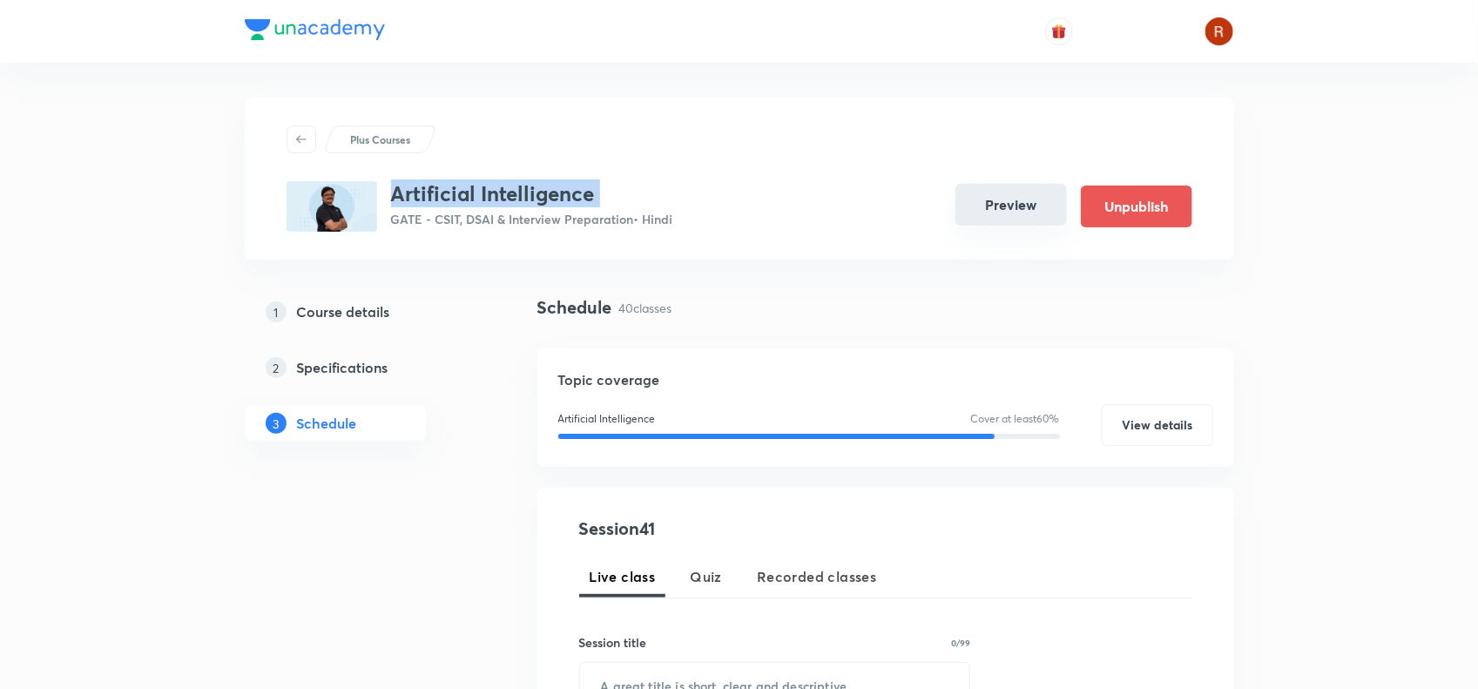
click at [1024, 206] on button "Preview" at bounding box center [1012, 205] width 112 height 42
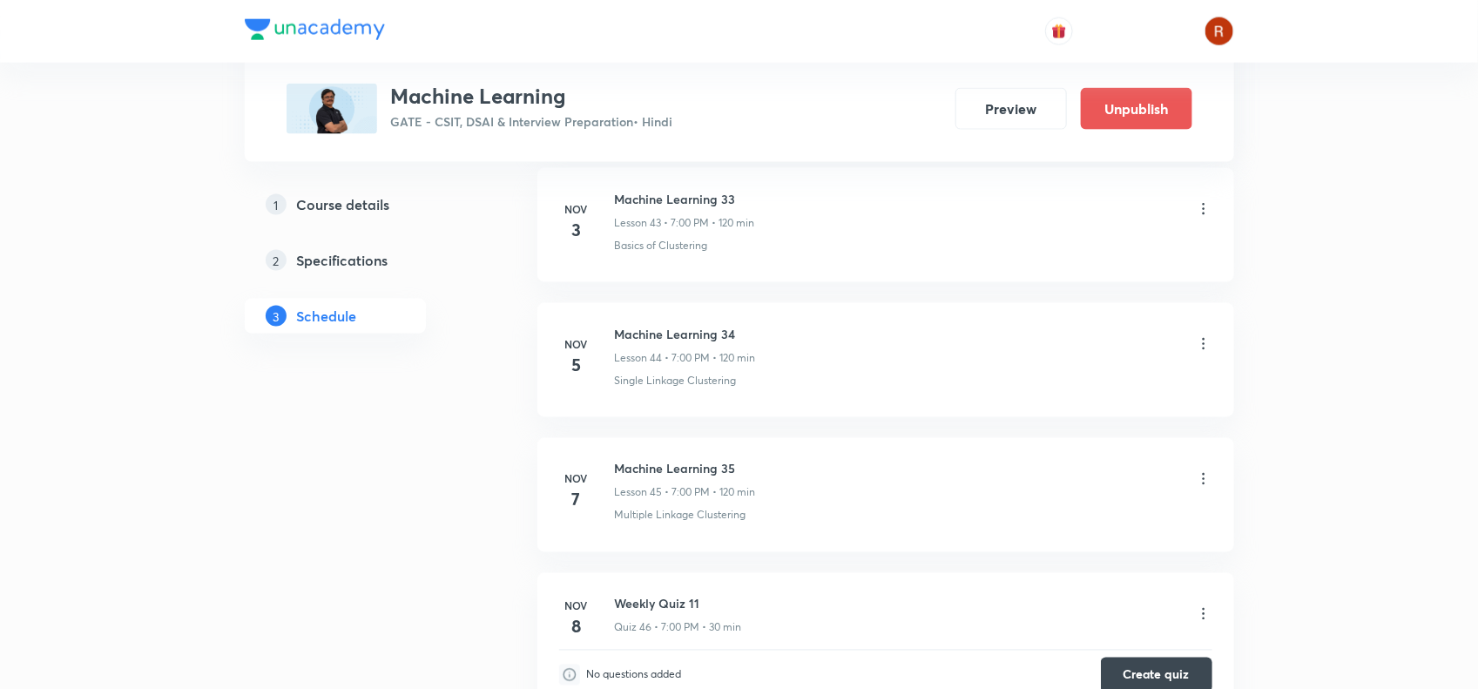
scroll to position [7985, 0]
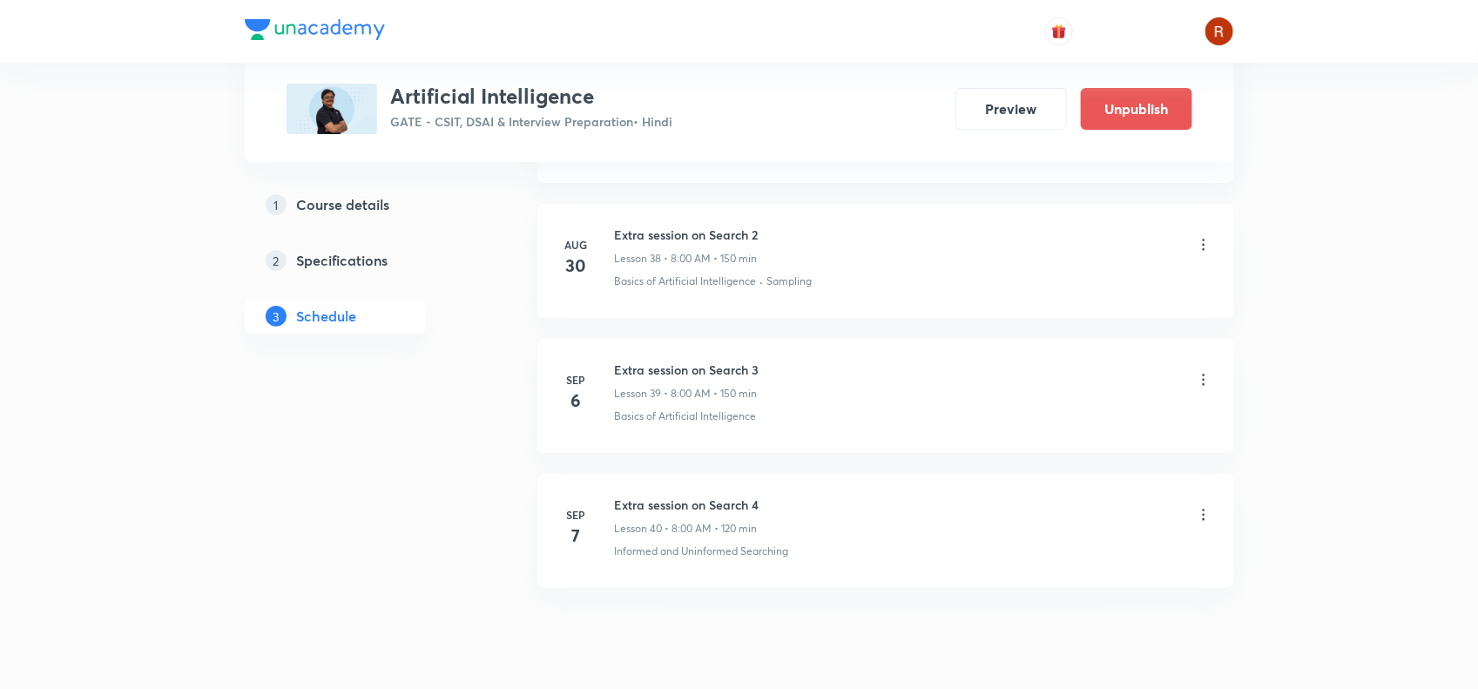
scroll to position [6046, 0]
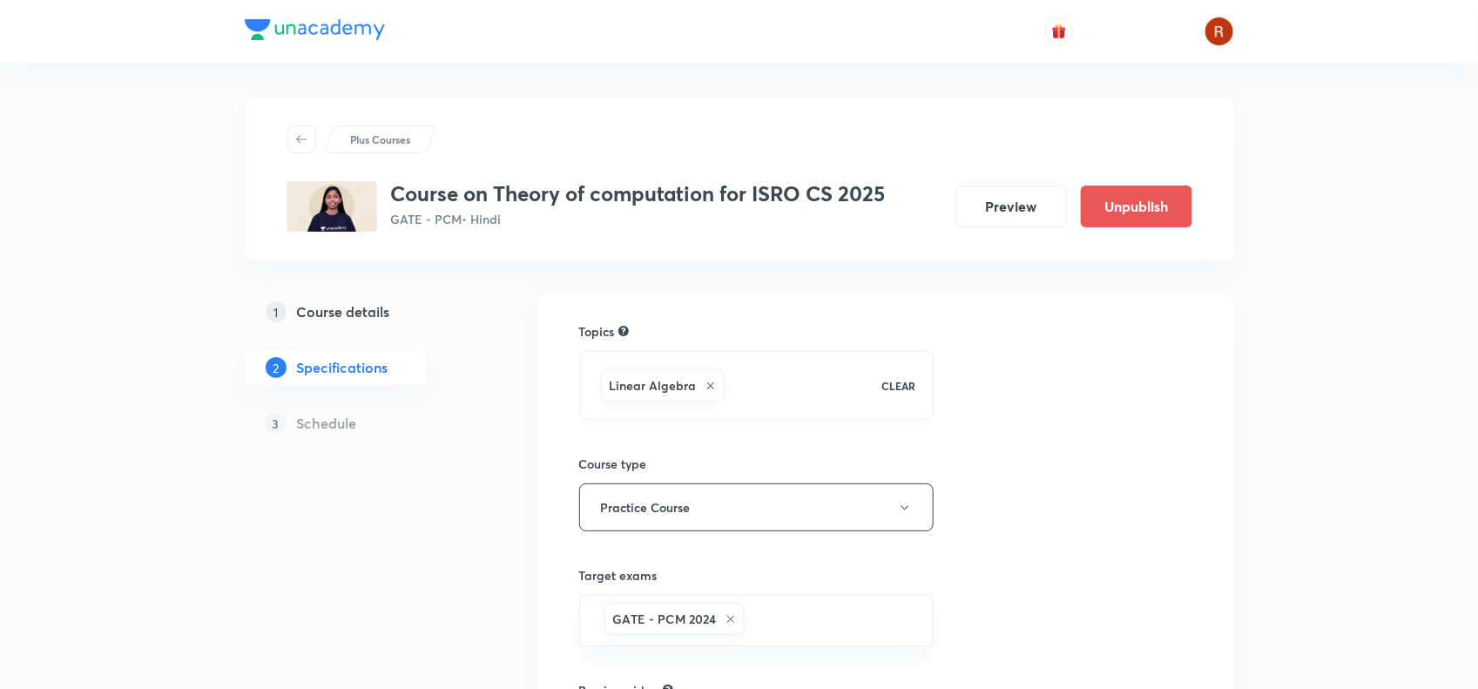
click at [393, 194] on h3 "Course on Theory of computation for ISRO CS 2025" at bounding box center [638, 193] width 495 height 25
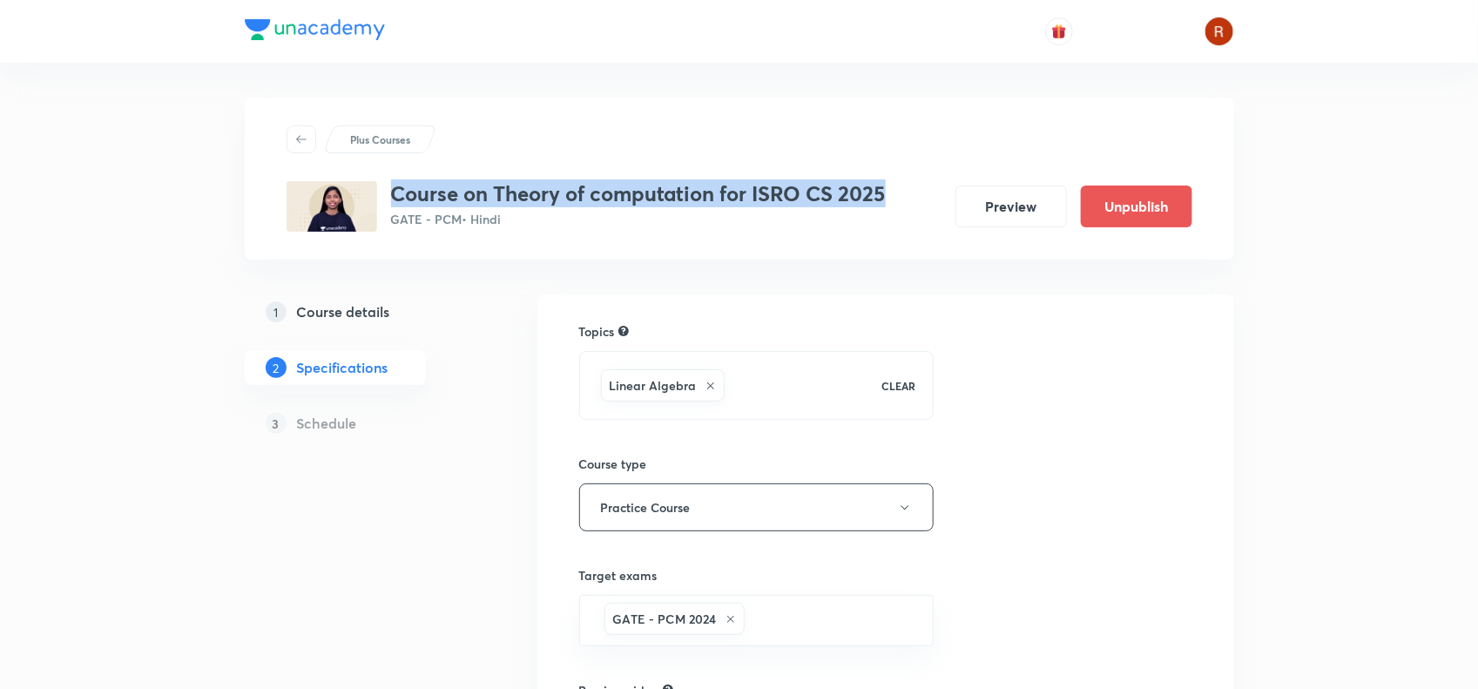
drag, startPoint x: 393, startPoint y: 194, endPoint x: 874, endPoint y: 174, distance: 481.3
click div "Plus Courses Course on Theory of computation for ISRO CS 2025 GATE - PCM • Hind…"
copy h3 "Course on Theory of computation for ISRO CS 2025"
click h5 "Course details"
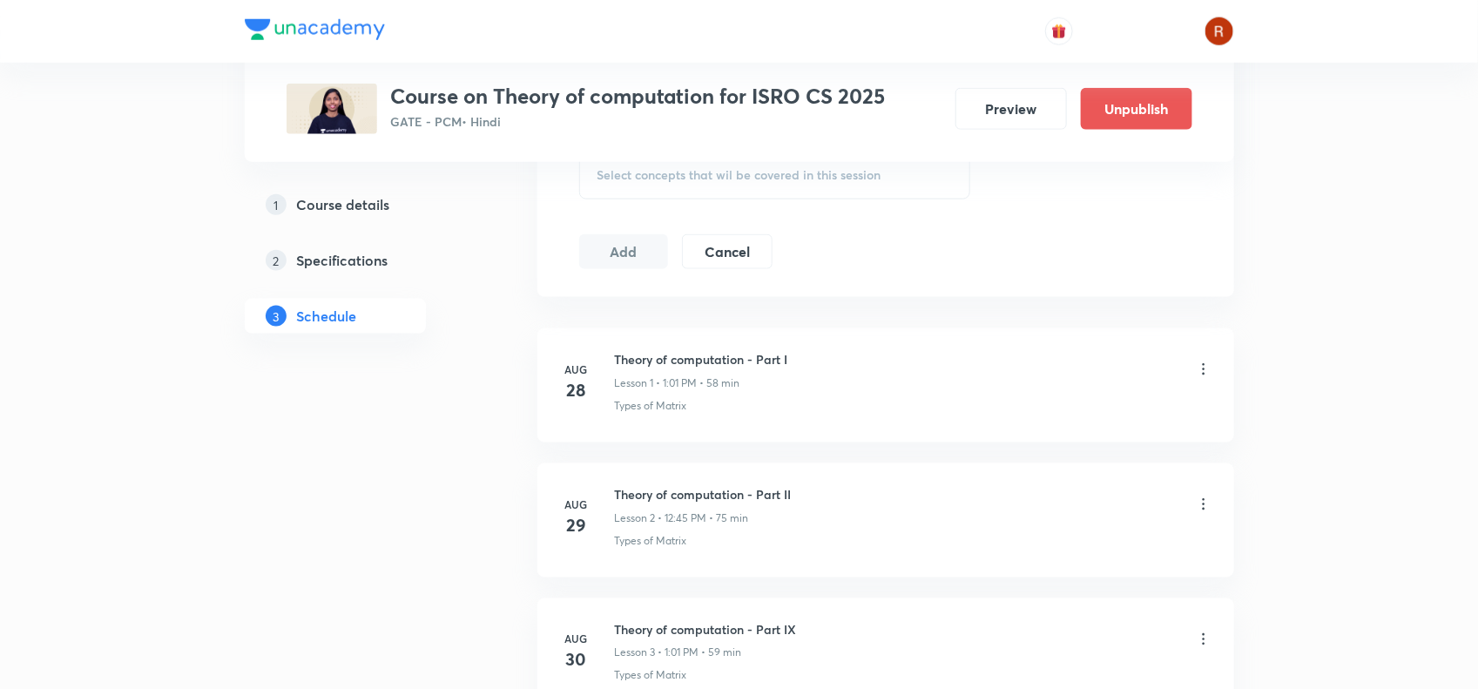
scroll to position [752, 0]
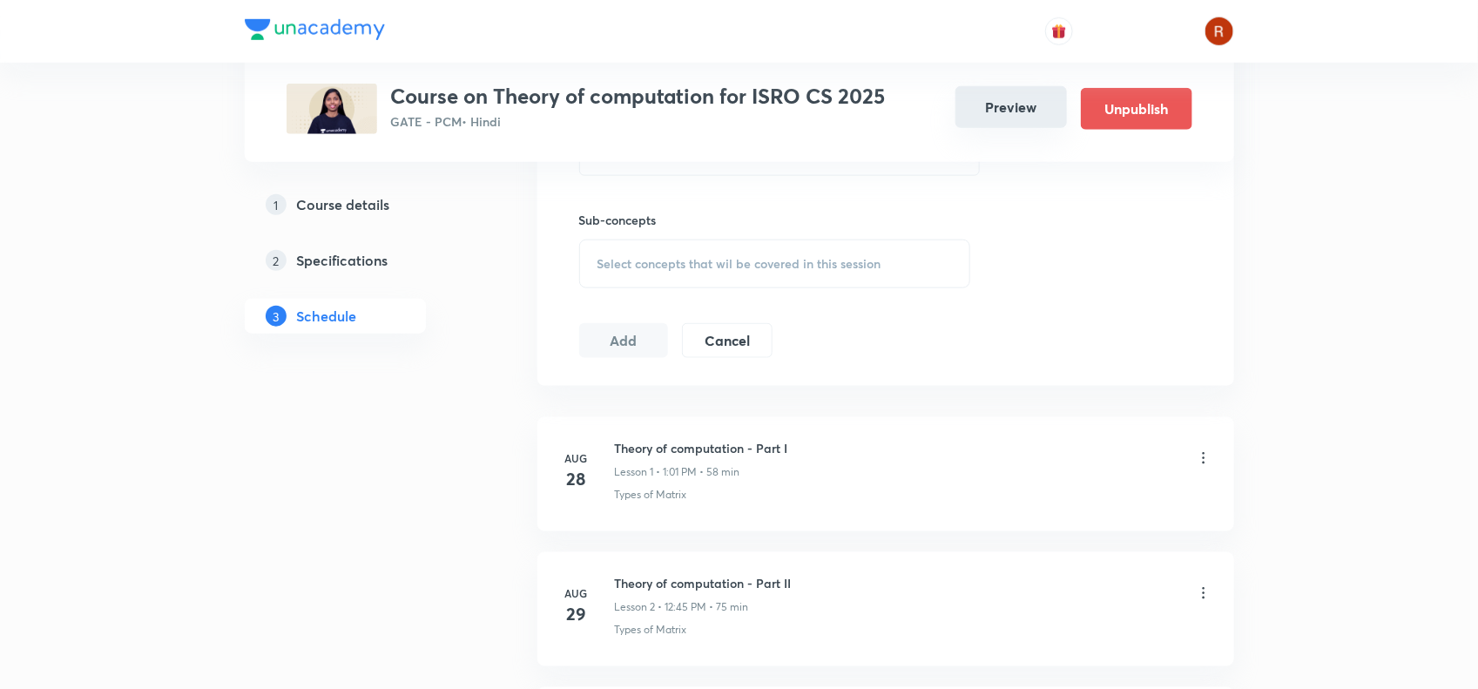
click at [1004, 101] on button "Preview" at bounding box center [1012, 107] width 112 height 42
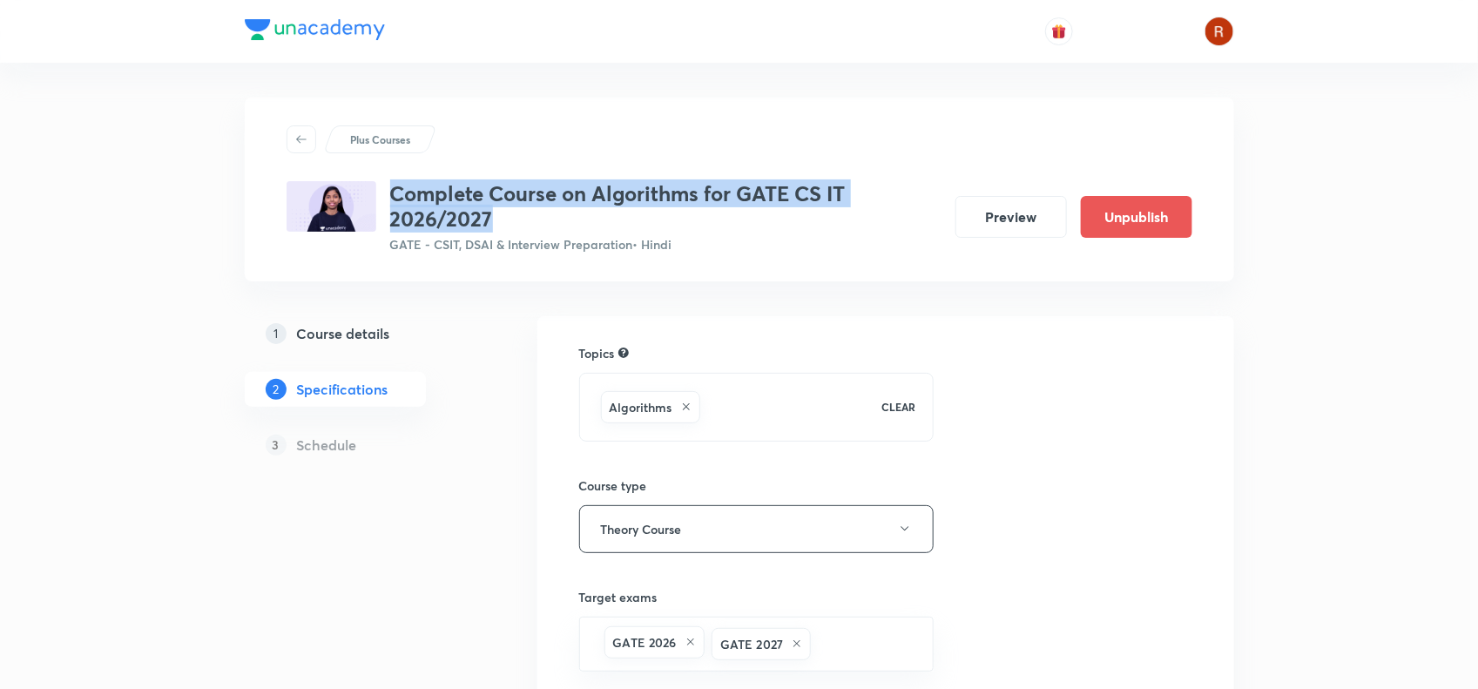
click at [337, 328] on h5 "Course details" at bounding box center [343, 333] width 93 height 21
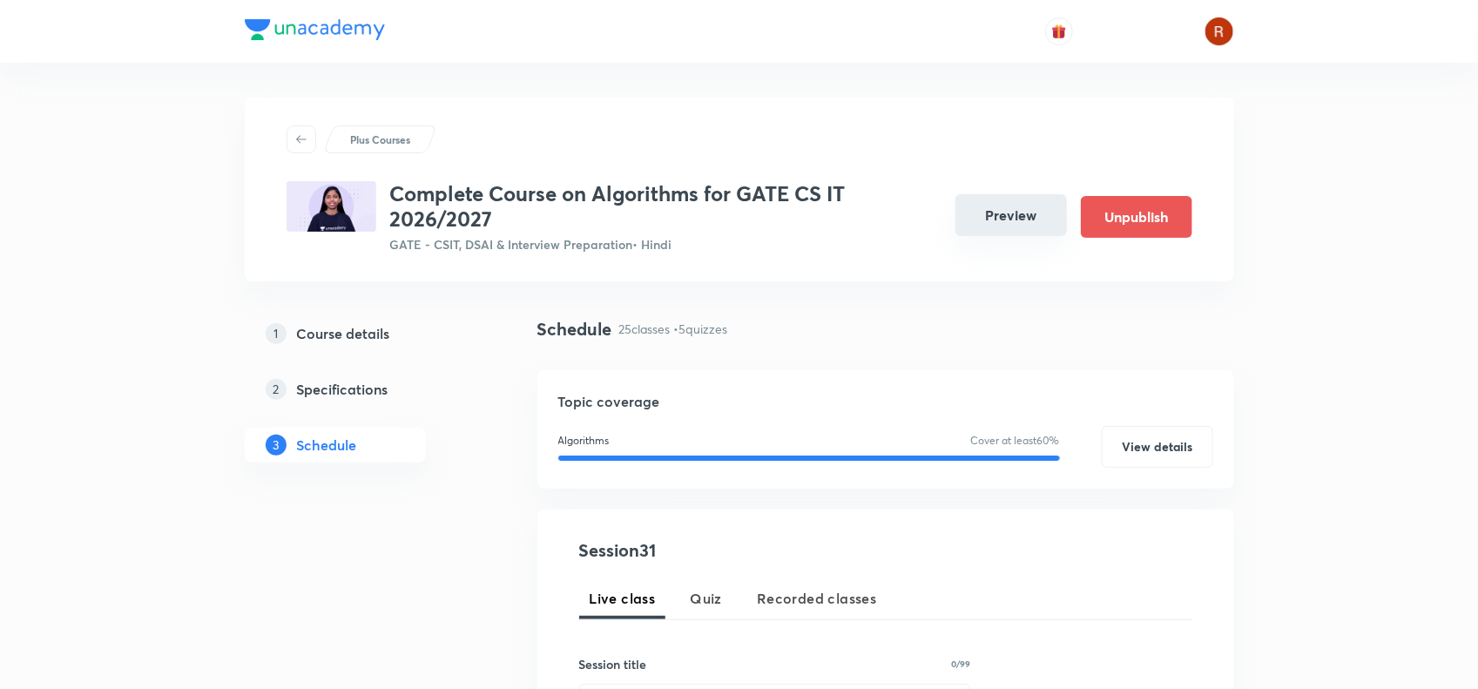
click at [998, 214] on button "Preview" at bounding box center [1012, 215] width 112 height 42
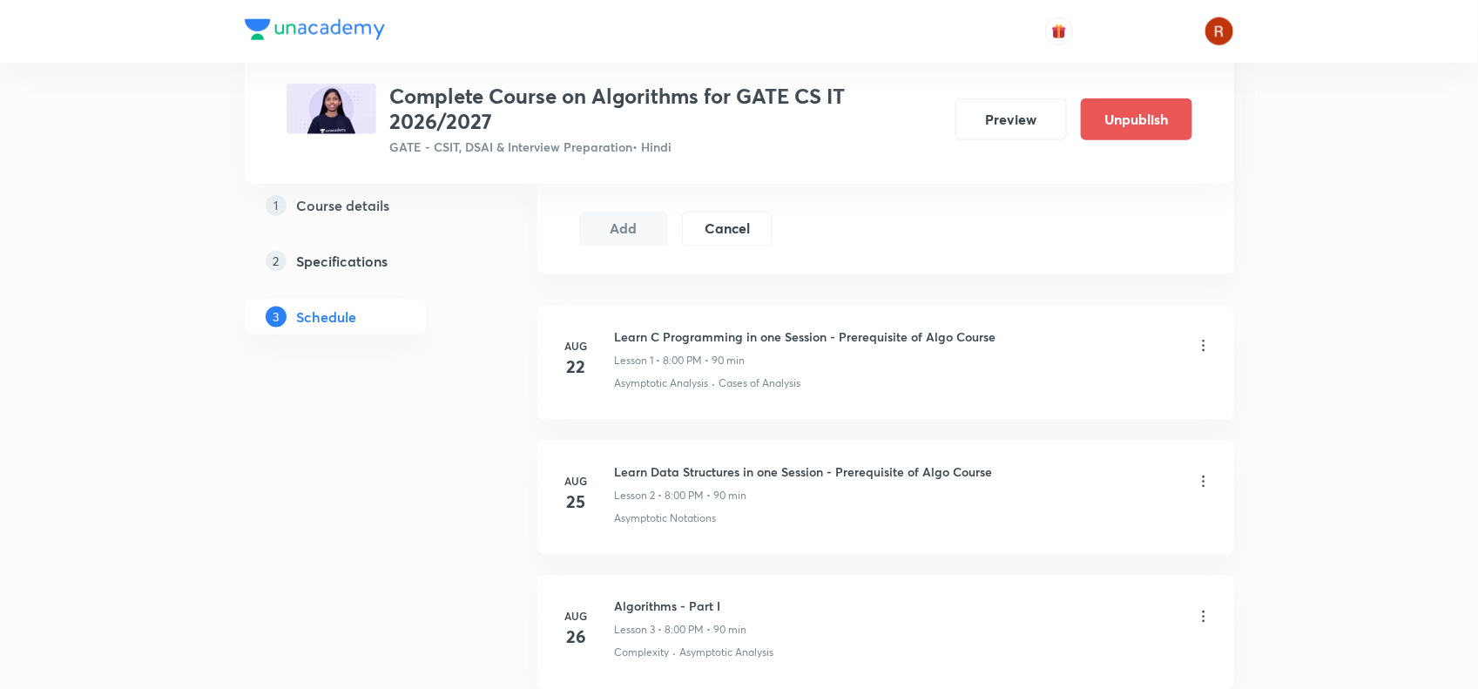
scroll to position [884, 0]
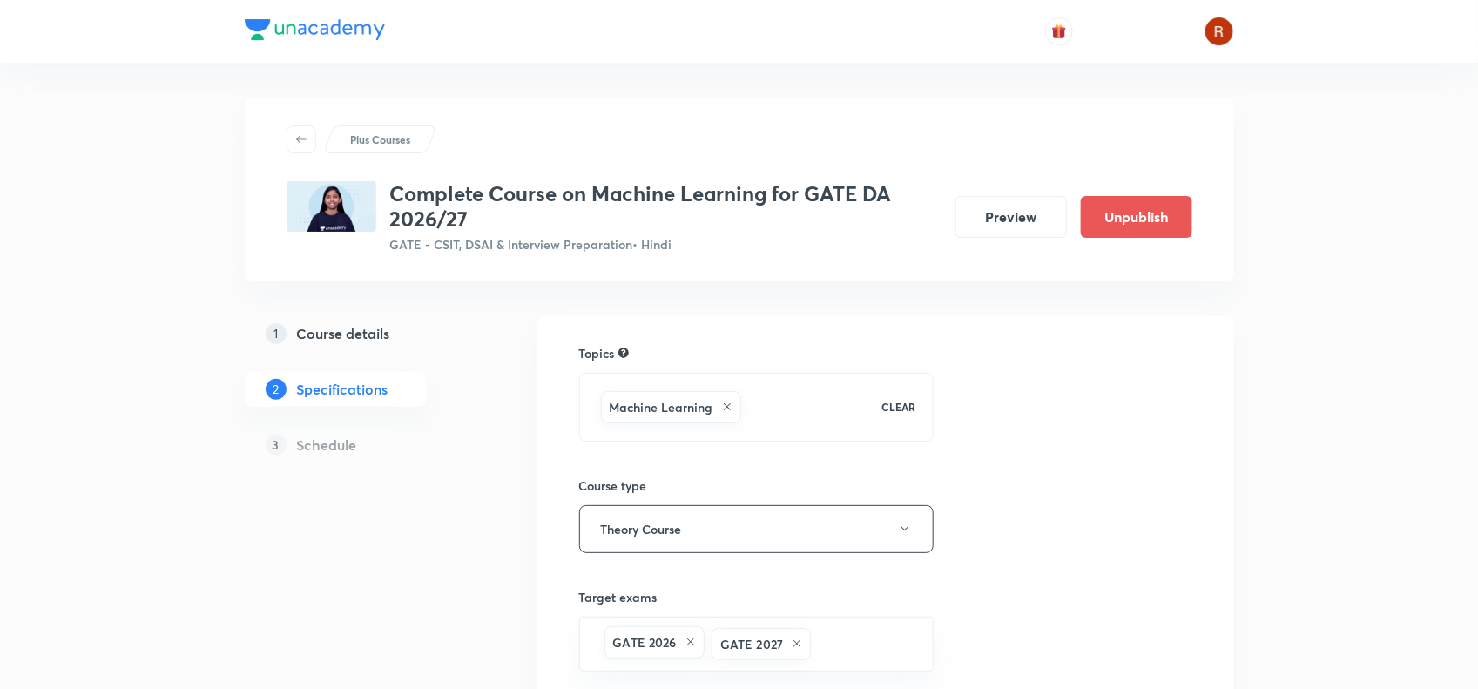
click at [398, 194] on h3 "Complete Course on Machine Learning for GATE DA 2026/27" at bounding box center [665, 206] width 551 height 51
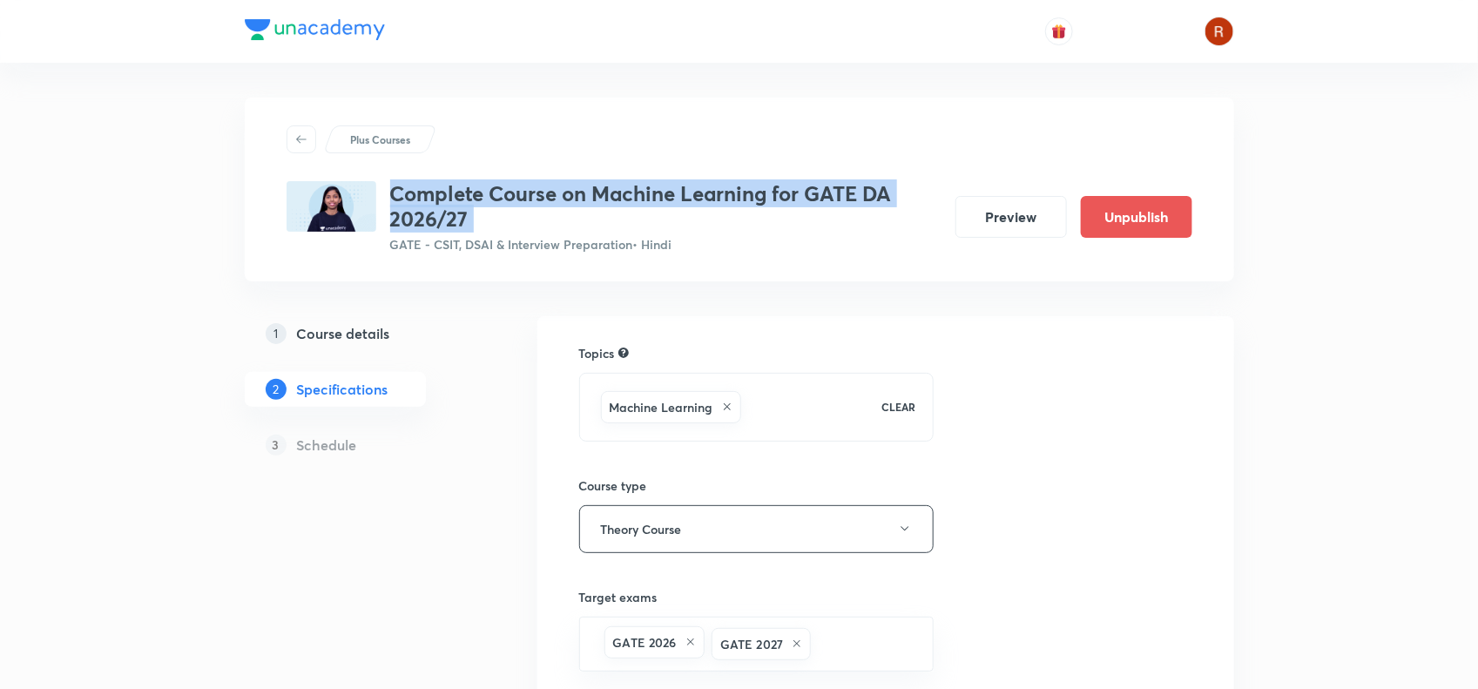
drag, startPoint x: 398, startPoint y: 194, endPoint x: 464, endPoint y: 212, distance: 68.5
click at [464, 212] on h3 "Complete Course on Machine Learning for GATE DA 2026/27" at bounding box center [665, 206] width 551 height 51
copy h3 "Complete Course on Machine Learning for GATE DA 2026/27"
click at [464, 212] on h3 "Complete Course on Machine Learning for GATE DA 2026/27" at bounding box center [665, 206] width 551 height 51
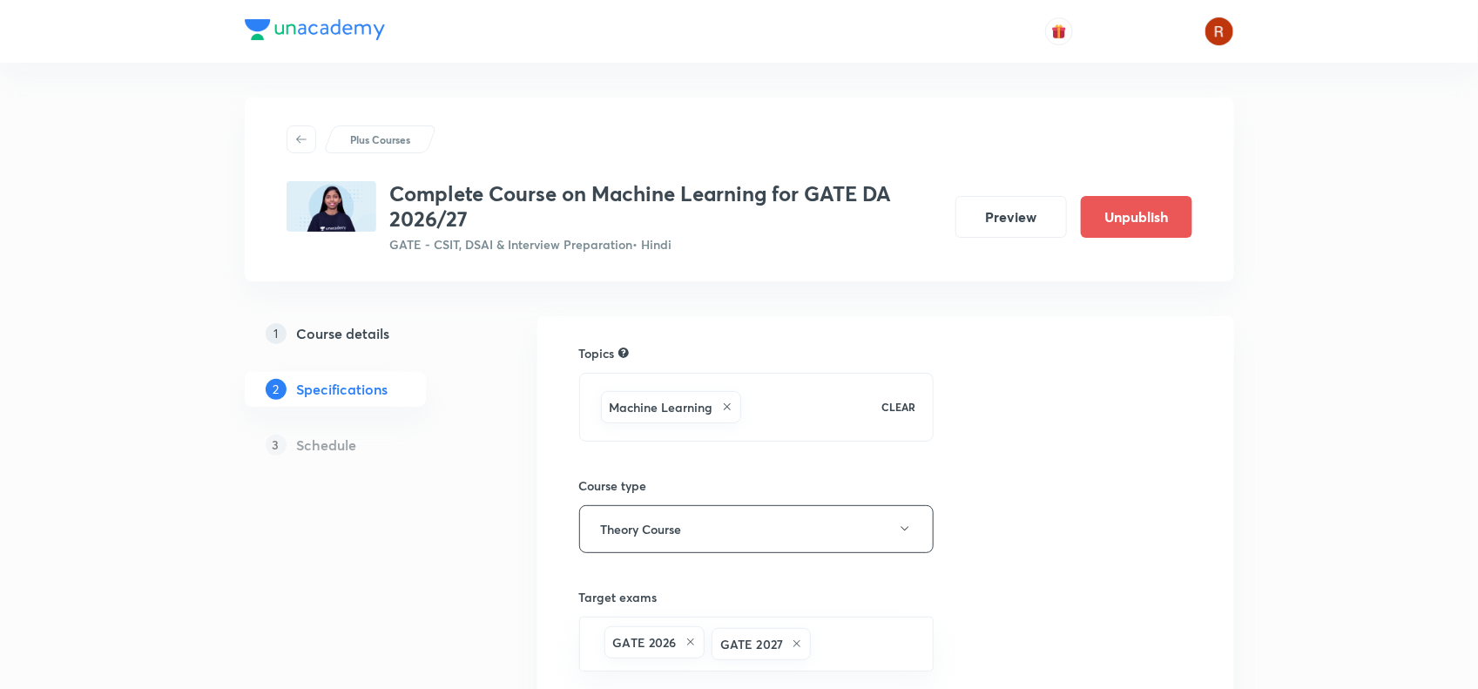
click at [360, 319] on link "1 Course details" at bounding box center [363, 333] width 237 height 35
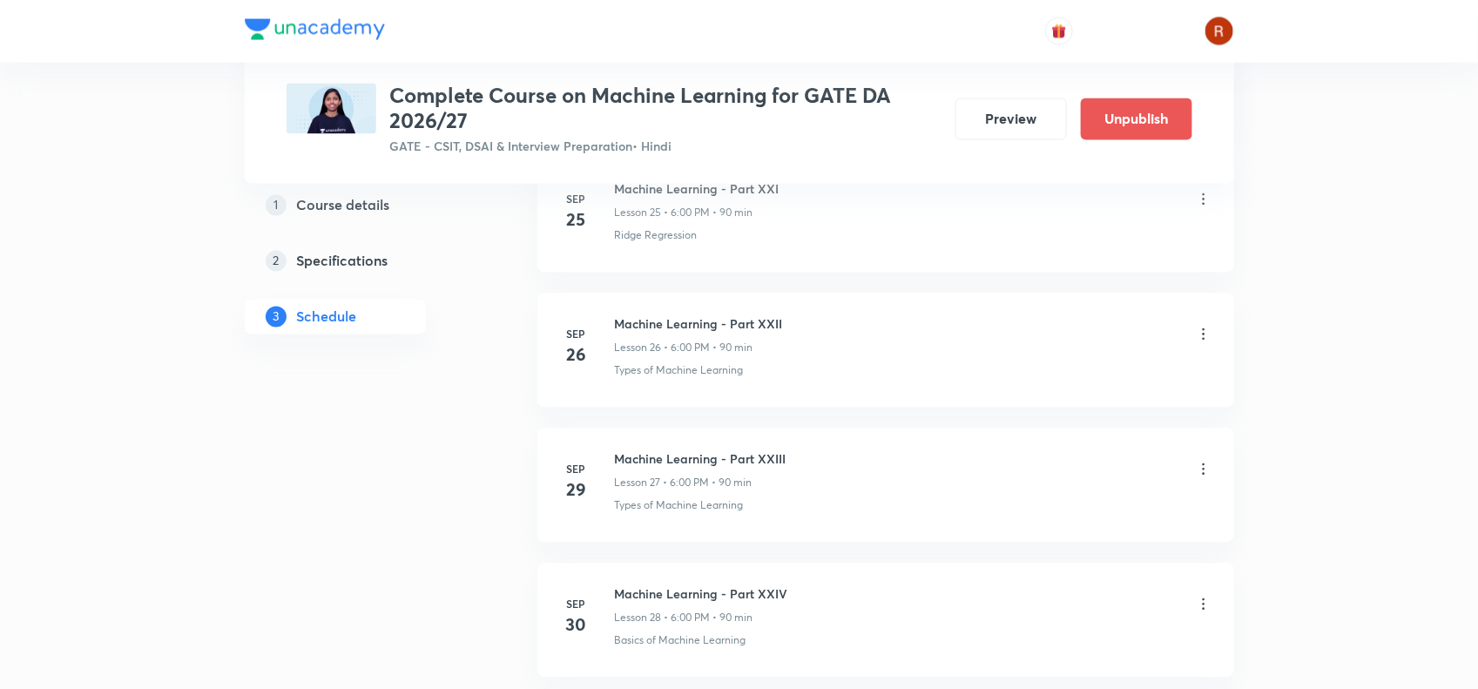
scroll to position [4870, 0]
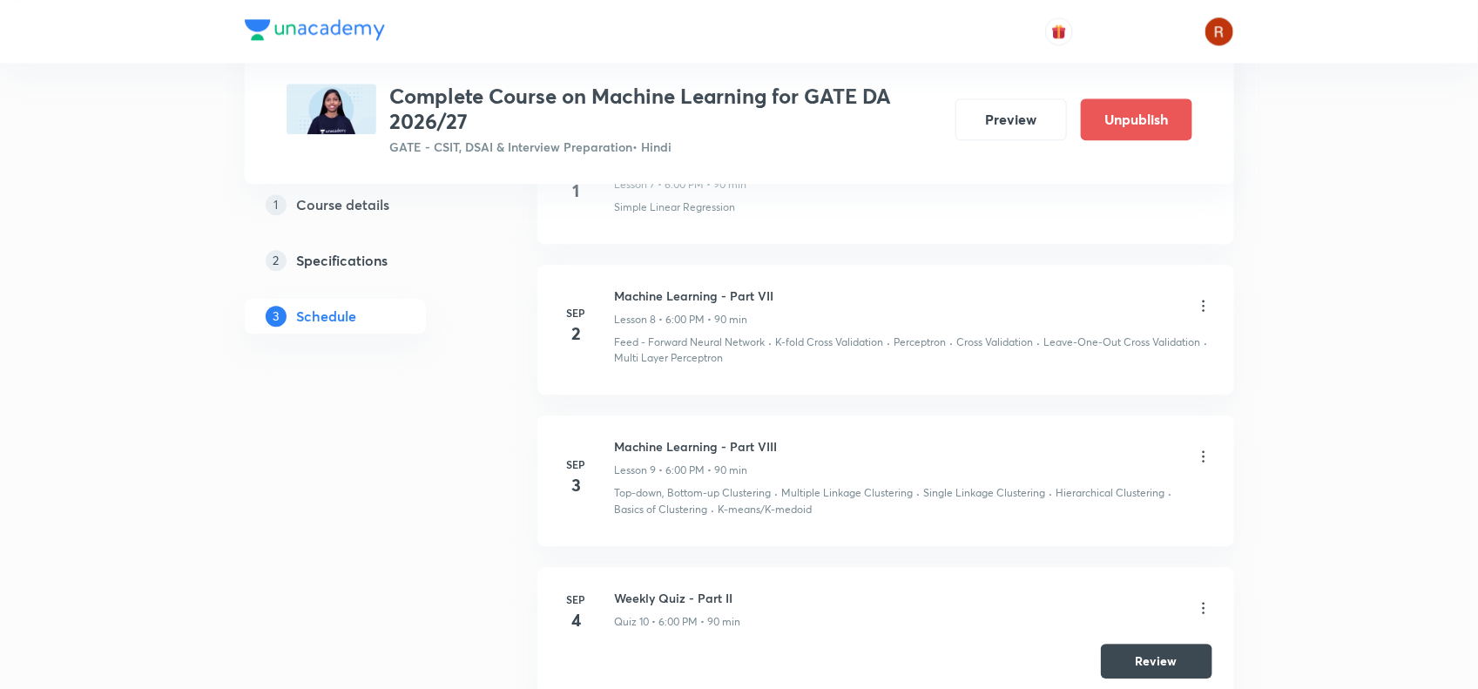
click at [800, 427] on li "Sep 3 Machine Learning - Part VIII Lesson 9 • 6:00 PM • 90 min Top-down, Bottom…" at bounding box center [886, 481] width 697 height 131
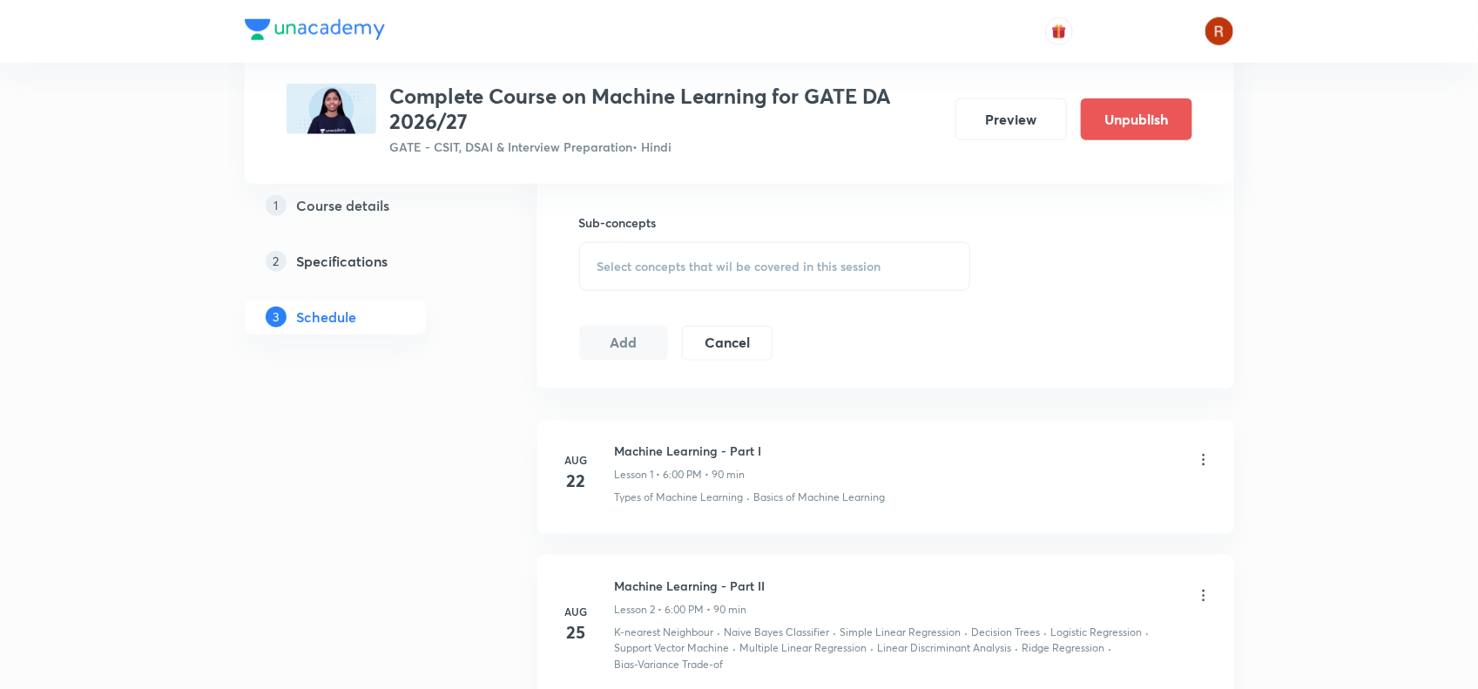
scroll to position [769, 0]
click at [1016, 112] on button "Preview" at bounding box center [1012, 118] width 112 height 42
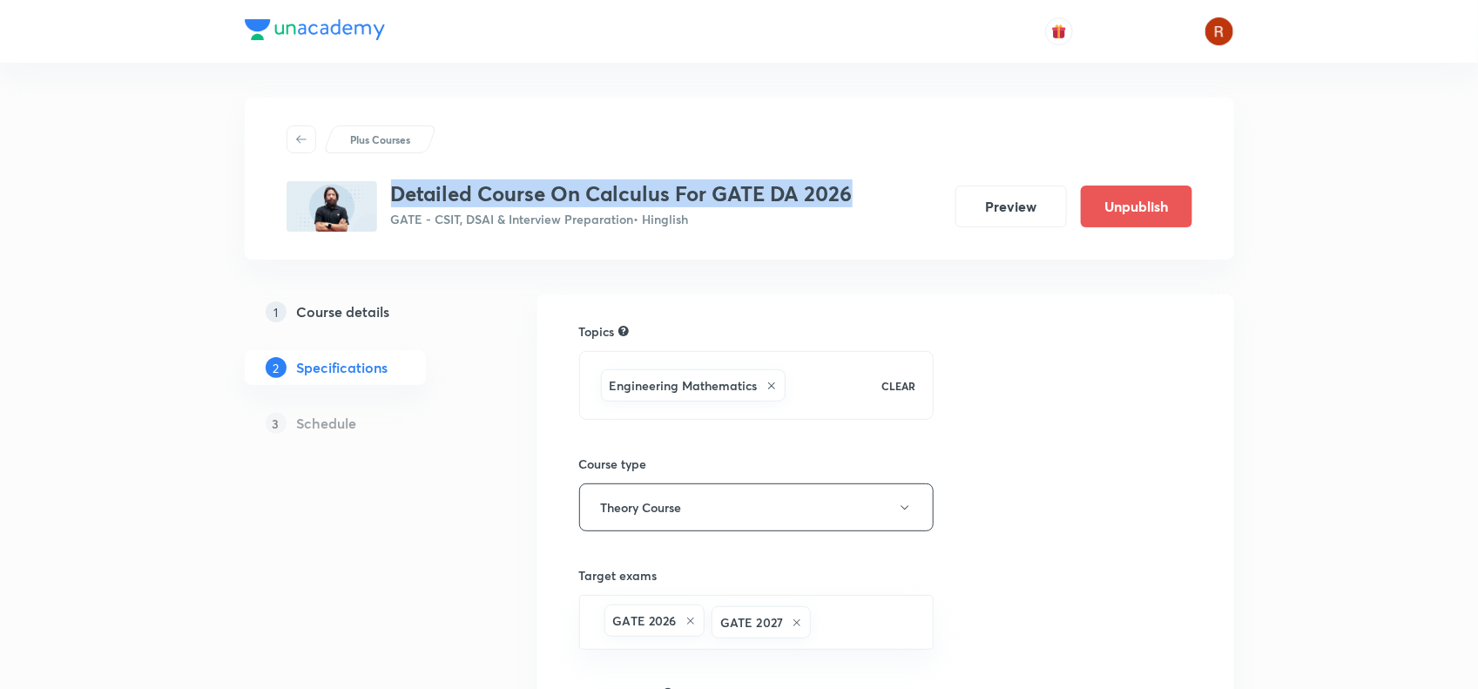
click at [351, 309] on h5 "Course details" at bounding box center [343, 311] width 93 height 21
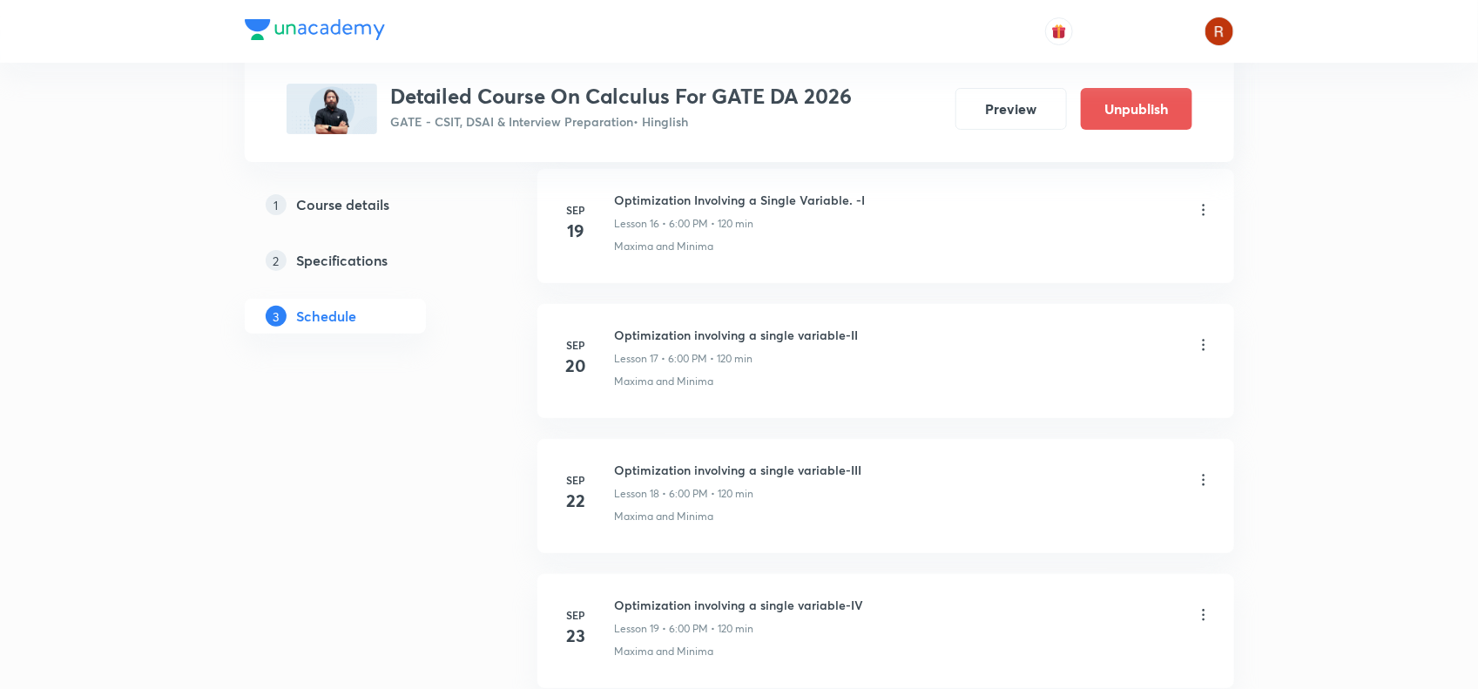
scroll to position [3196, 0]
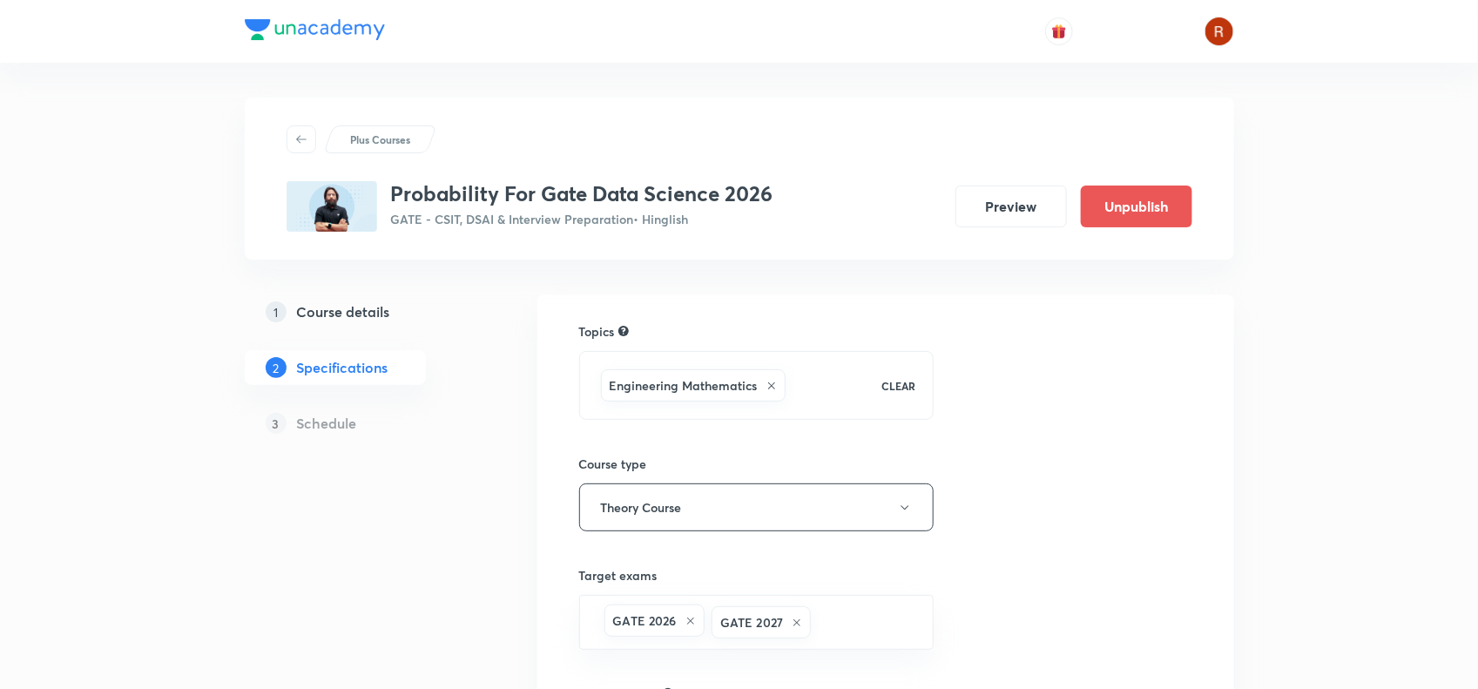
click at [379, 309] on h5 "Course details" at bounding box center [343, 311] width 93 height 21
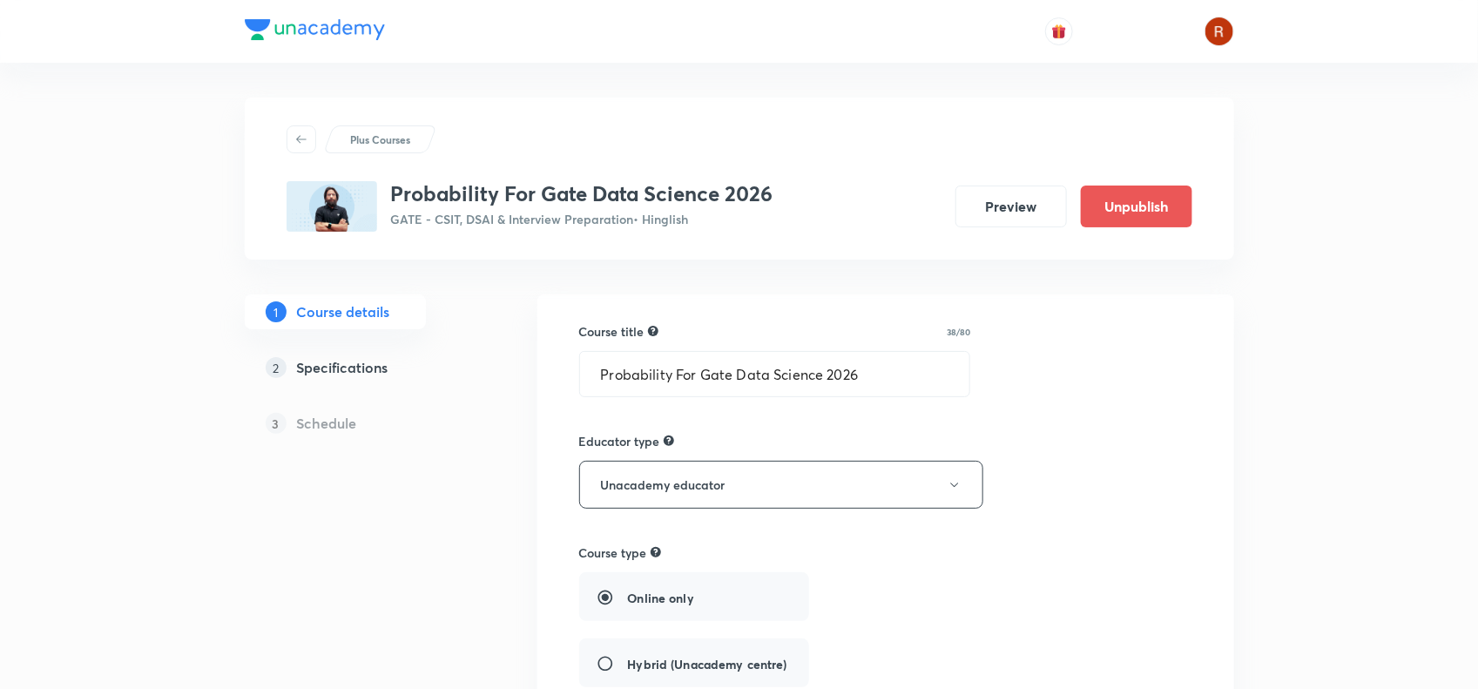
click at [396, 185] on h3 "Probability For Gate Data Science 2026" at bounding box center [582, 193] width 382 height 25
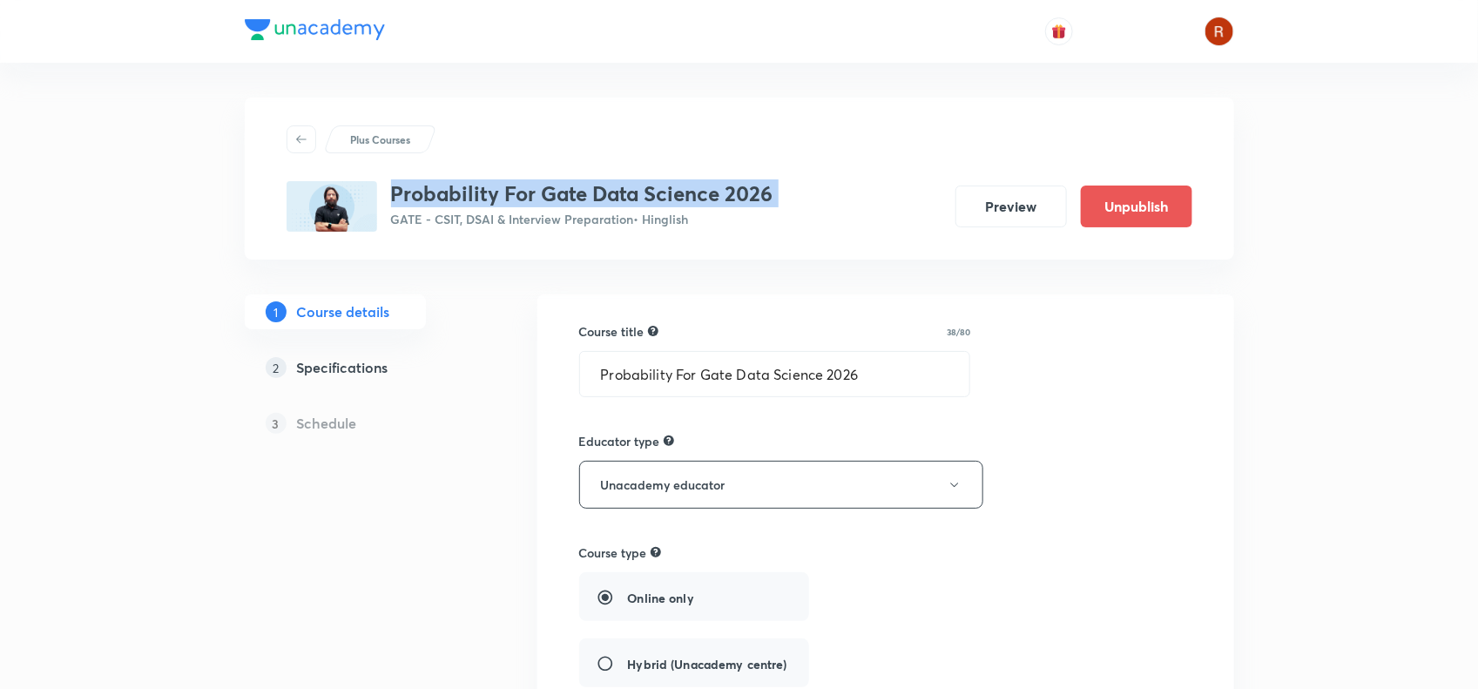
drag, startPoint x: 396, startPoint y: 185, endPoint x: 838, endPoint y: 194, distance: 441.8
click at [838, 194] on div "Probability For Gate Data Science 2026 GATE - CSIT, DSAI & Interview Preparatio…" at bounding box center [740, 206] width 906 height 51
copy h3 "Probability For Gate Data Science 2026"
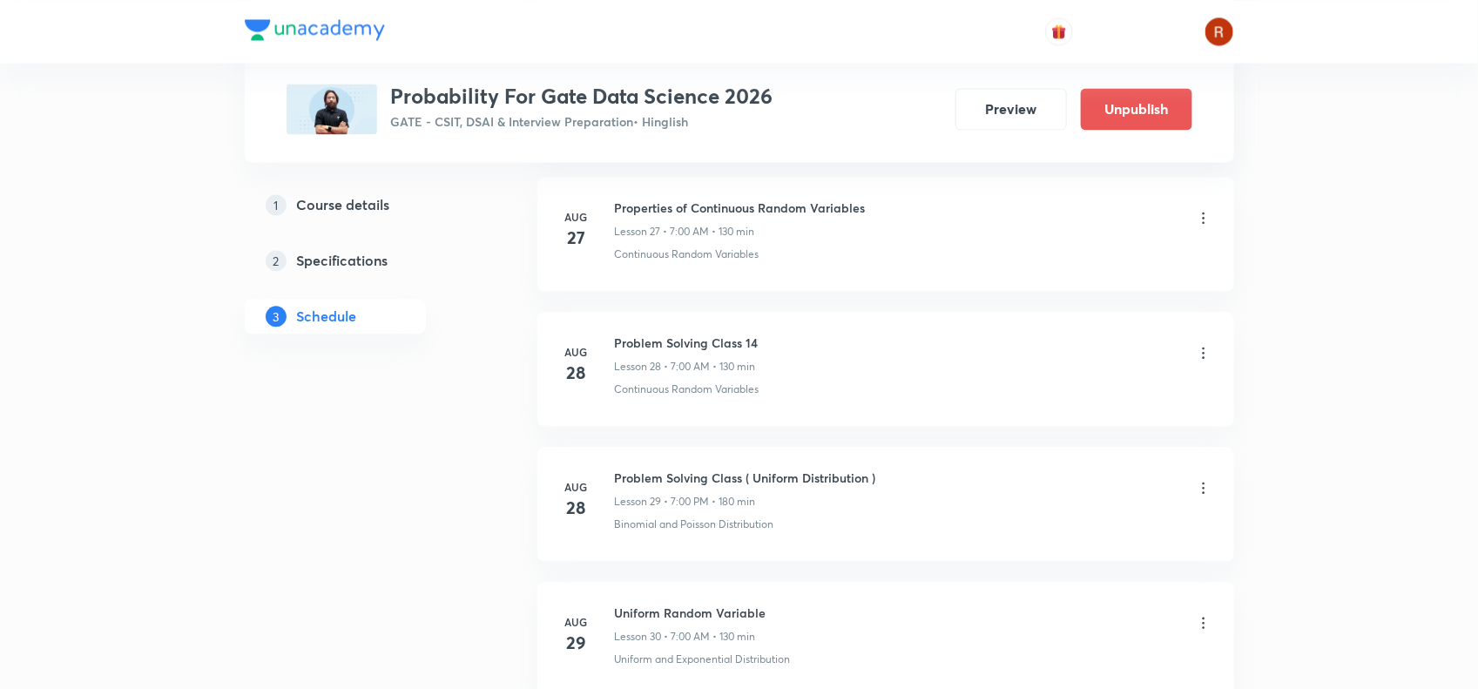
scroll to position [4436, 0]
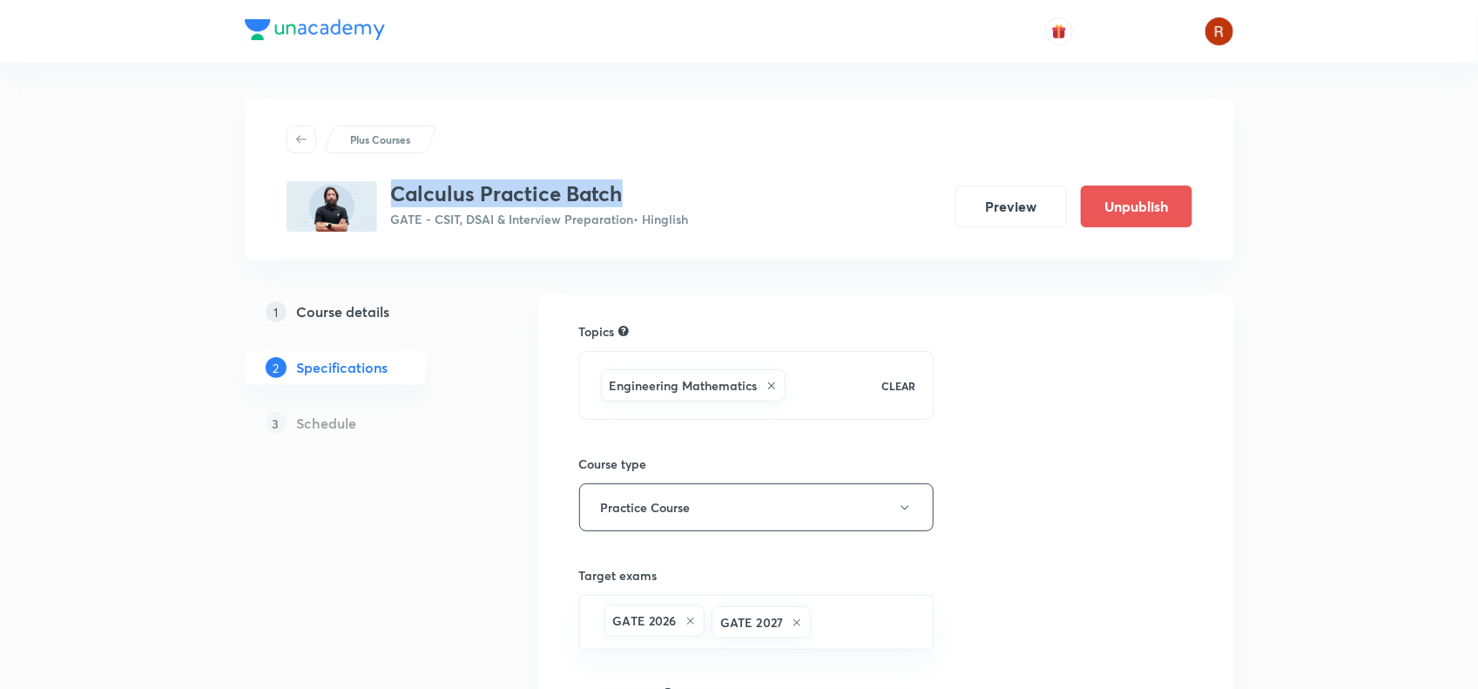
click at [606, 184] on h3 "Calculus Practice Batch" at bounding box center [540, 193] width 298 height 25
click at [376, 319] on h5 "Course details" at bounding box center [343, 311] width 93 height 21
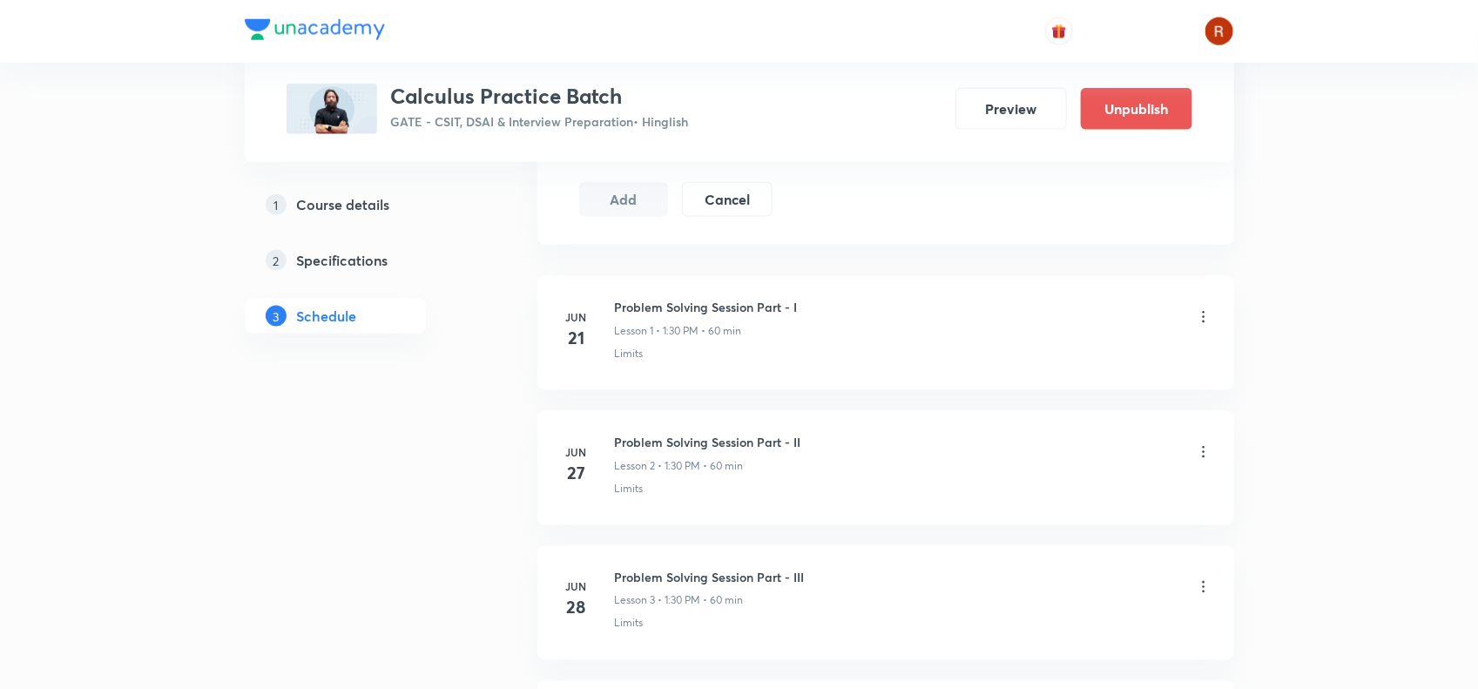
scroll to position [894, 0]
